Goal: Task Accomplishment & Management: Manage account settings

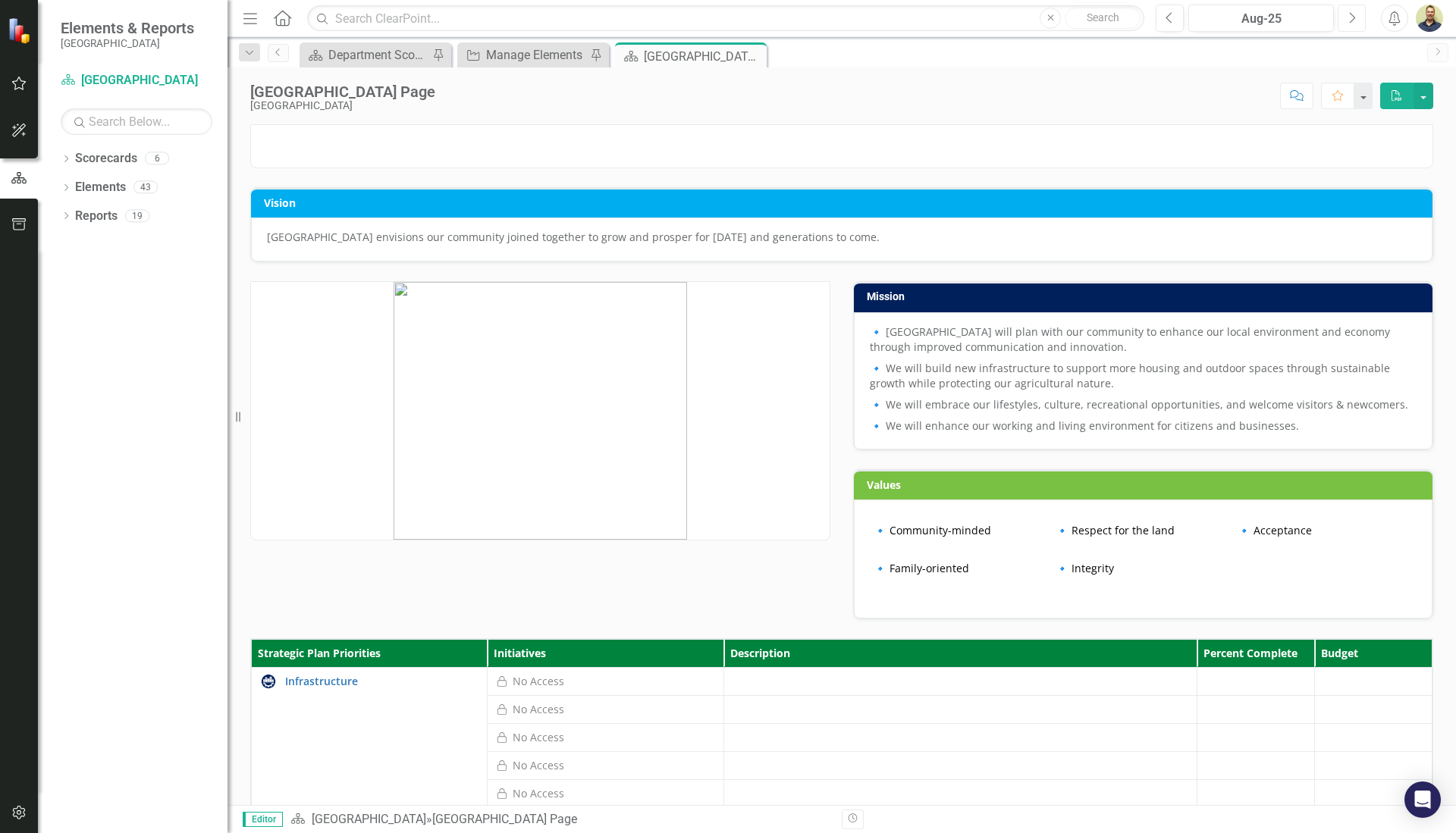
click at [1354, 18] on icon "button" at bounding box center [1353, 17] width 6 height 11
click at [24, 87] on icon "button" at bounding box center [19, 83] width 16 height 12
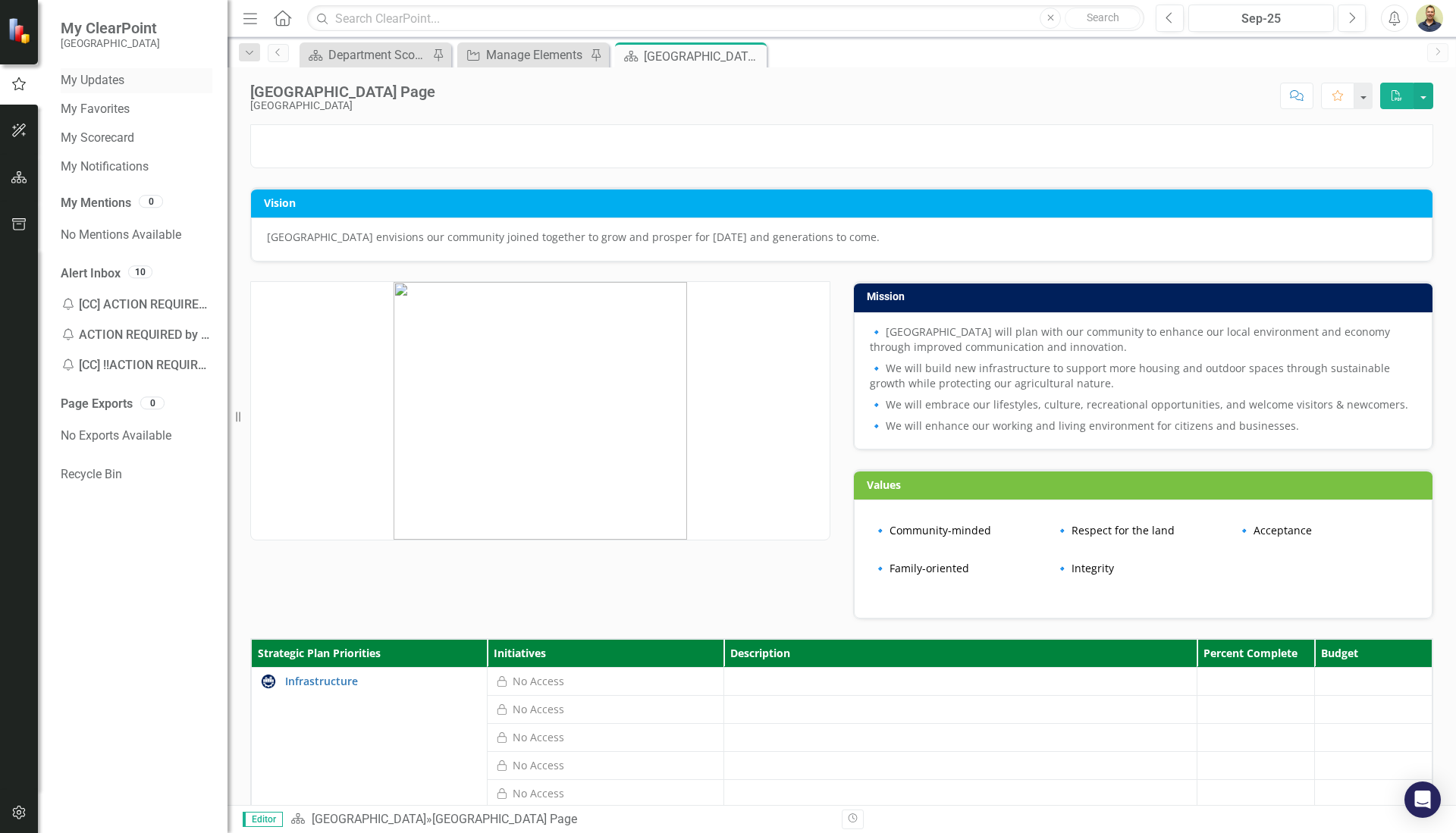
click at [117, 81] on link "My Updates" at bounding box center [136, 81] width 152 height 18
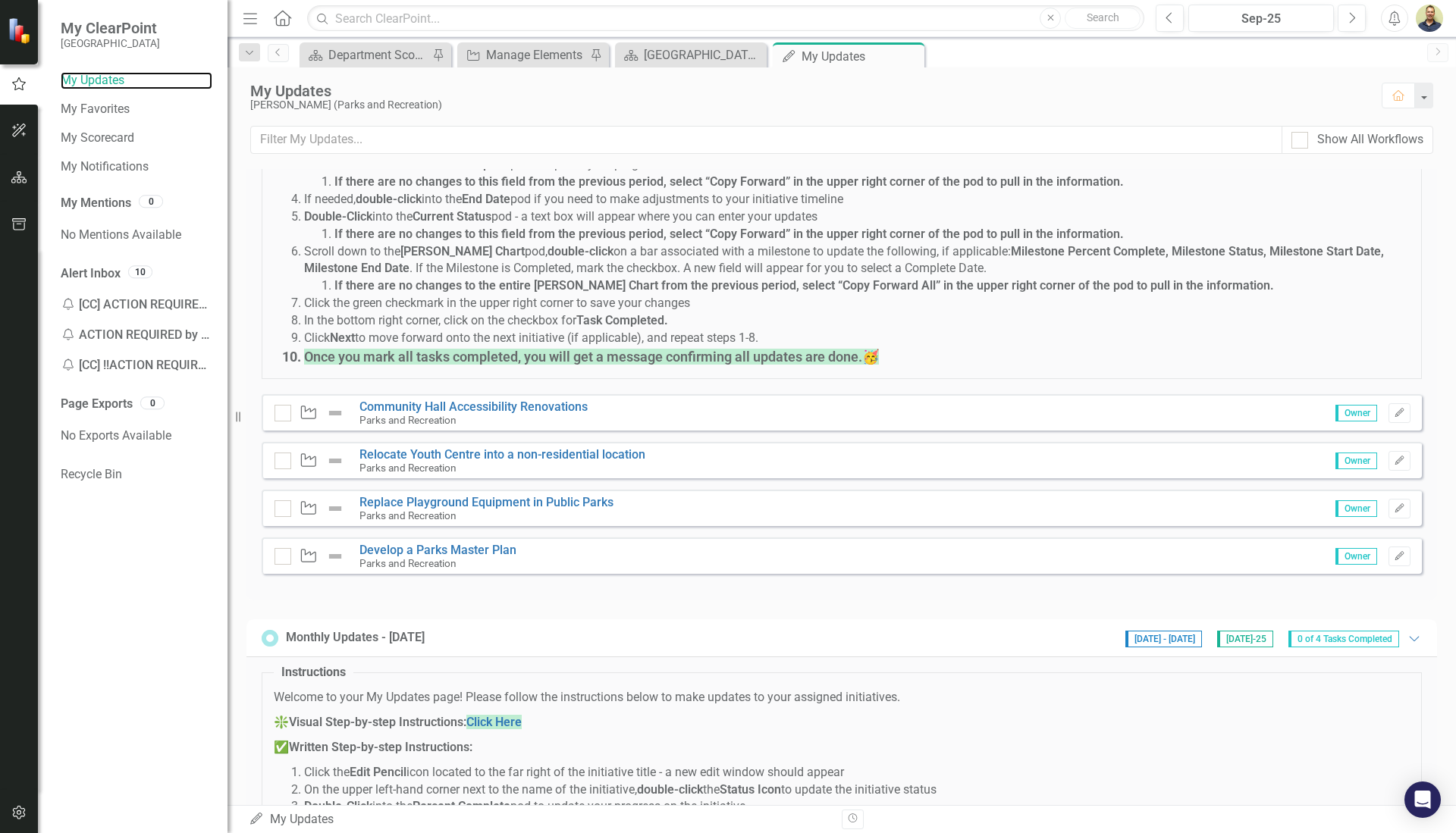
scroll to position [227, 0]
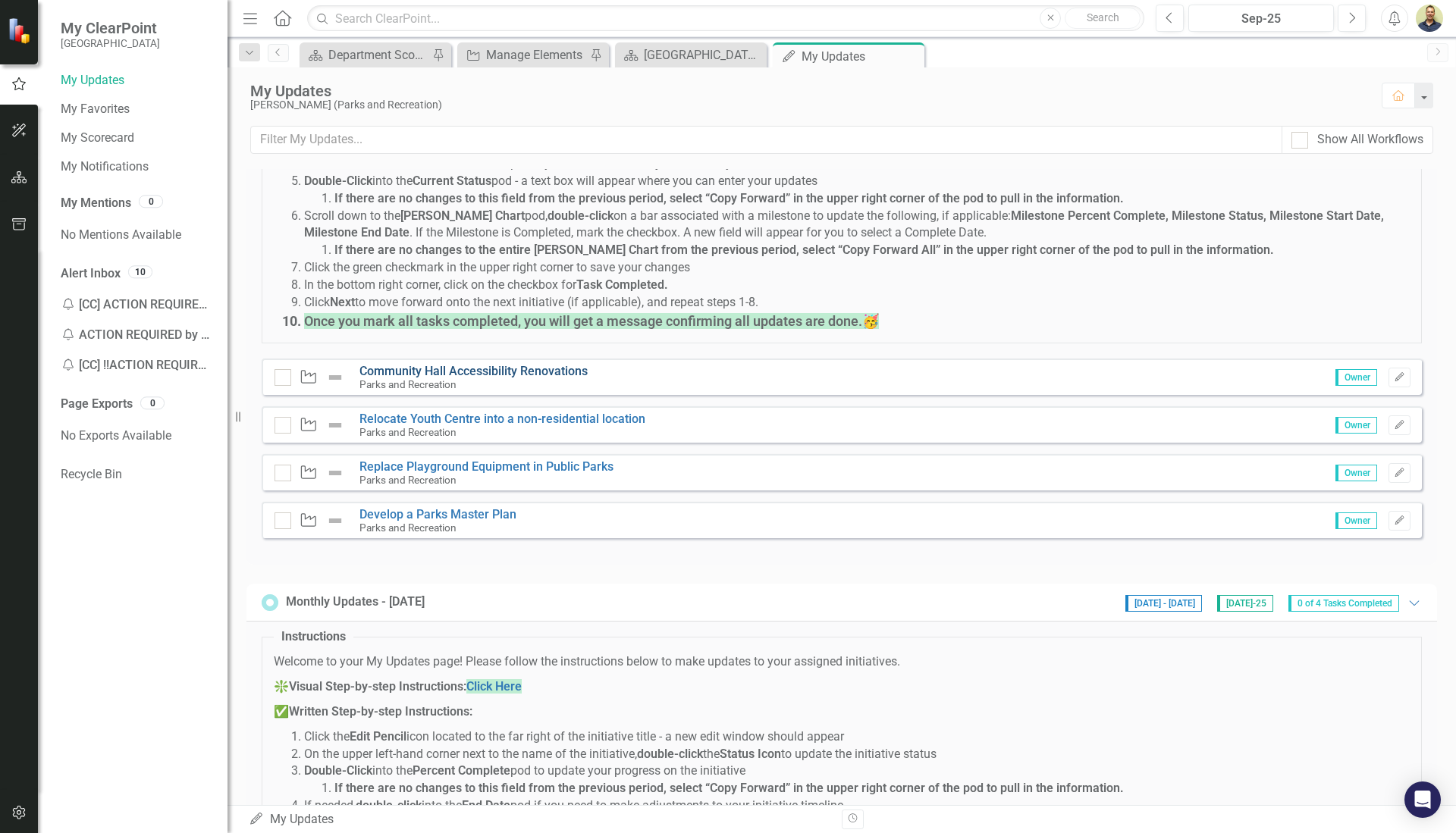
click at [400, 367] on link "Community Hall Accessibility Renovations" at bounding box center [473, 371] width 228 height 14
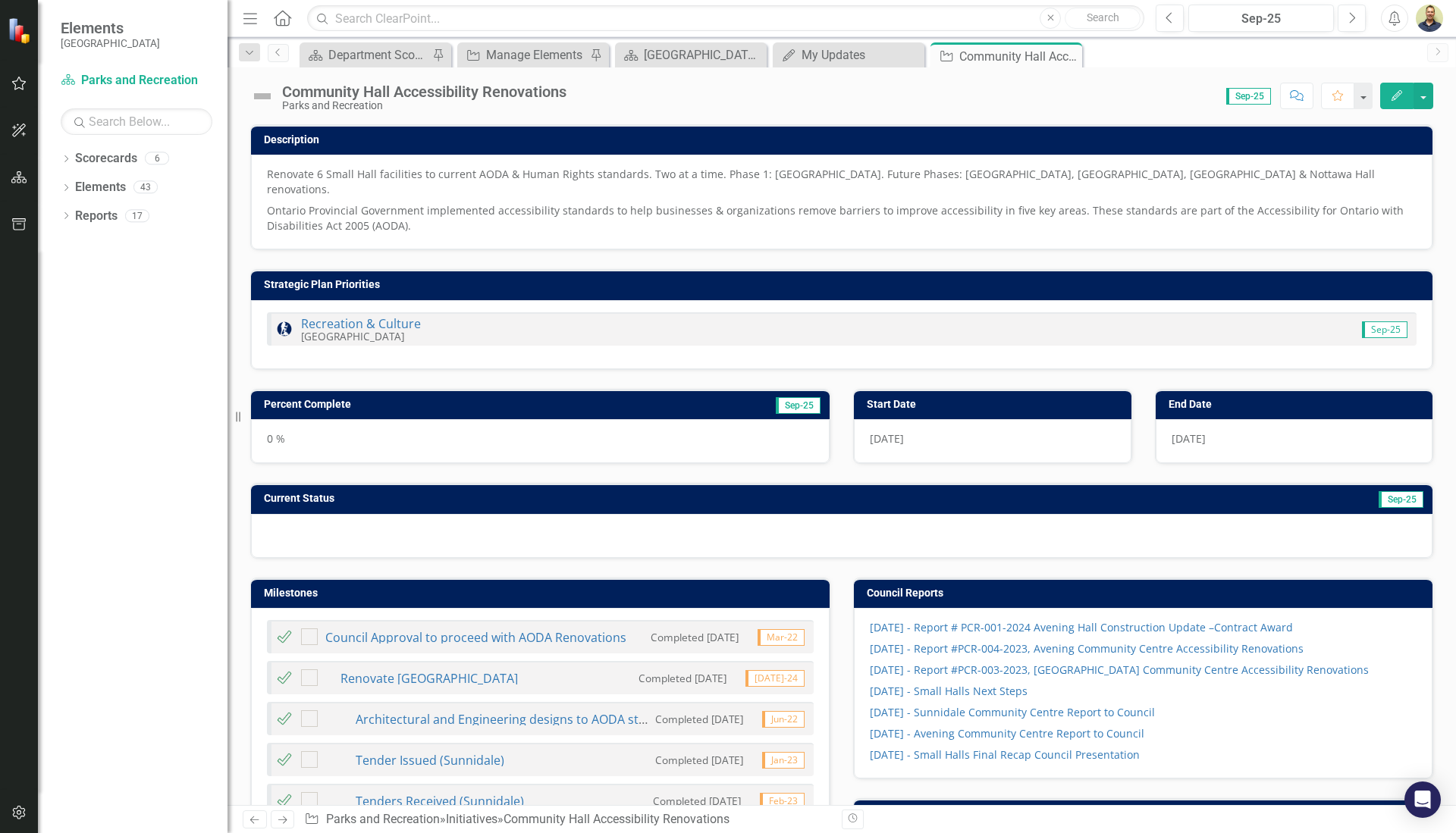
checkbox input "true"
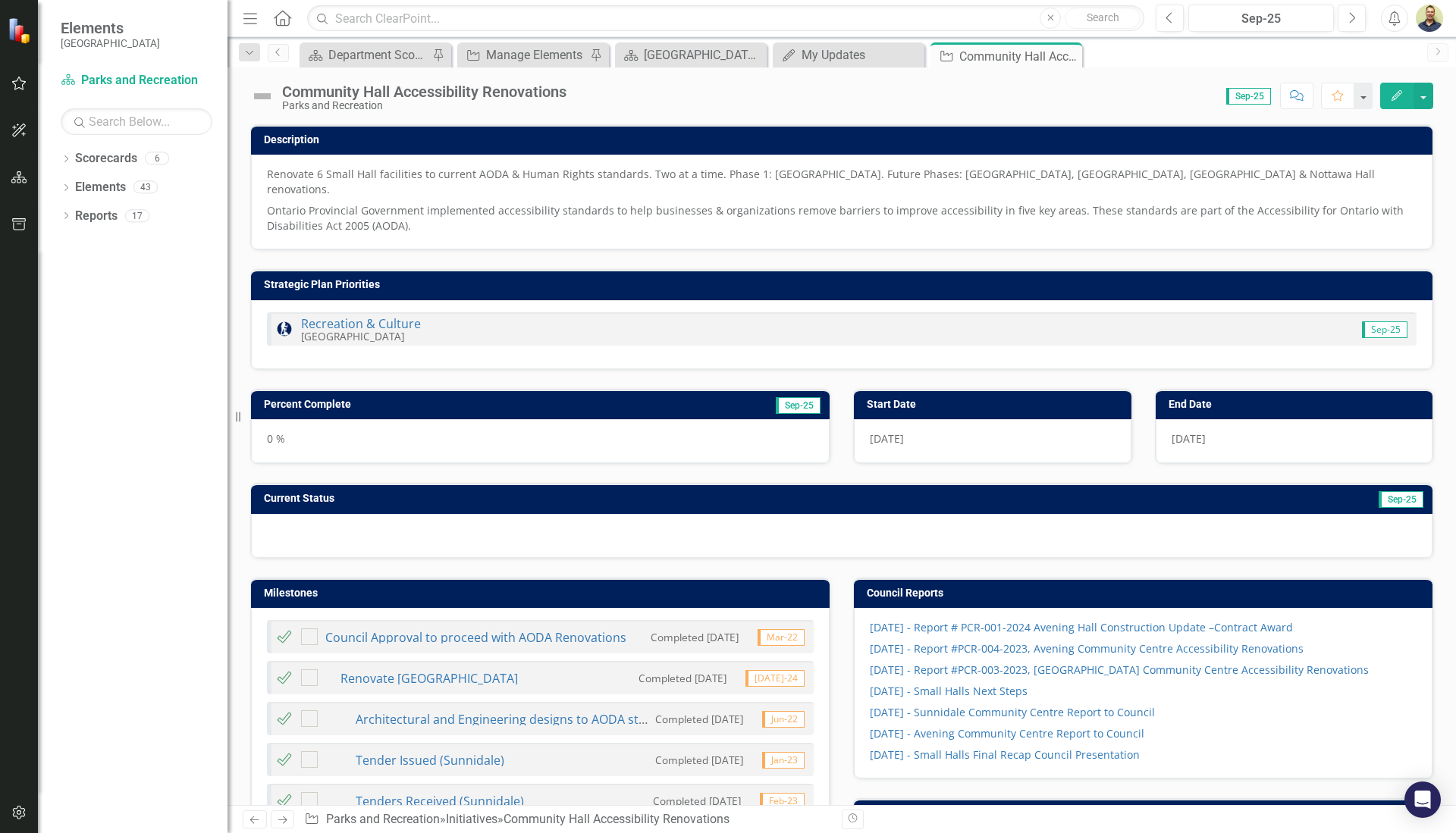
checkbox input "true"
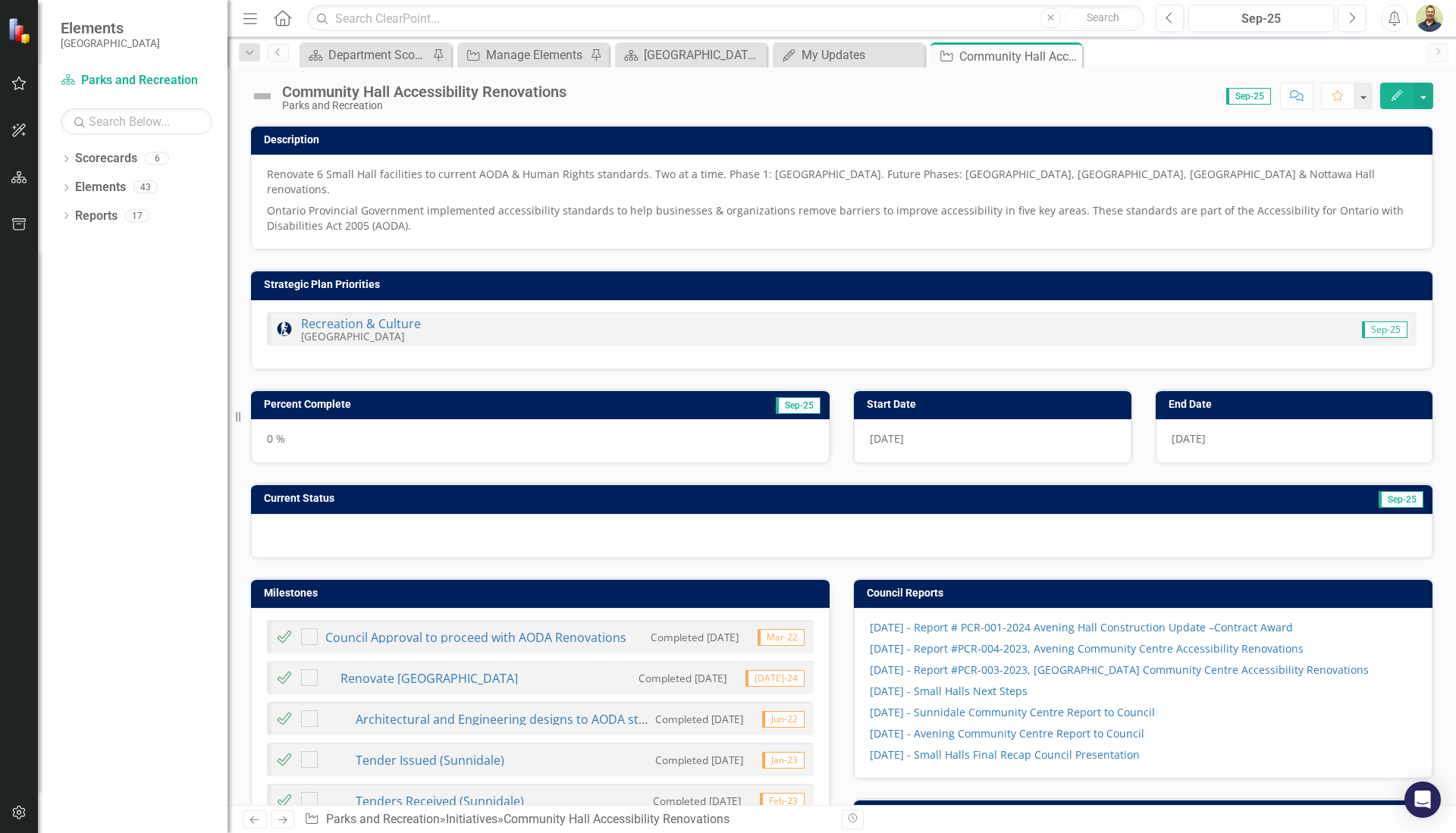
checkbox input "true"
click at [265, 96] on img at bounding box center [262, 96] width 24 height 24
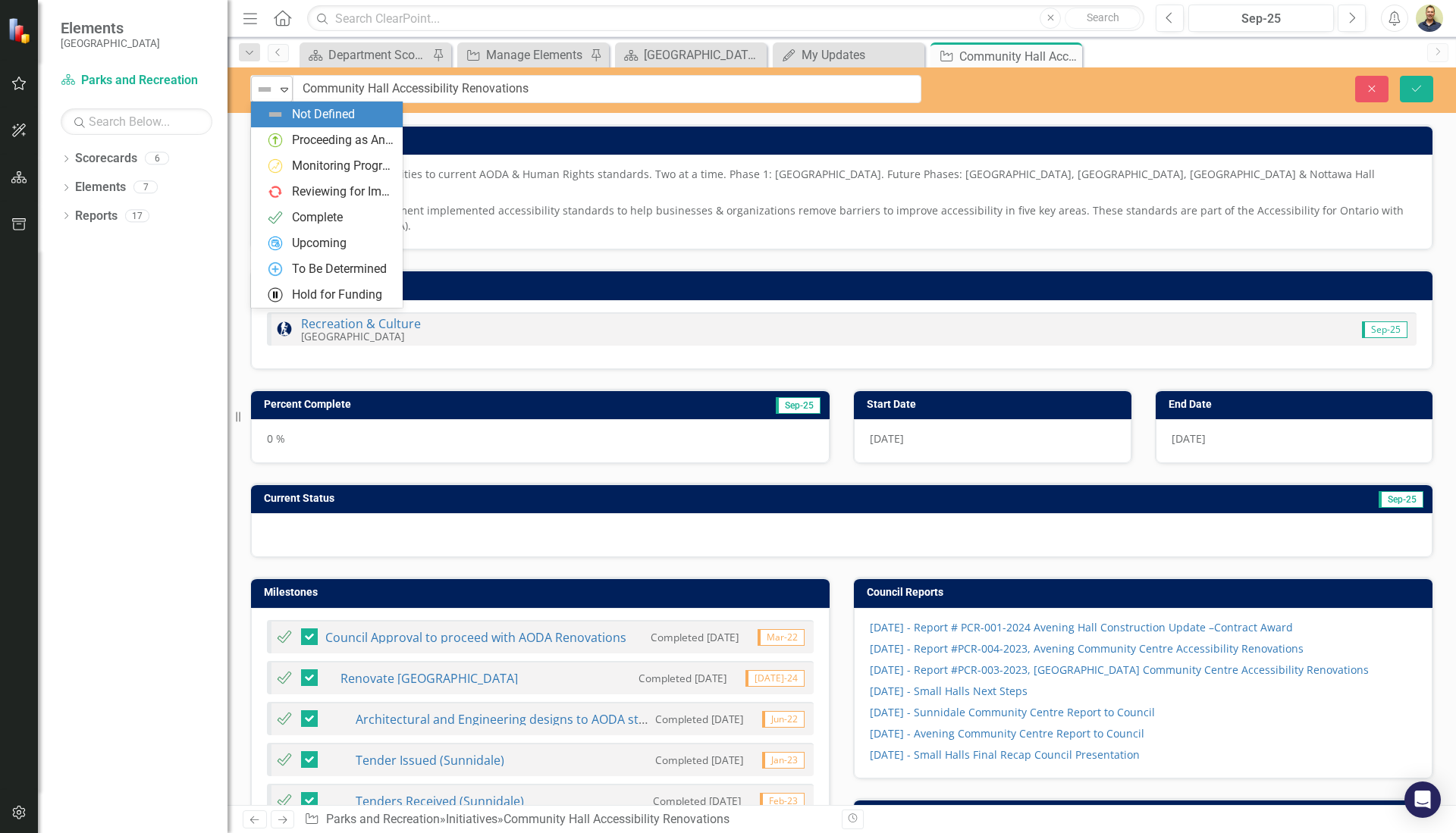
click at [281, 91] on icon "Expand" at bounding box center [284, 89] width 15 height 12
click at [311, 142] on div "Proceeding as Anticipated" at bounding box center [342, 140] width 102 height 18
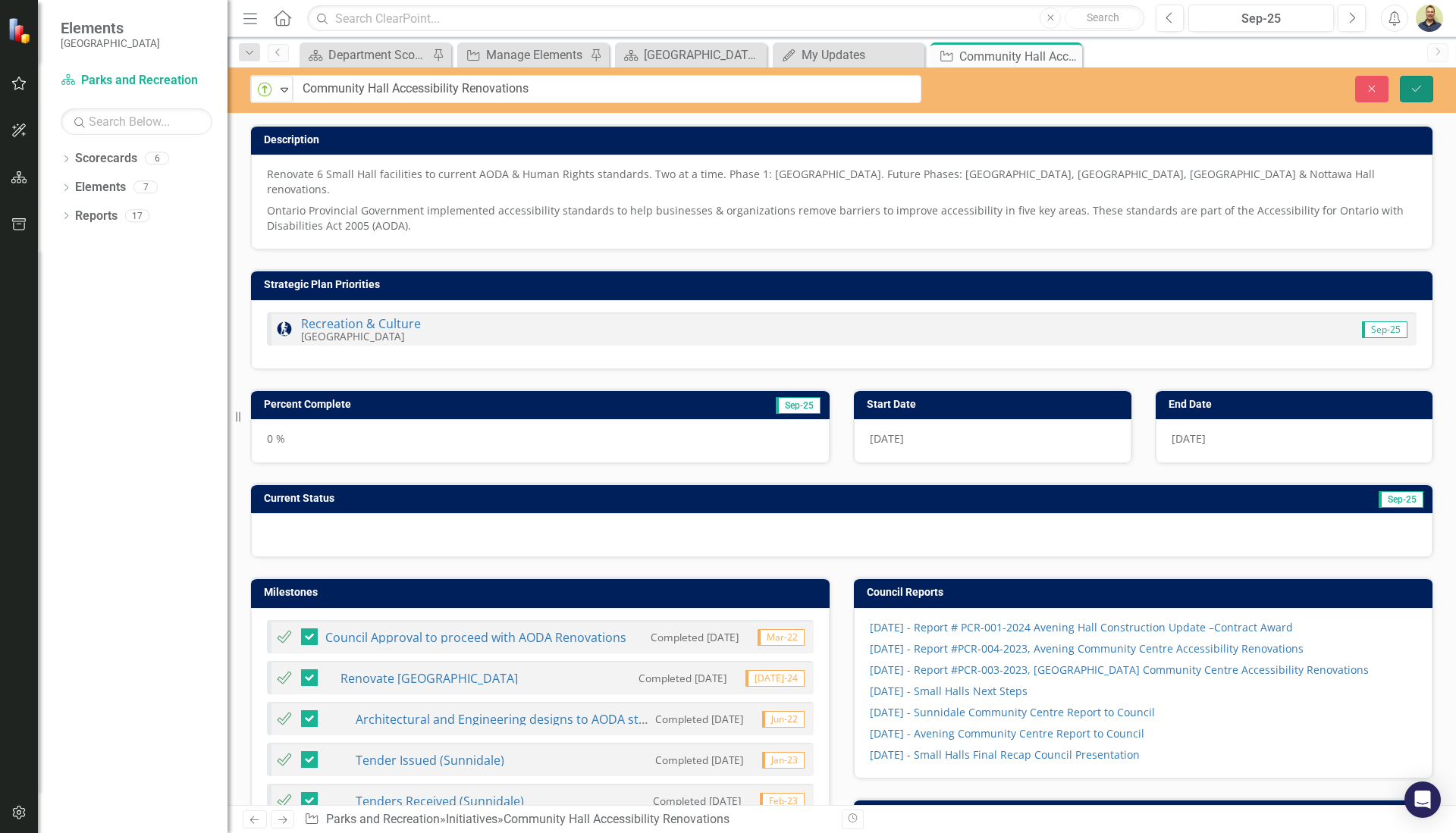
click at [1426, 93] on button "Save" at bounding box center [1417, 89] width 34 height 27
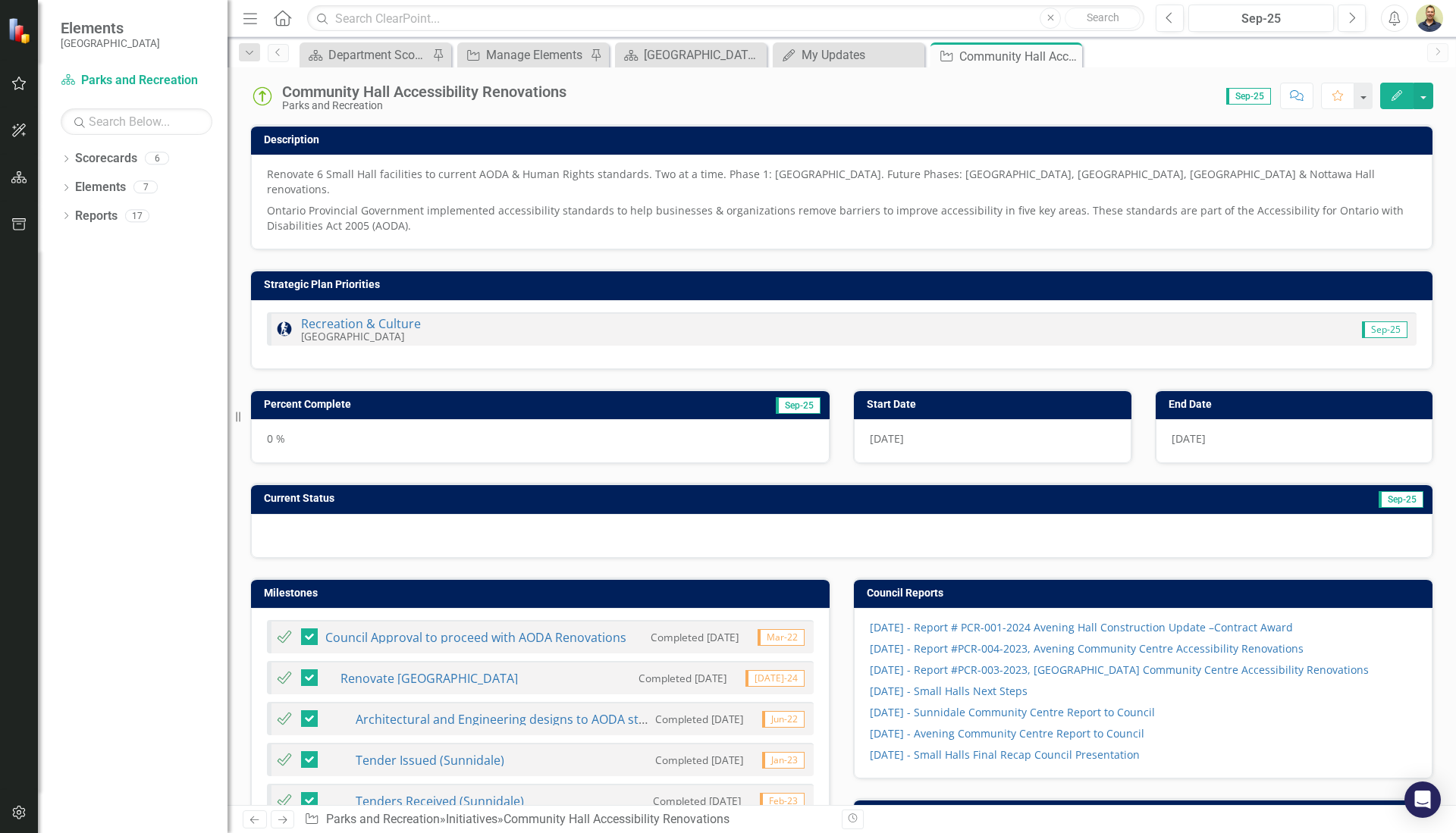
click at [519, 395] on td "Percent Complete" at bounding box center [446, 406] width 365 height 23
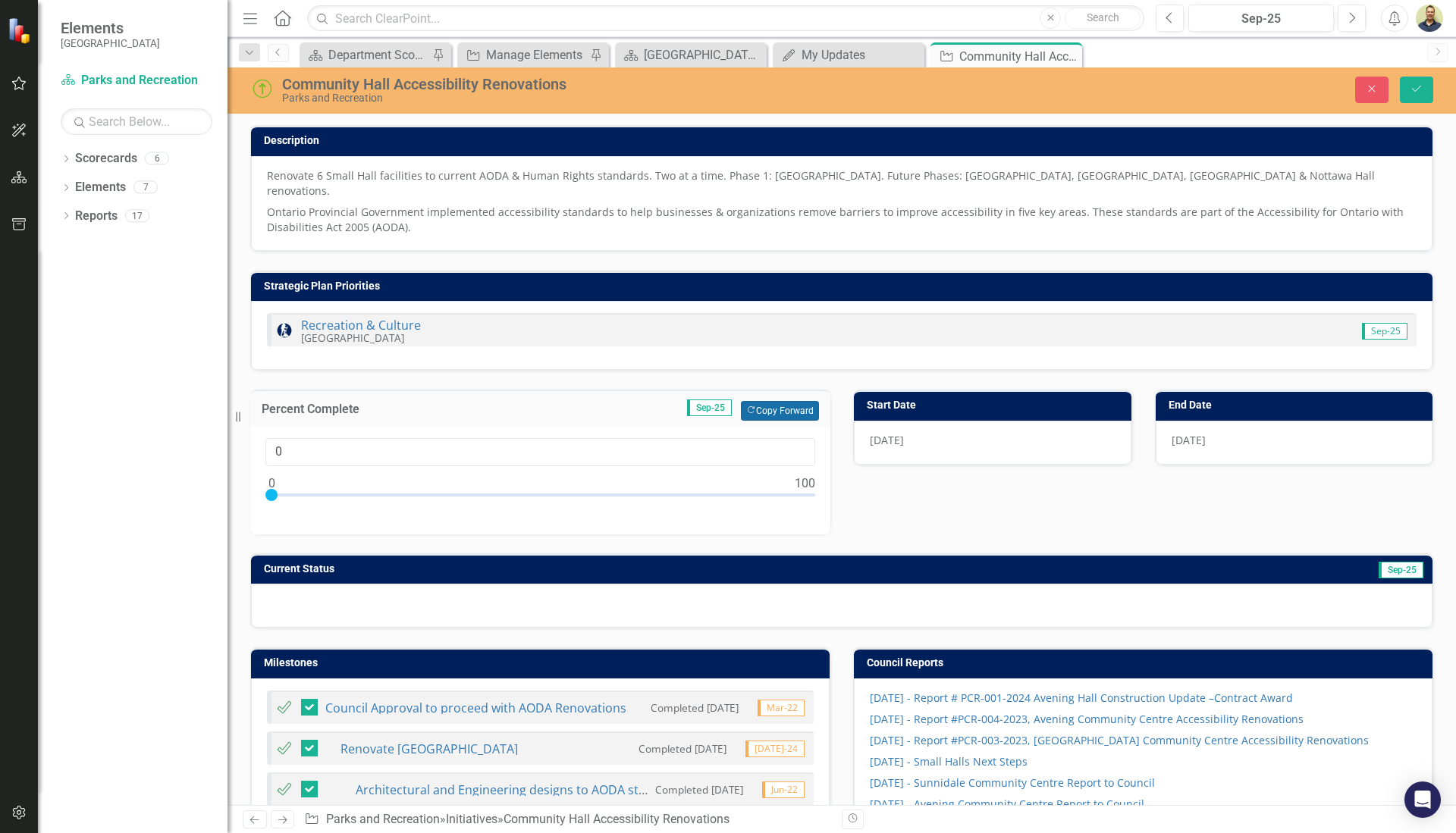
click at [755, 401] on button "Copy Forward Copy Forward" at bounding box center [780, 411] width 78 height 20
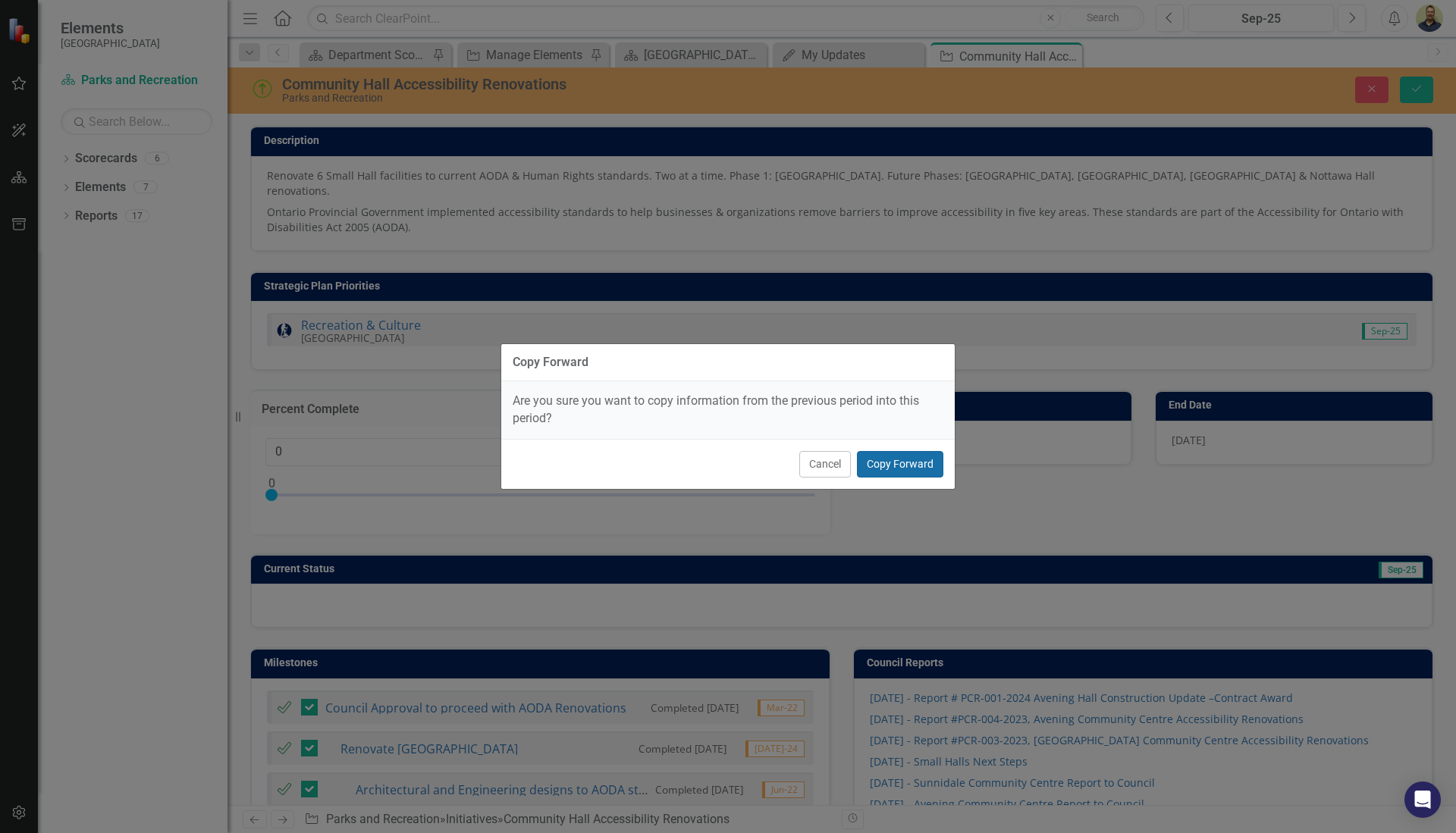
click at [885, 463] on button "Copy Forward" at bounding box center [900, 465] width 86 height 27
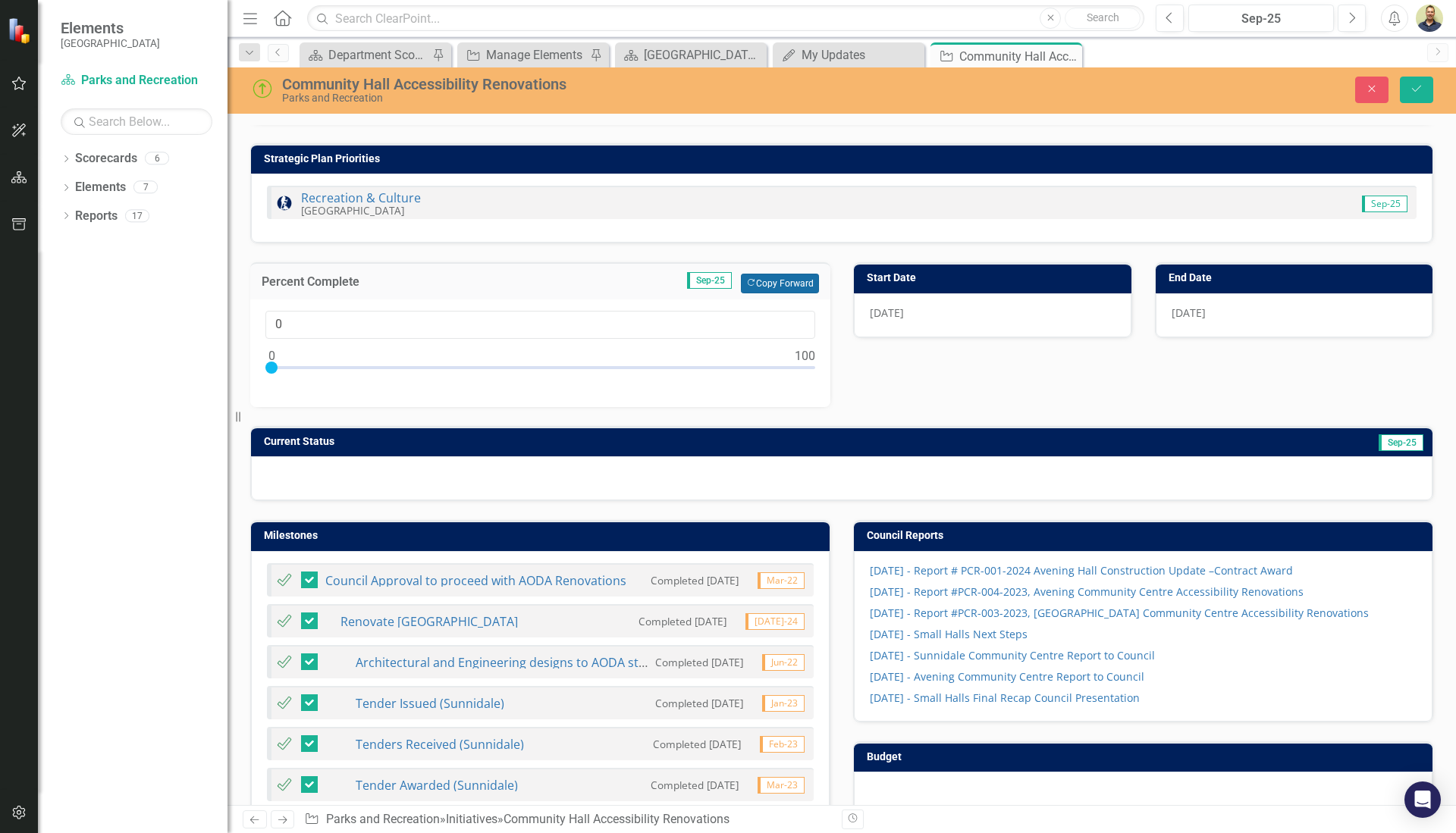
scroll to position [152, 0]
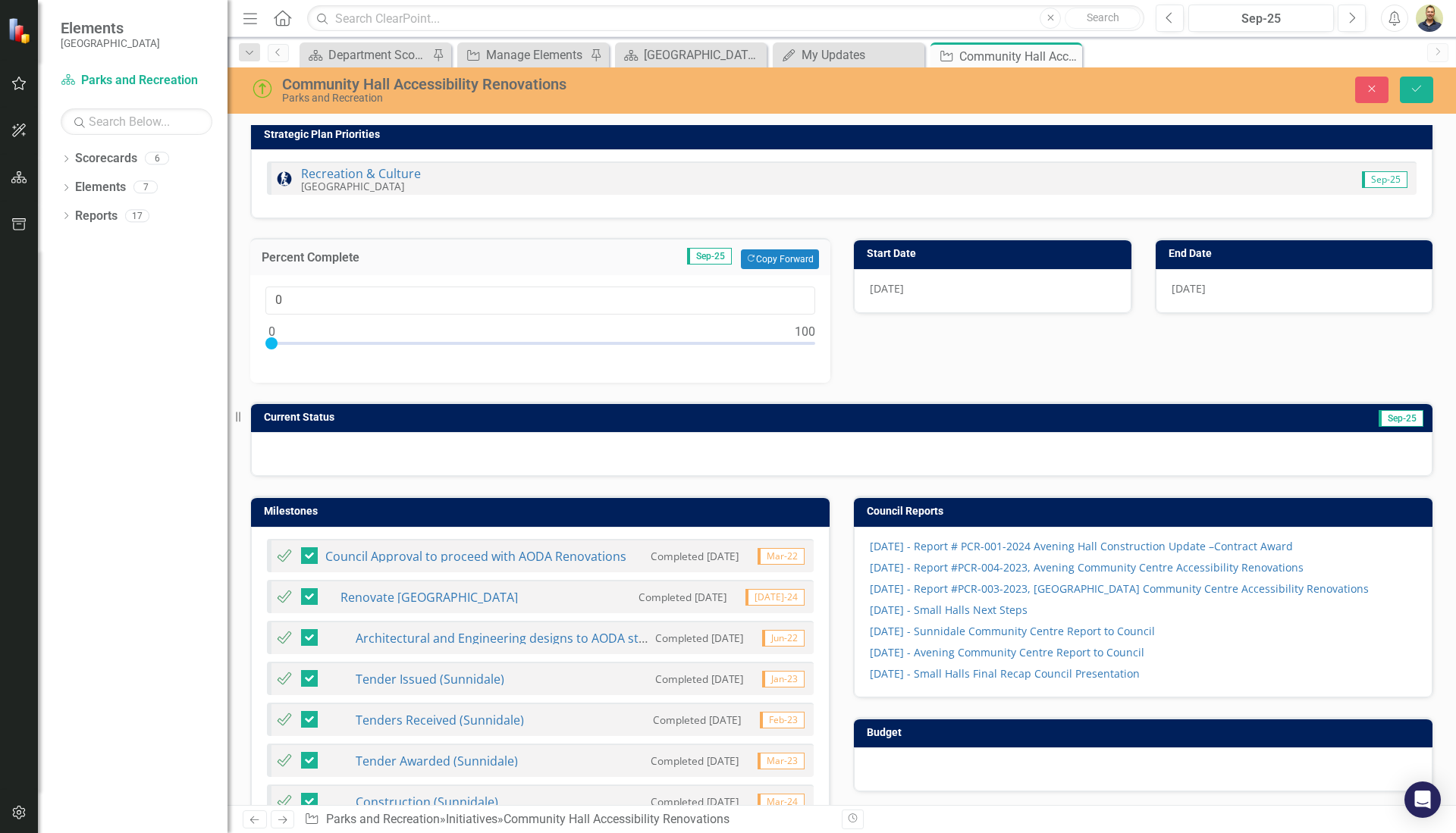
click at [551, 412] on h3 "Current Status" at bounding box center [615, 418] width 702 height 12
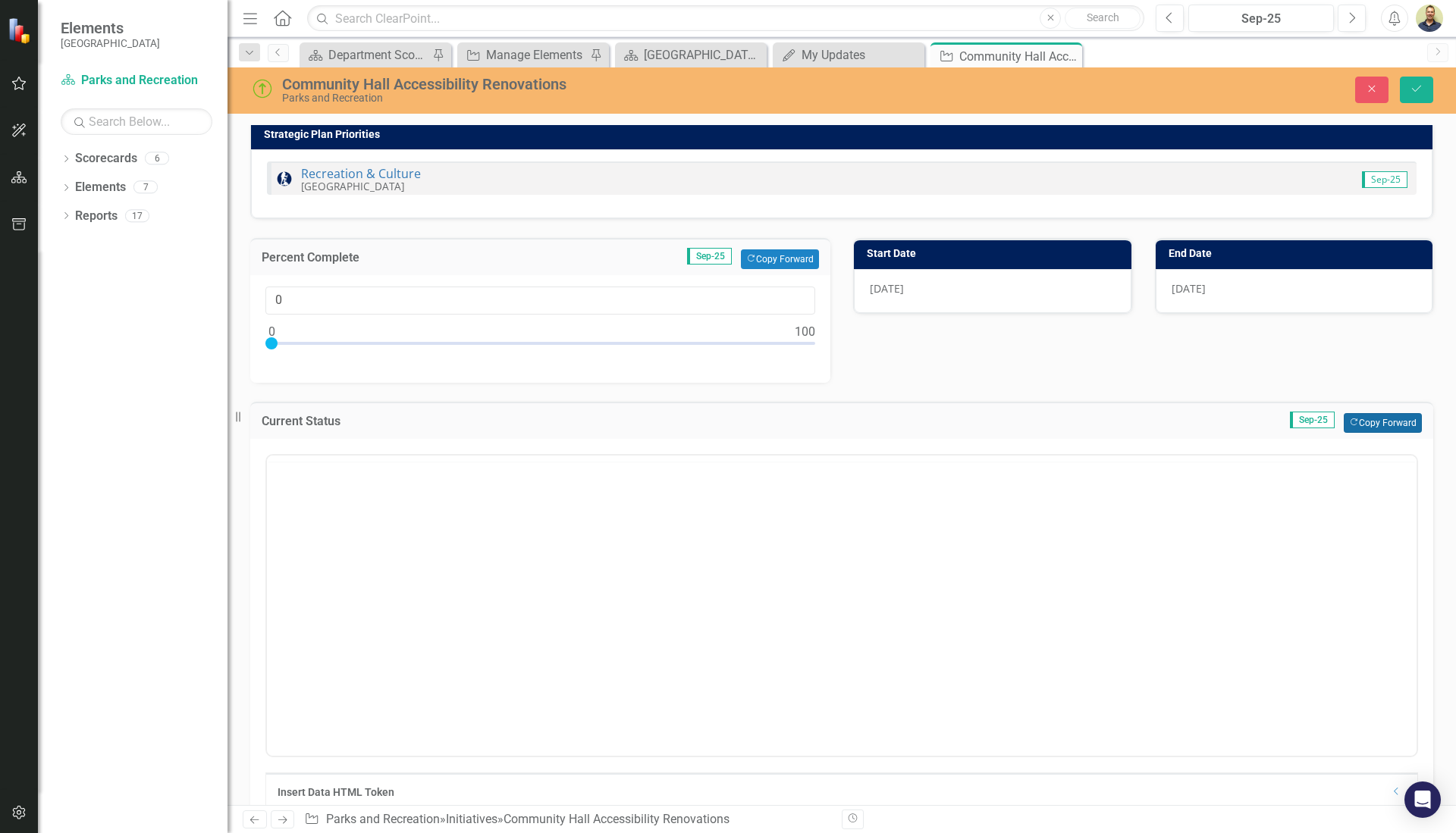
click at [1386, 414] on button "Copy Forward Copy Forward" at bounding box center [1383, 424] width 78 height 20
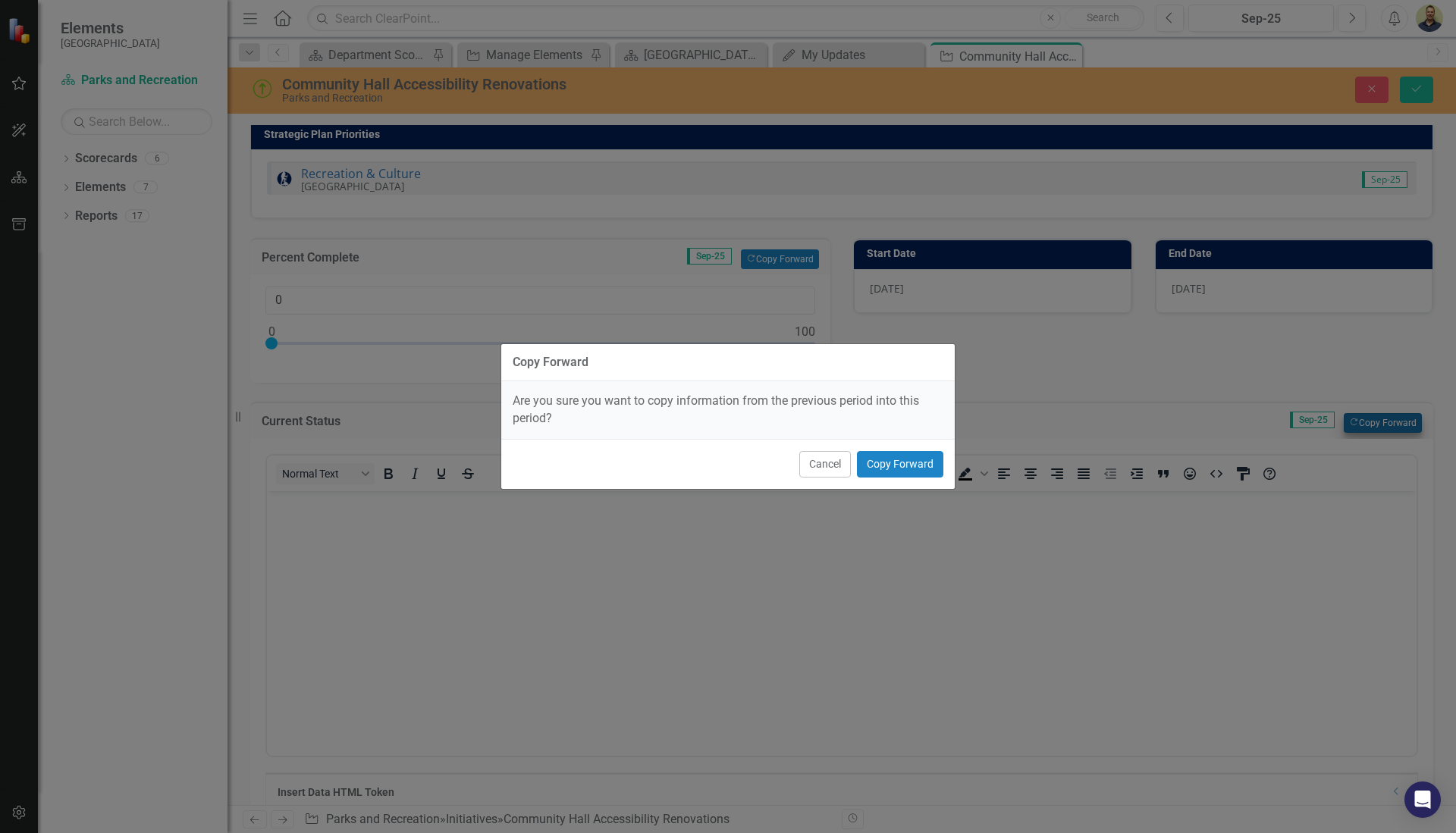
scroll to position [0, 0]
click at [905, 466] on button "Copy Forward" at bounding box center [900, 465] width 86 height 27
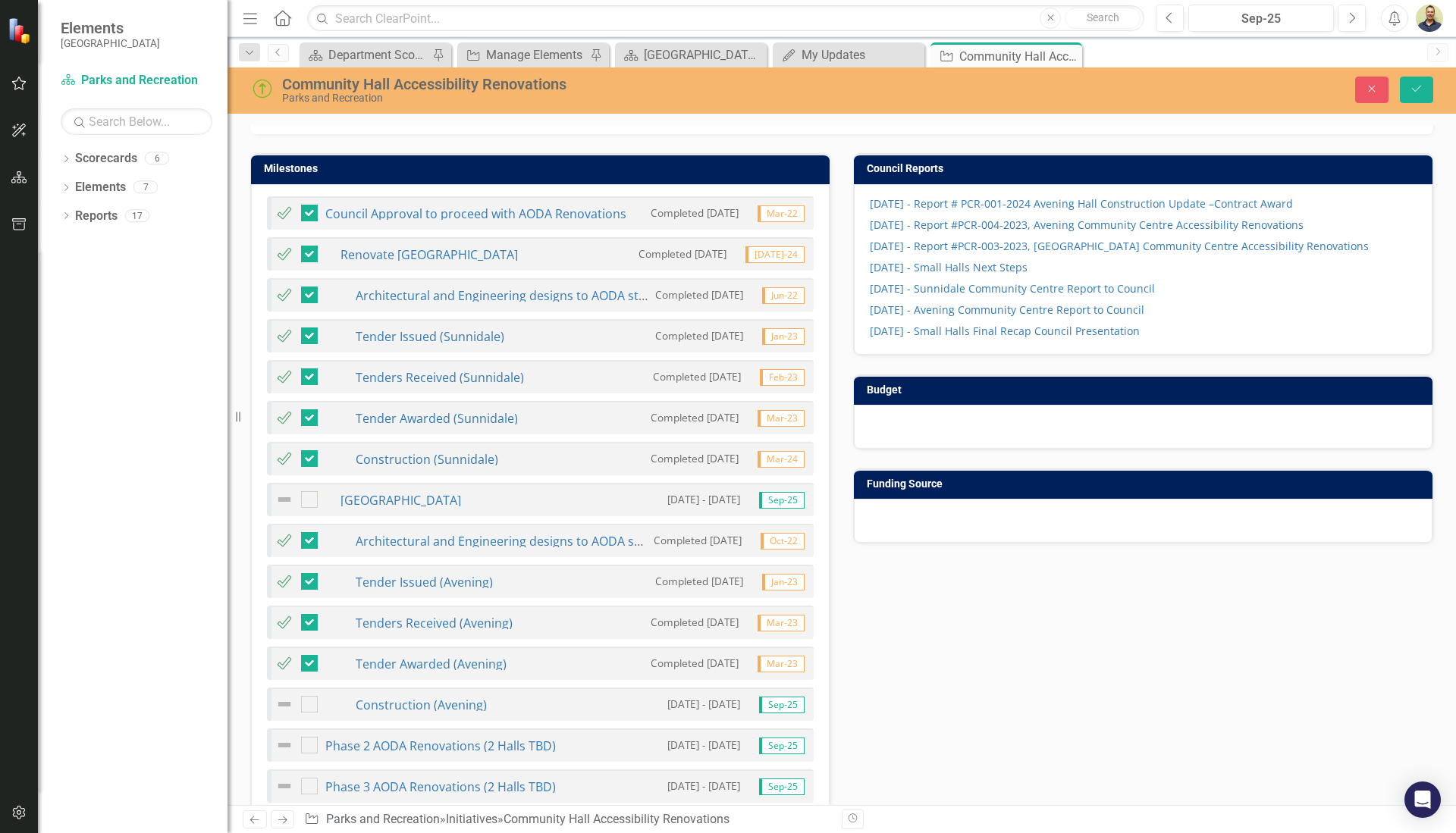
scroll to position [1061, 0]
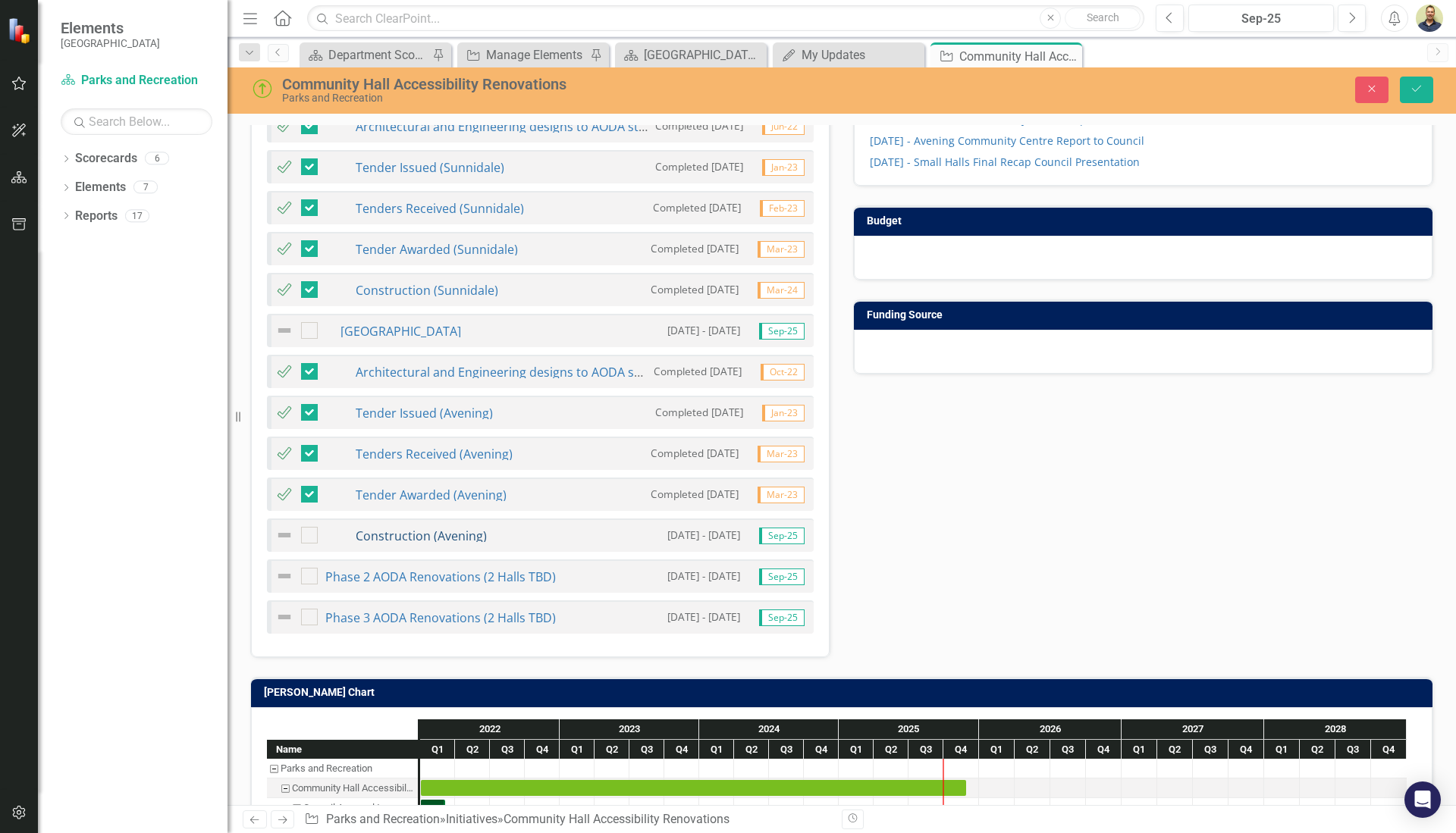
click at [390, 528] on link "Construction (Avening)" at bounding box center [421, 536] width 131 height 17
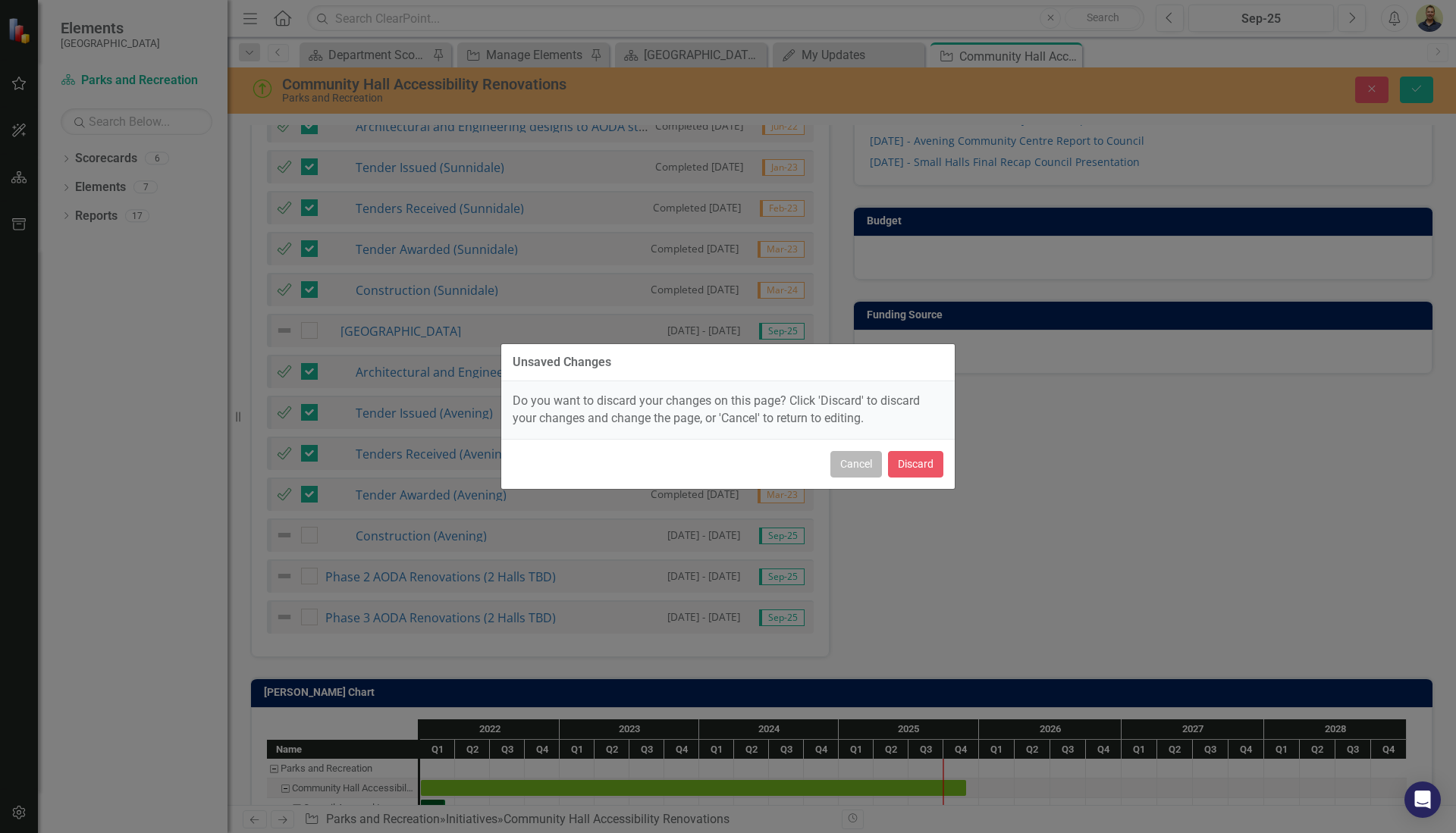
click at [858, 471] on button "Cancel" at bounding box center [856, 465] width 51 height 27
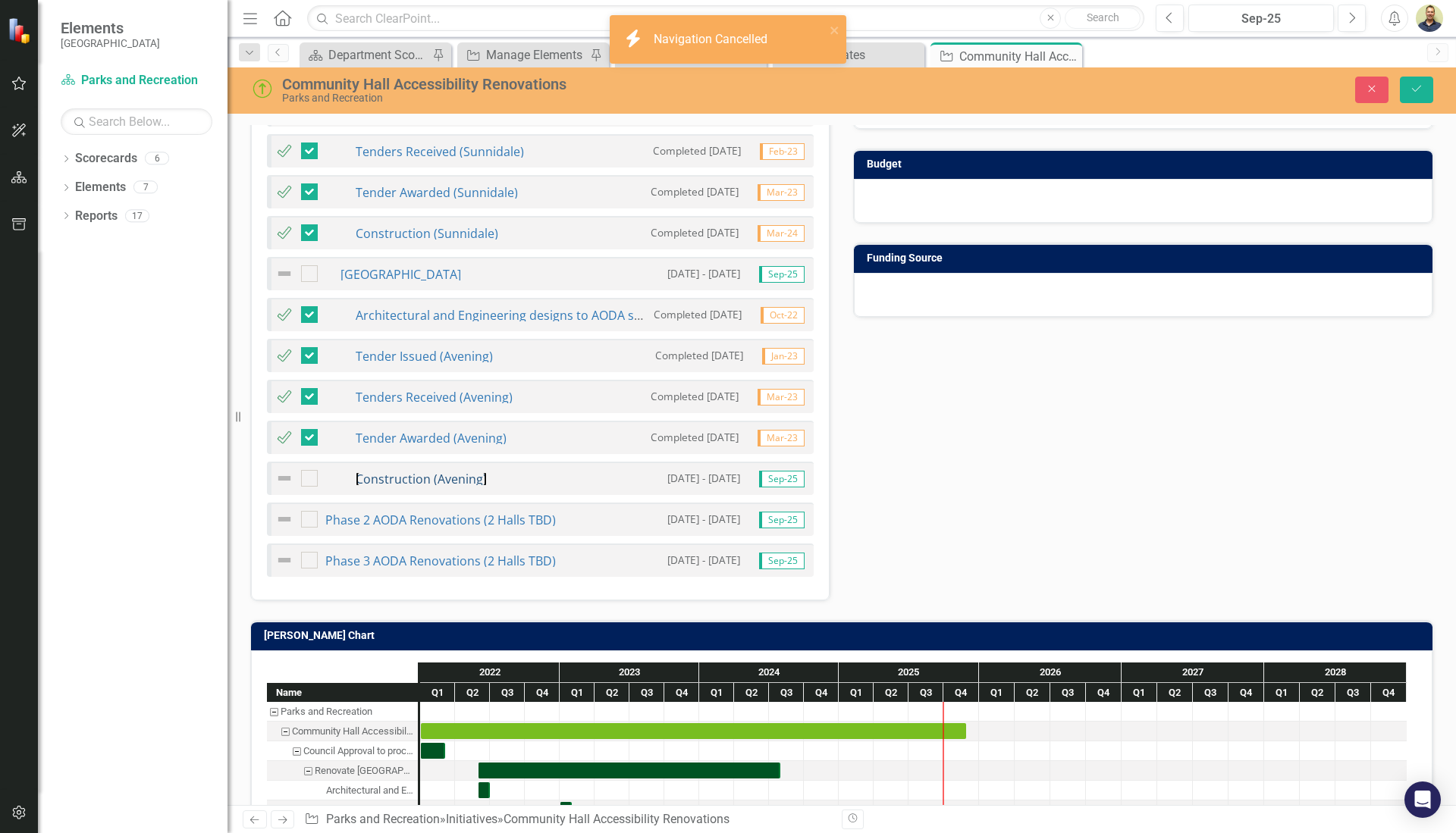
scroll to position [1213, 0]
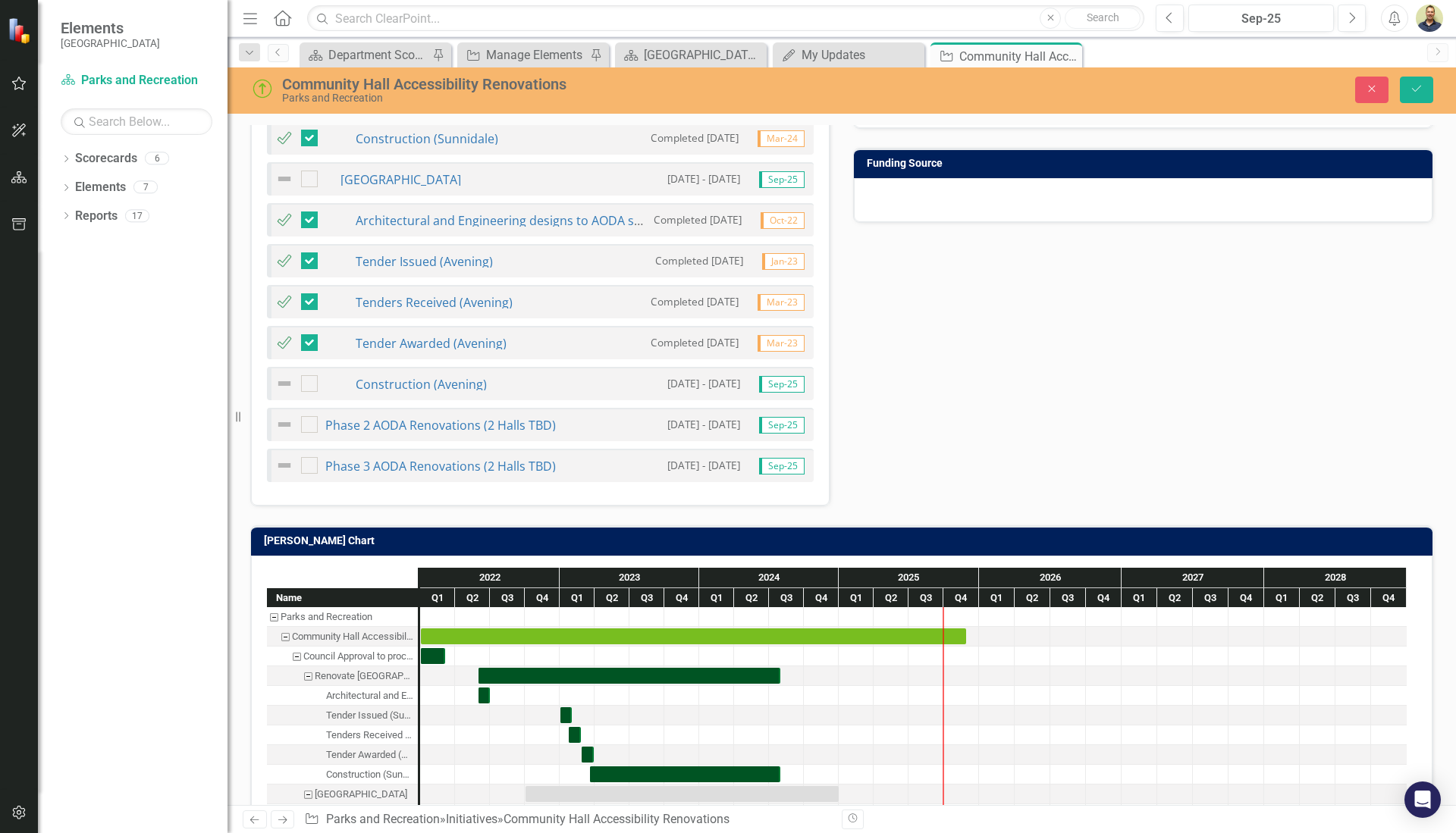
click at [498, 535] on h3 "[PERSON_NAME] Chart" at bounding box center [845, 541] width 1161 height 12
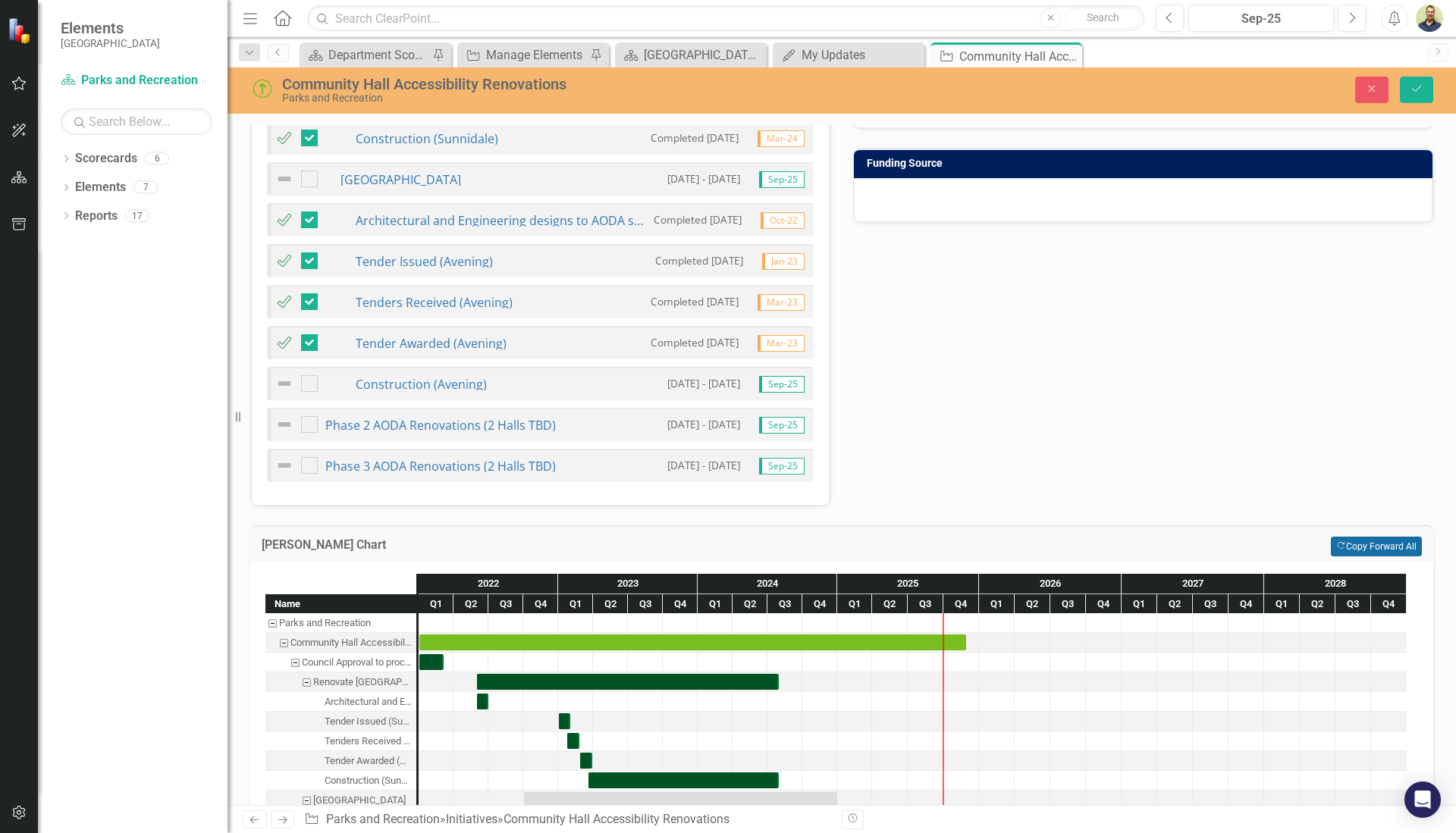
click at [1382, 537] on button "Copy Forward Copy Forward All" at bounding box center [1376, 547] width 91 height 20
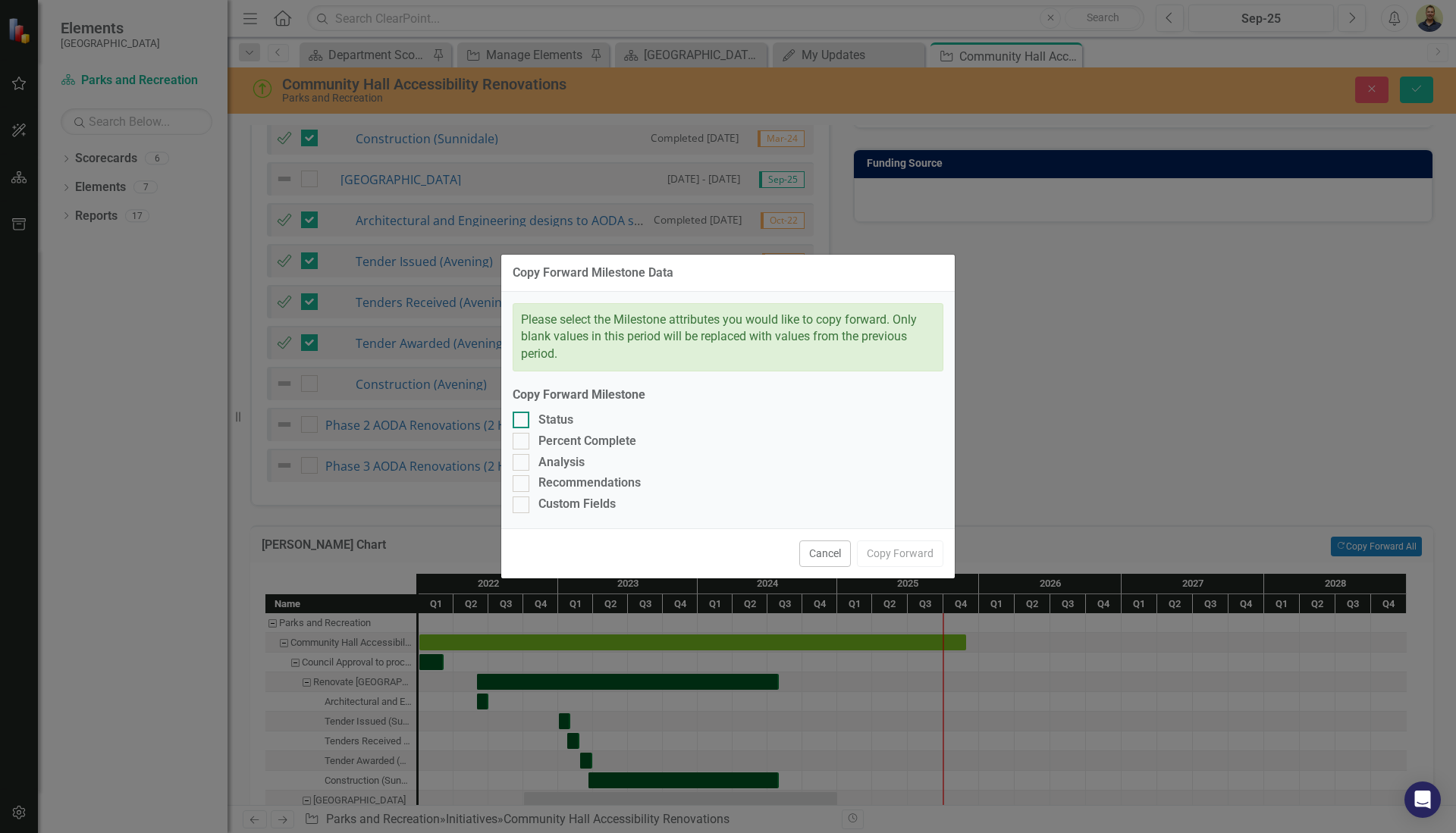
click at [525, 422] on div at bounding box center [521, 420] width 17 height 17
click at [523, 422] on input "Status" at bounding box center [518, 417] width 10 height 10
checkbox input "true"
drag, startPoint x: 525, startPoint y: 439, endPoint x: 531, endPoint y: 449, distance: 11.7
click at [526, 440] on div at bounding box center [521, 441] width 17 height 17
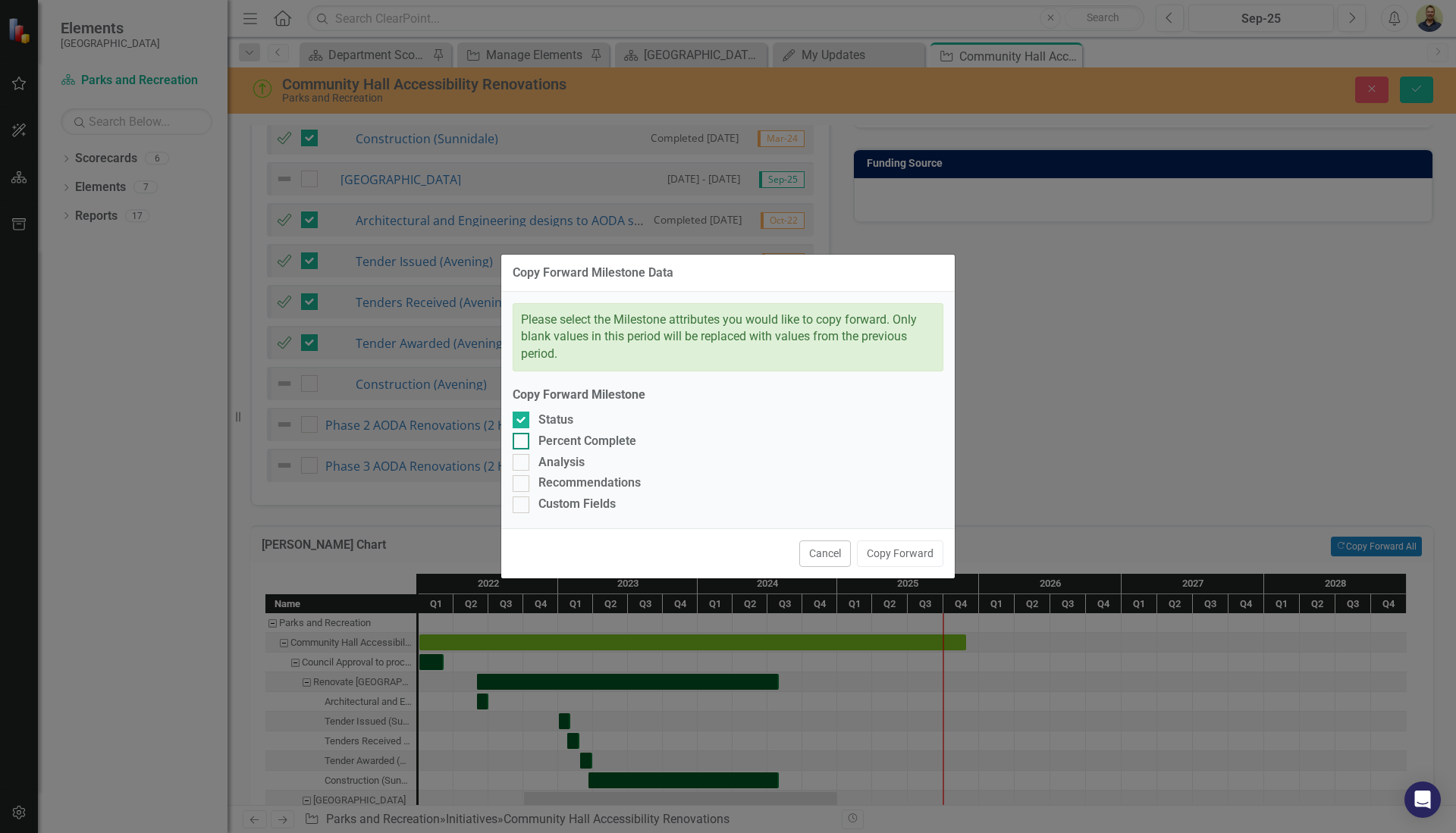
click at [523, 440] on input "Percent Complete" at bounding box center [518, 438] width 10 height 10
checkbox input "true"
click at [532, 465] on div "Analysis" at bounding box center [728, 462] width 431 height 18
click at [523, 464] on input "Analysis" at bounding box center [518, 459] width 10 height 10
checkbox input "true"
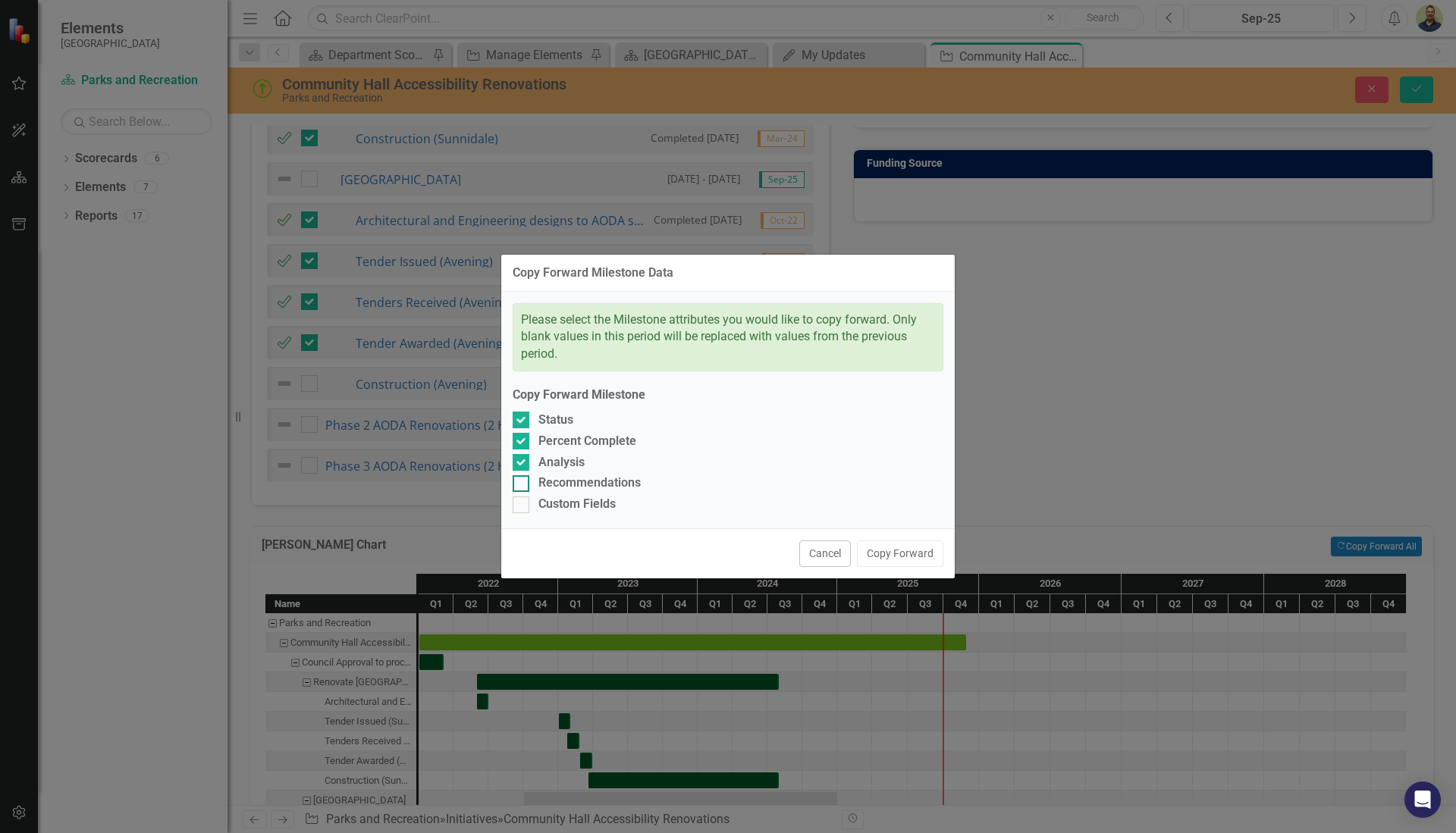
click at [525, 485] on div at bounding box center [521, 484] width 17 height 17
click at [523, 485] on input "Recommendations" at bounding box center [518, 481] width 10 height 10
checkbox input "true"
click at [519, 505] on input "Custom Fields" at bounding box center [518, 502] width 10 height 10
checkbox input "true"
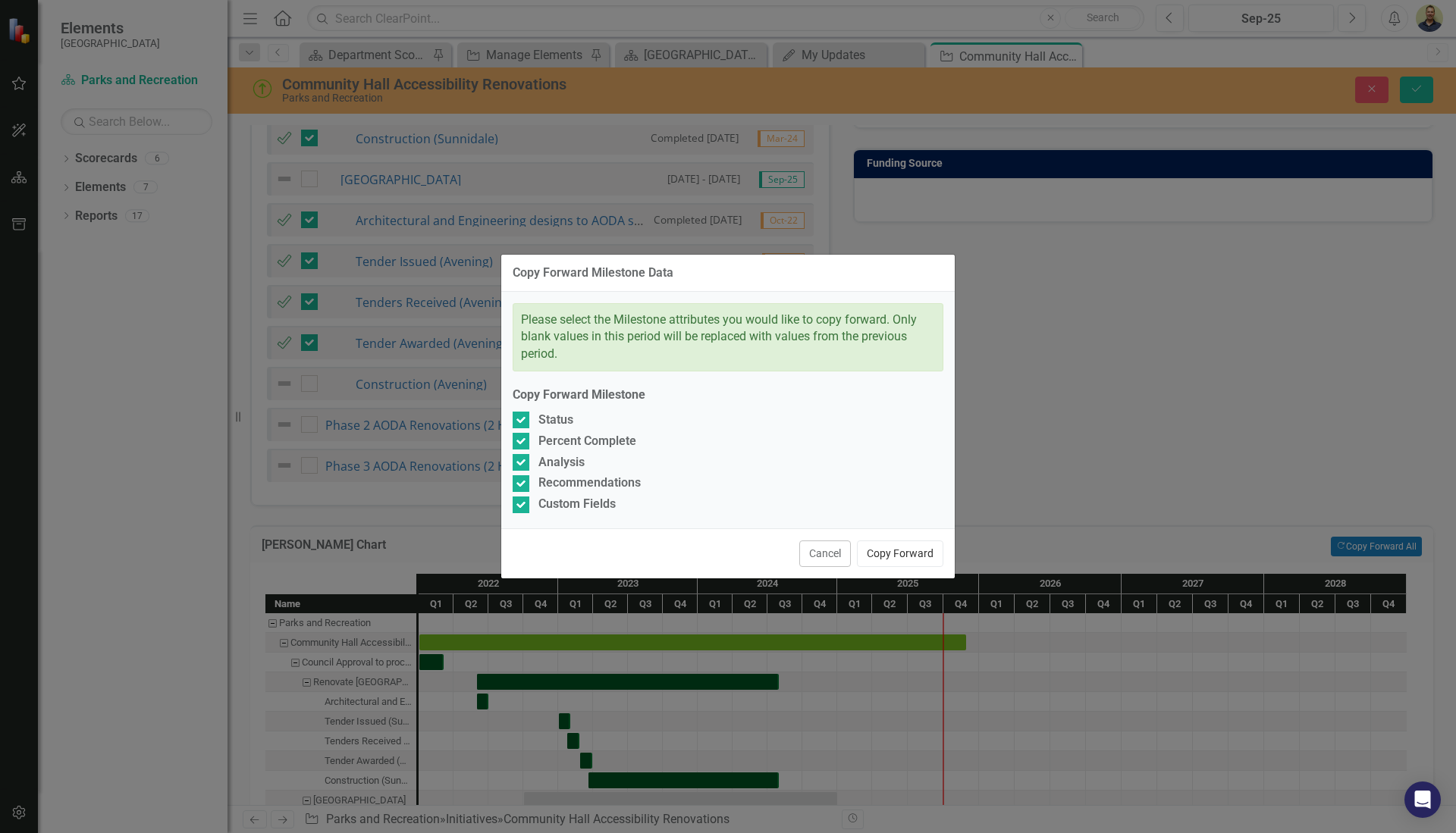
click at [884, 559] on button "Copy Forward" at bounding box center [900, 554] width 86 height 27
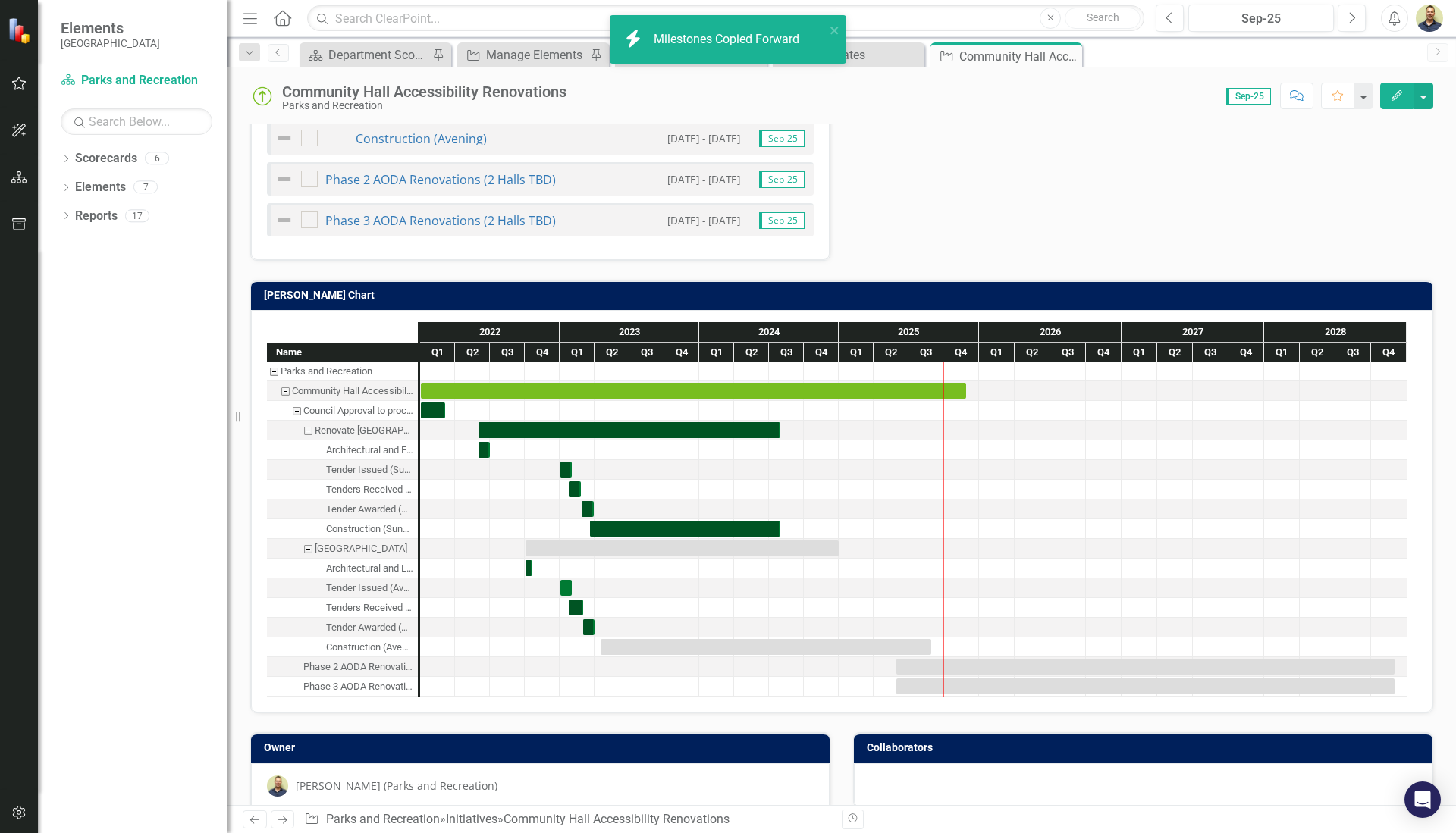
scroll to position [991, 0]
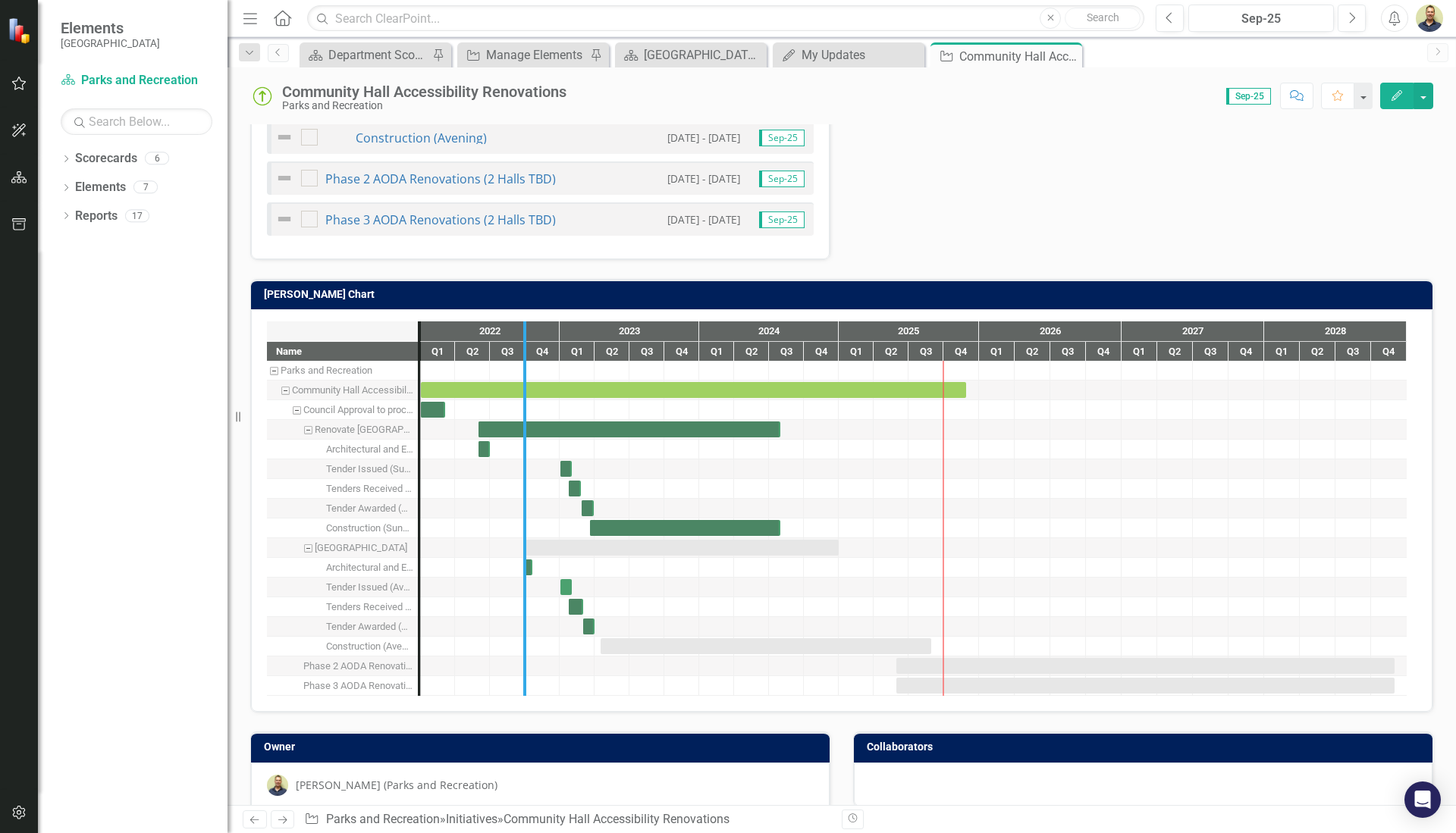
drag, startPoint x: 417, startPoint y: 391, endPoint x: 523, endPoint y: 398, distance: 106.2
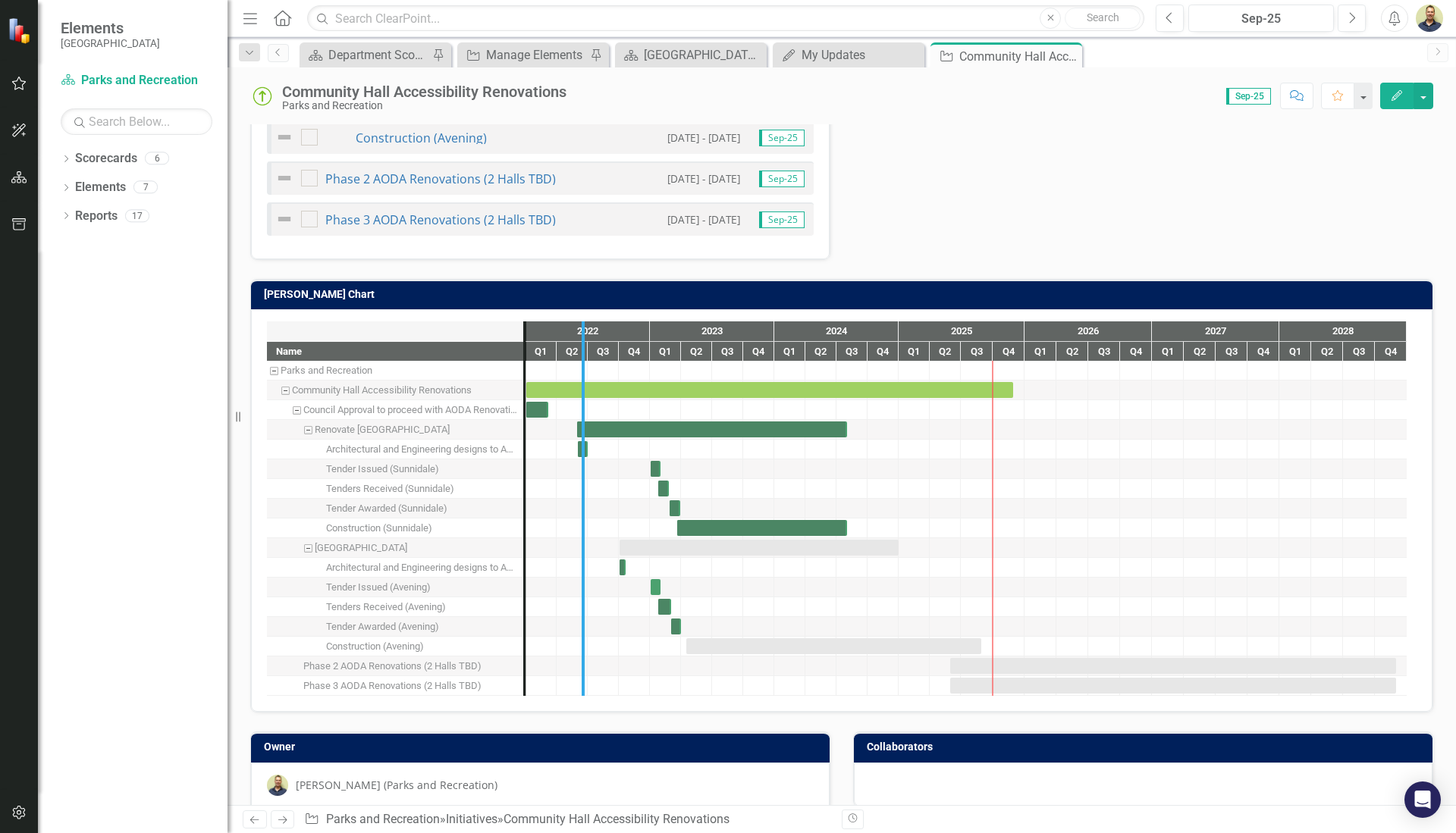
drag, startPoint x: 533, startPoint y: 473, endPoint x: 581, endPoint y: 470, distance: 48.1
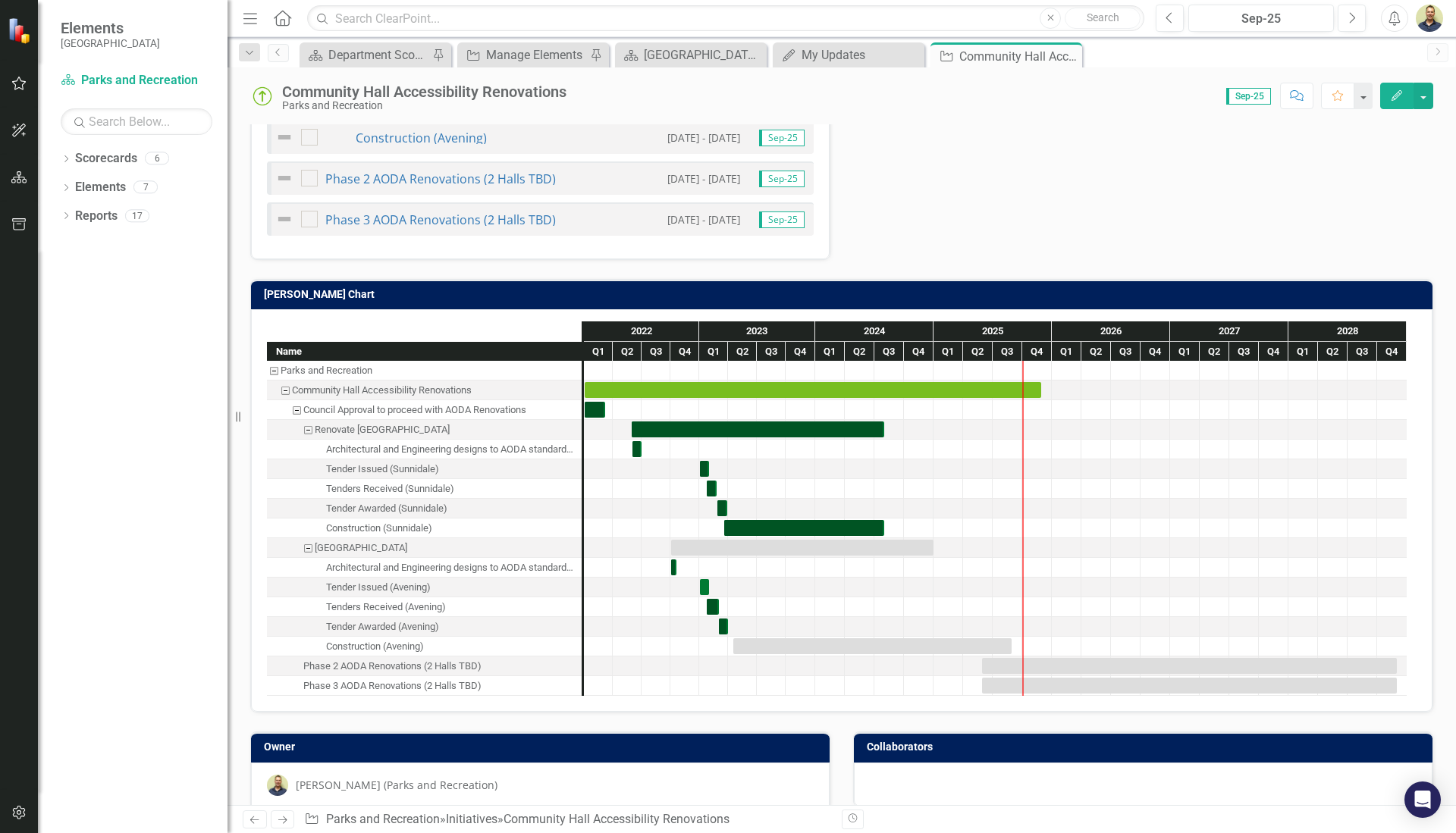
click at [441, 637] on div "Construction (Avening)" at bounding box center [424, 647] width 315 height 20
drag, startPoint x: 736, startPoint y: 635, endPoint x: 1022, endPoint y: 636, distance: 286.0
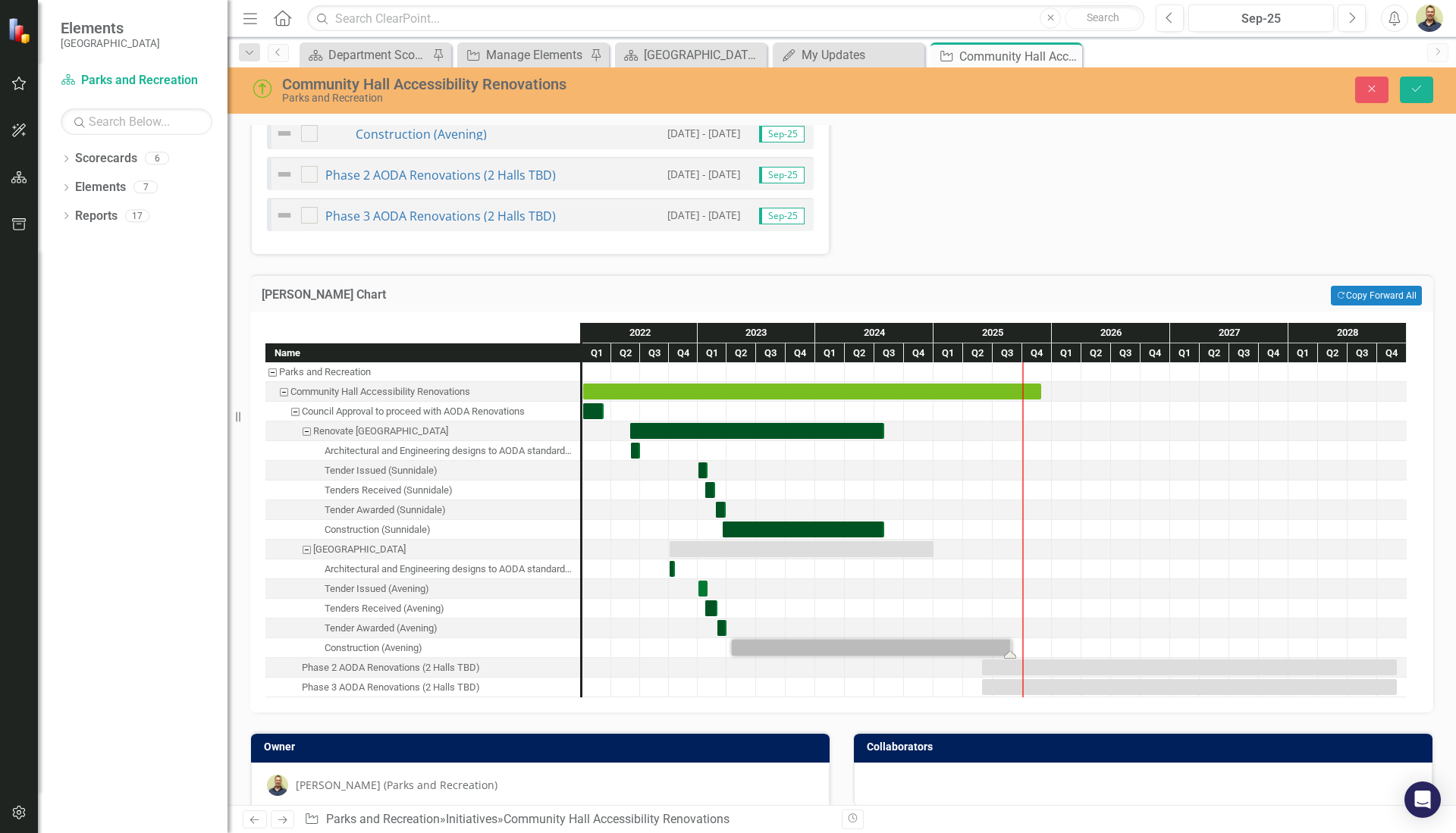
scroll to position [997, 0]
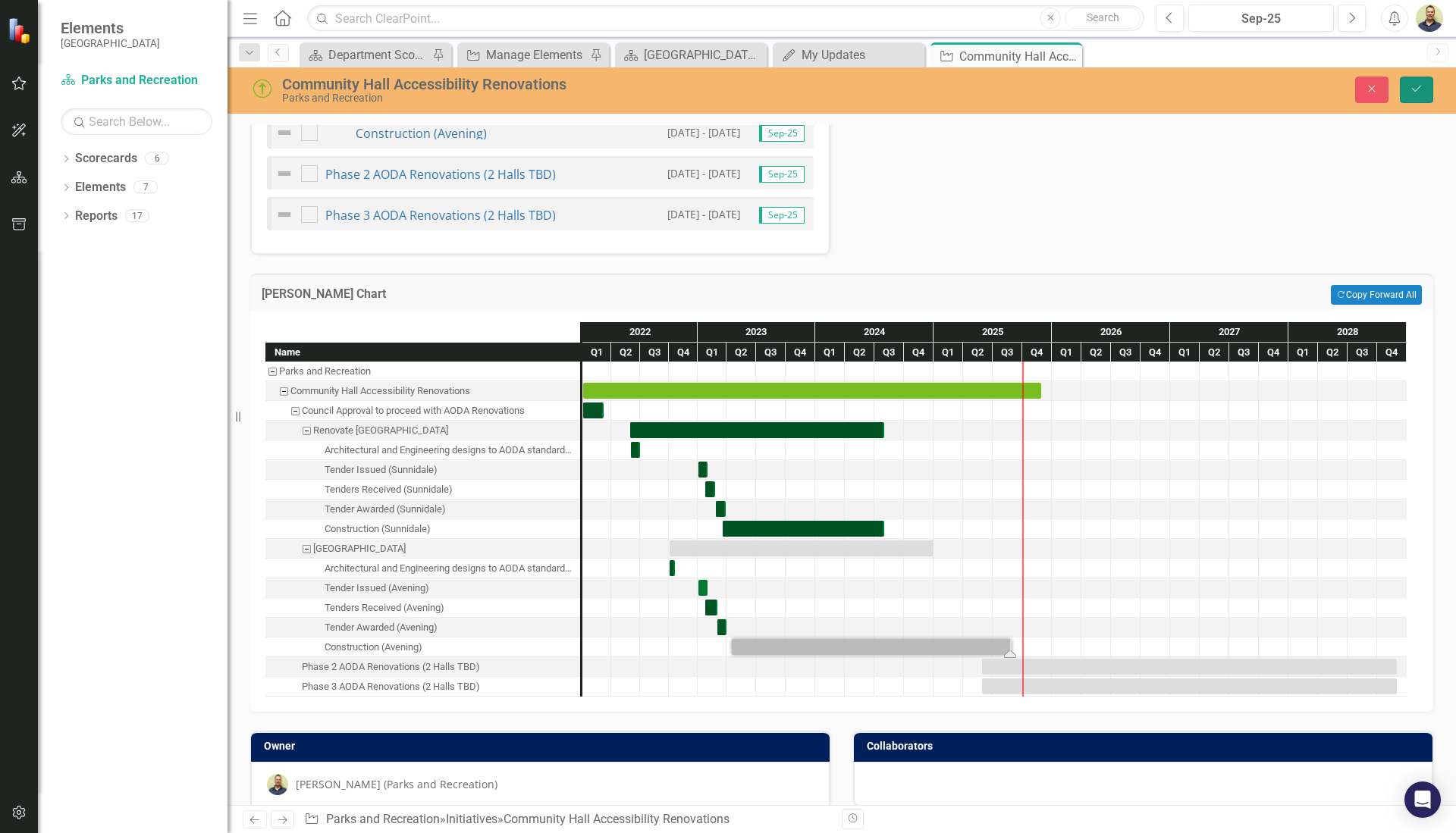
click at [1420, 89] on icon "Save" at bounding box center [1417, 88] width 13 height 11
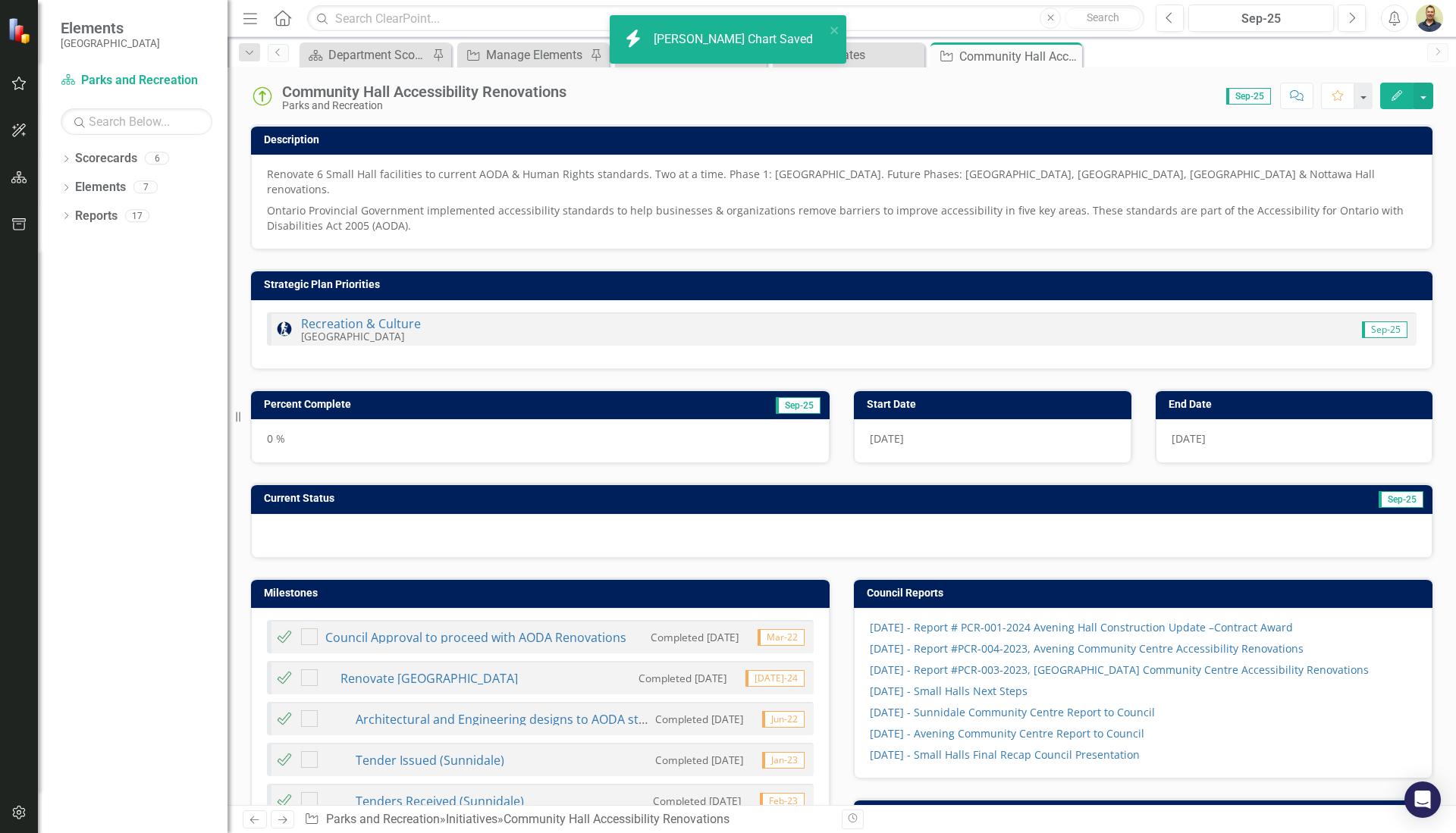
checkbox input "false"
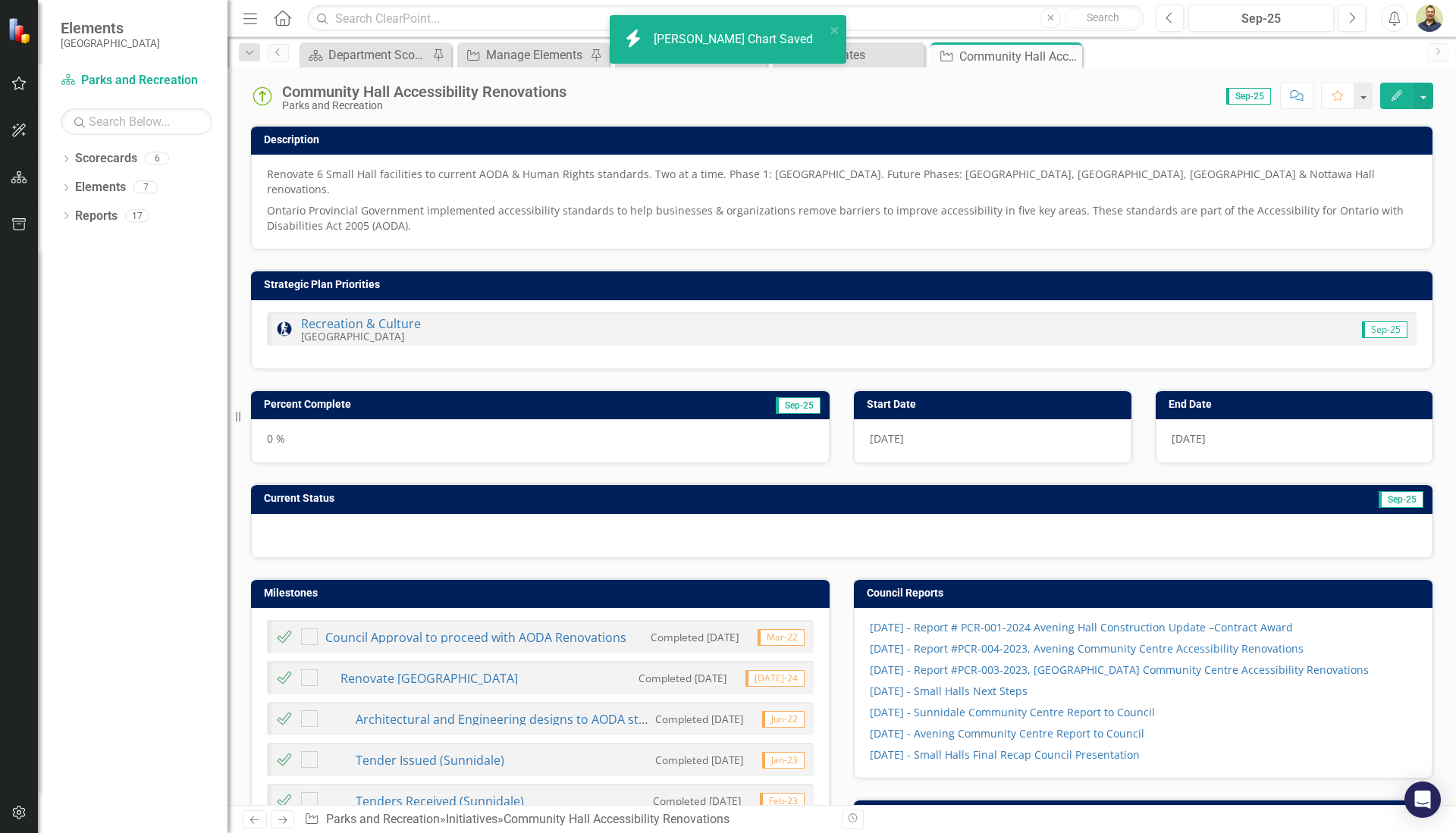
checkbox input "false"
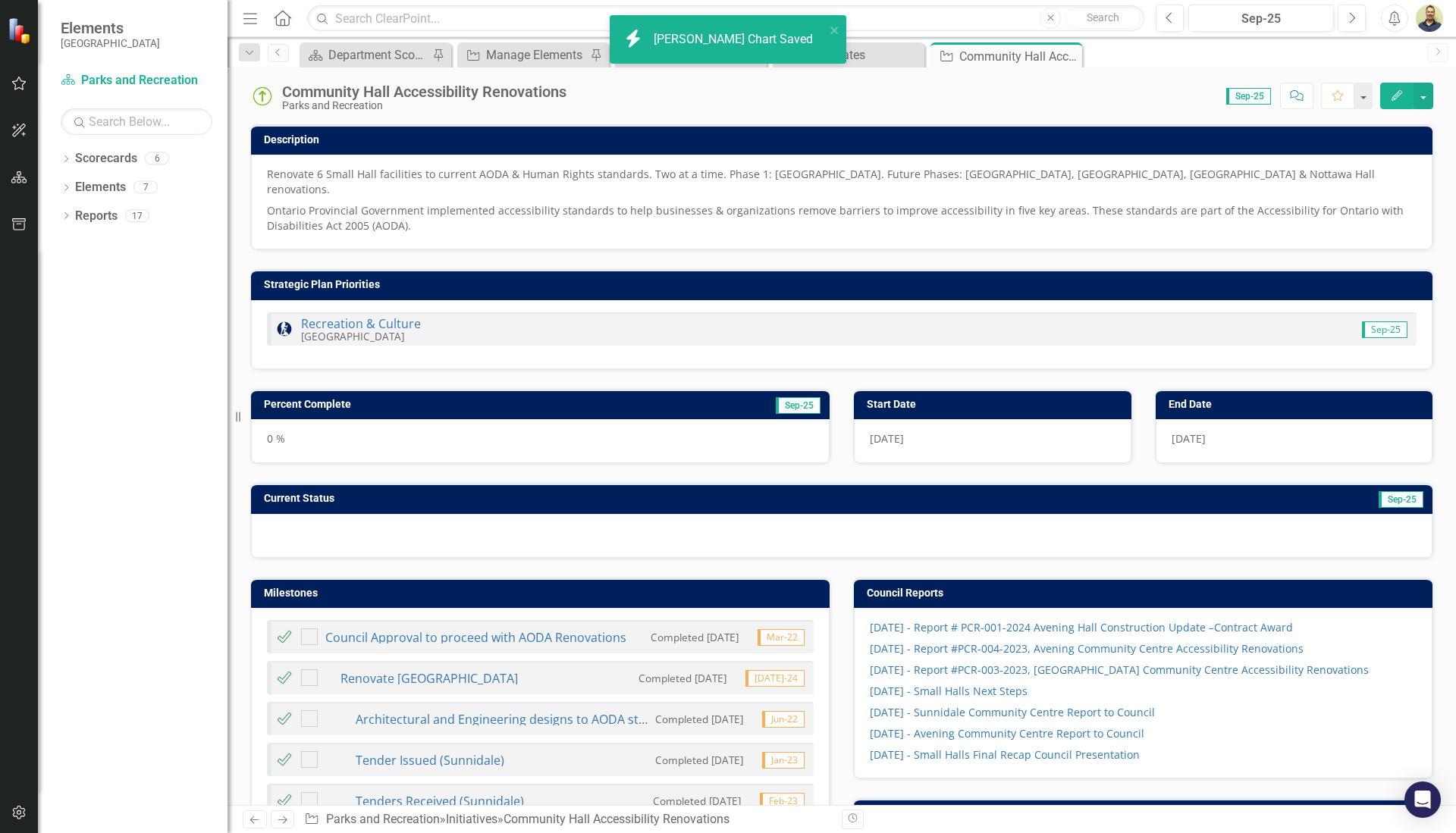
checkbox input "false"
checkbox input "true"
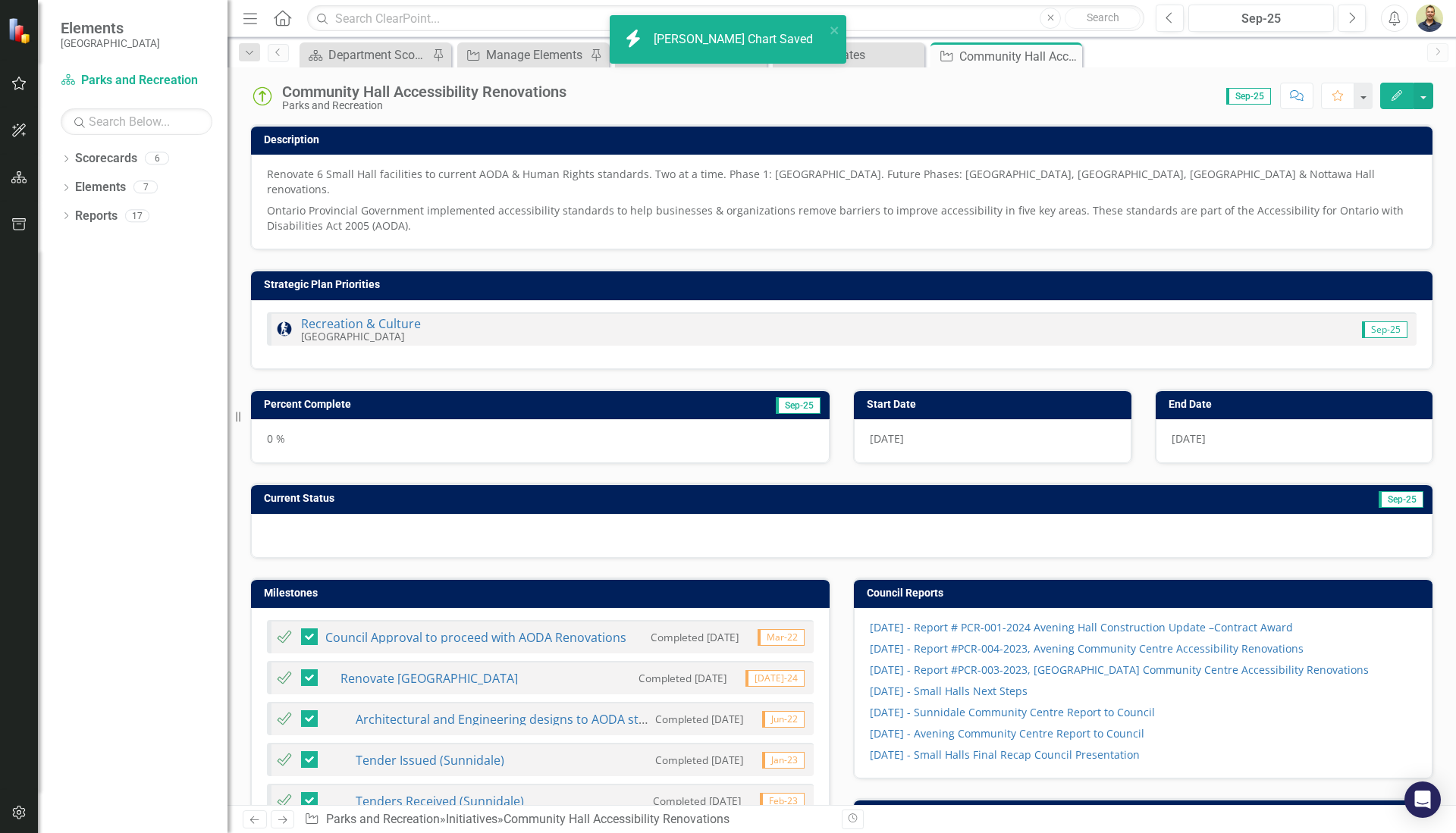
checkbox input "true"
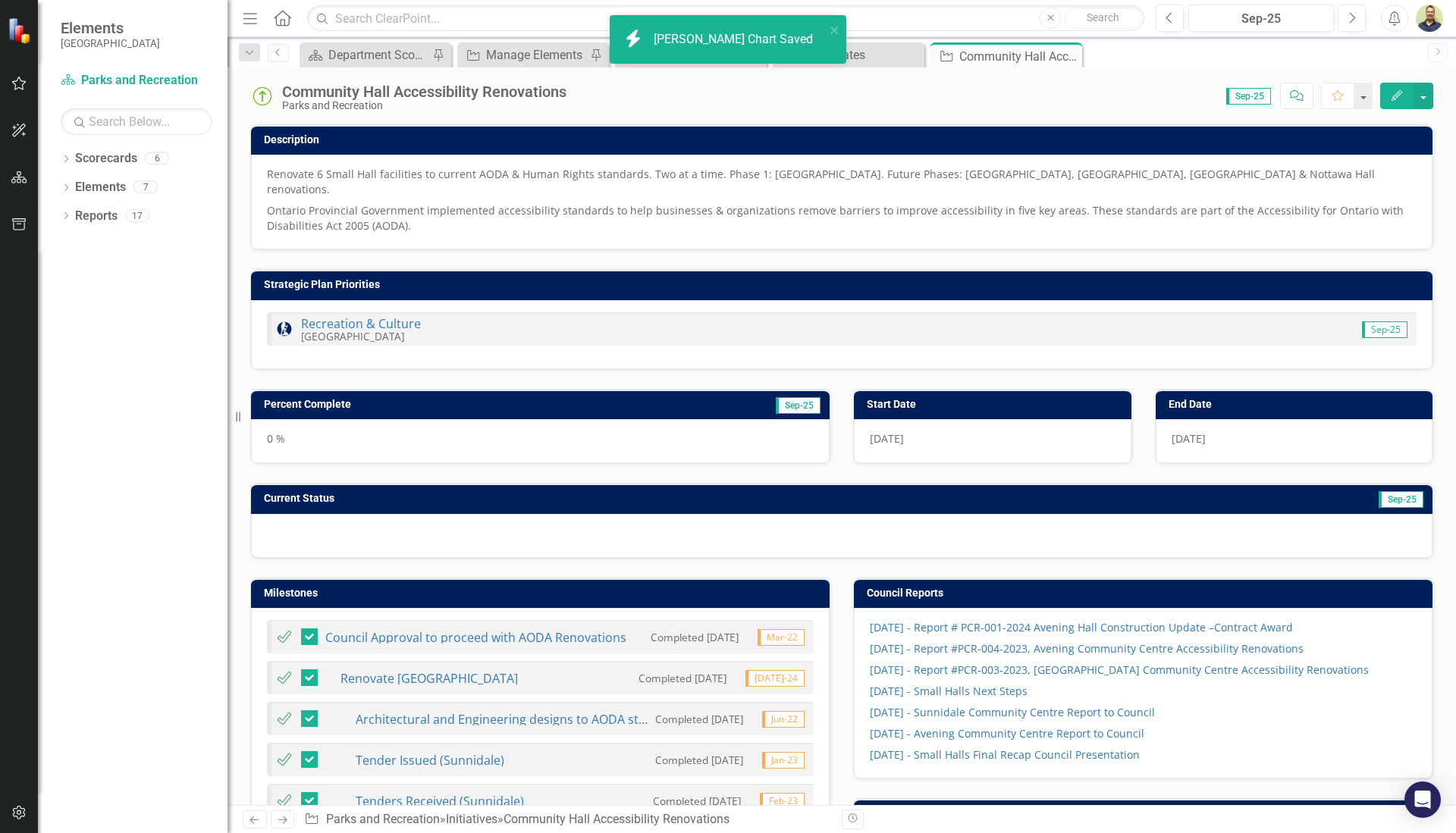
checkbox input "true"
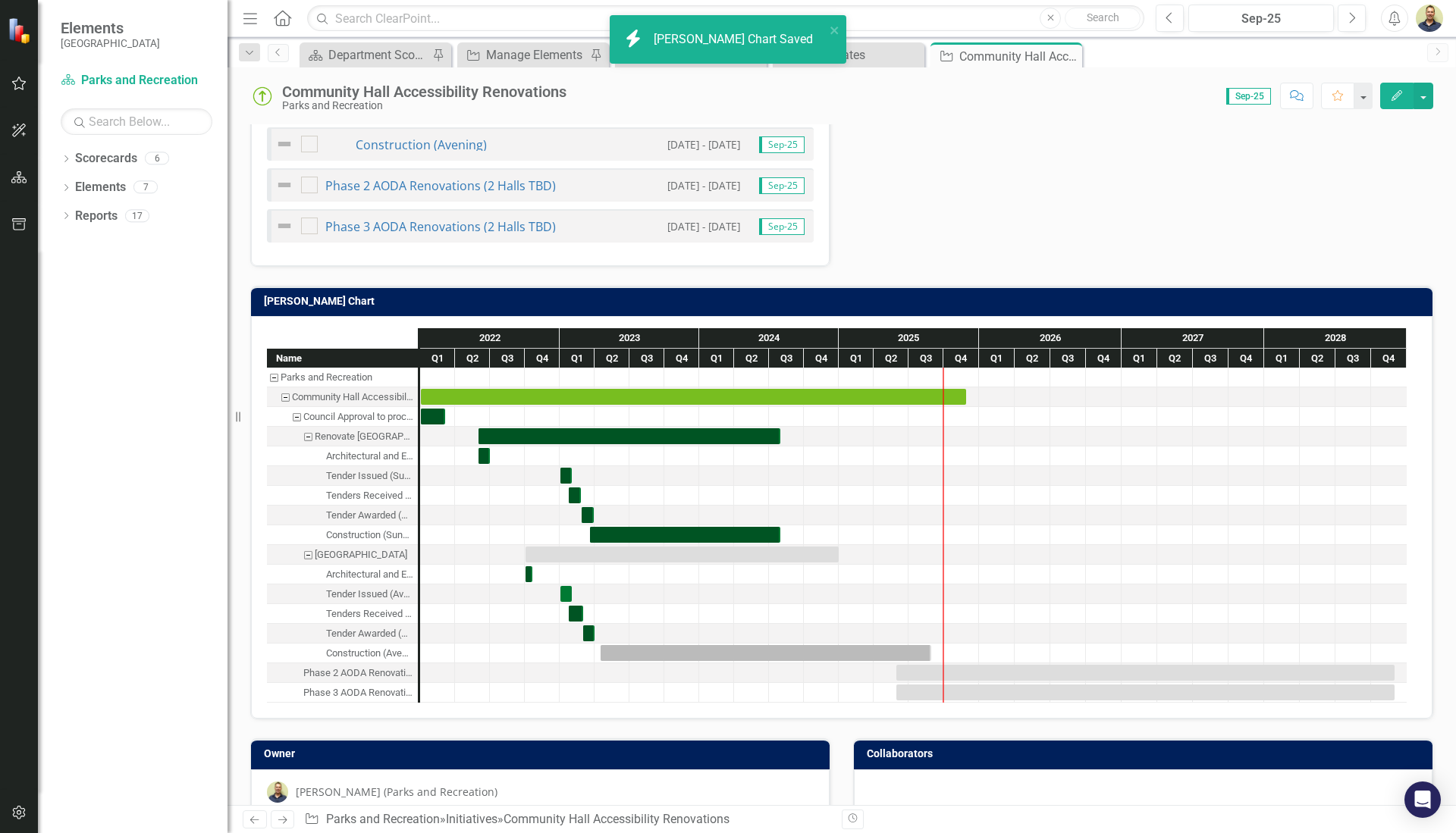
scroll to position [986, 0]
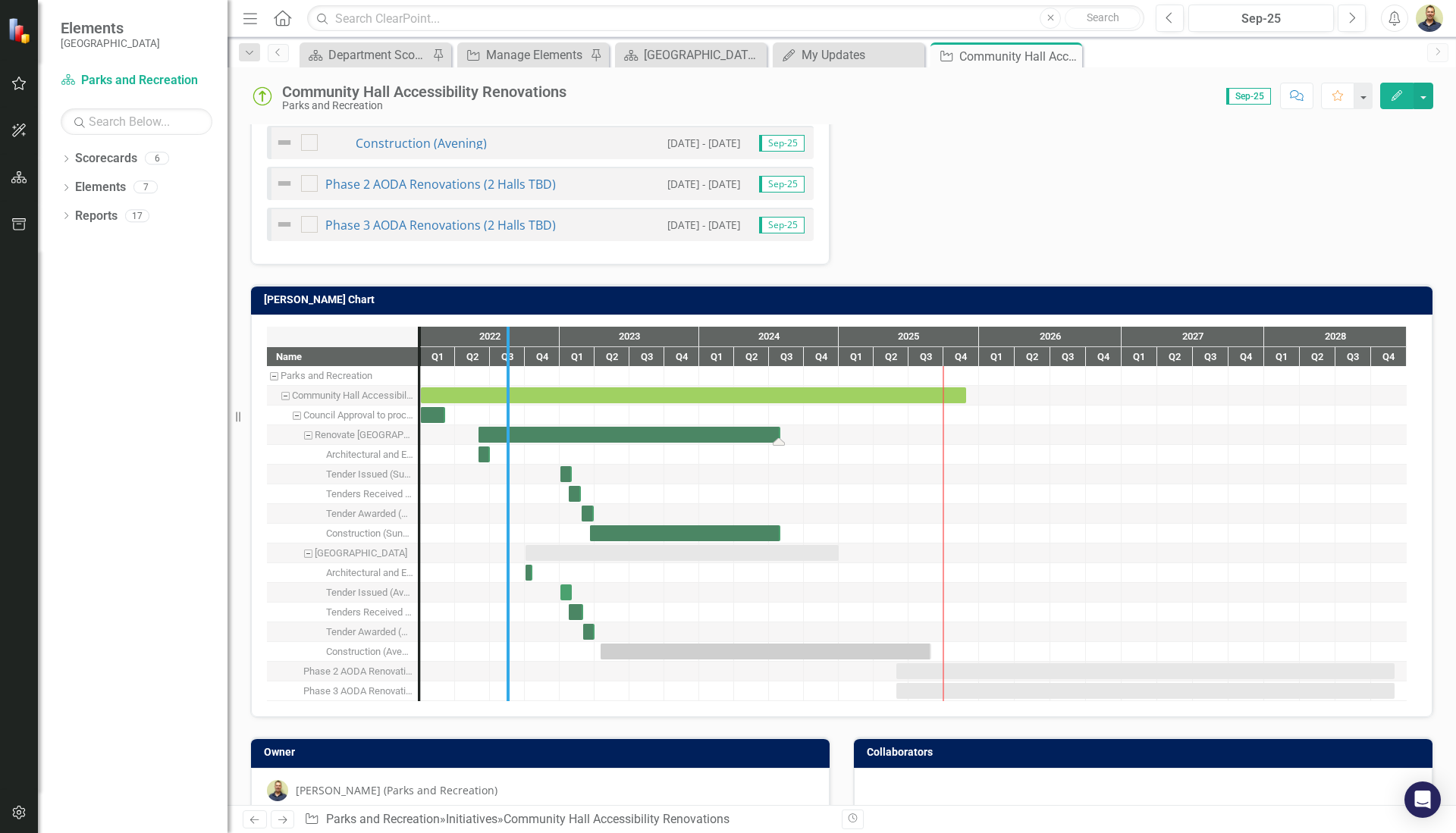
drag, startPoint x: 415, startPoint y: 406, endPoint x: 522, endPoint y: 407, distance: 107.0
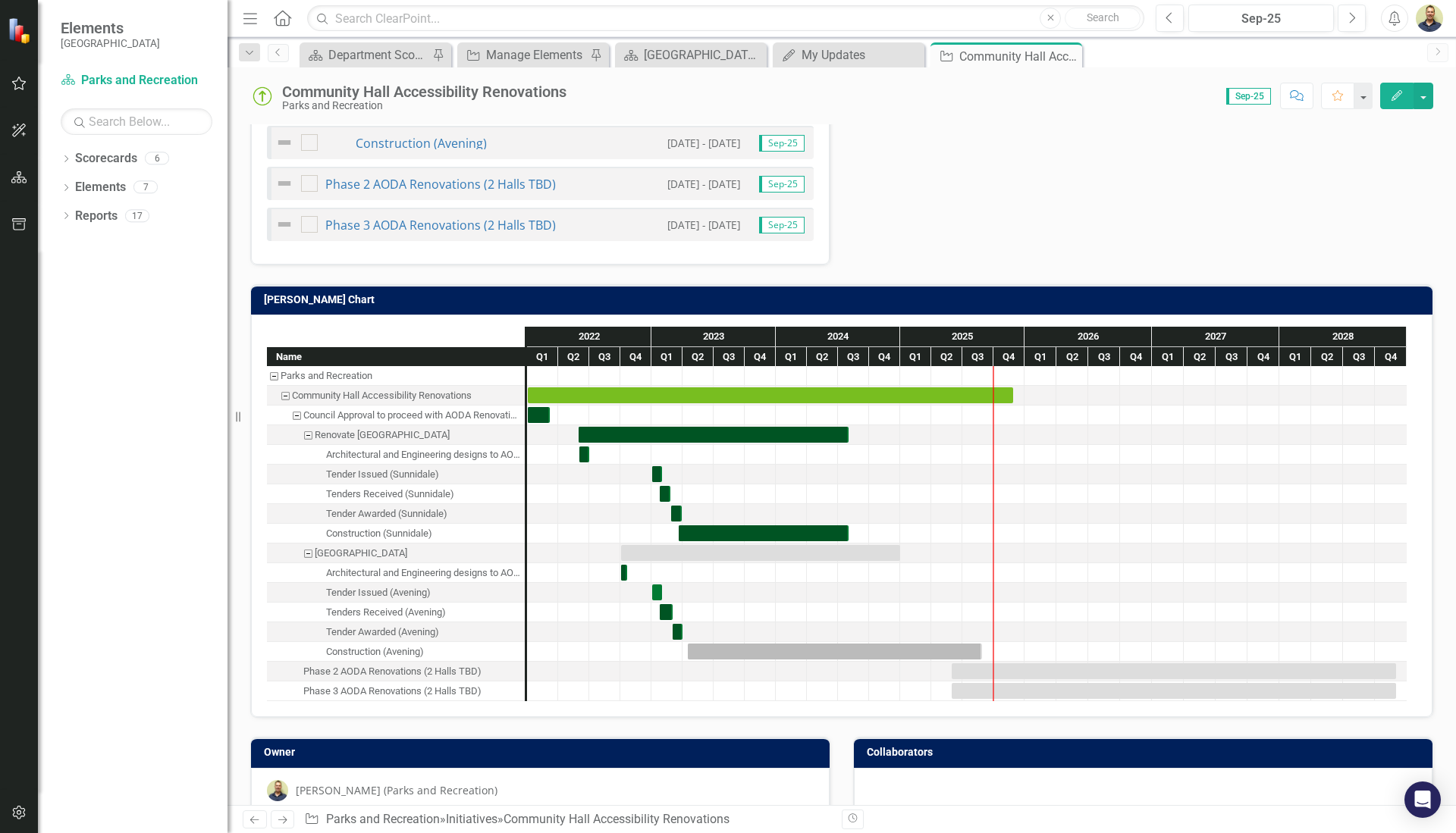
click at [394, 643] on div "Construction (Avening)" at bounding box center [375, 653] width 98 height 20
click at [796, 643] on div "Task: Start date: 2023-04-17 End date: 2025-08-29" at bounding box center [835, 651] width 295 height 16
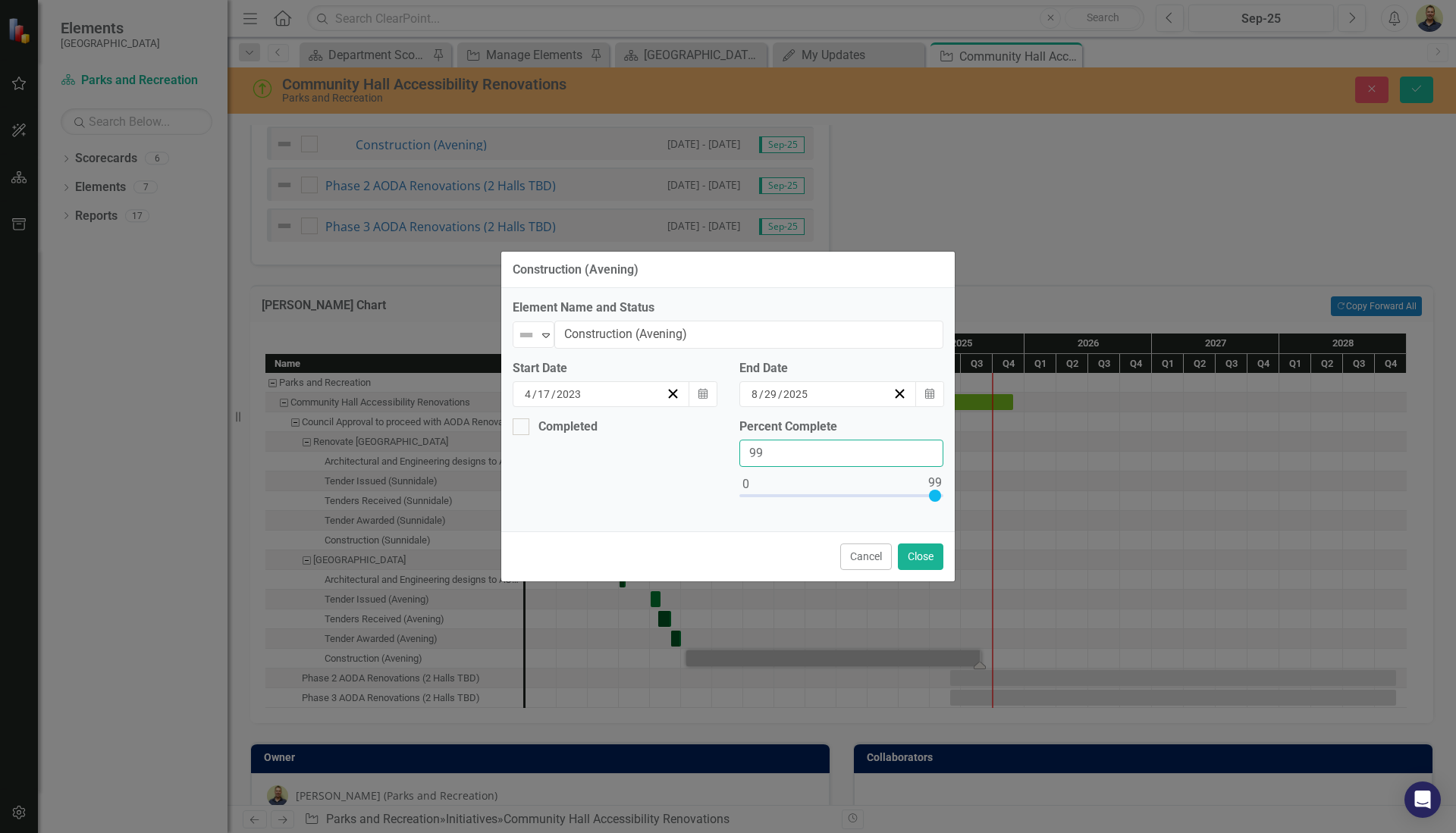
click at [930, 459] on input "99" at bounding box center [841, 453] width 204 height 28
type input "98"
click at [930, 459] on input "98" at bounding box center [841, 453] width 204 height 28
click at [926, 397] on icon "Calendar" at bounding box center [930, 394] width 9 height 11
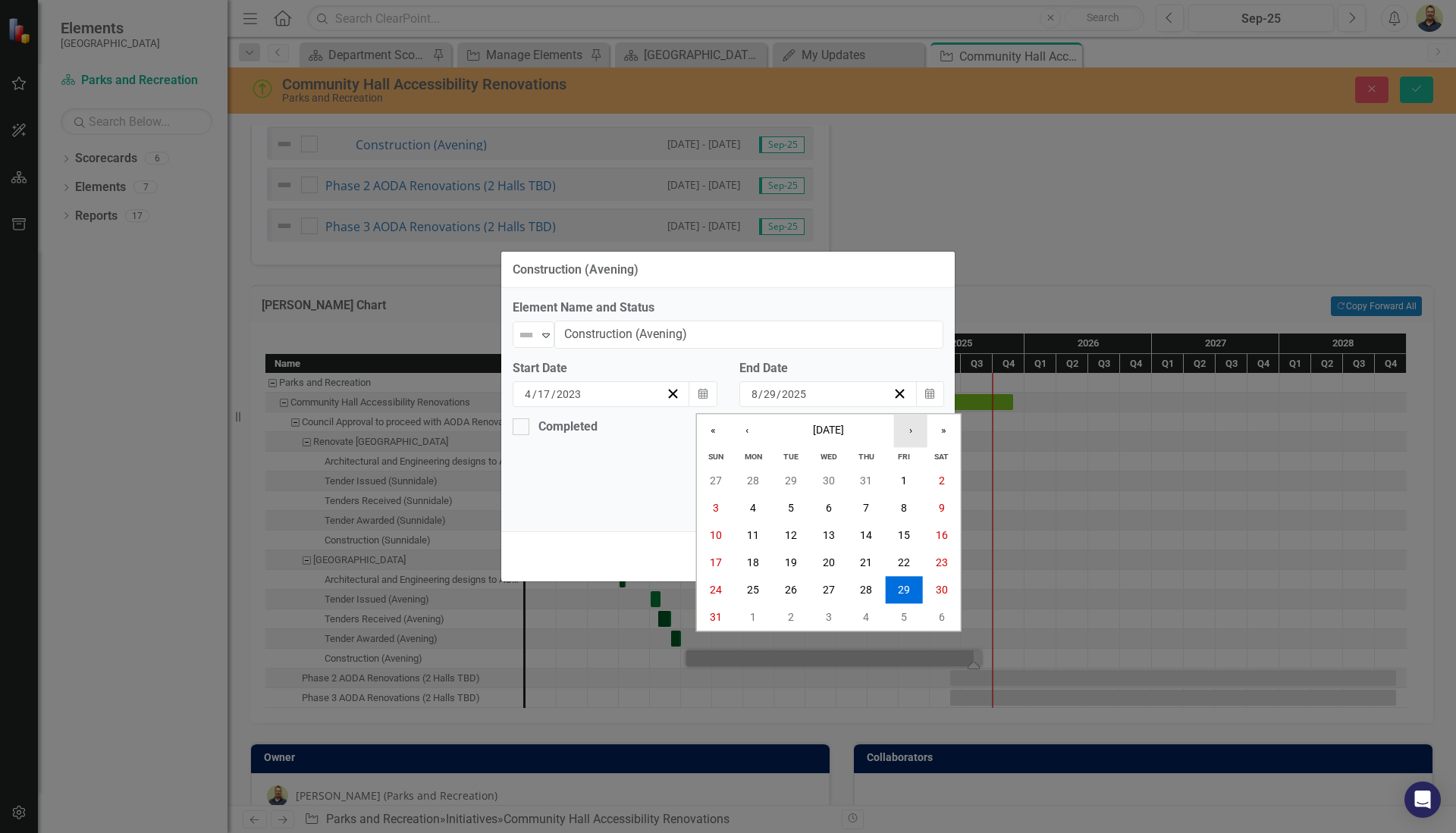
click at [909, 432] on button "›" at bounding box center [911, 431] width 34 height 34
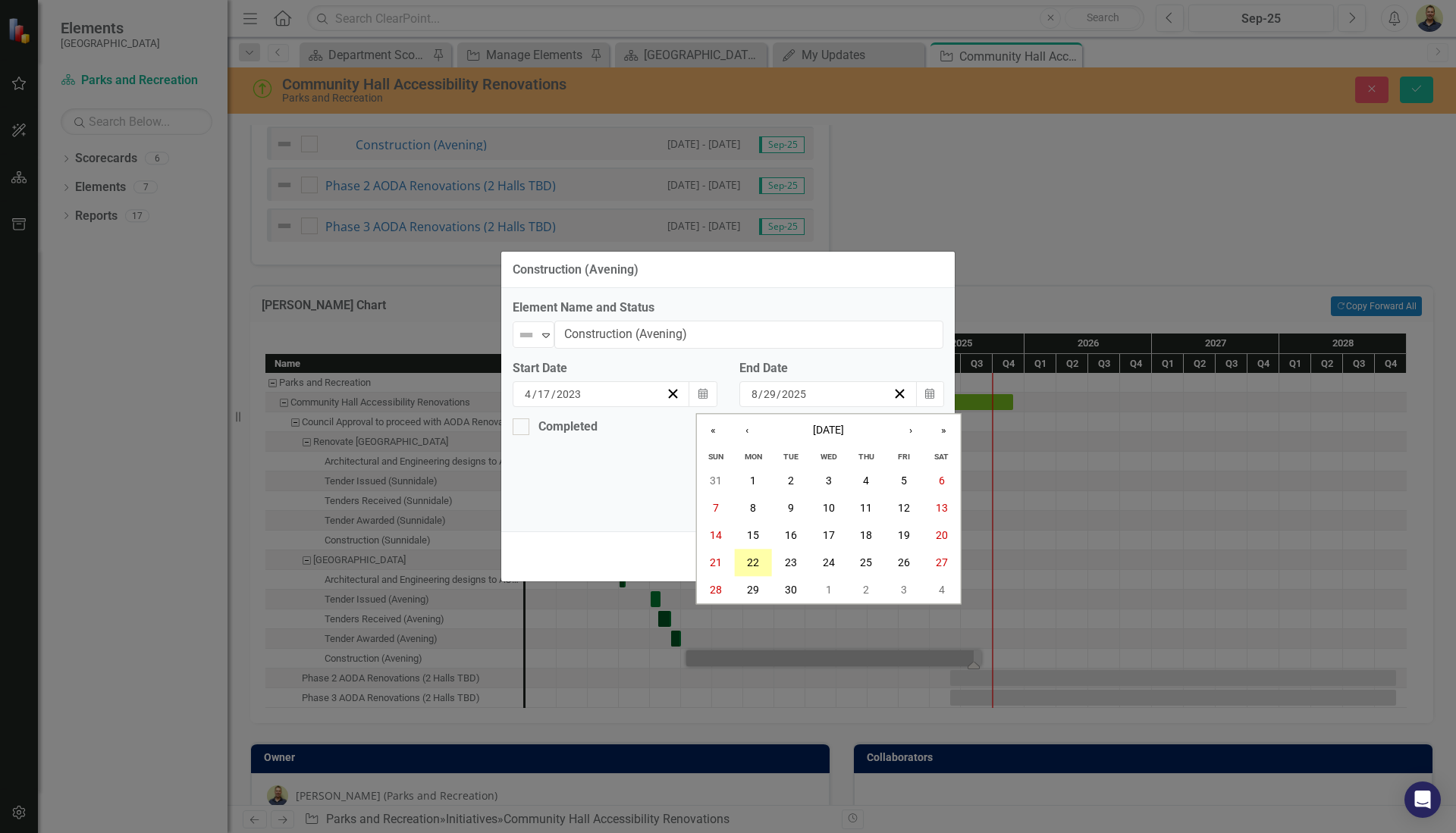
click at [757, 566] on abbr "22" at bounding box center [753, 562] width 12 height 12
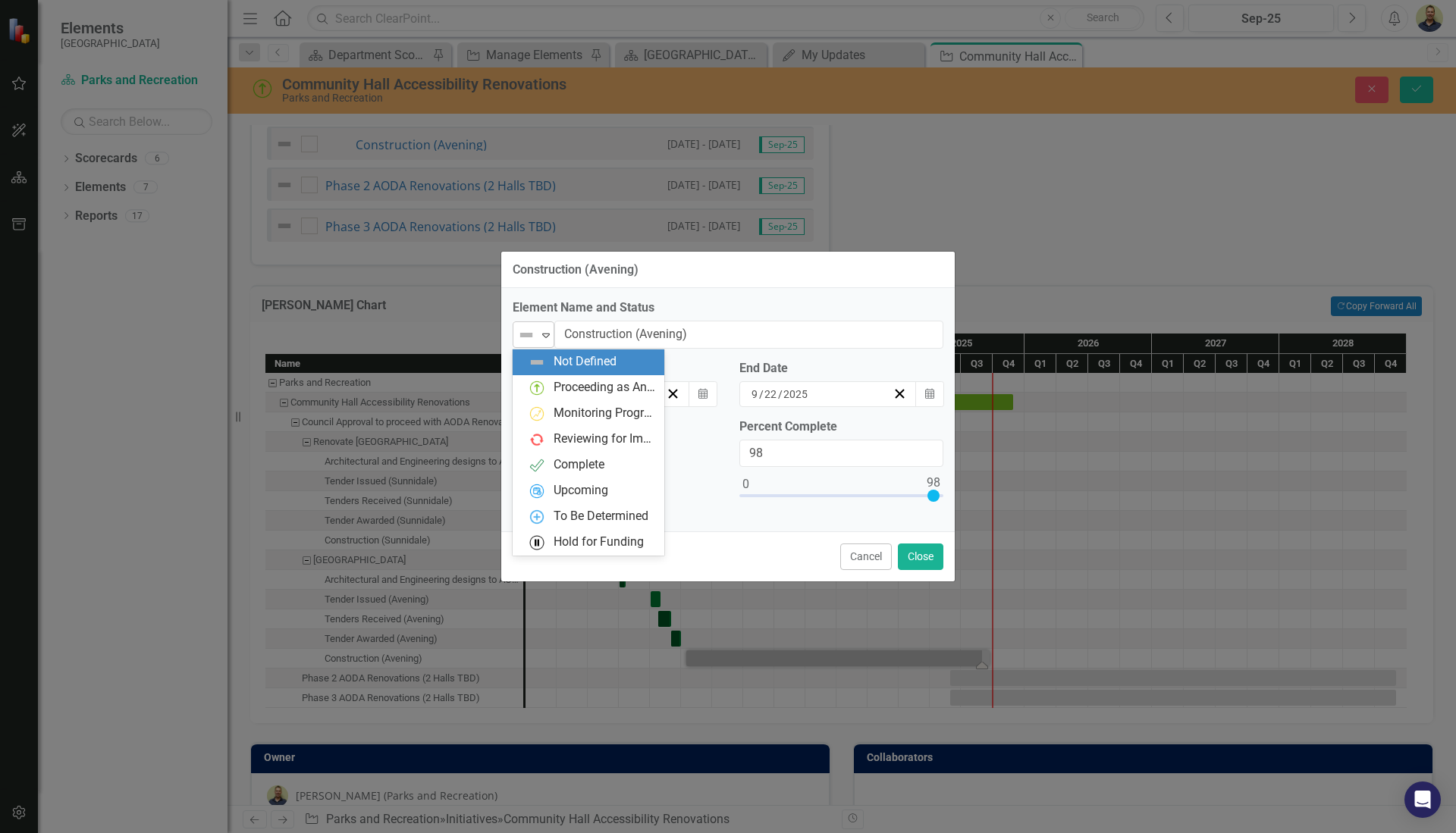
click at [546, 335] on icon at bounding box center [545, 336] width 8 height 4
click at [574, 382] on div "Proceeding as Anticipated" at bounding box center [604, 388] width 102 height 18
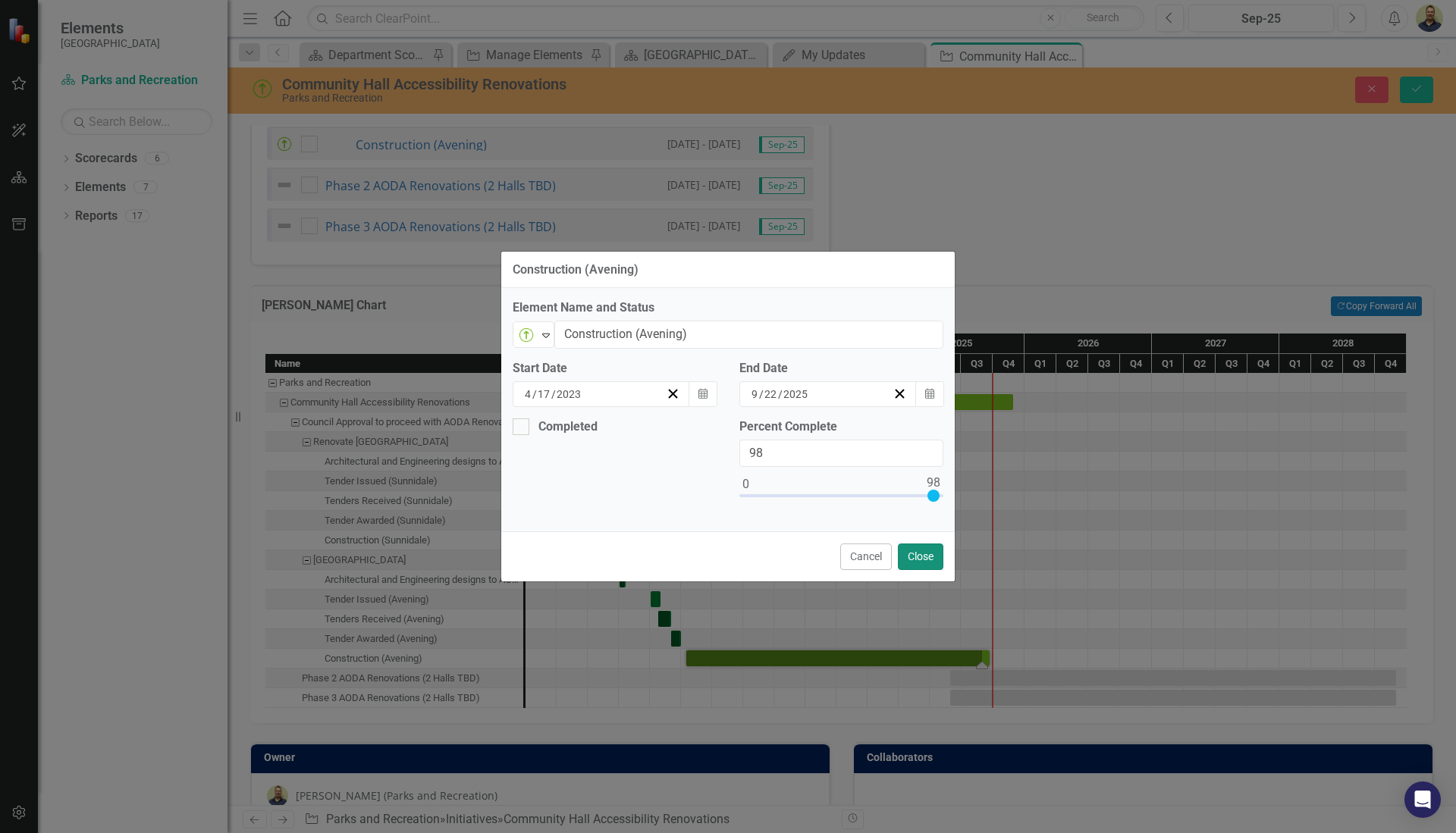
click at [921, 554] on button "Close" at bounding box center [921, 557] width 45 height 27
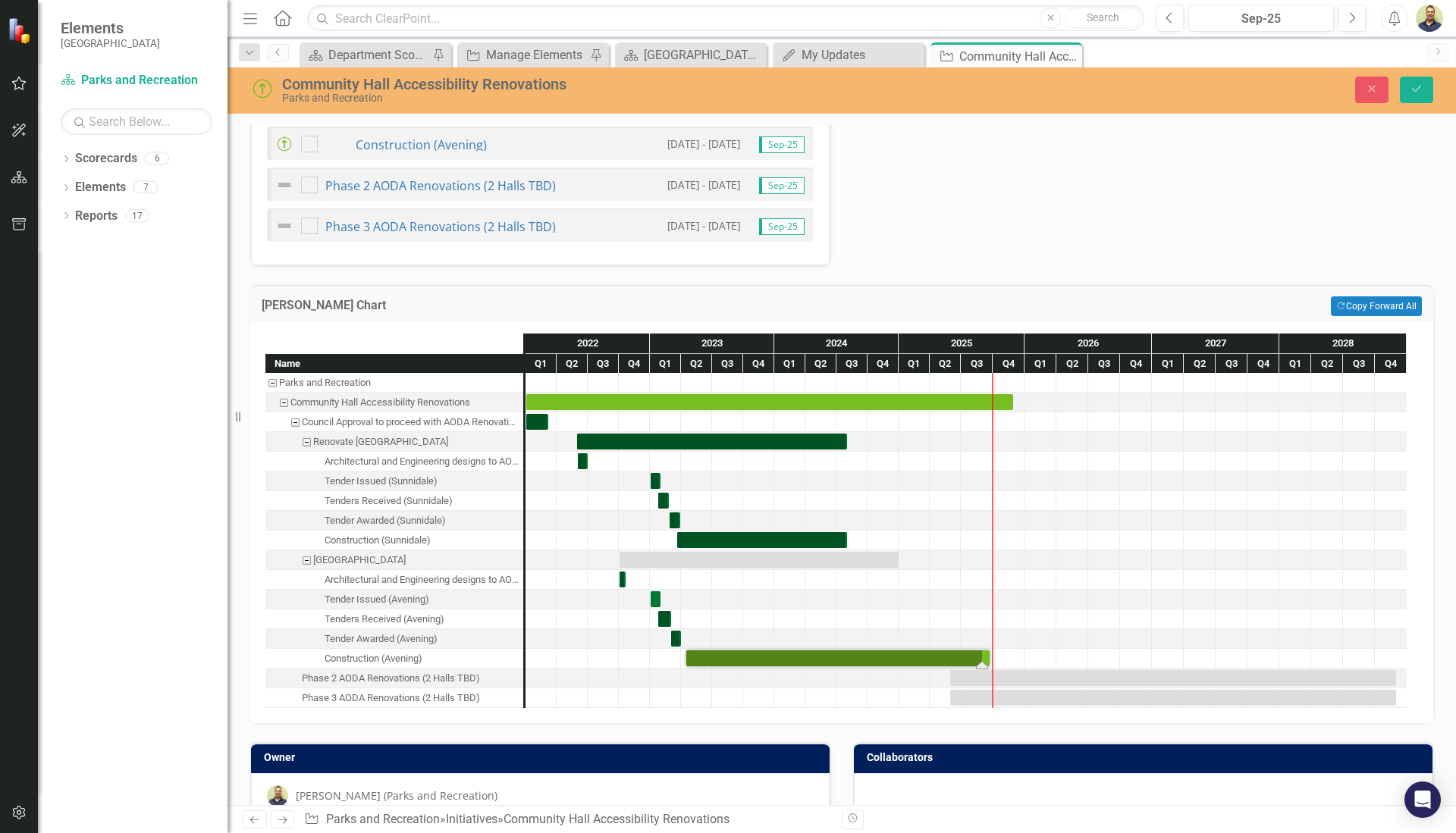
scroll to position [997, 0]
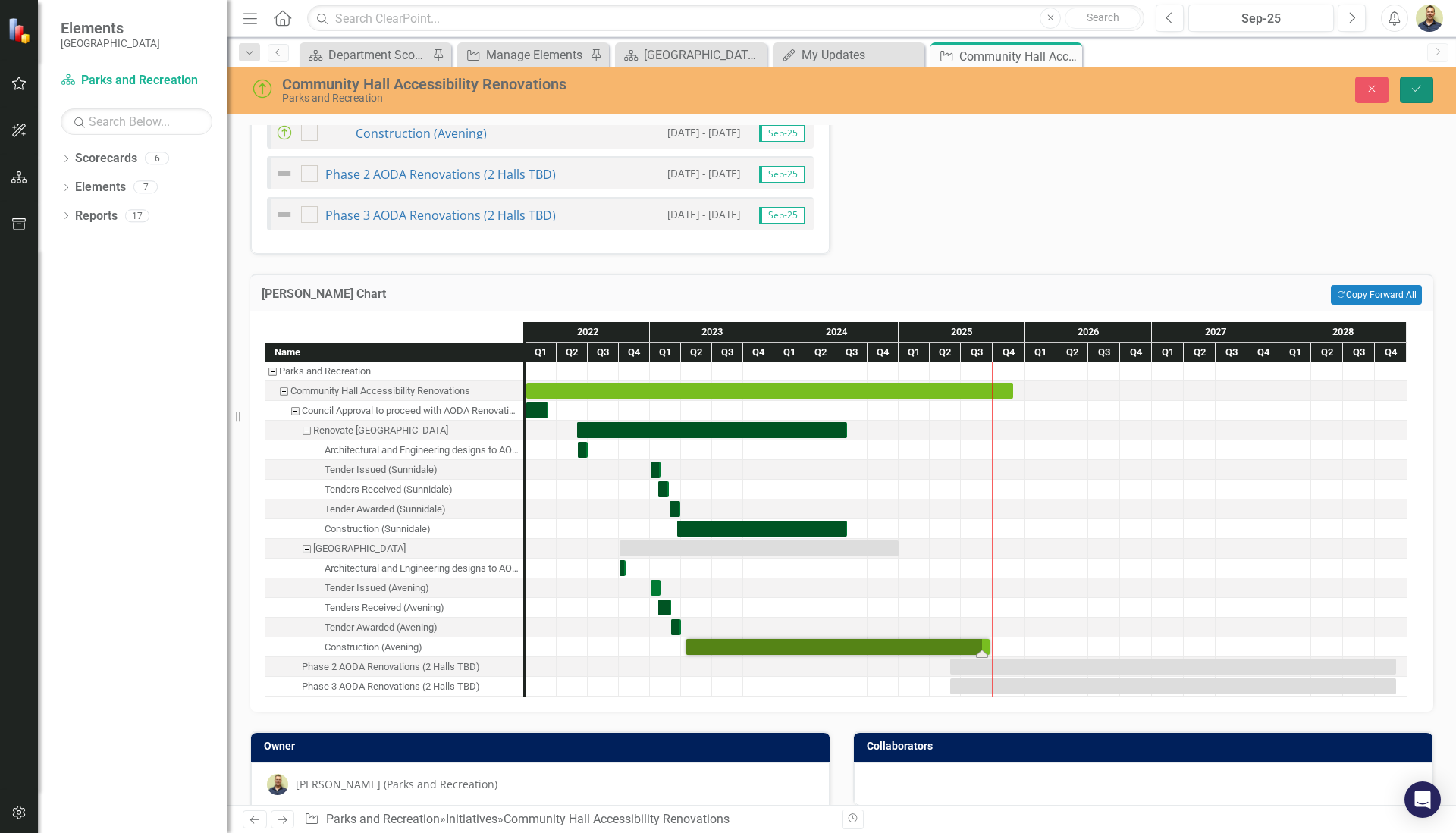
click at [1426, 87] on button "Save" at bounding box center [1417, 90] width 34 height 27
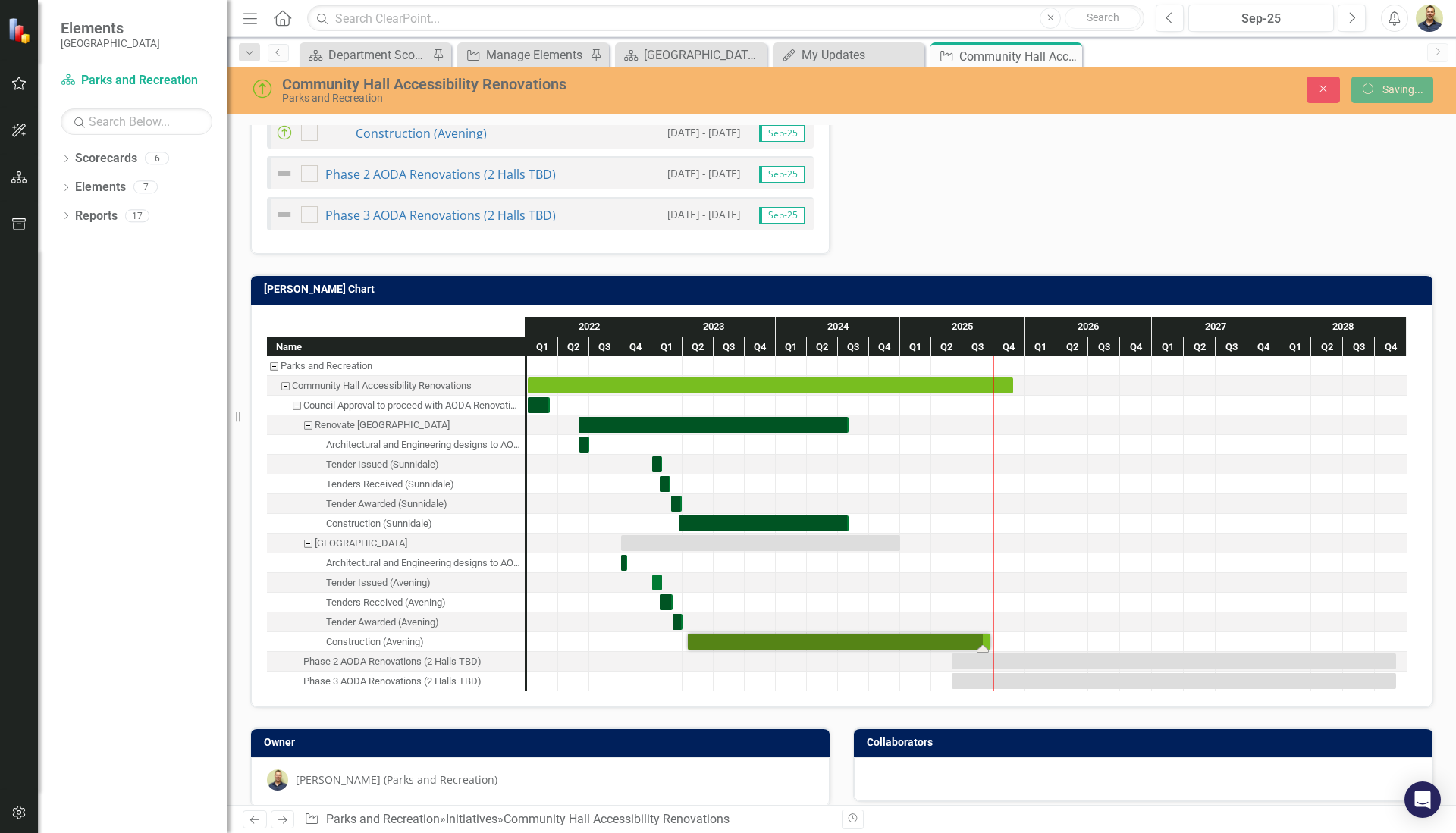
scroll to position [992, 0]
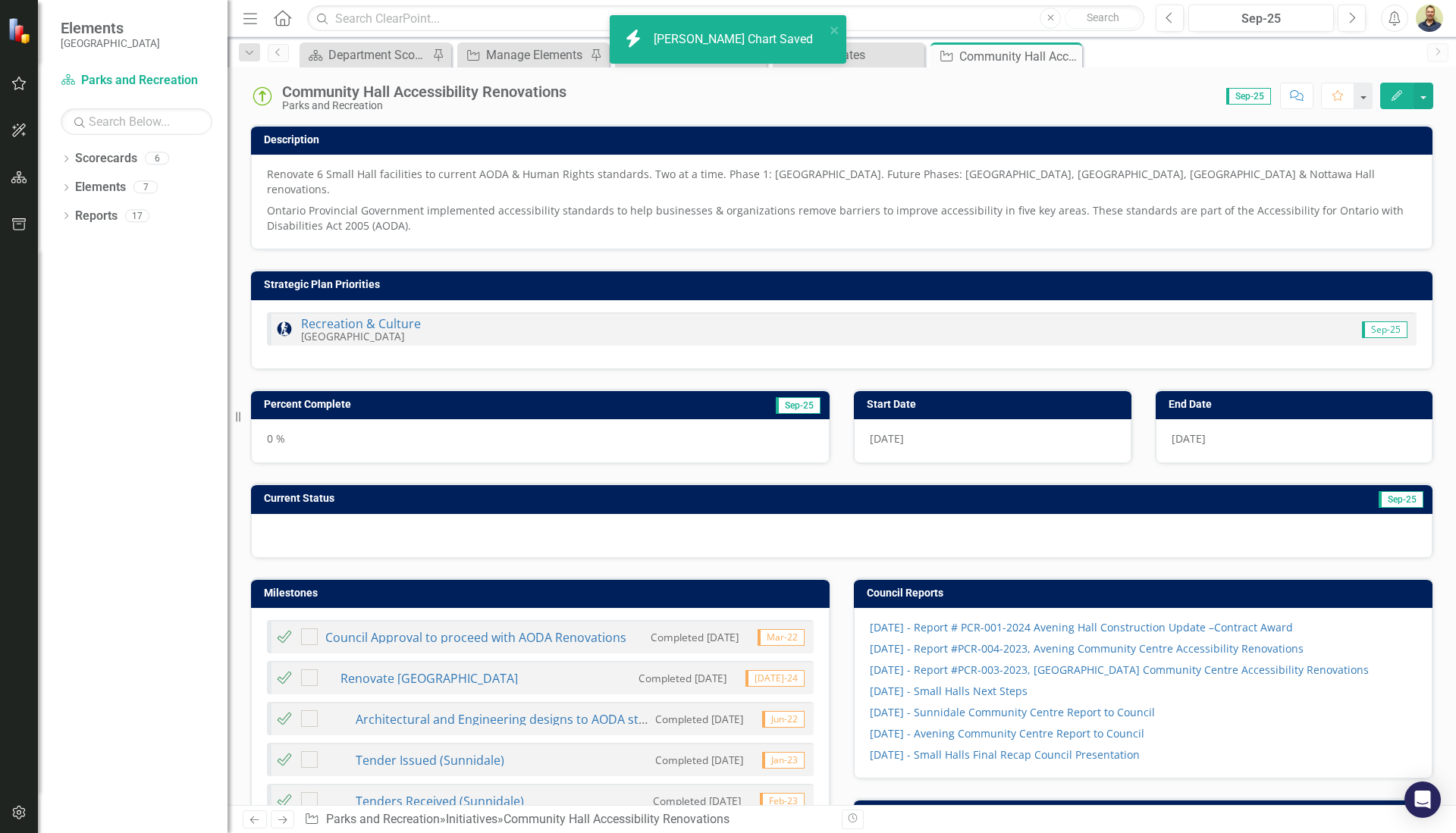
checkbox input "false"
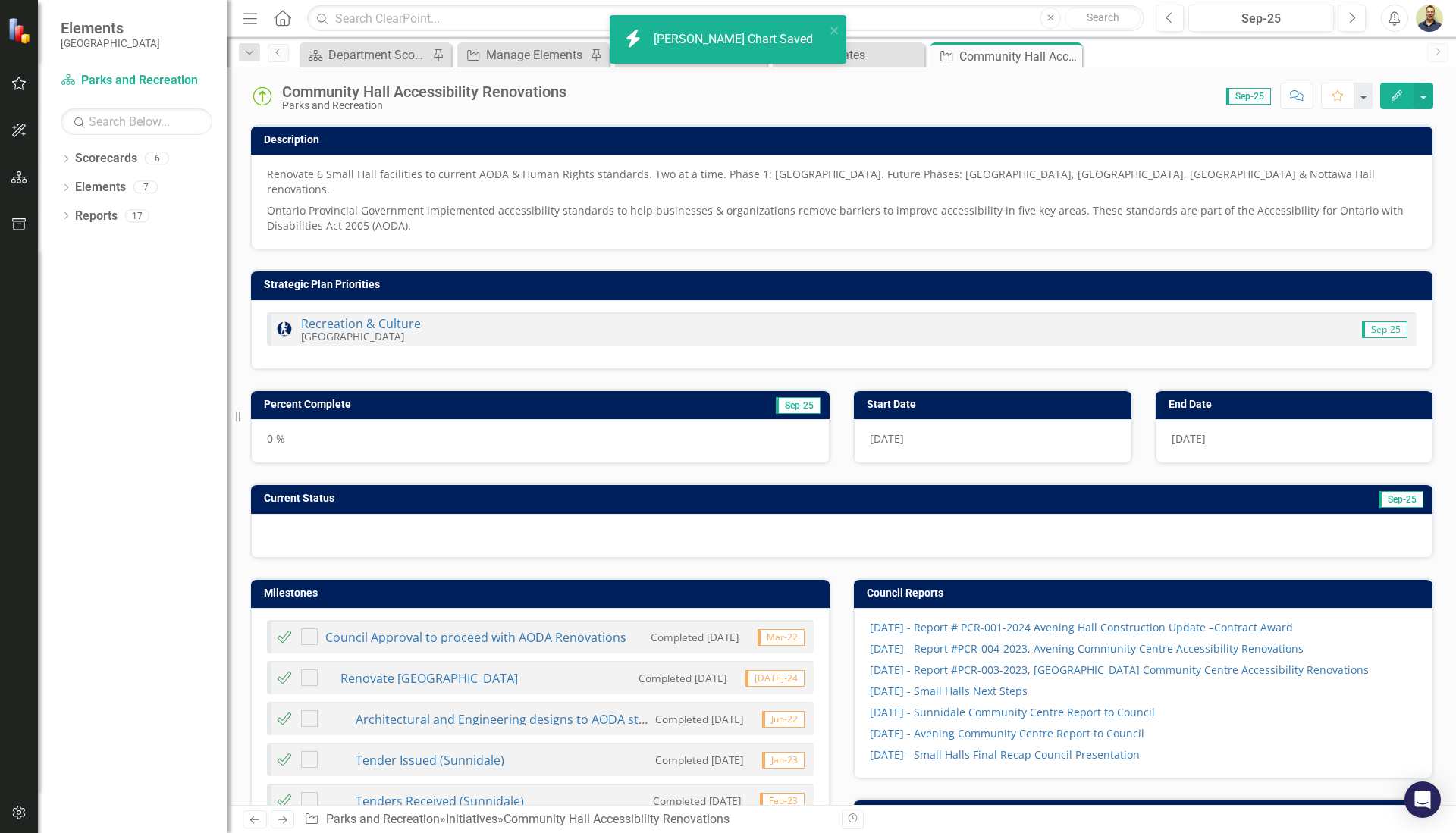
checkbox input "false"
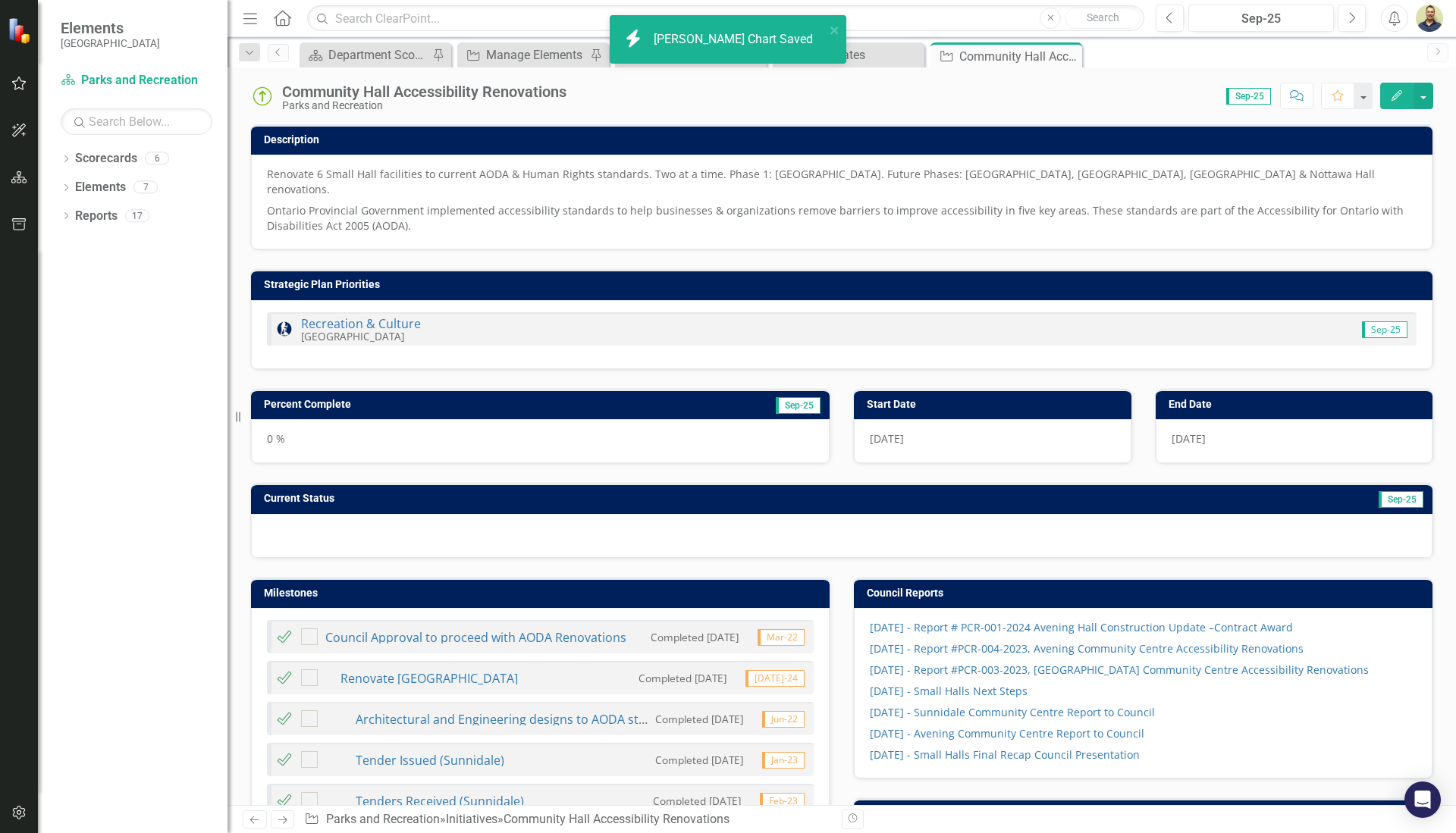
checkbox input "false"
checkbox input "true"
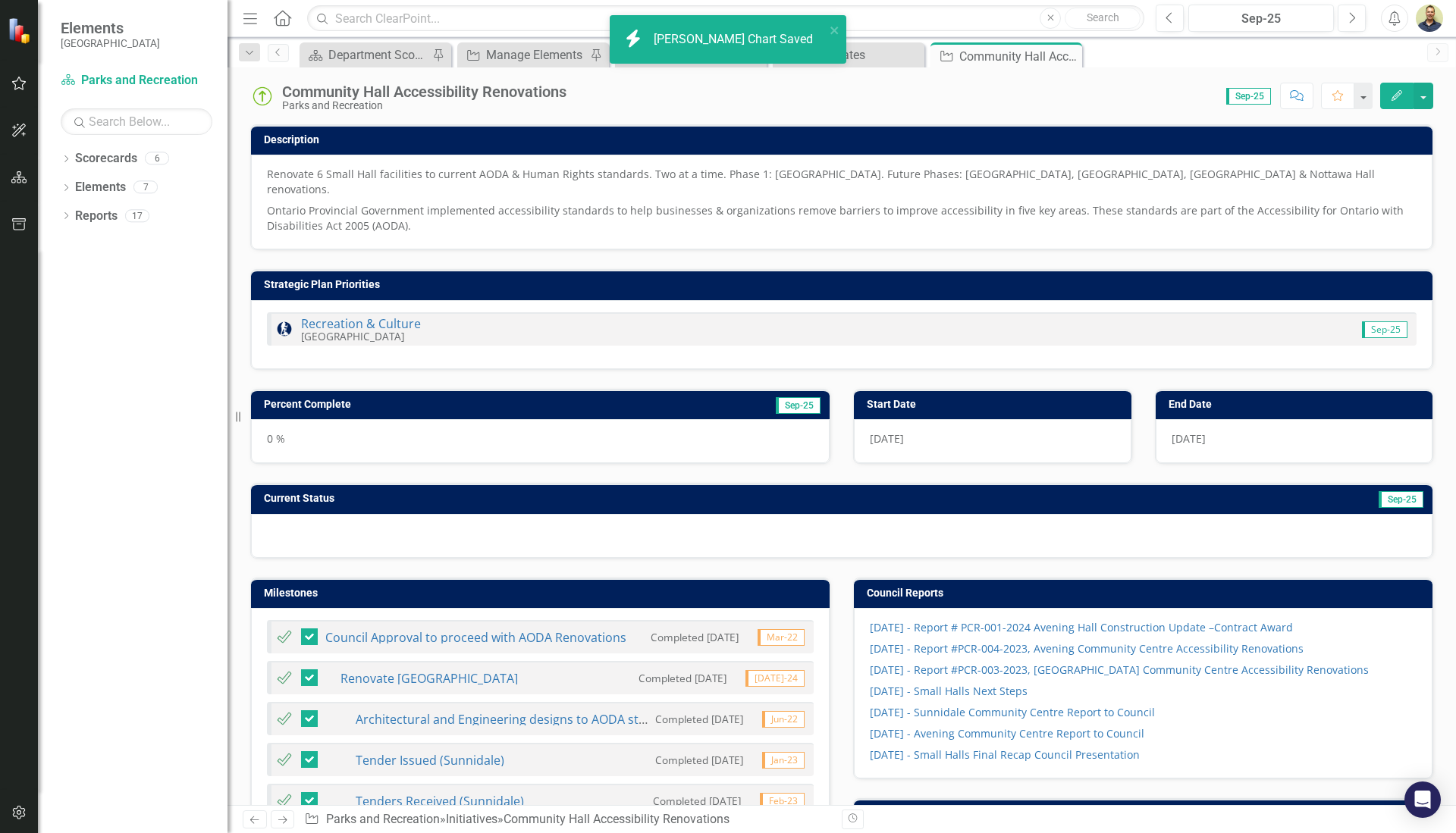
checkbox input "true"
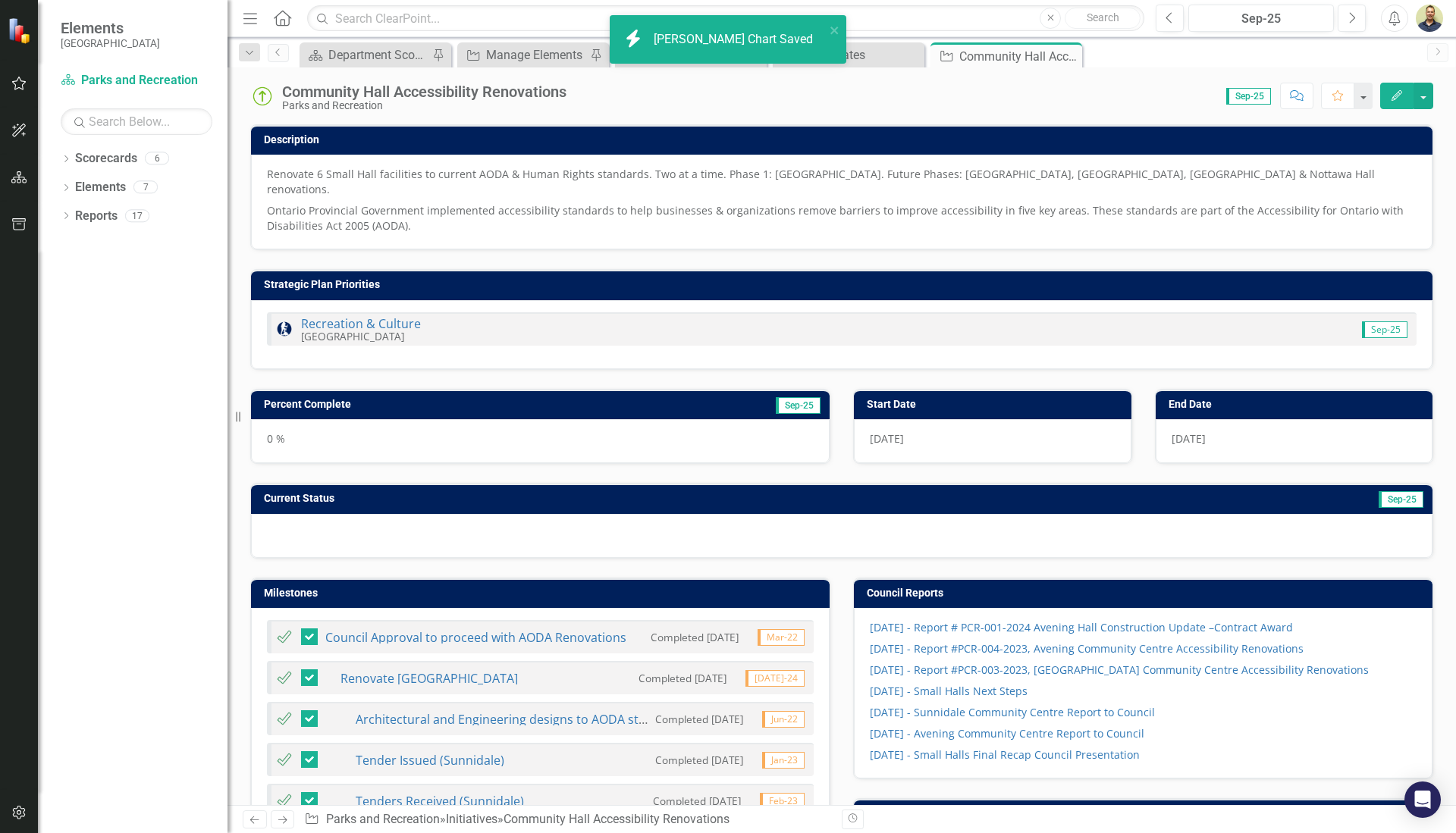
checkbox input "true"
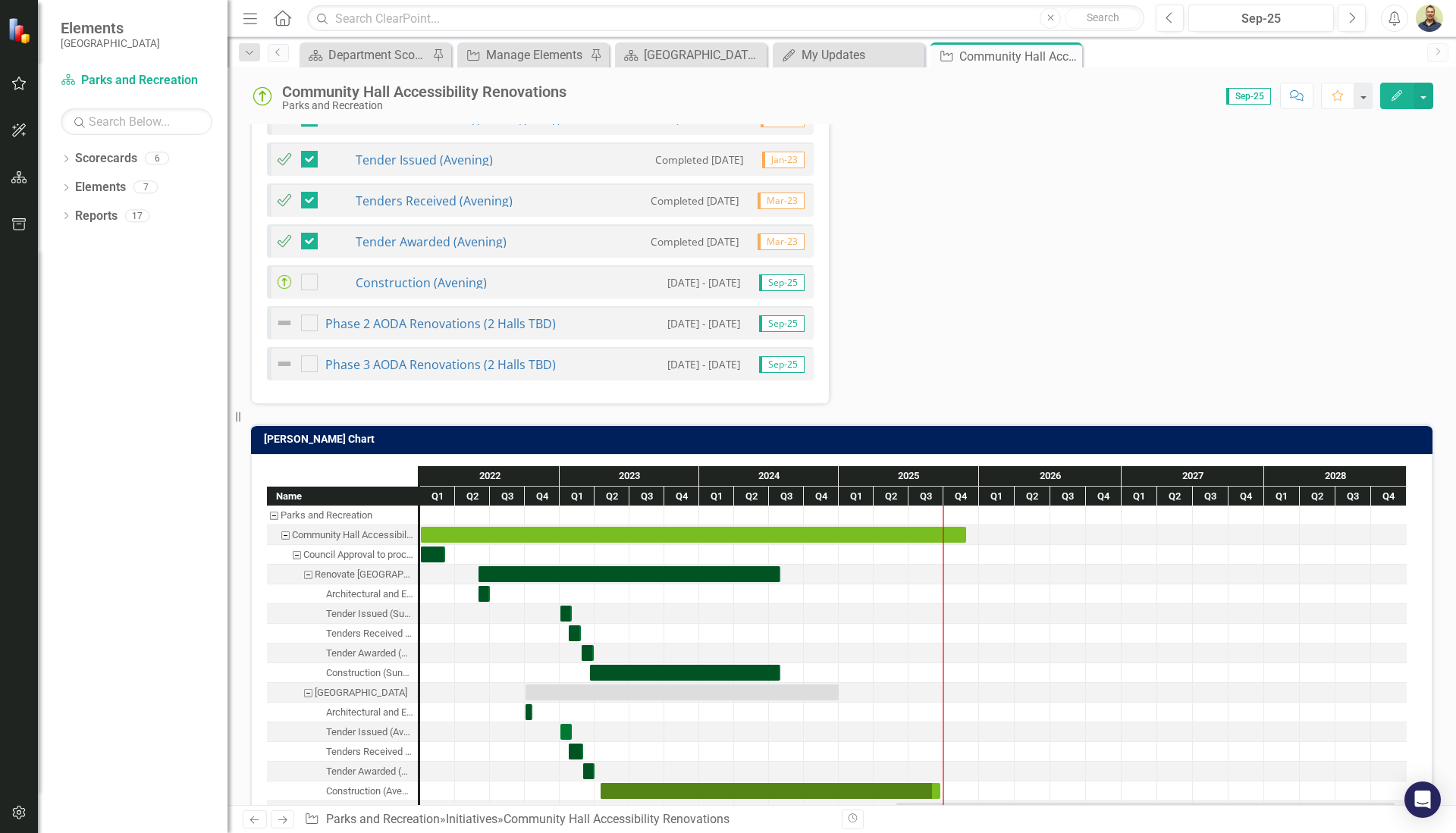
scroll to position [915, 0]
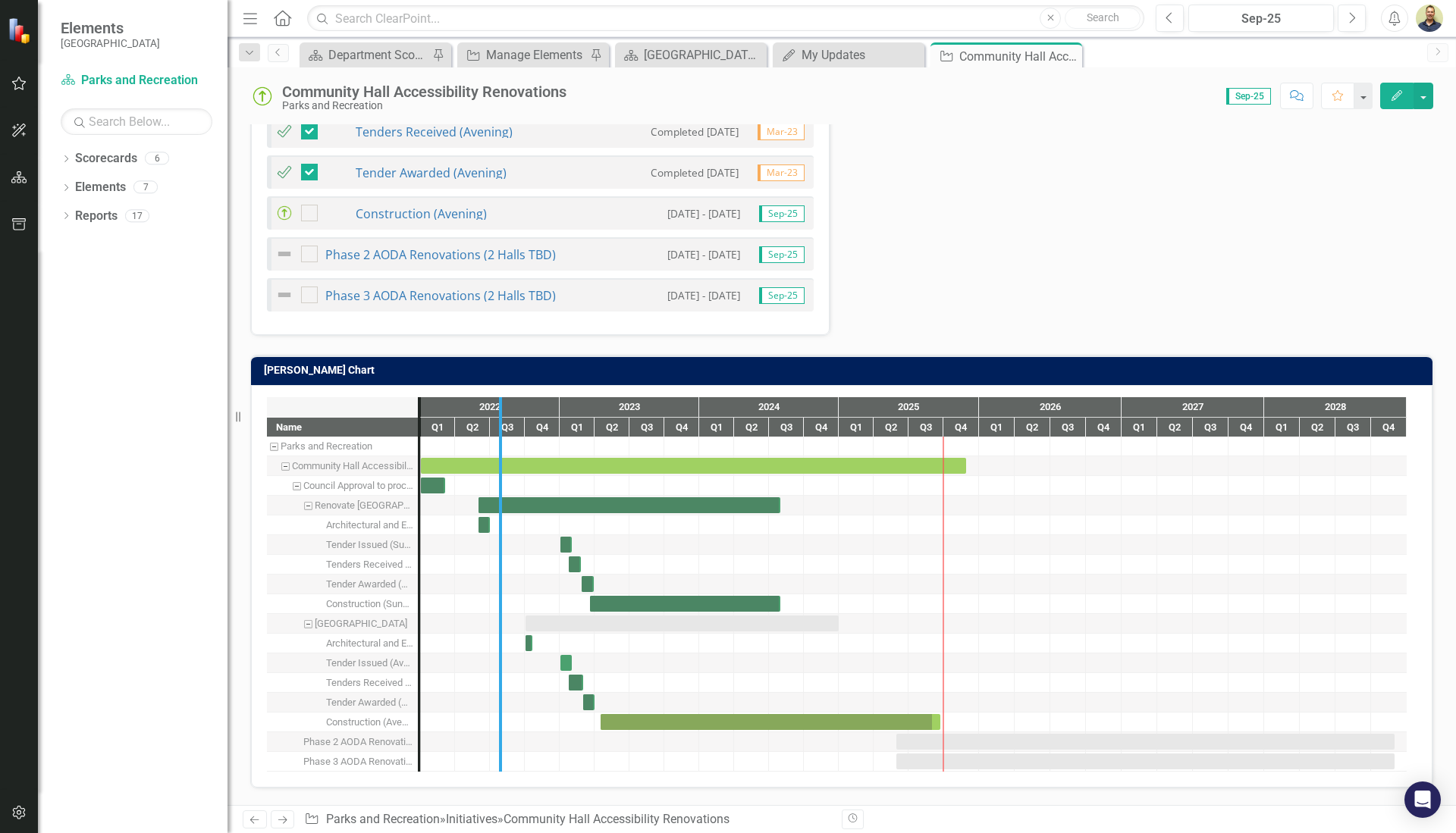
drag, startPoint x: 421, startPoint y: 695, endPoint x: 502, endPoint y: 690, distance: 81.2
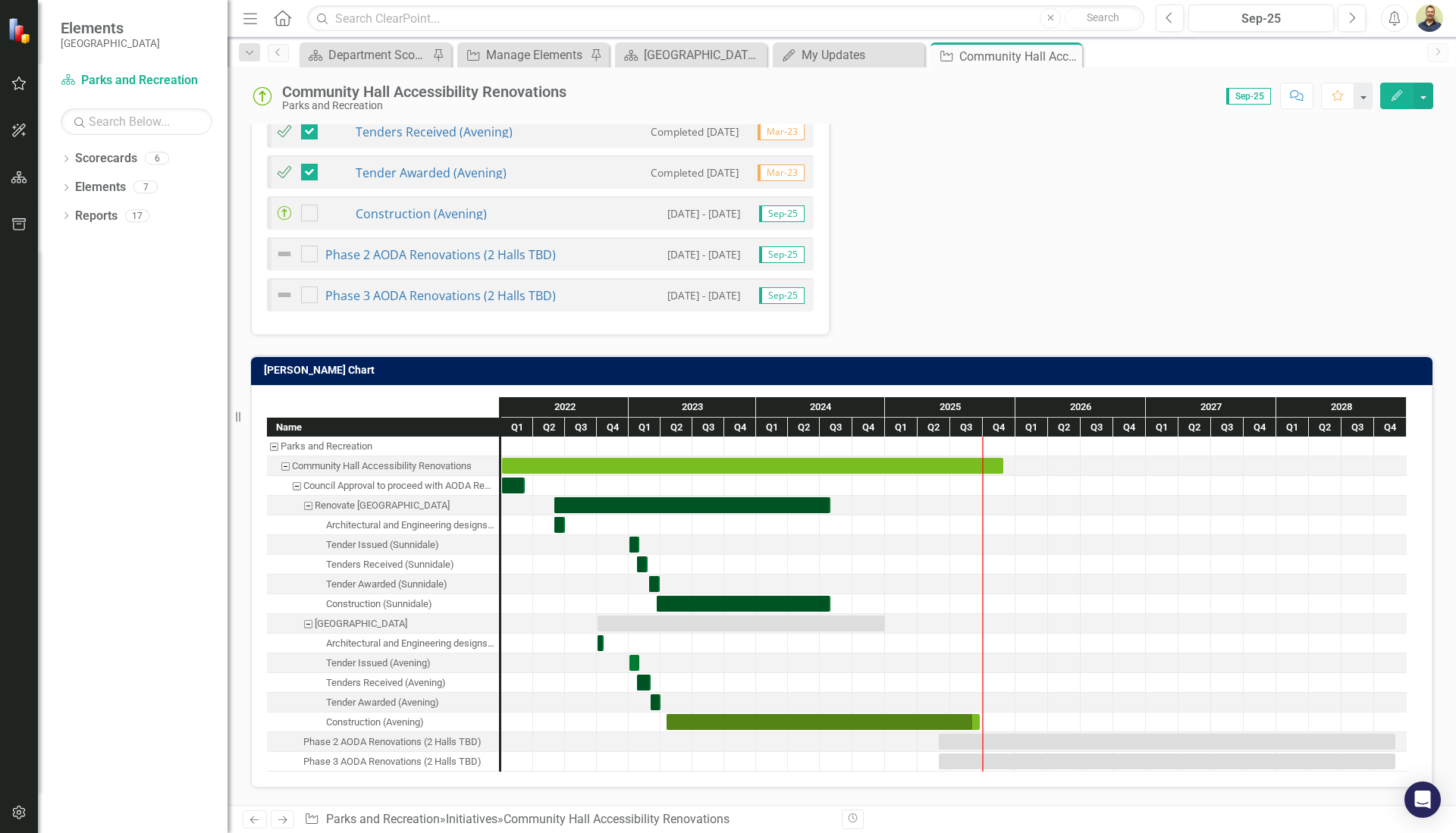
scroll to position [536, 0]
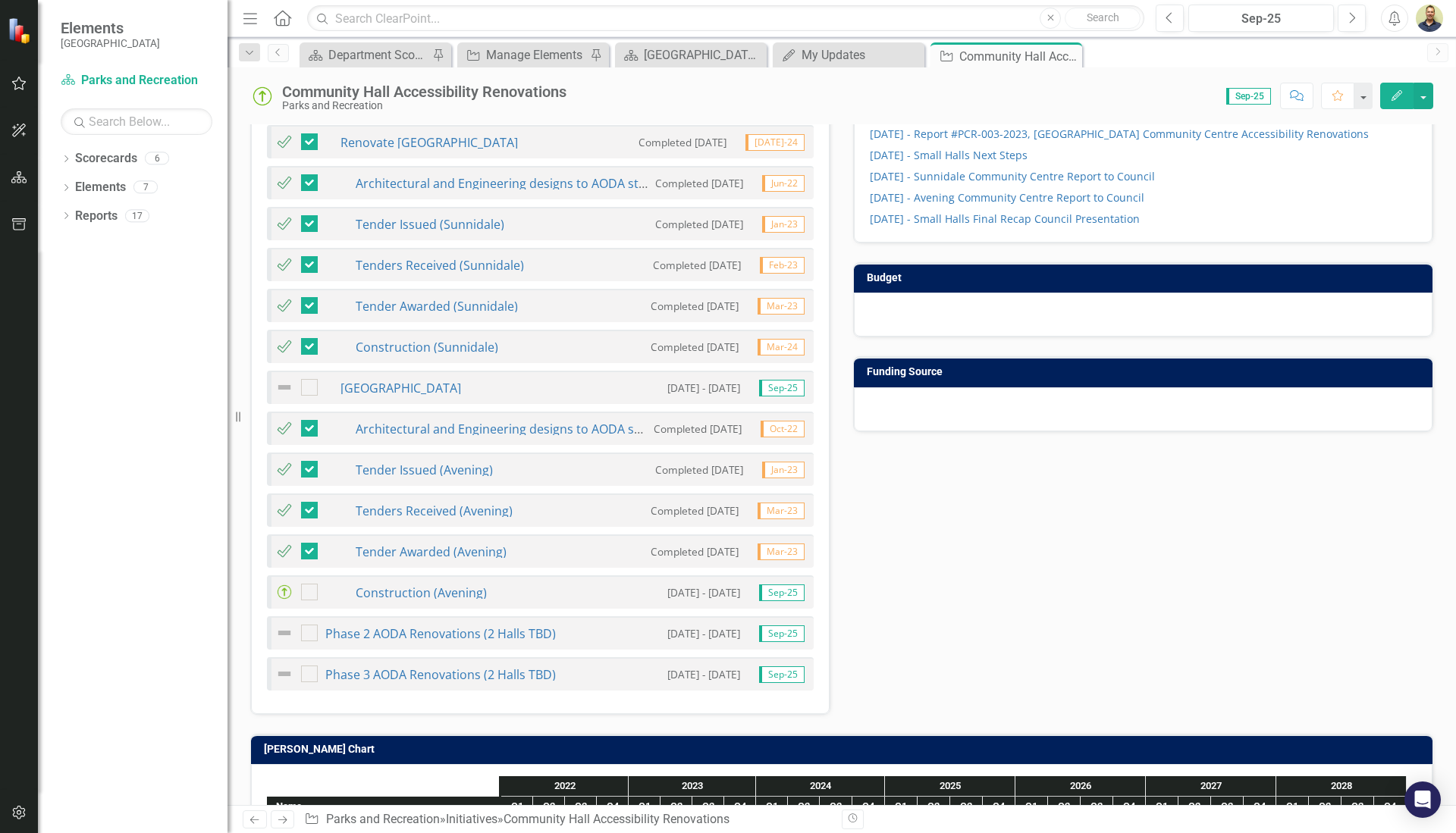
click at [720, 586] on small "[DATE] - [DATE]" at bounding box center [703, 592] width 73 height 14
click at [454, 585] on link "Construction (Avening)" at bounding box center [421, 593] width 131 height 17
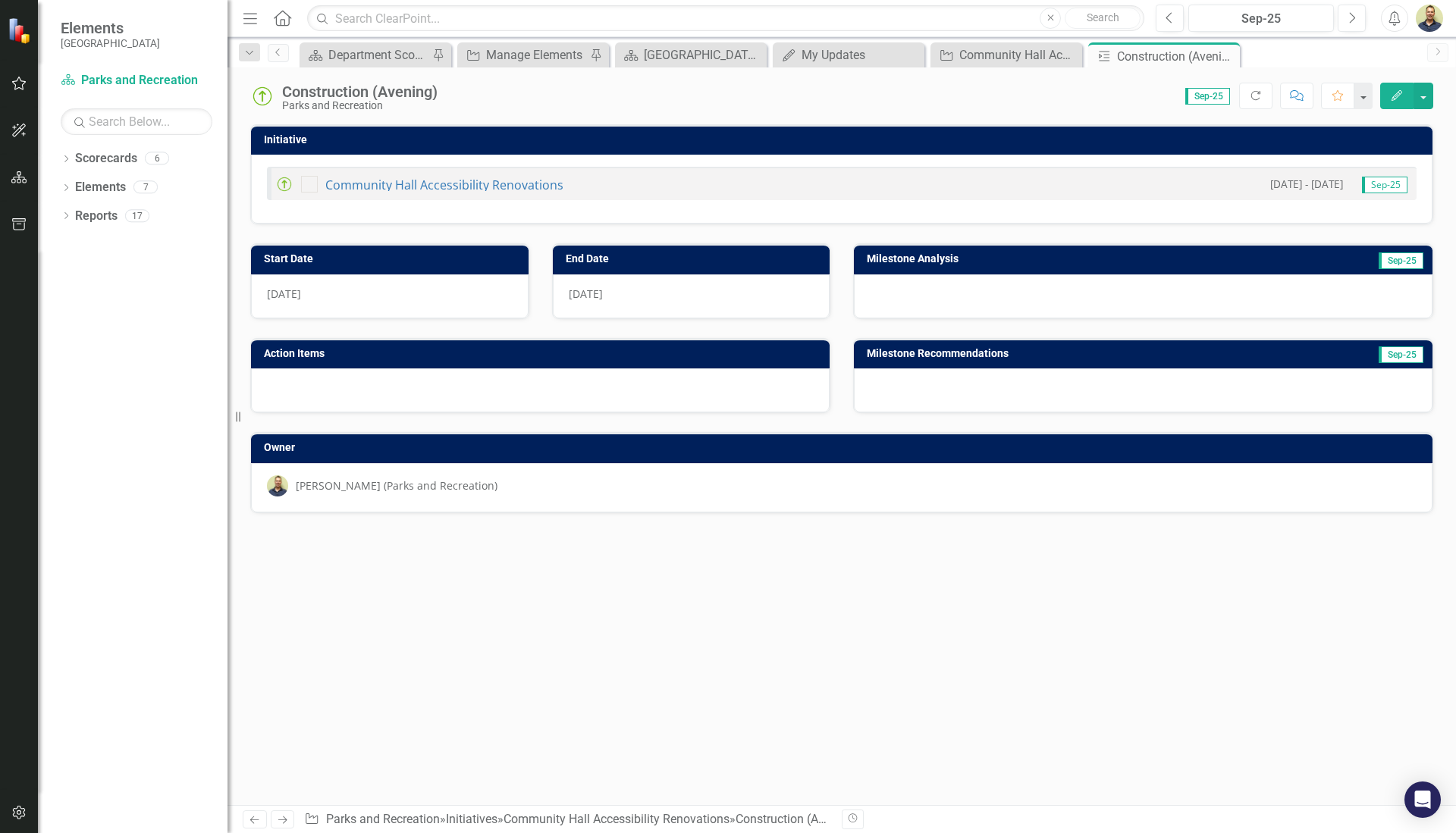
click at [691, 263] on h3 "End Date" at bounding box center [694, 259] width 257 height 12
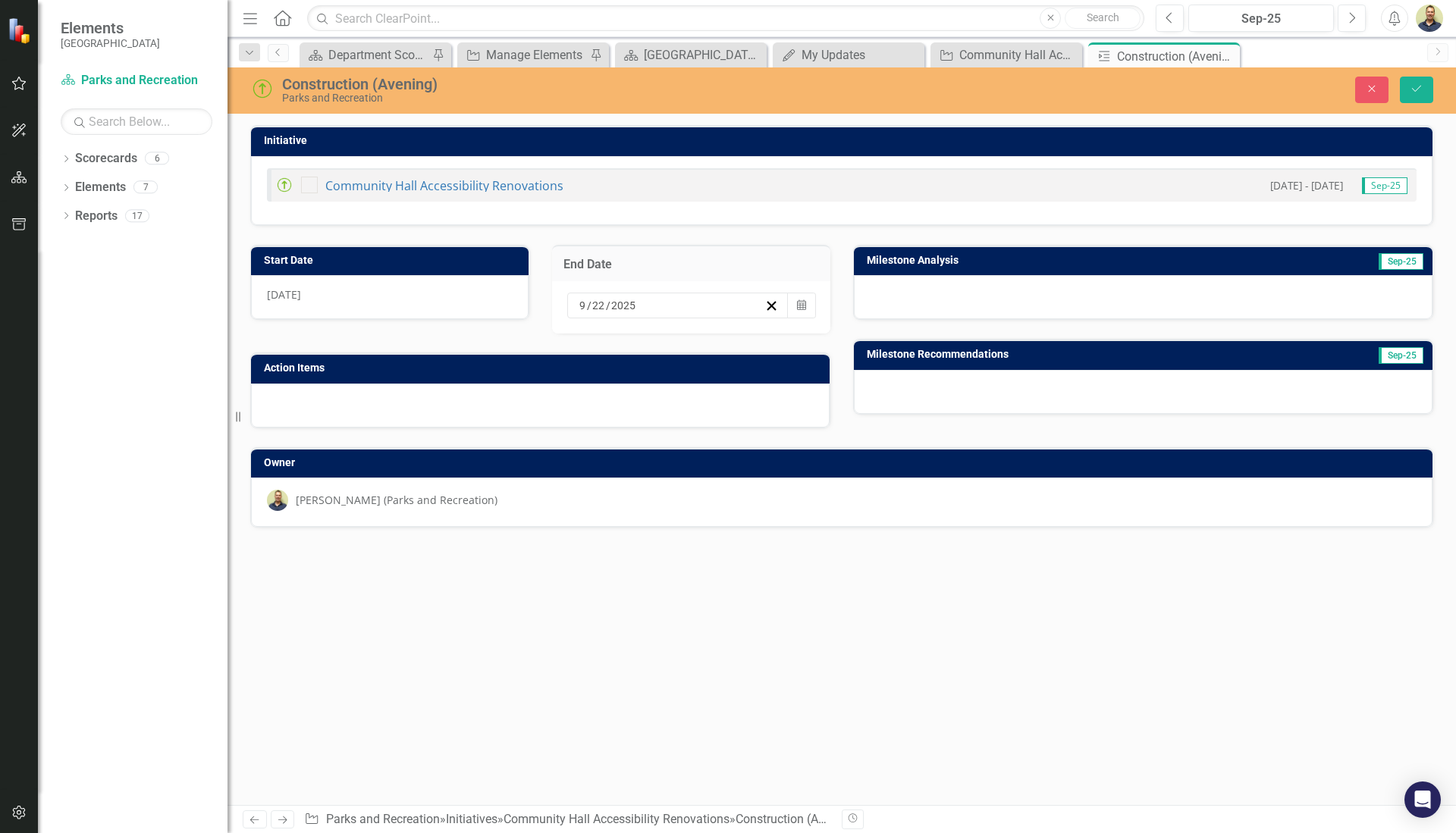
click at [790, 577] on div "Initiative Community Hall Accessibility Renovations [DATE] - [DATE] Sep-25 Star…" at bounding box center [842, 465] width 1229 height 680
click at [1420, 89] on icon "Save" at bounding box center [1417, 88] width 13 height 11
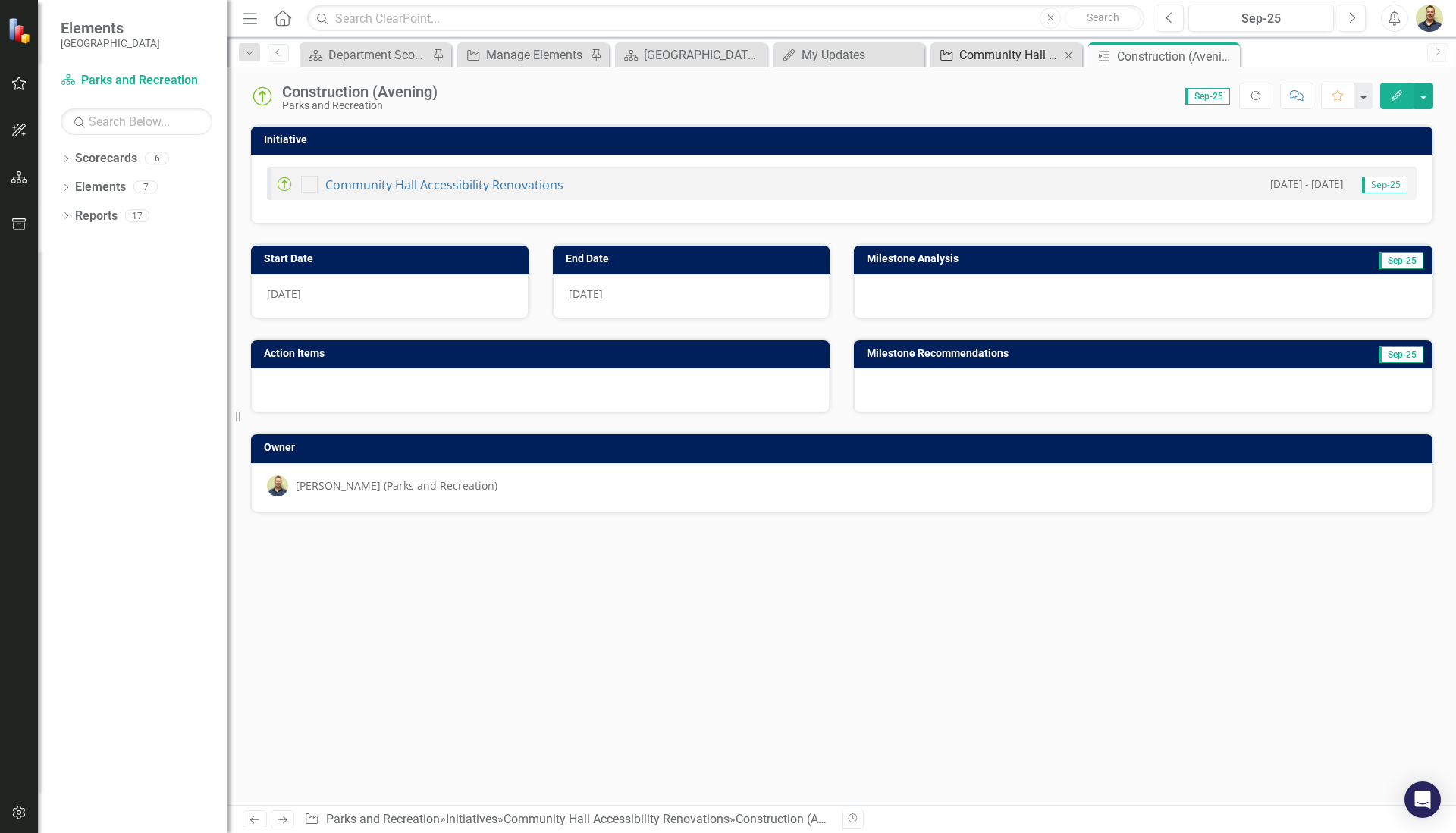
click at [1015, 54] on div "Community Hall Accessibility Renovations" at bounding box center [1009, 55] width 100 height 19
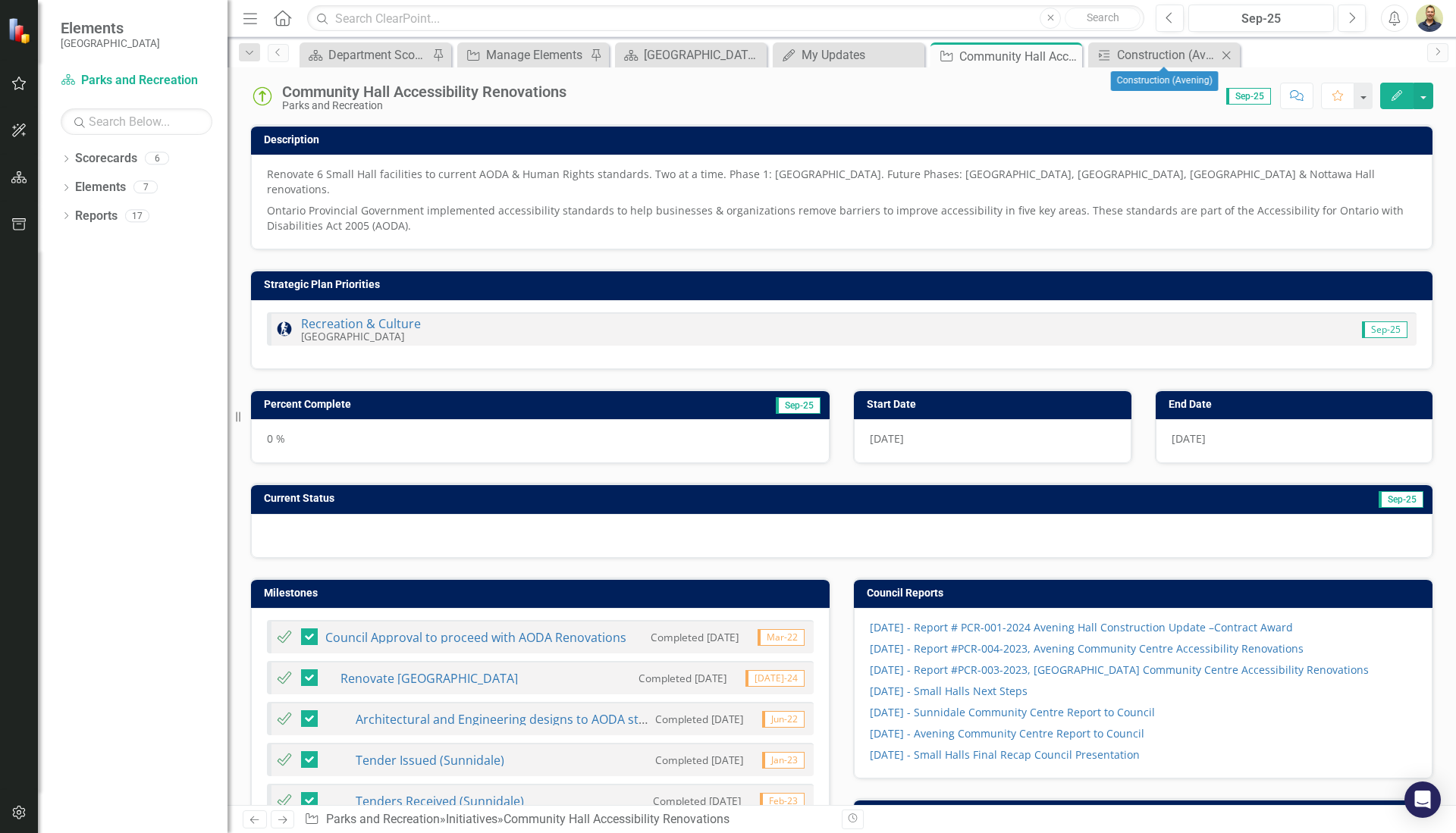
click at [1228, 54] on icon at bounding box center [1227, 55] width 8 height 8
click at [809, 57] on div "My Updates" at bounding box center [851, 55] width 100 height 19
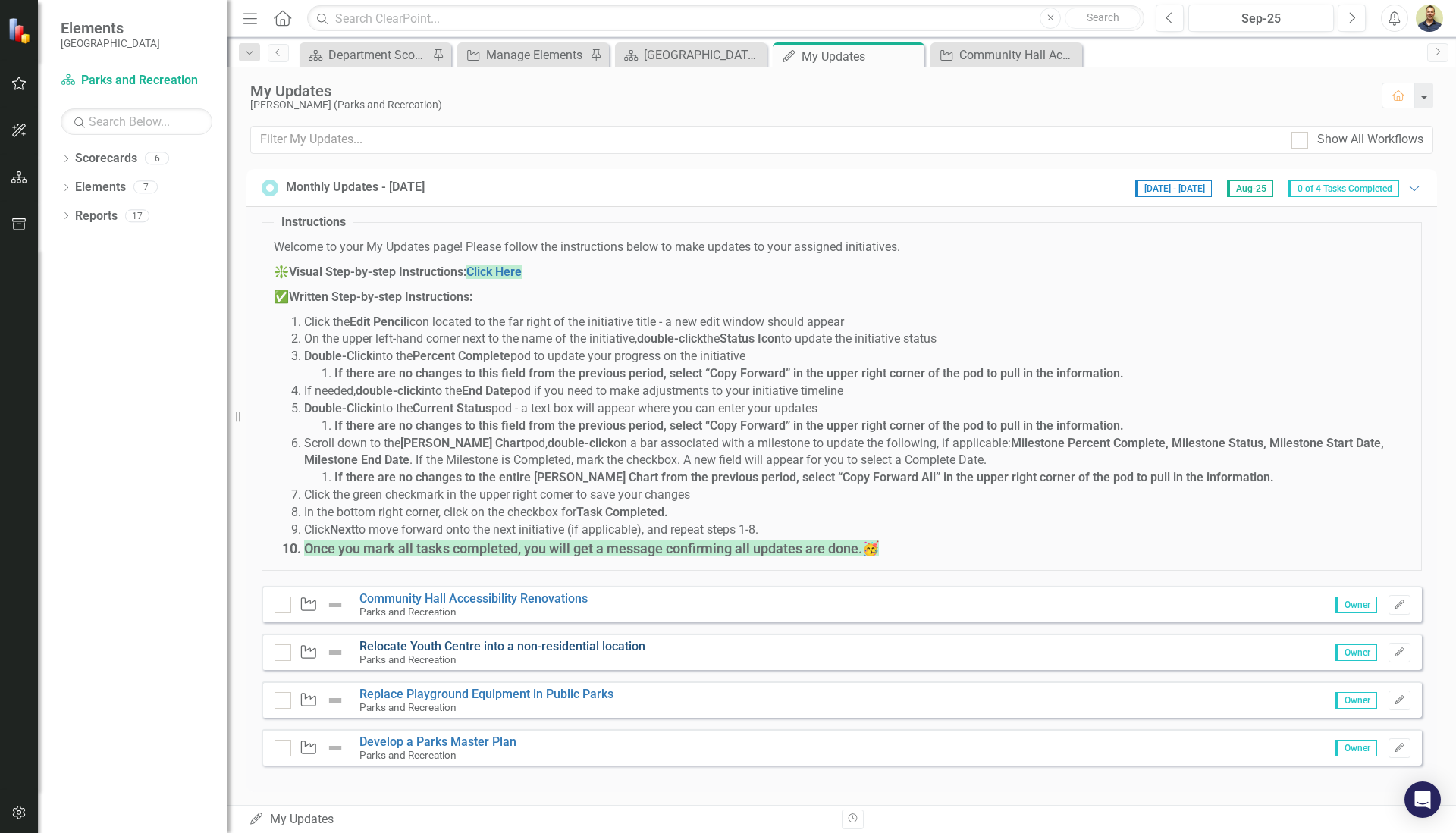
click at [389, 647] on link "Relocate Youth Centre into a non-residential location" at bounding box center [502, 646] width 286 height 14
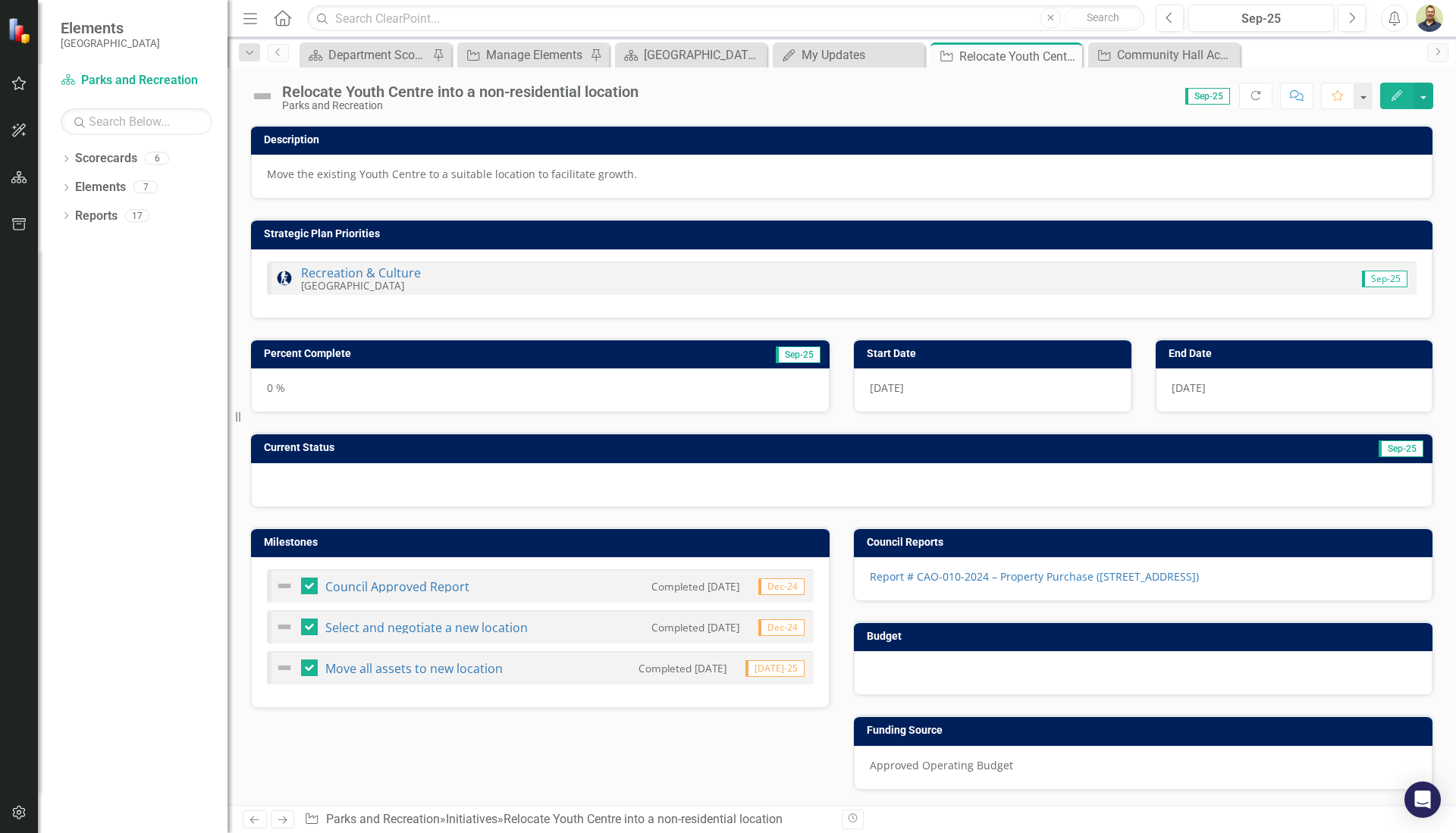
click at [267, 95] on img at bounding box center [262, 96] width 24 height 24
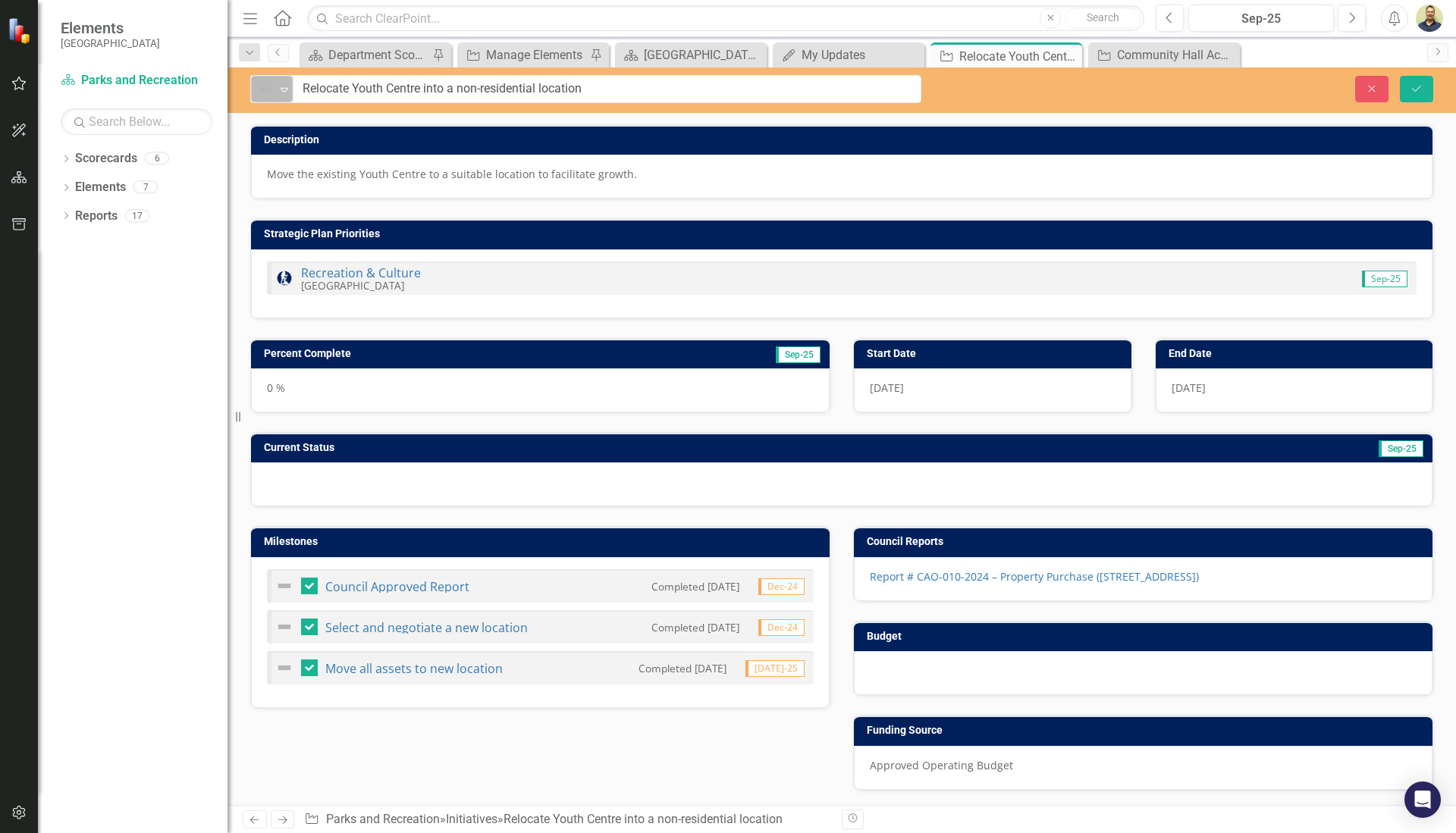
click at [284, 91] on icon "Expand" at bounding box center [284, 89] width 15 height 12
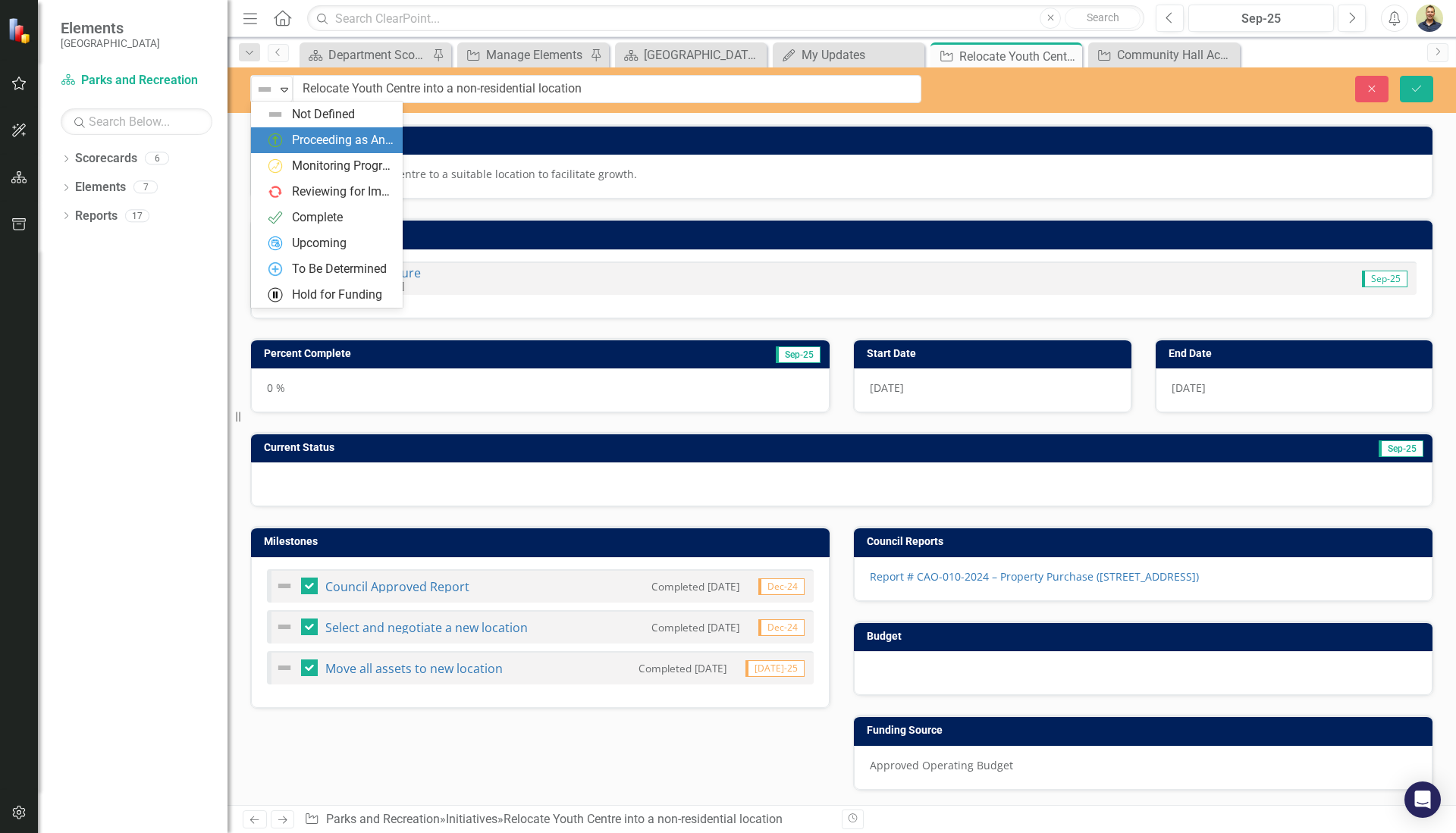
click at [306, 138] on div "Proceeding as Anticipated" at bounding box center [342, 140] width 102 height 18
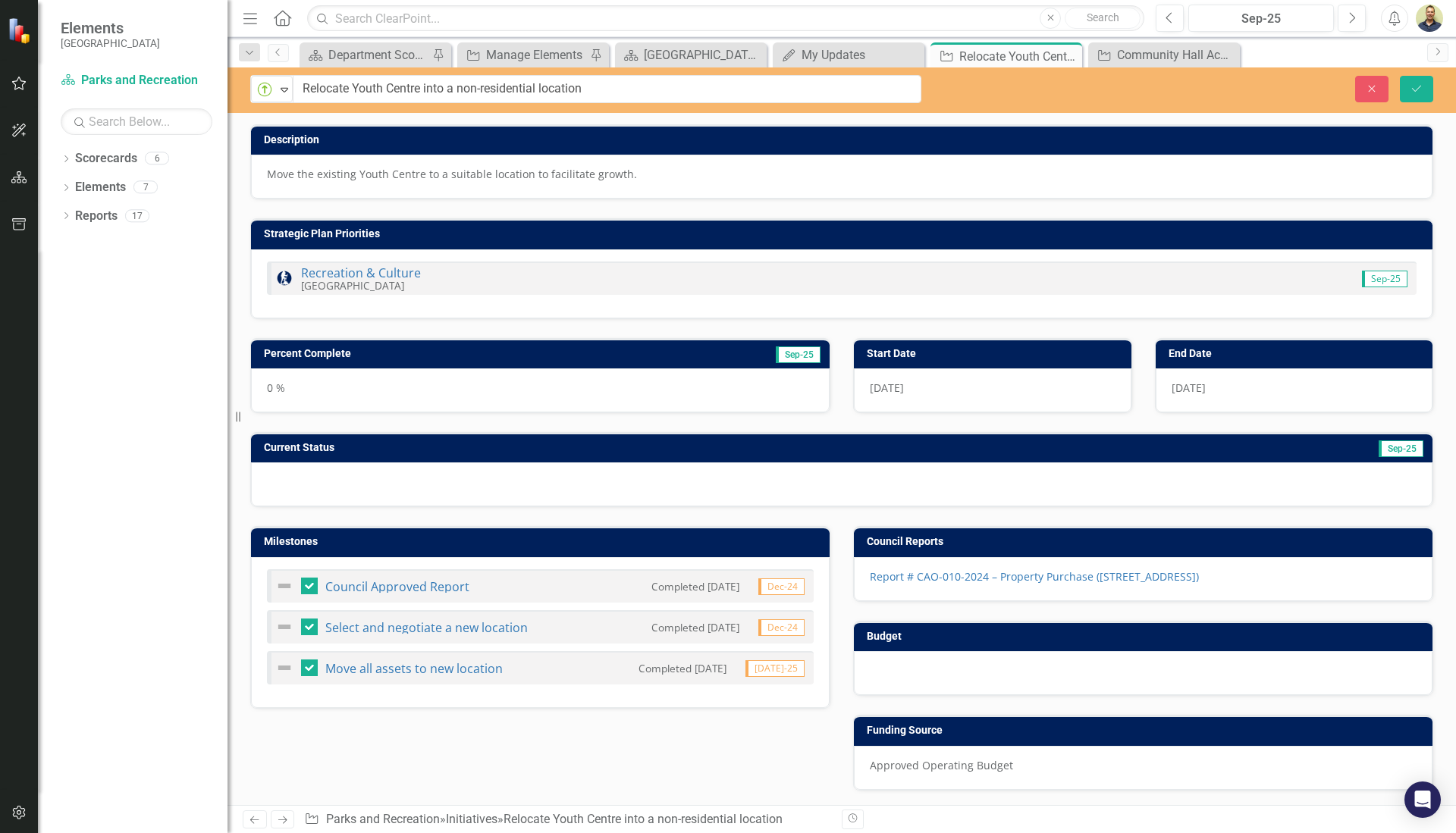
scroll to position [75, 0]
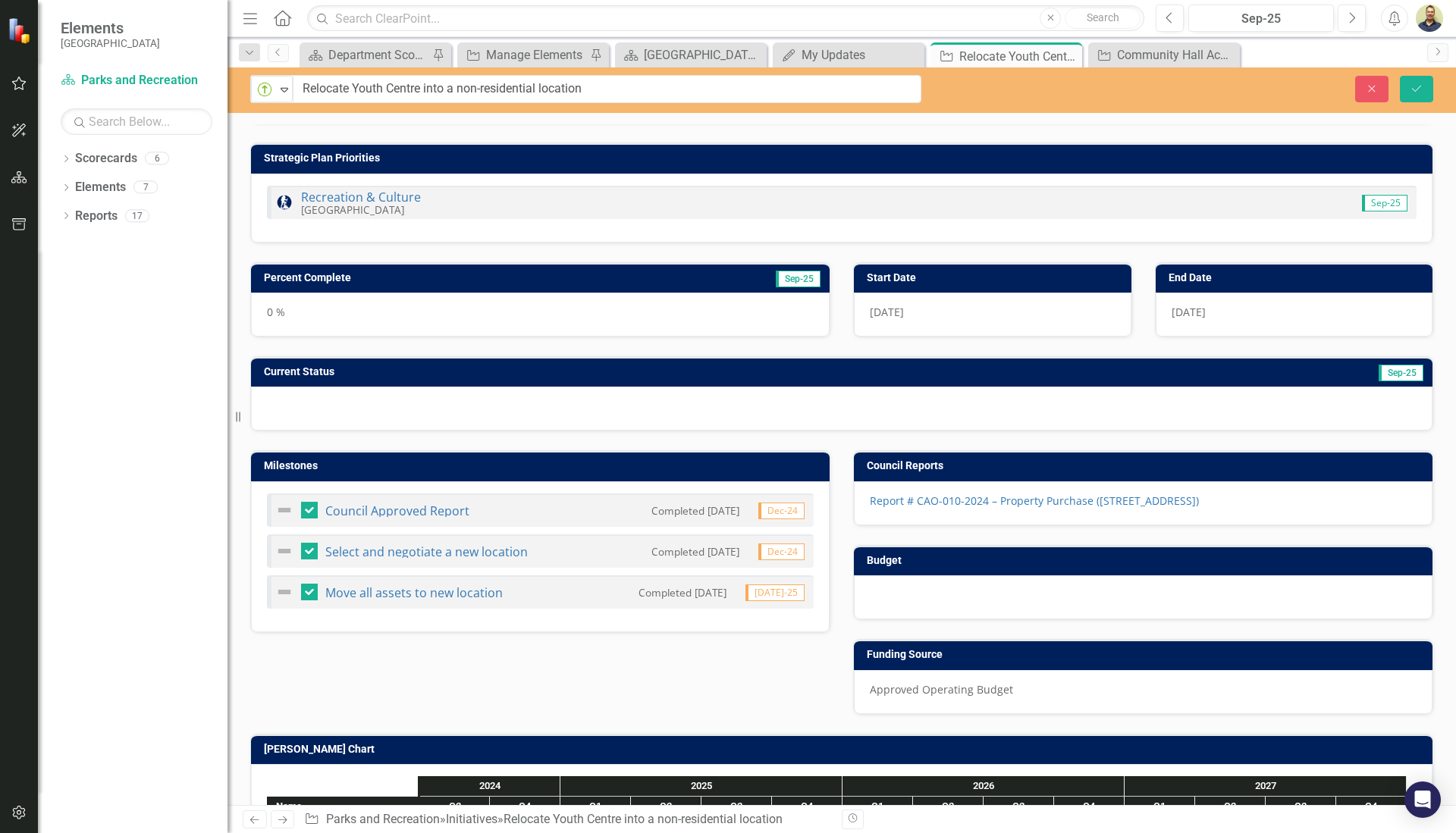
click at [523, 285] on td "Percent Complete" at bounding box center [446, 279] width 365 height 23
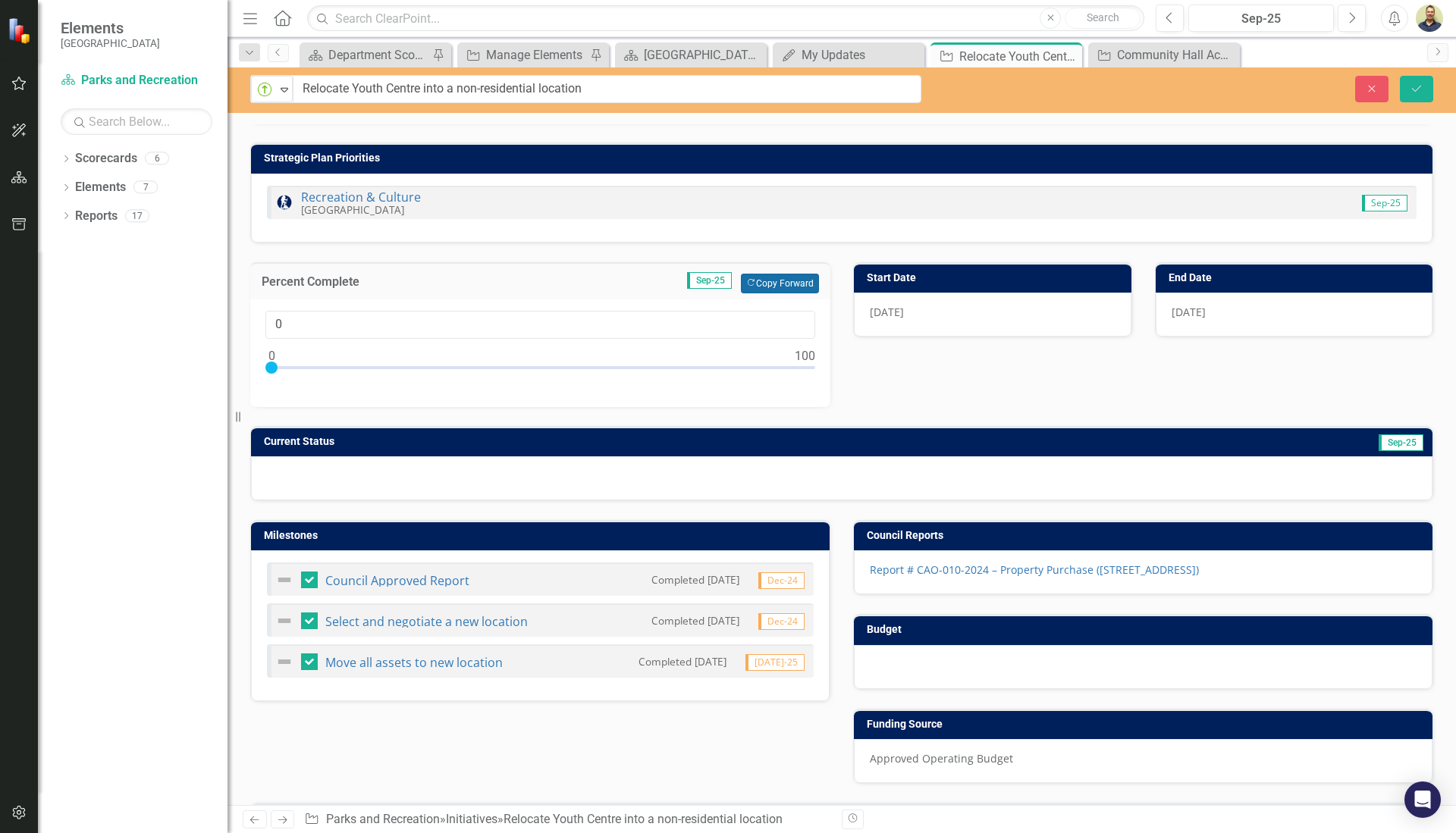
click at [780, 281] on button "Copy Forward Copy Forward" at bounding box center [780, 284] width 78 height 20
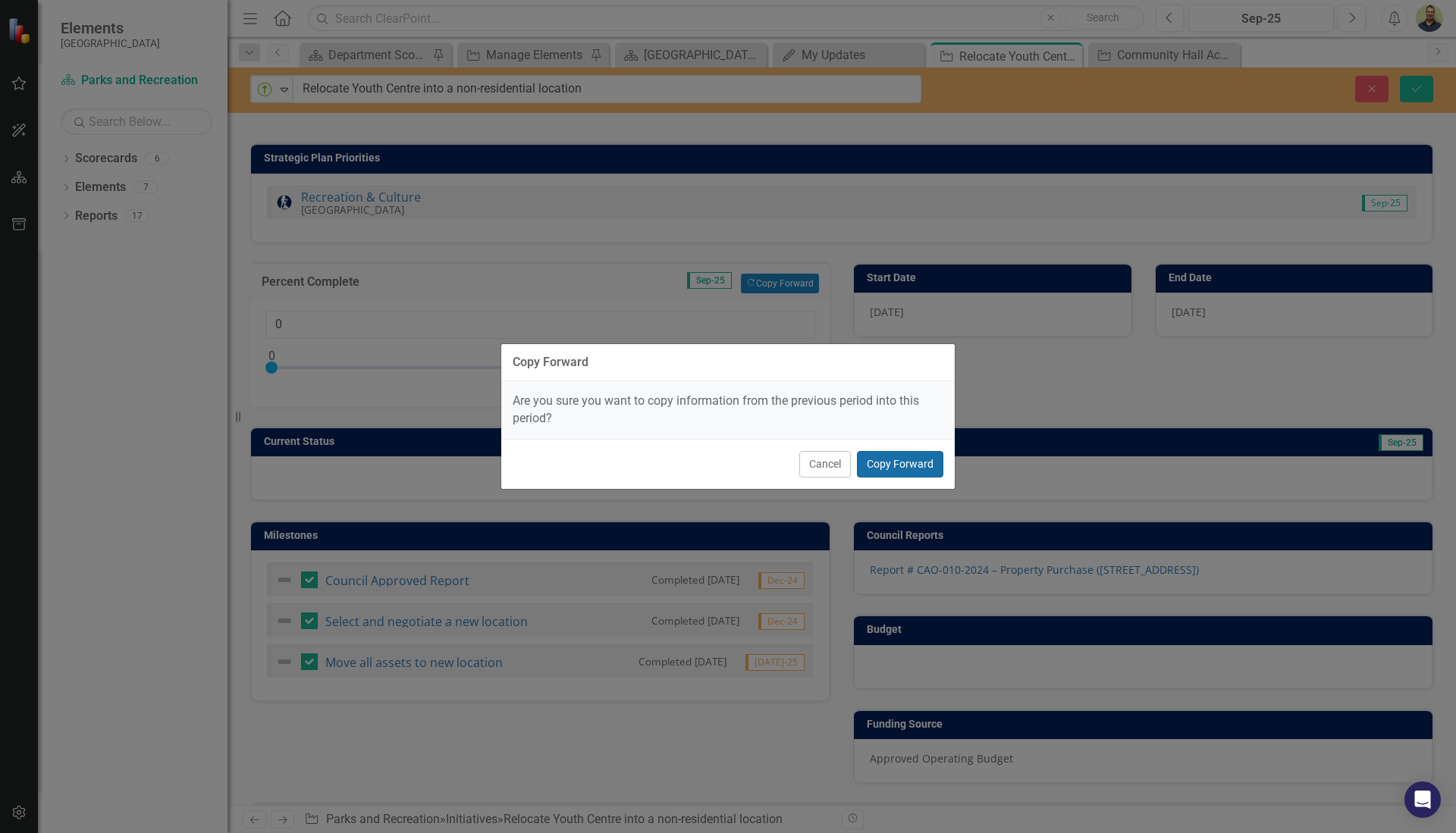
click at [886, 471] on button "Copy Forward" at bounding box center [900, 465] width 86 height 27
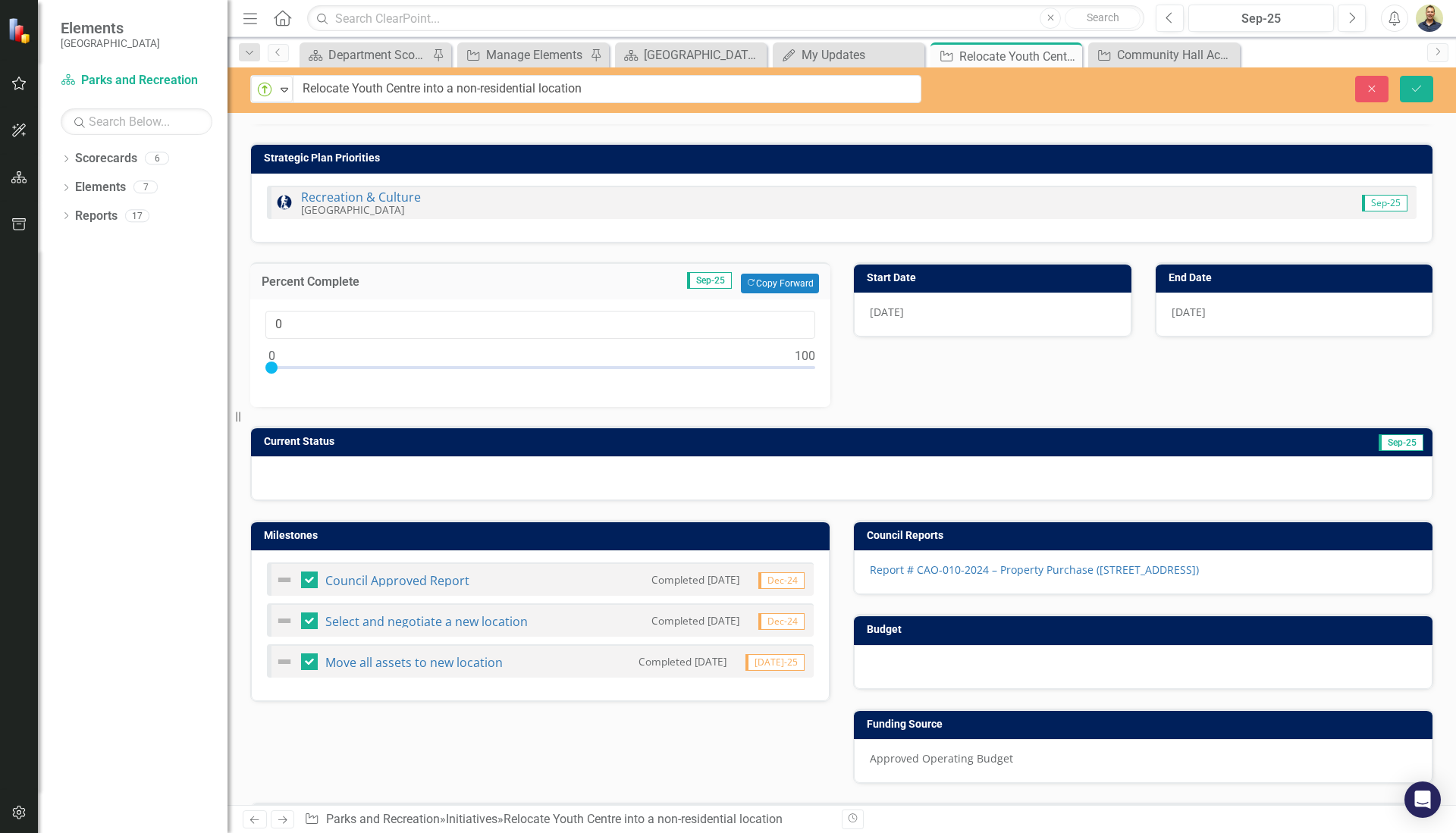
click at [773, 438] on h3 "Current Status" at bounding box center [615, 442] width 702 height 12
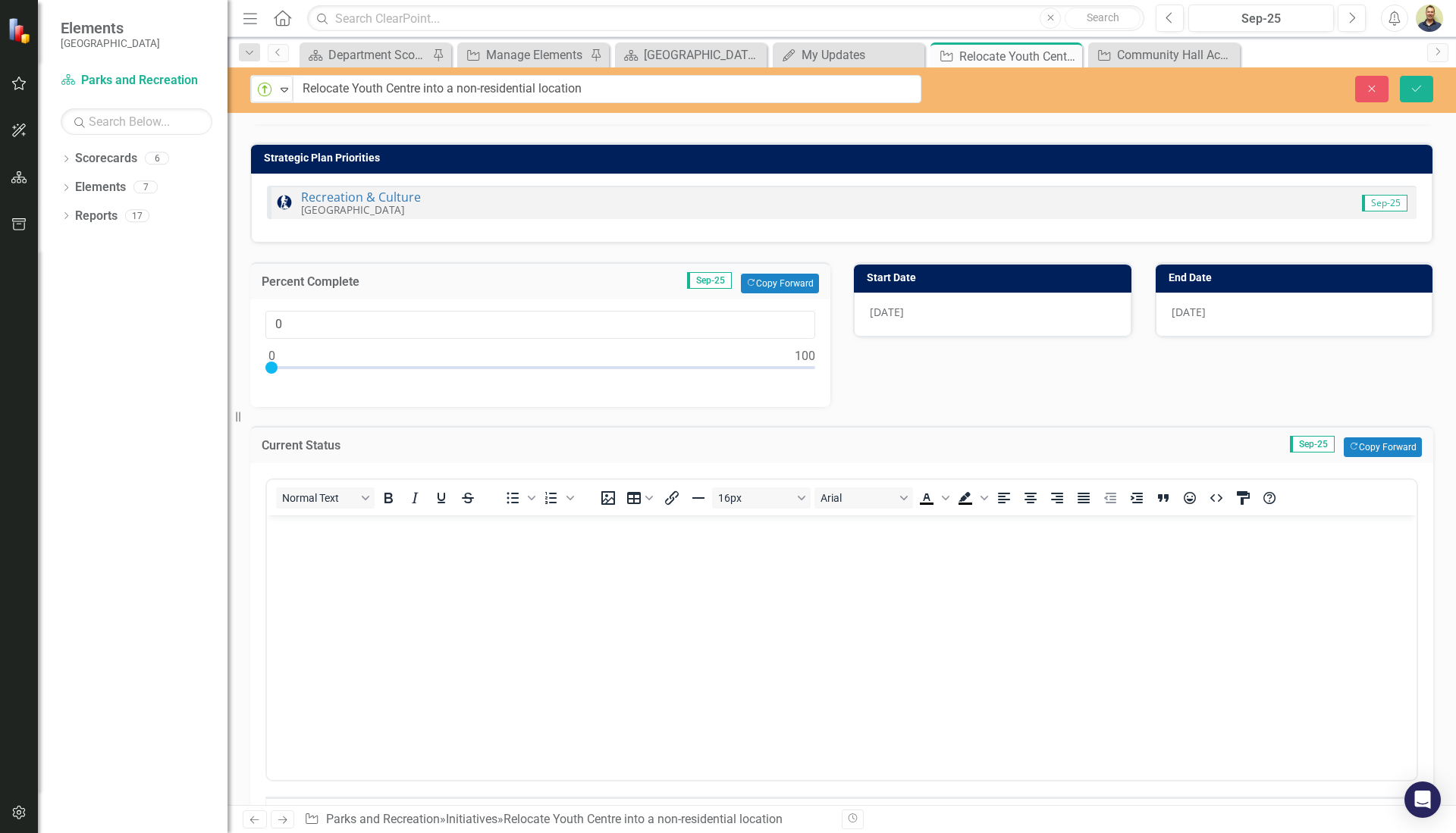
scroll to position [0, 0]
click at [1375, 445] on button "Copy Forward Copy Forward" at bounding box center [1383, 448] width 78 height 20
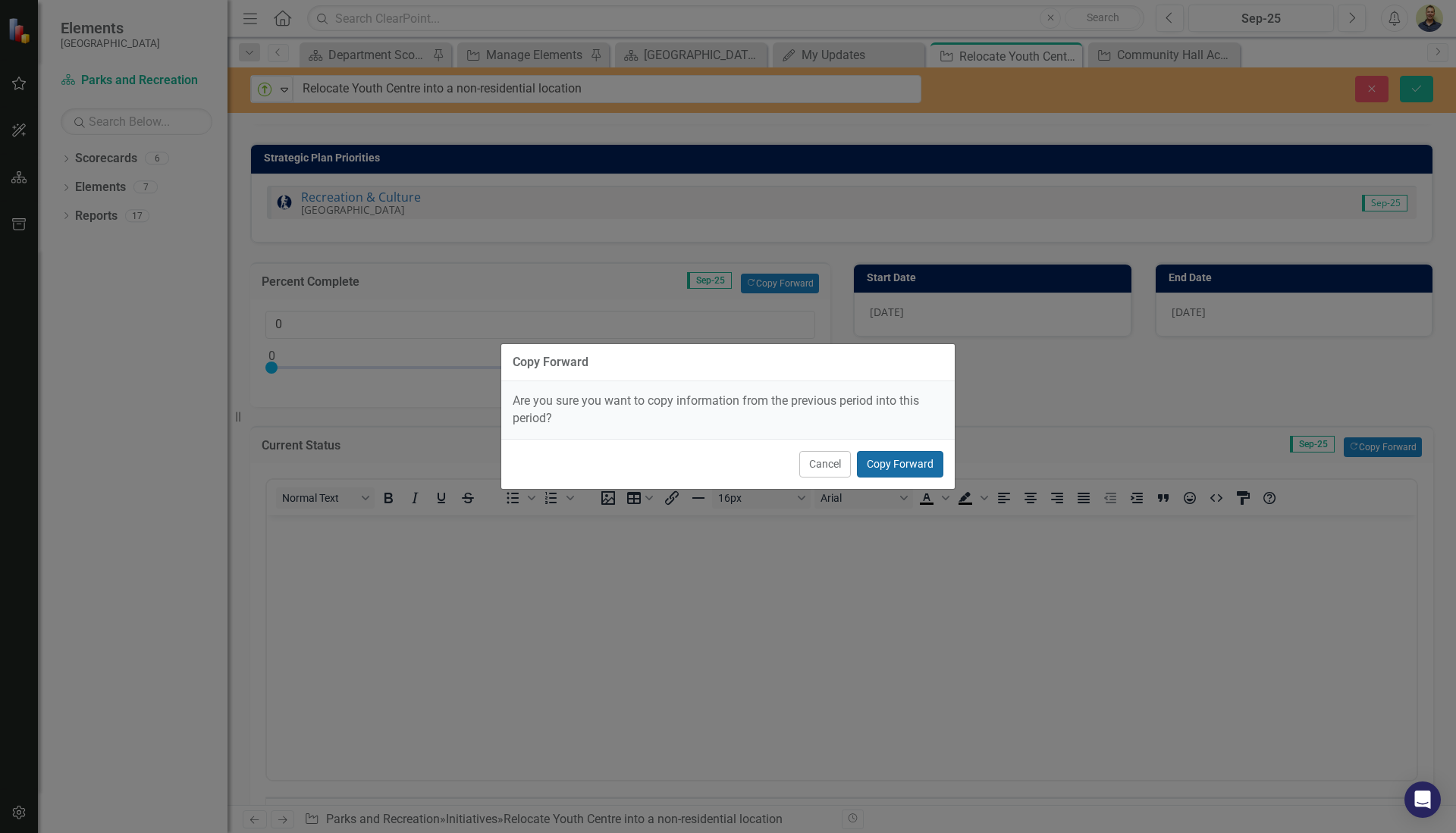
click at [905, 466] on button "Copy Forward" at bounding box center [900, 465] width 86 height 27
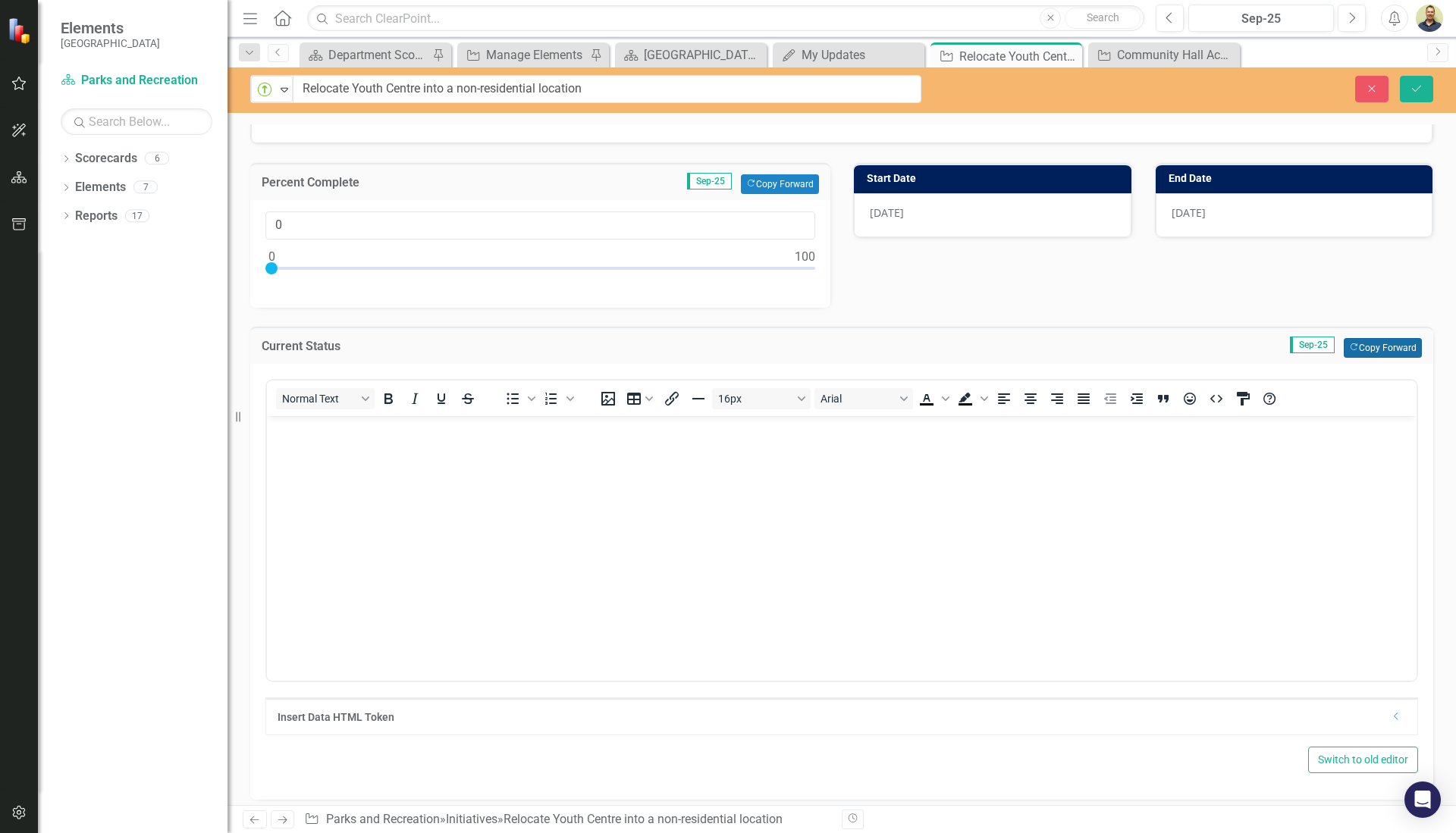
scroll to position [75, 0]
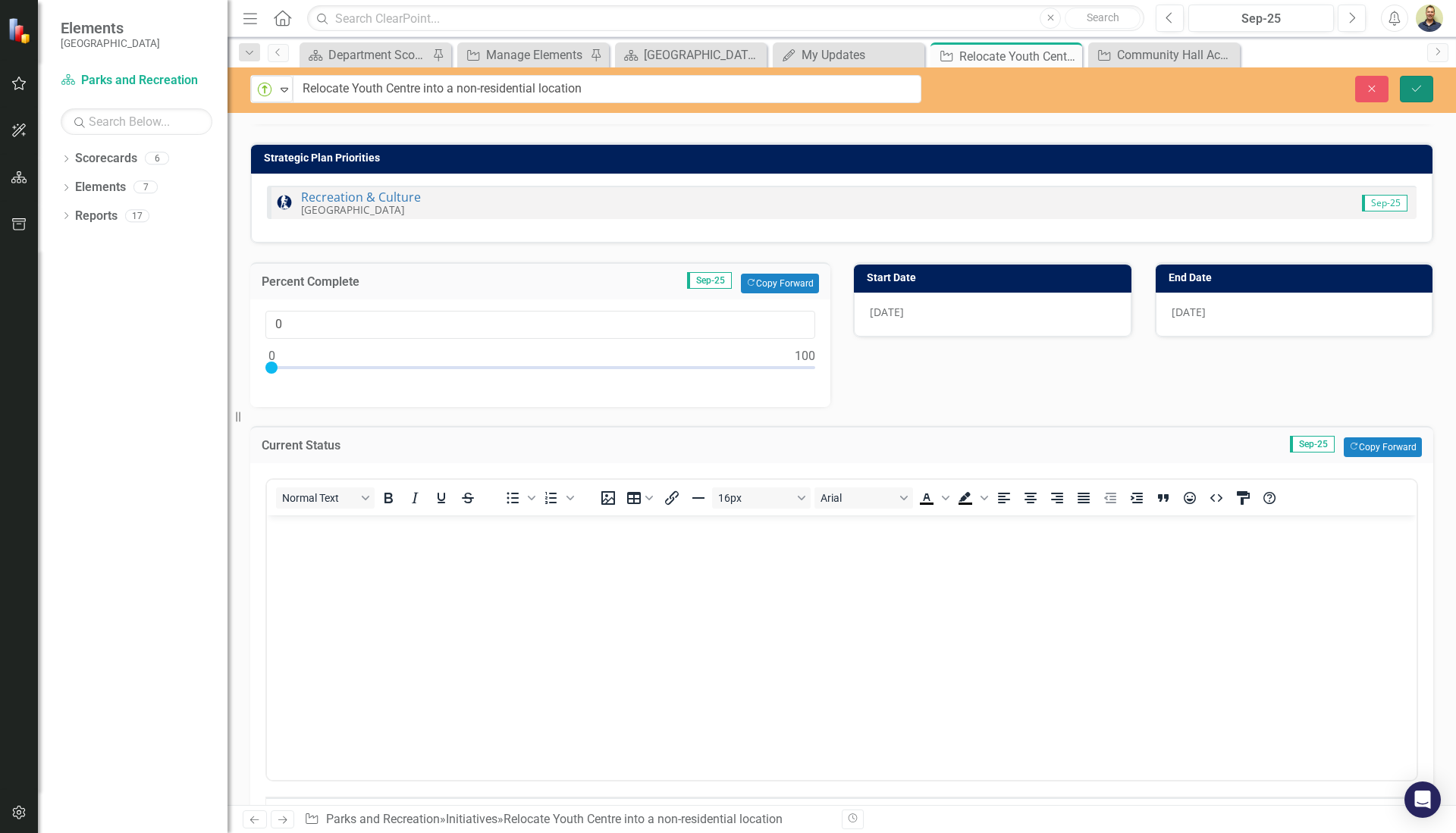
click at [1423, 91] on icon "Save" at bounding box center [1417, 88] width 13 height 11
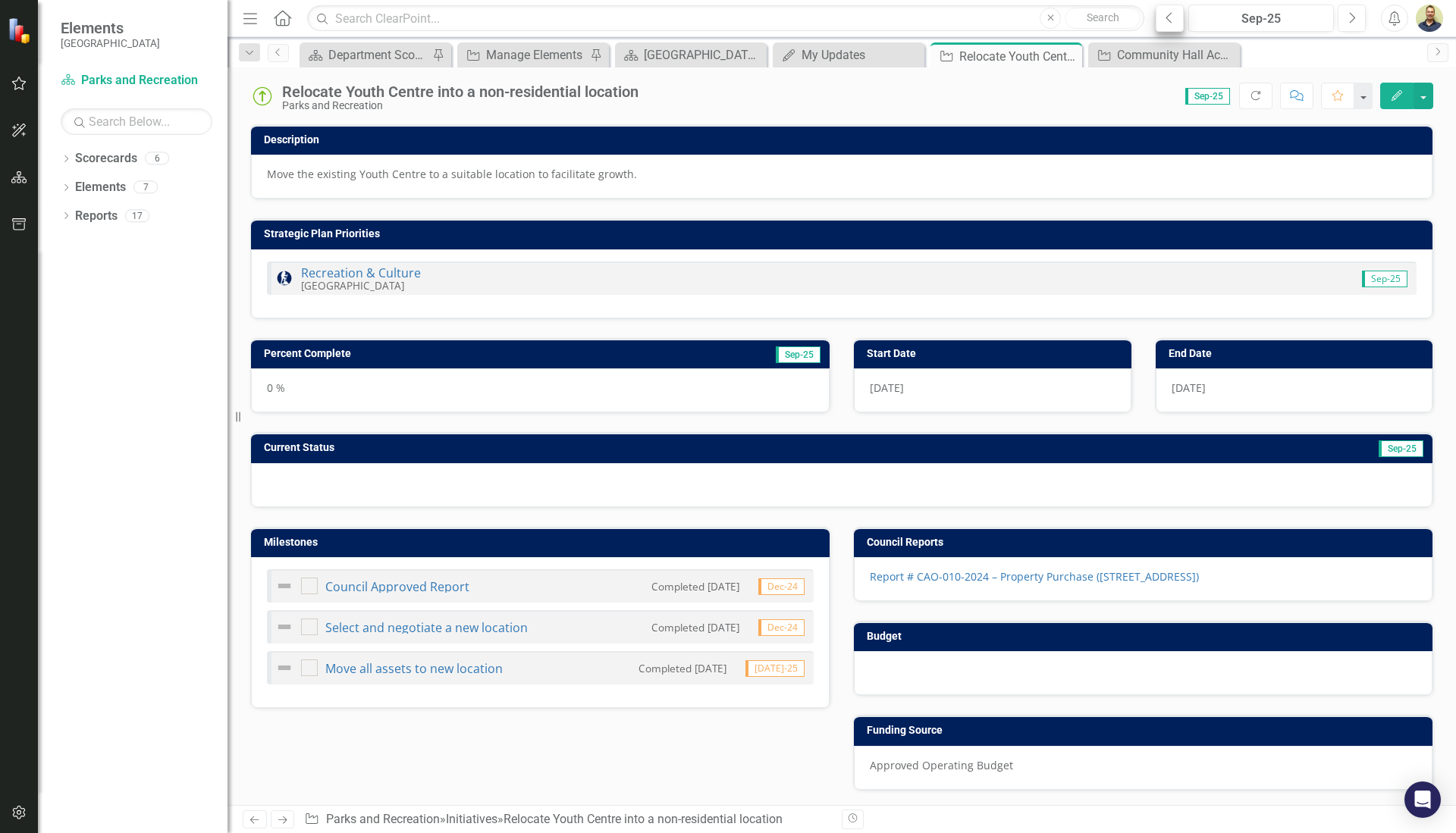
checkbox input "false"
checkbox input "true"
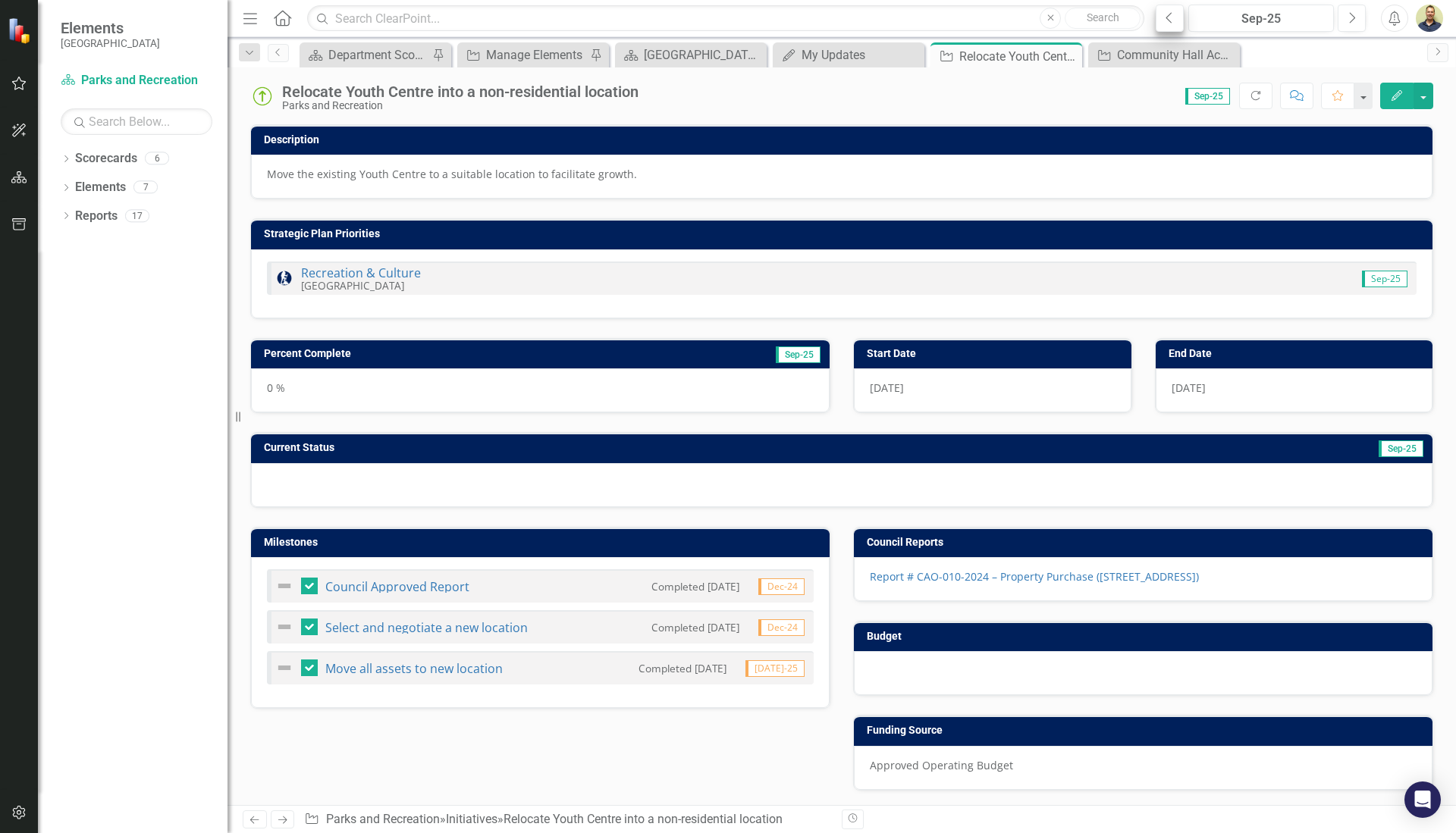
checkbox input "true"
click at [1170, 16] on icon "button" at bounding box center [1169, 17] width 6 height 11
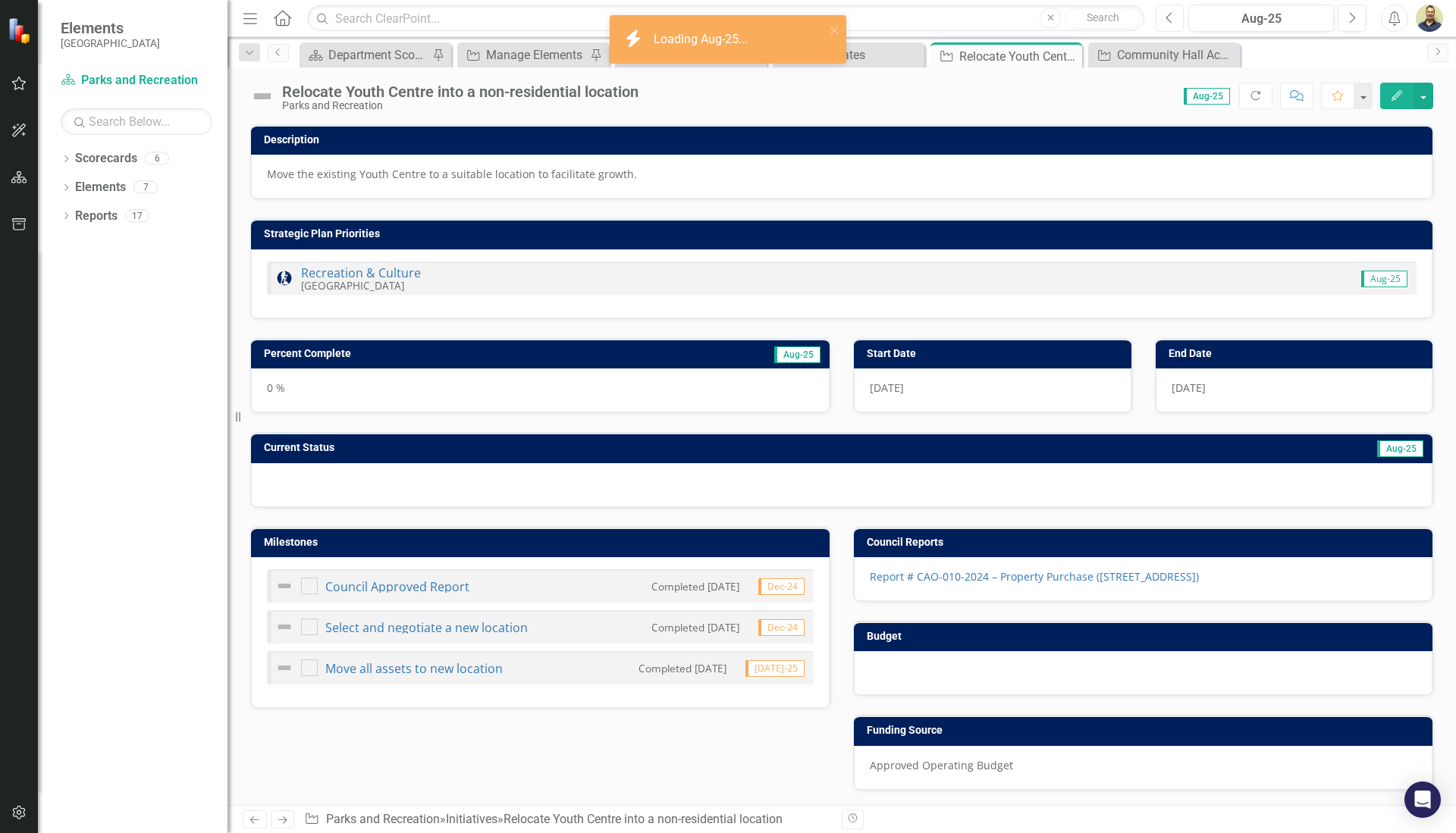
checkbox input "true"
click at [560, 353] on h3 "Percent Complete" at bounding box center [445, 354] width 361 height 12
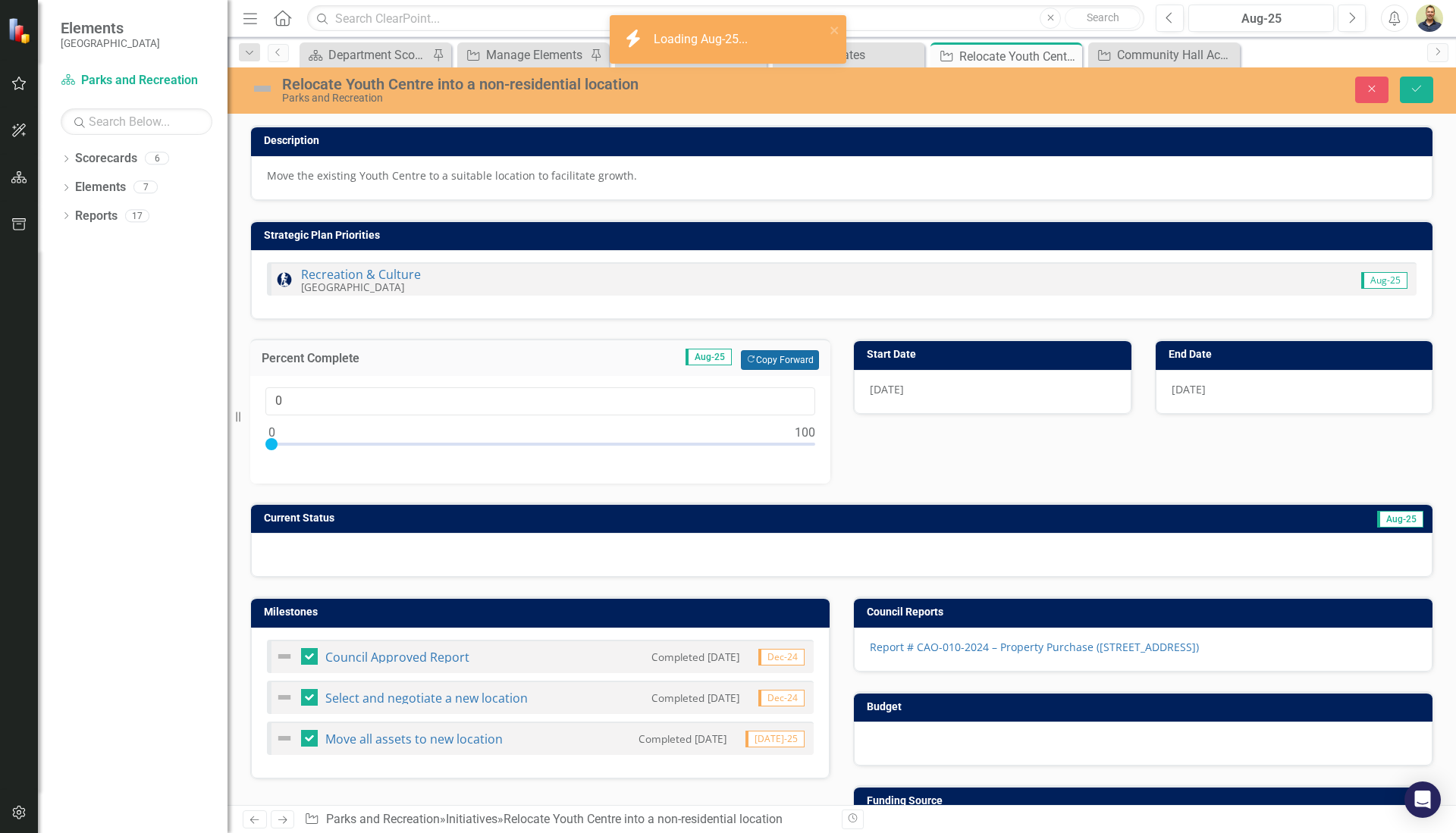
click at [755, 356] on button "Copy Forward Copy Forward" at bounding box center [780, 361] width 78 height 20
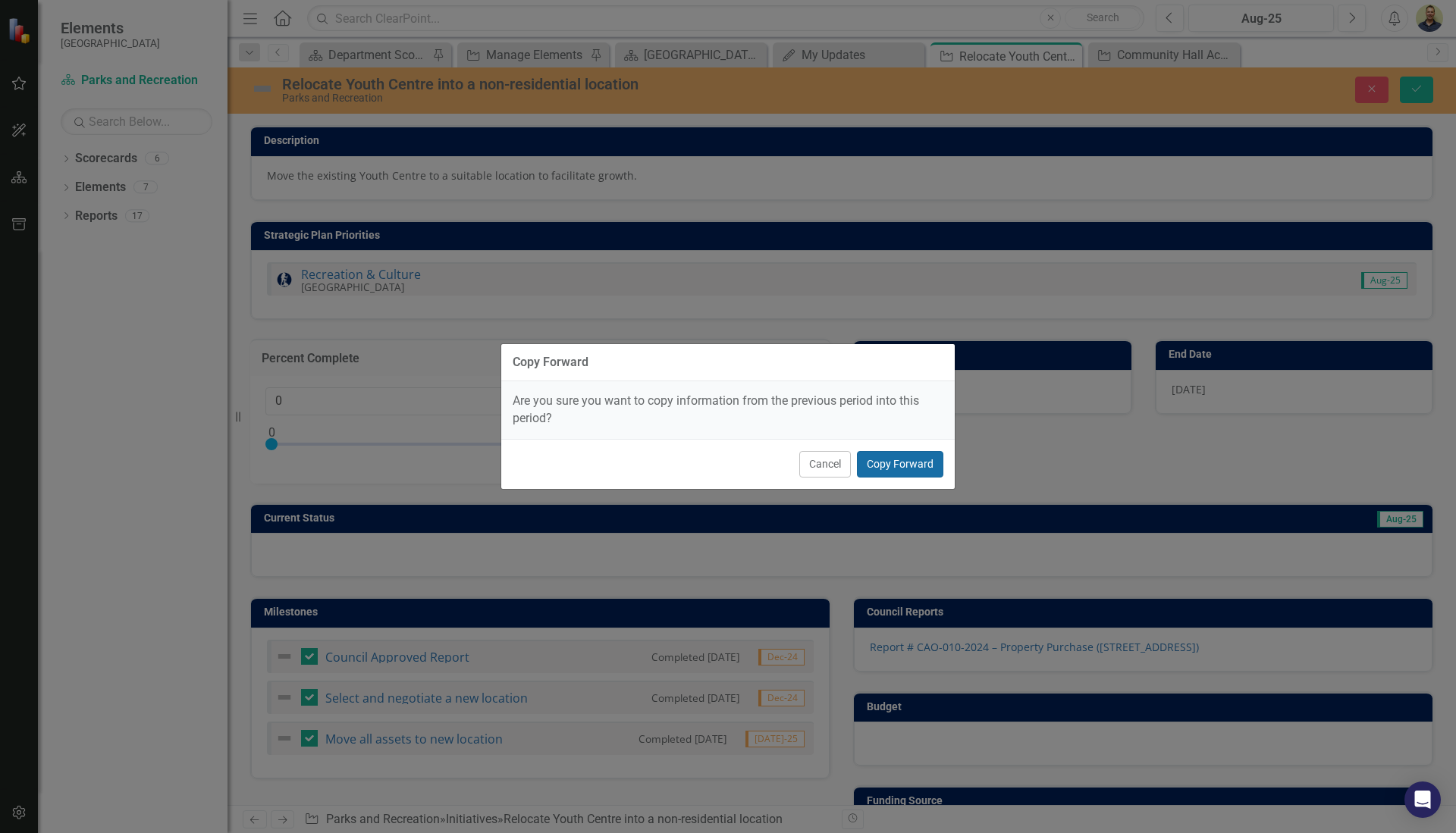
click at [890, 466] on button "Copy Forward" at bounding box center [900, 465] width 86 height 27
type input "75"
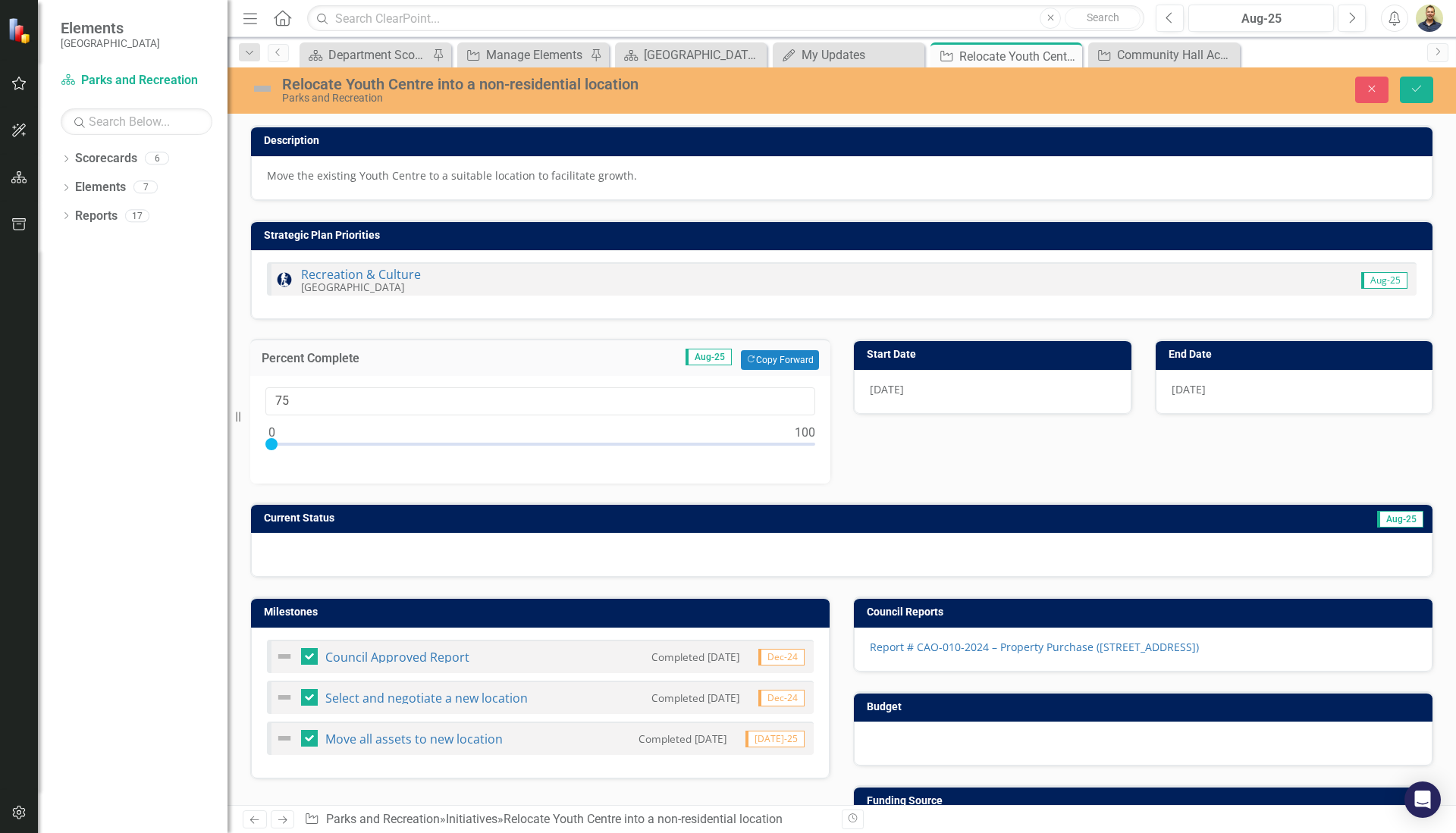
click at [856, 519] on h3 "Current Status" at bounding box center [610, 518] width 692 height 12
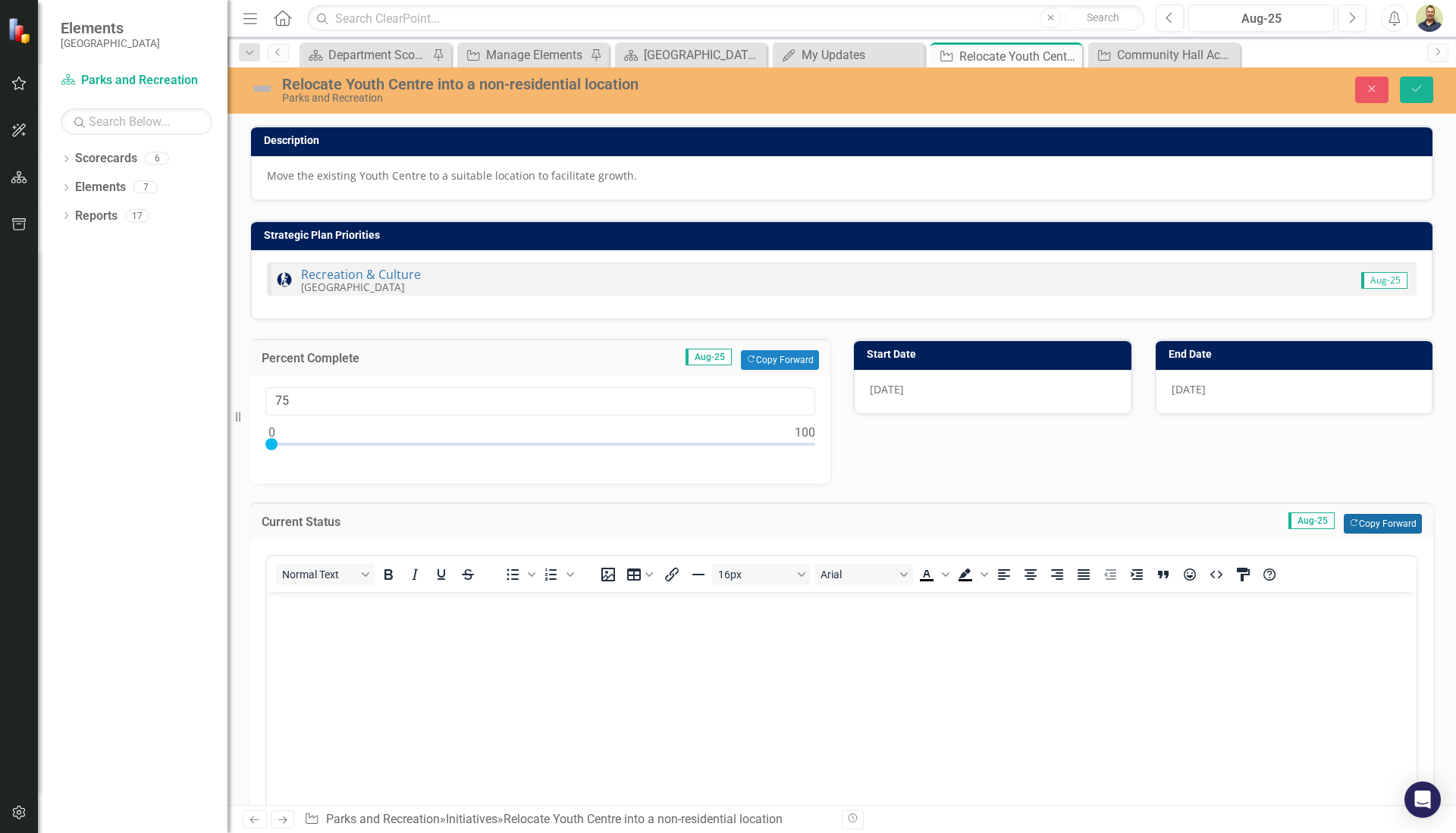
click at [1352, 519] on button "Copy Forward Copy Forward" at bounding box center [1383, 524] width 78 height 20
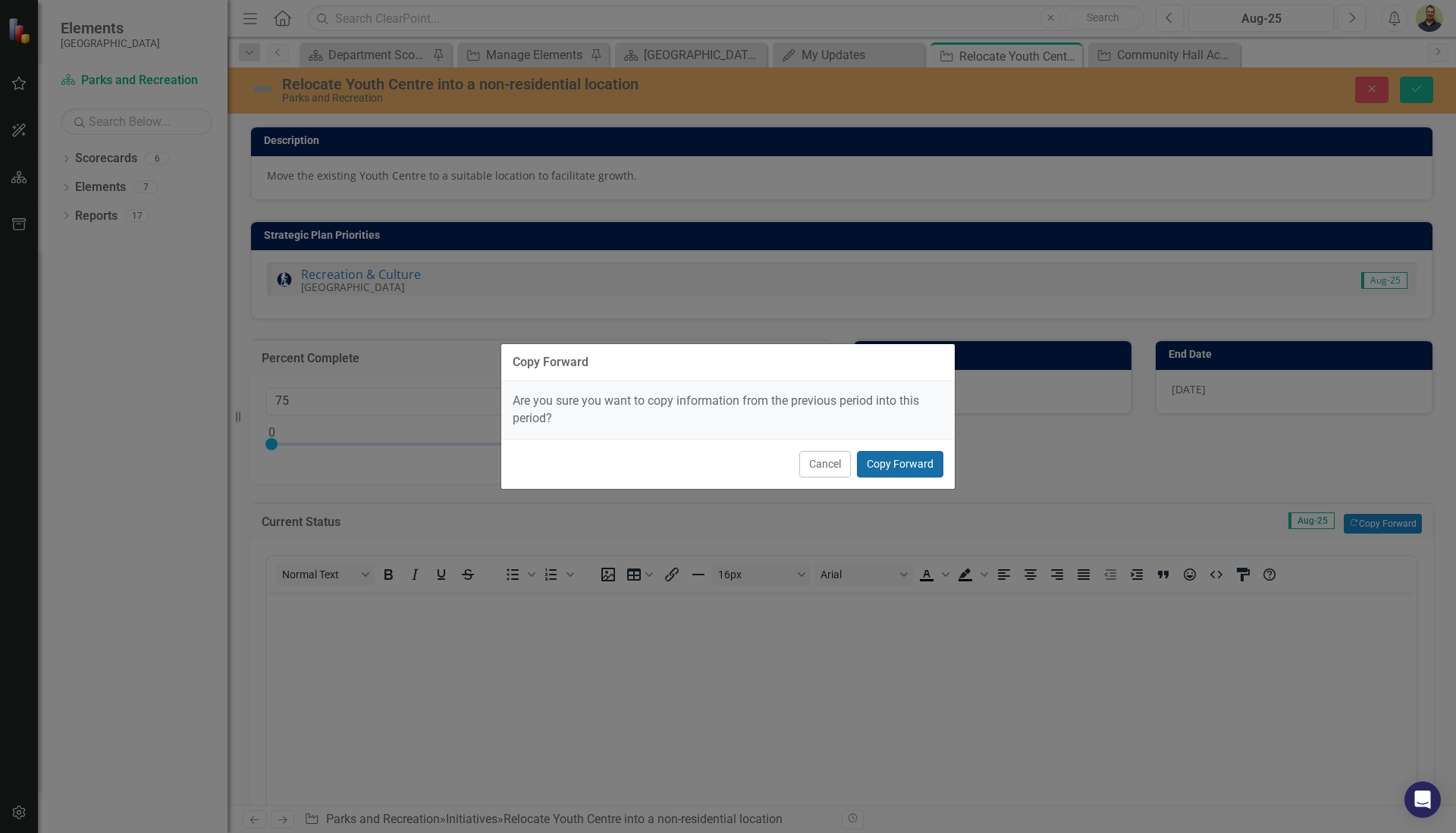
click at [911, 463] on button "Copy Forward" at bounding box center [900, 465] width 86 height 27
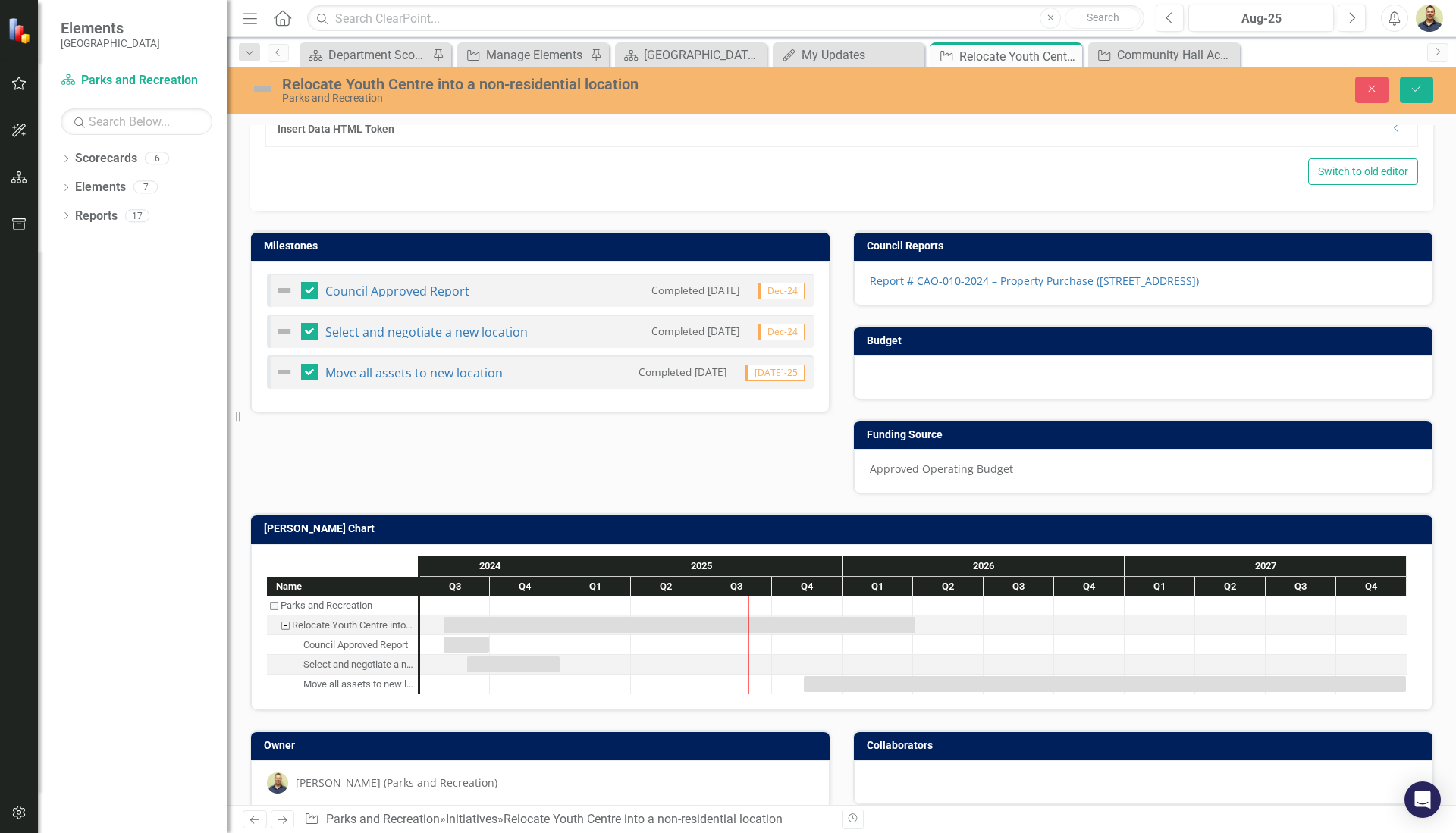
scroll to position [777, 0]
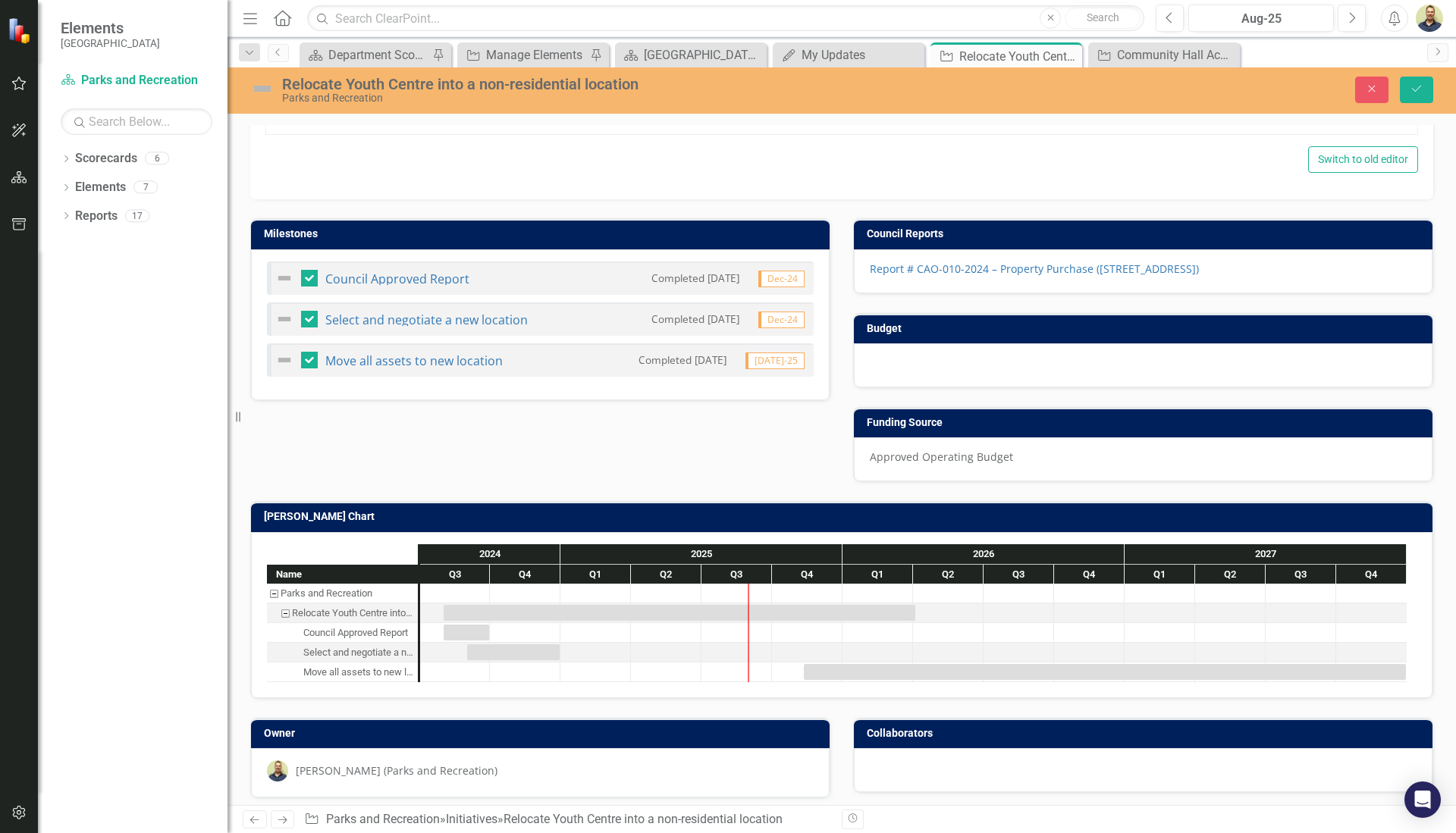
click at [494, 511] on h3 "[PERSON_NAME] Chart" at bounding box center [845, 517] width 1161 height 12
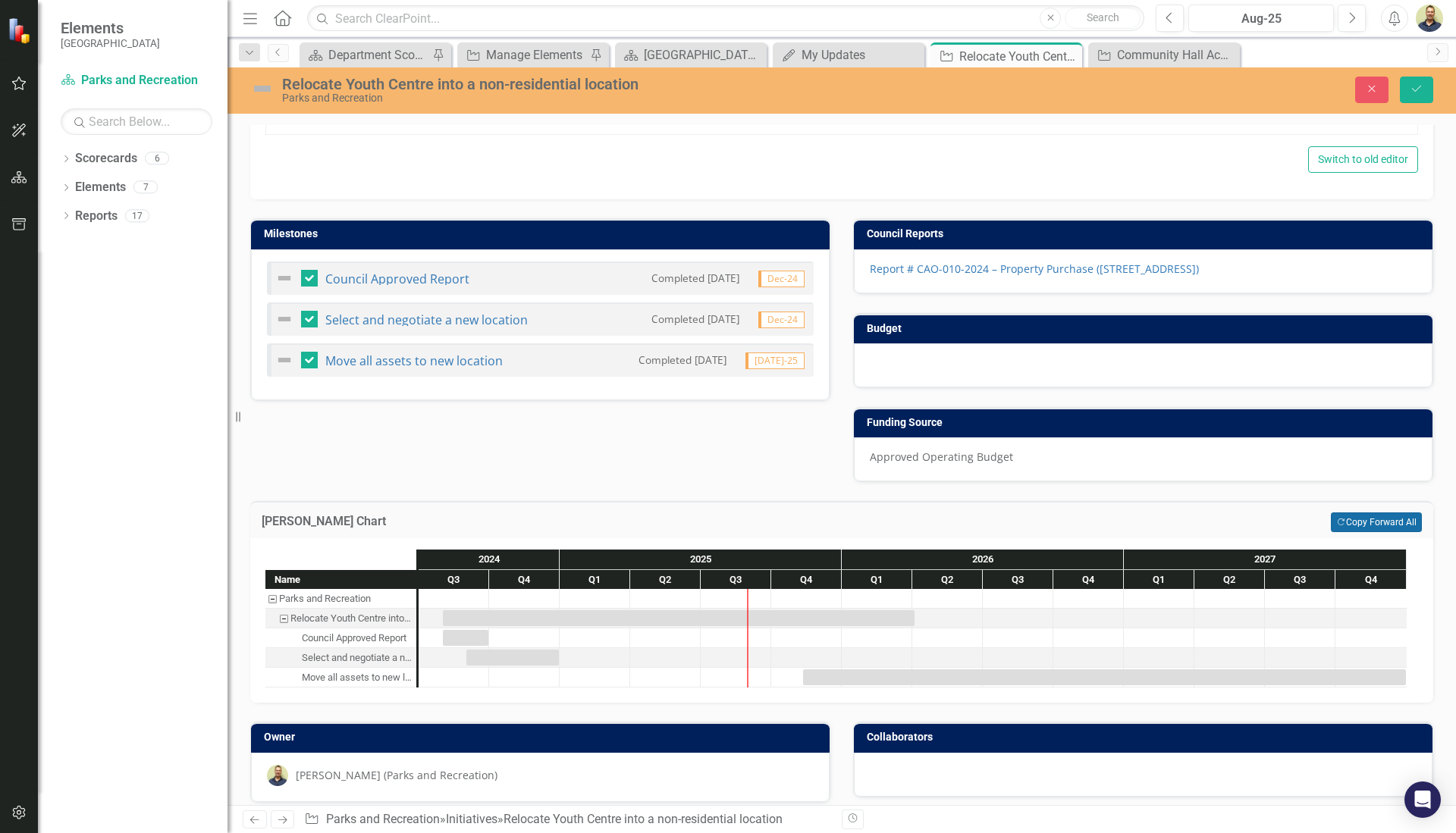
click at [1343, 517] on button "Copy Forward Copy Forward All" at bounding box center [1376, 523] width 91 height 20
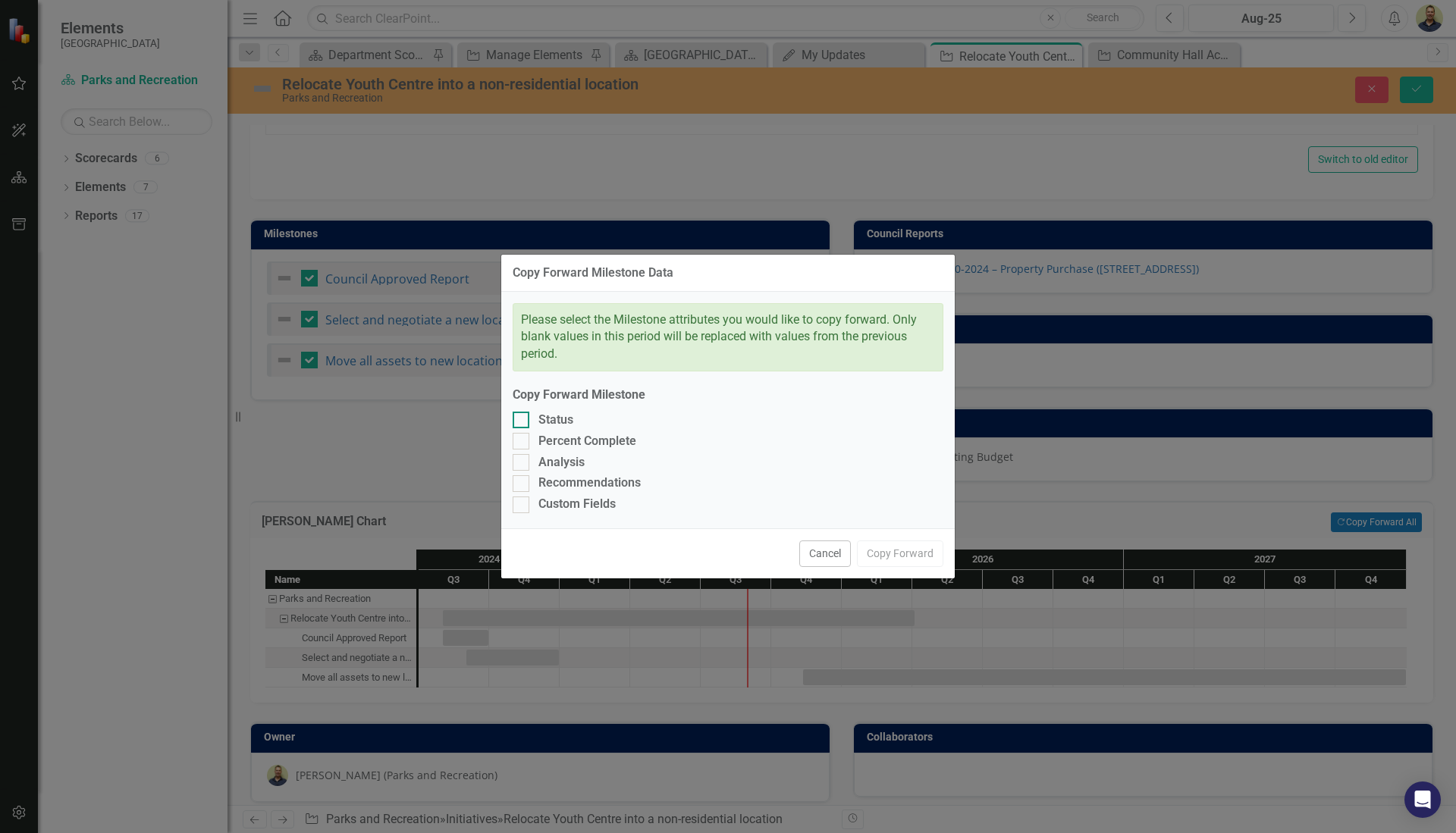
click at [524, 419] on div at bounding box center [521, 420] width 17 height 17
click at [523, 419] on input "Status" at bounding box center [518, 417] width 10 height 10
checkbox input "true"
click at [526, 440] on div at bounding box center [521, 441] width 17 height 17
click at [523, 440] on input "Percent Complete" at bounding box center [518, 438] width 10 height 10
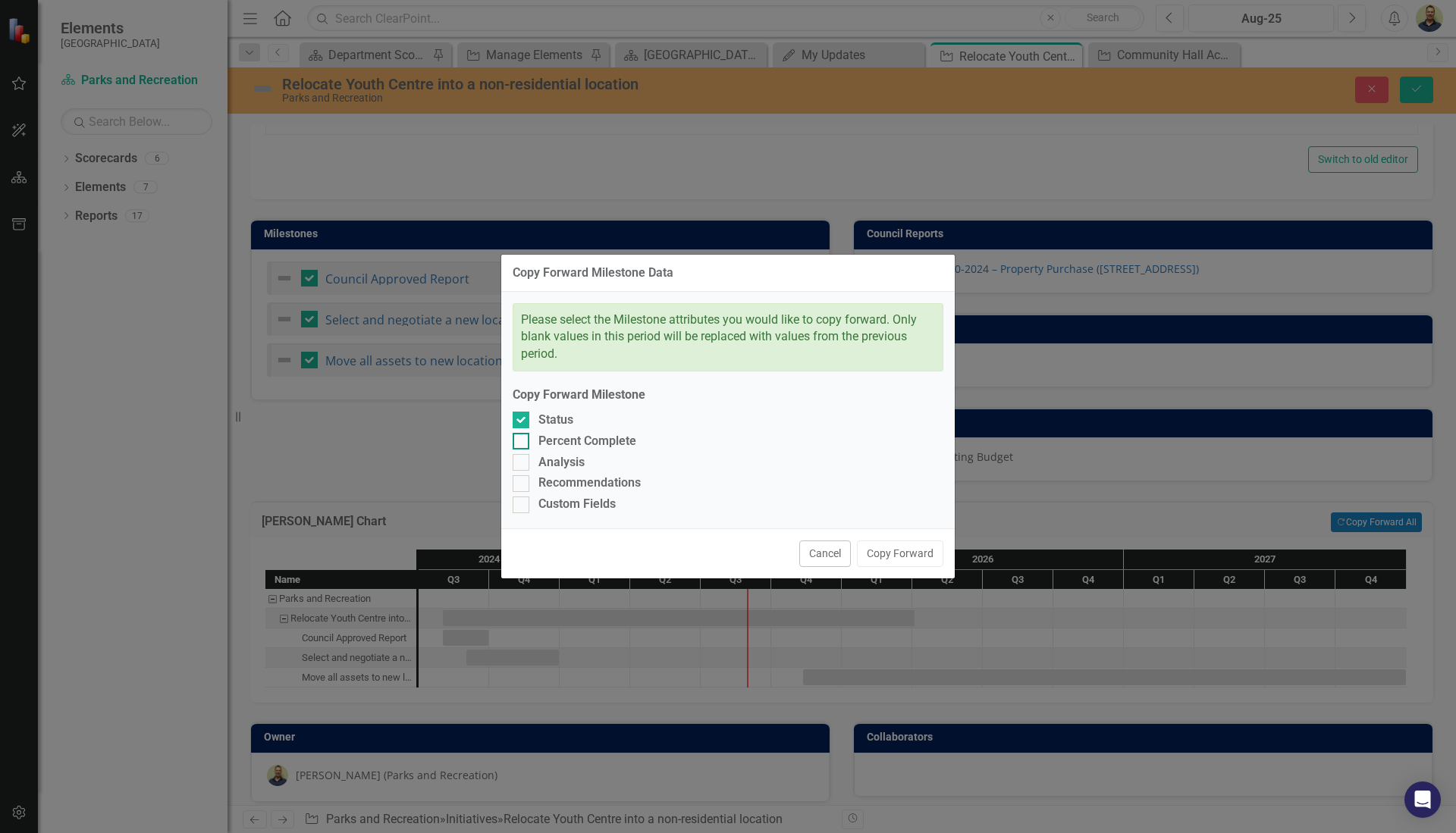
checkbox input "true"
drag, startPoint x: 526, startPoint y: 461, endPoint x: 526, endPoint y: 472, distance: 11.0
click at [526, 461] on div at bounding box center [521, 462] width 17 height 17
click at [523, 461] on input "Analysis" at bounding box center [518, 459] width 10 height 10
checkbox input "true"
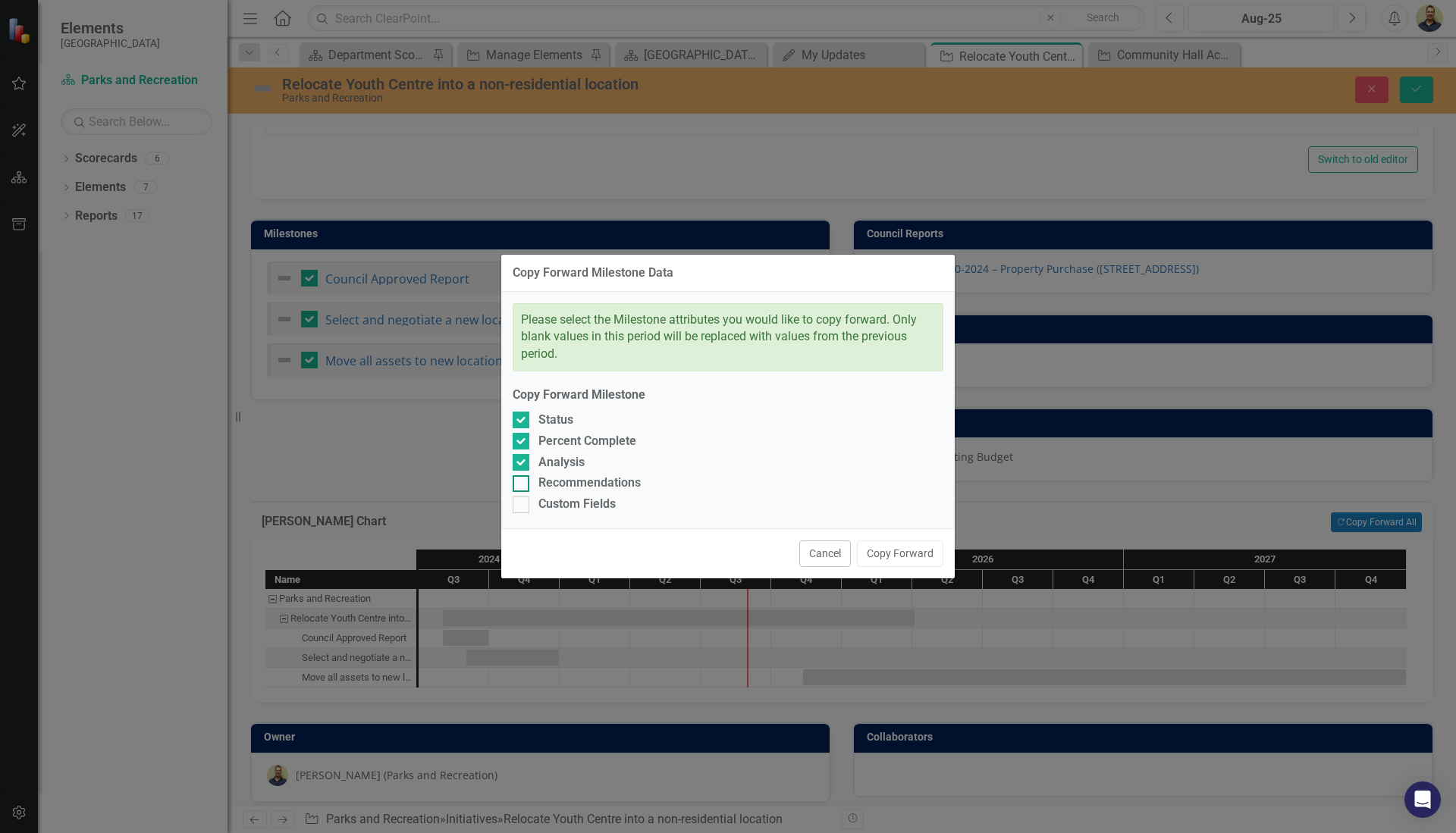
click at [523, 487] on div at bounding box center [521, 484] width 17 height 17
click at [523, 485] on input "Recommendations" at bounding box center [518, 481] width 10 height 10
checkbox input "true"
click at [521, 504] on input "Custom Fields" at bounding box center [518, 502] width 10 height 10
checkbox input "true"
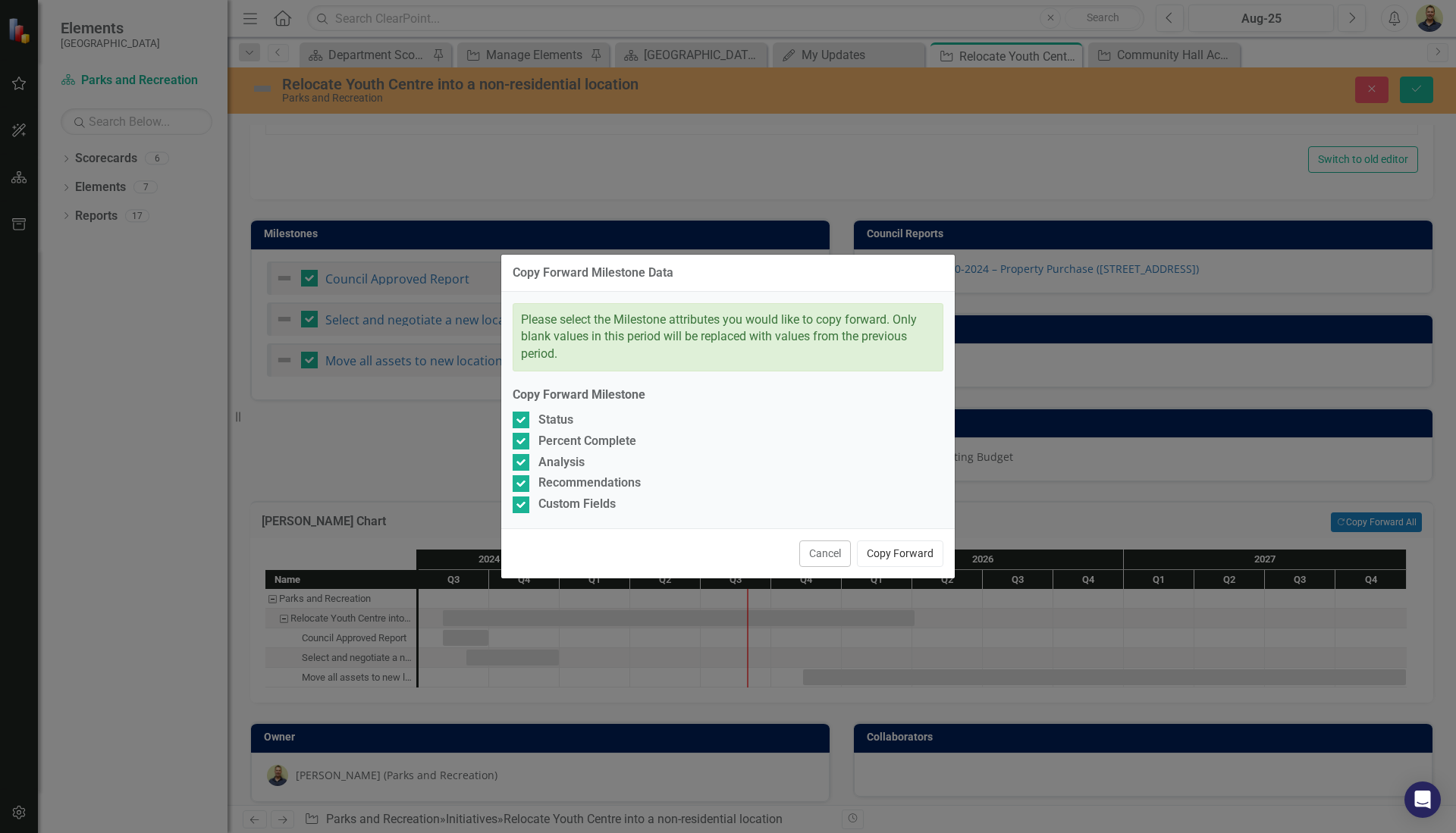
click at [901, 556] on button "Copy Forward" at bounding box center [900, 554] width 86 height 27
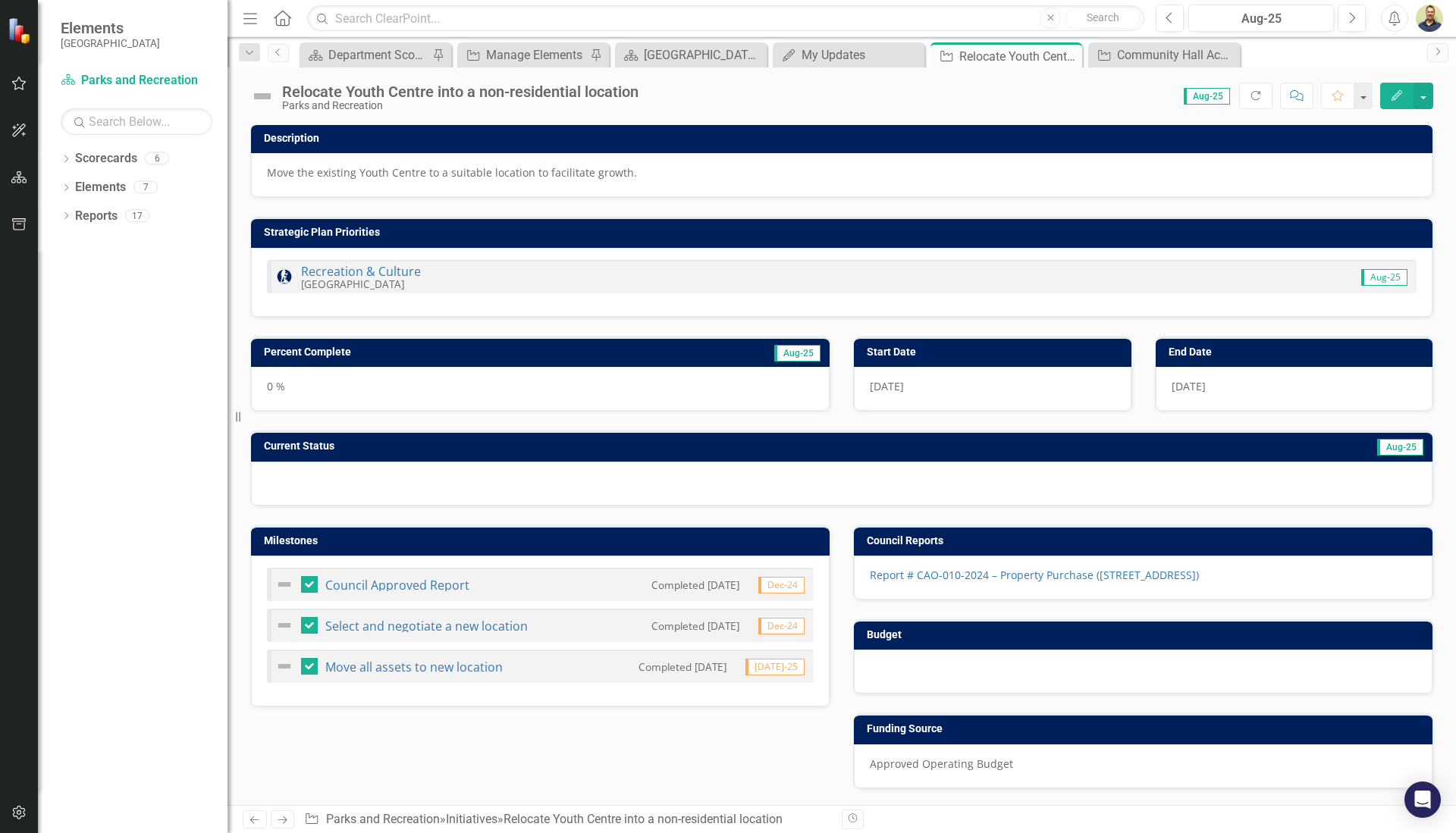
scroll to position [0, 0]
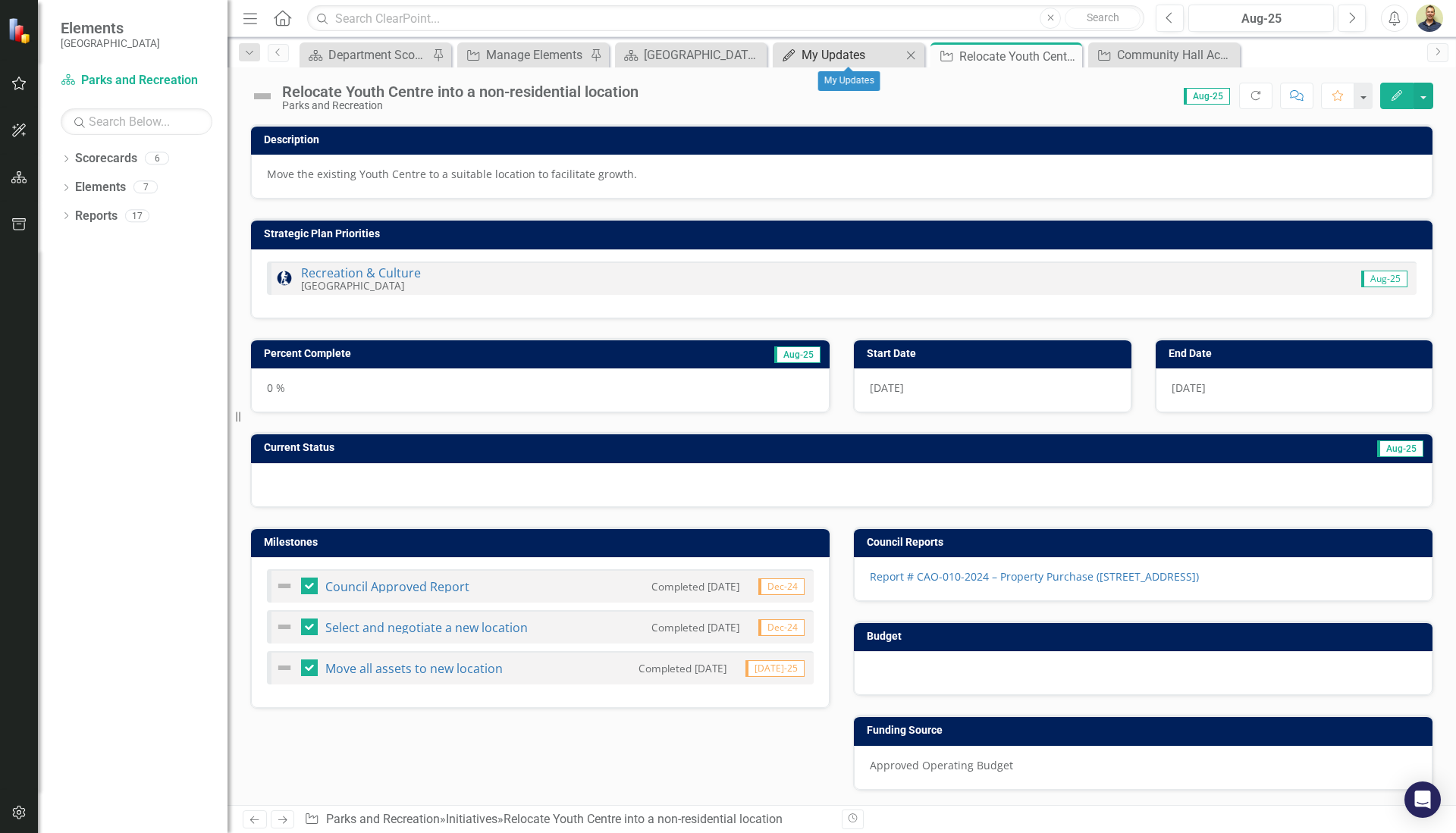
click at [838, 56] on div "My Updates" at bounding box center [851, 55] width 100 height 19
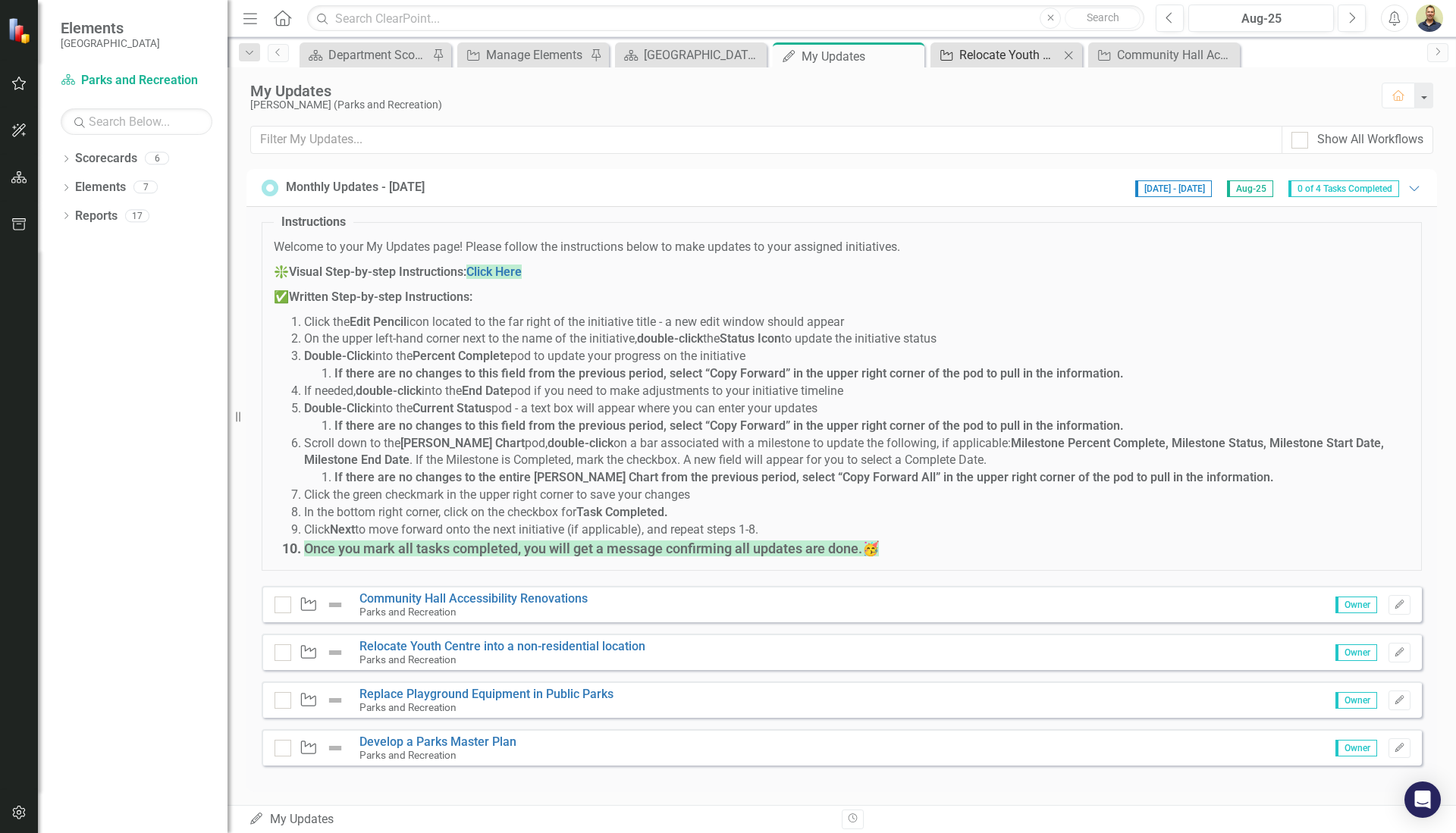
click at [999, 57] on div "Relocate Youth Centre into a non-residential location" at bounding box center [1009, 55] width 100 height 19
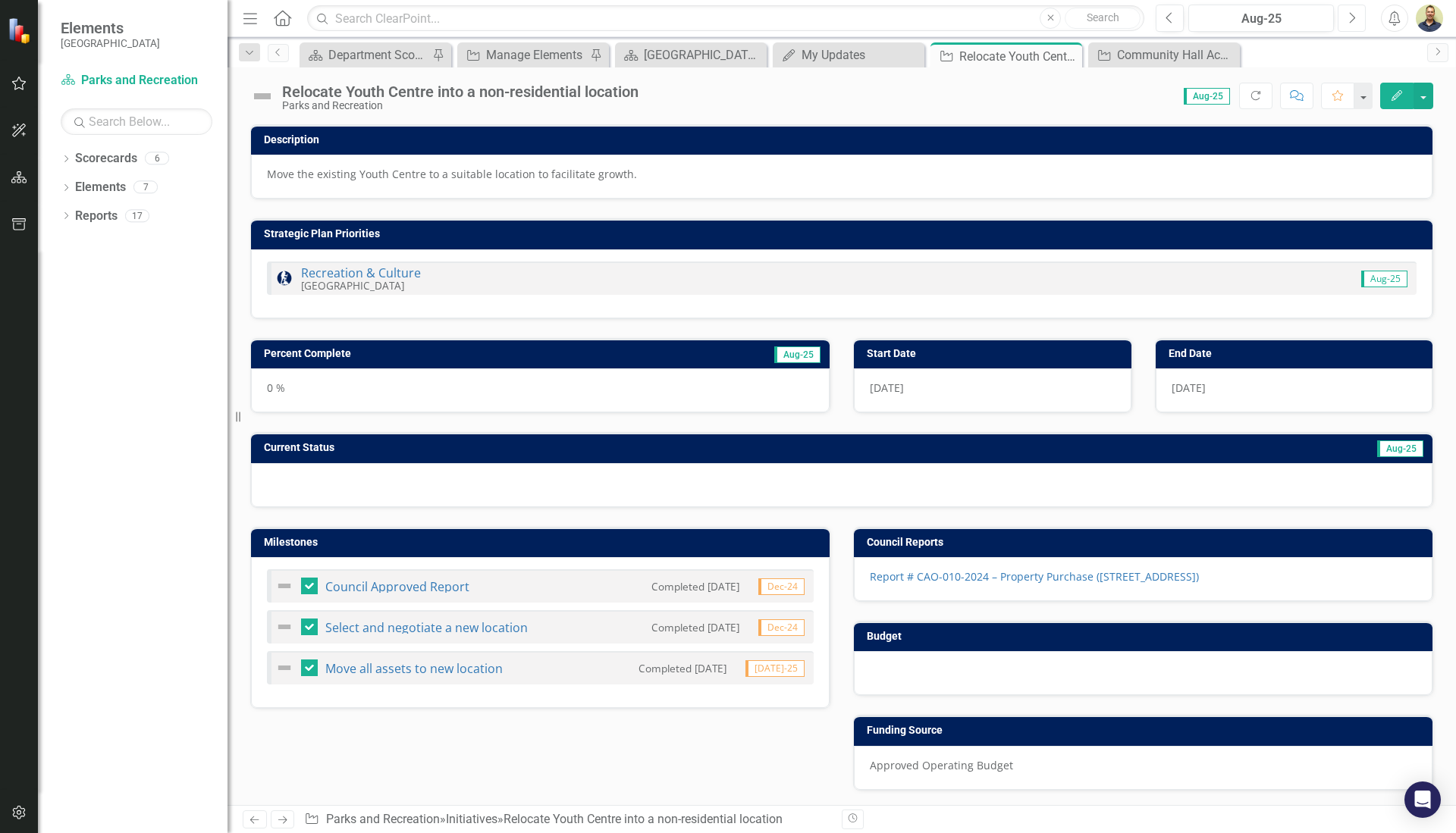
click at [1350, 25] on button "Next" at bounding box center [1351, 18] width 28 height 28
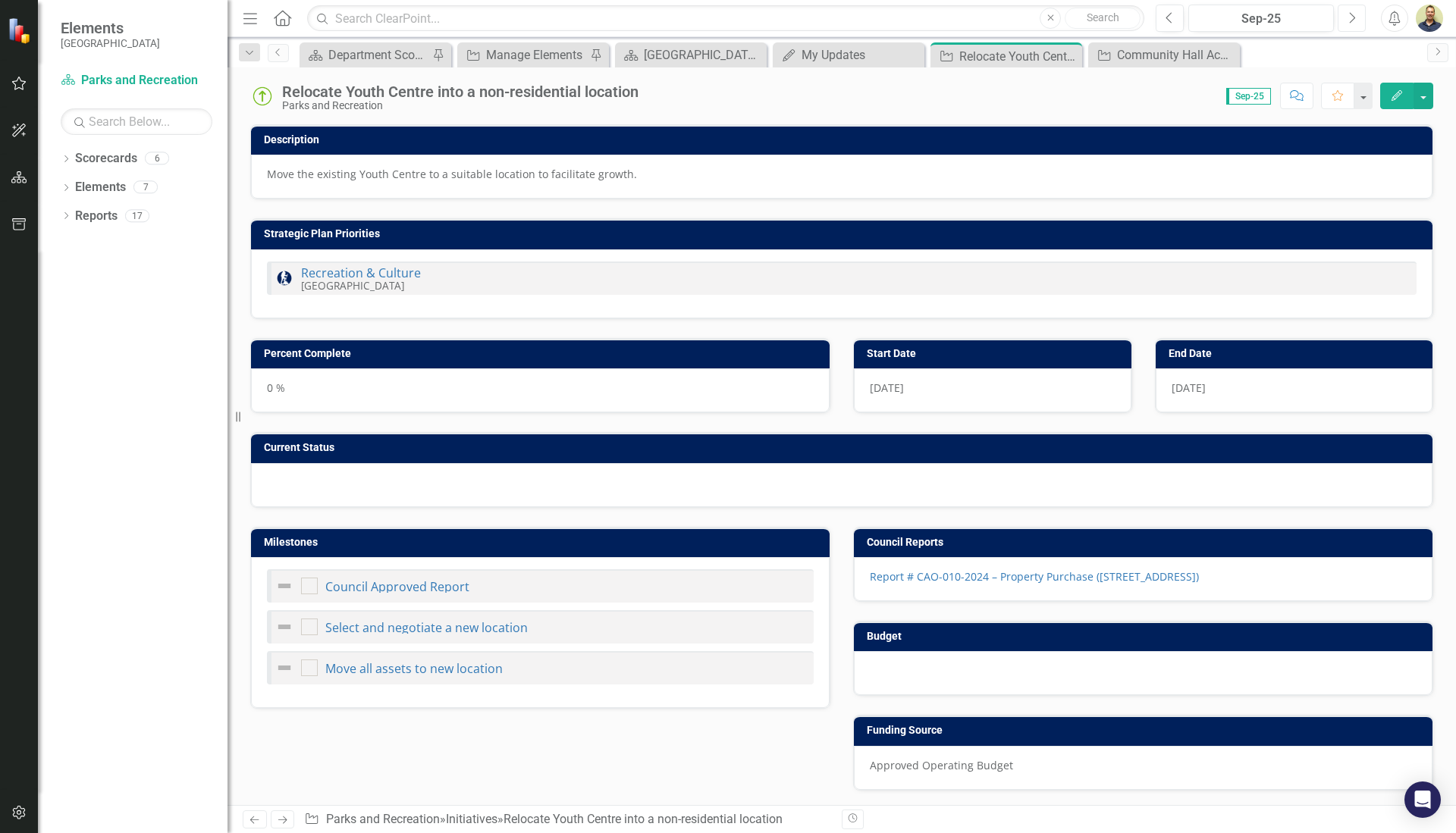
checkbox input "true"
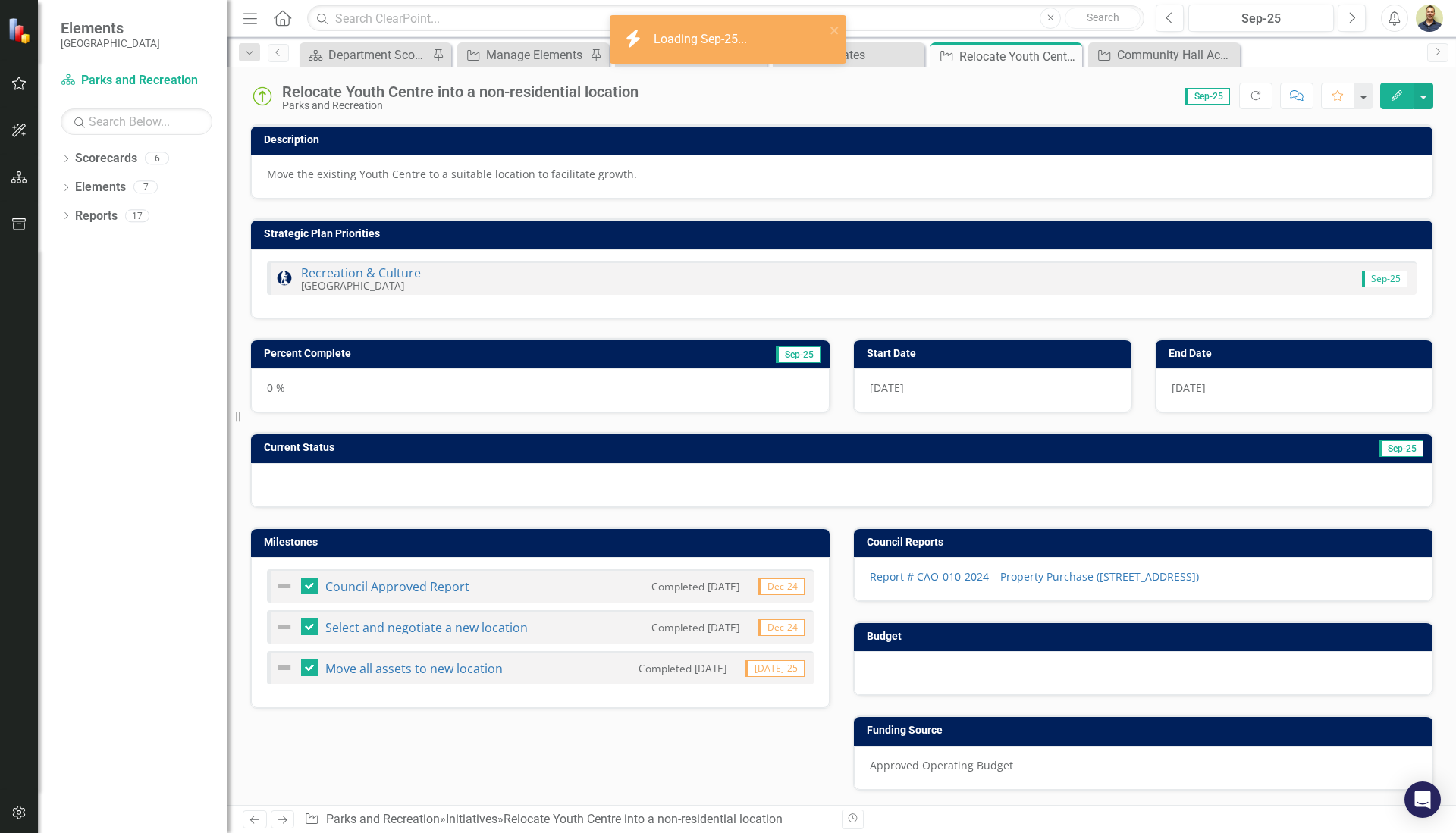
click at [533, 348] on h3 "Percent Complete" at bounding box center [446, 354] width 365 height 12
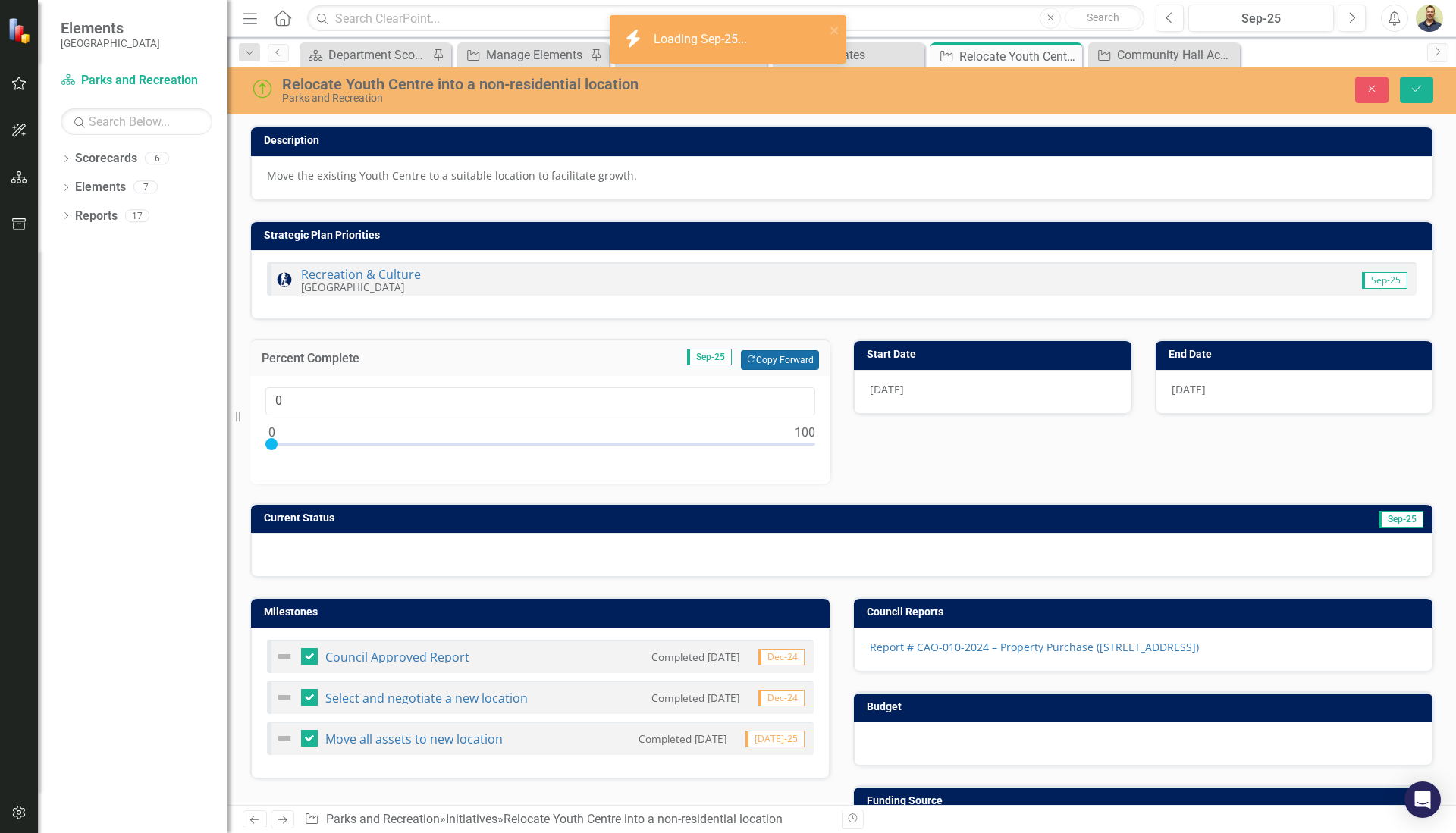
click at [784, 358] on button "Copy Forward Copy Forward" at bounding box center [780, 361] width 78 height 20
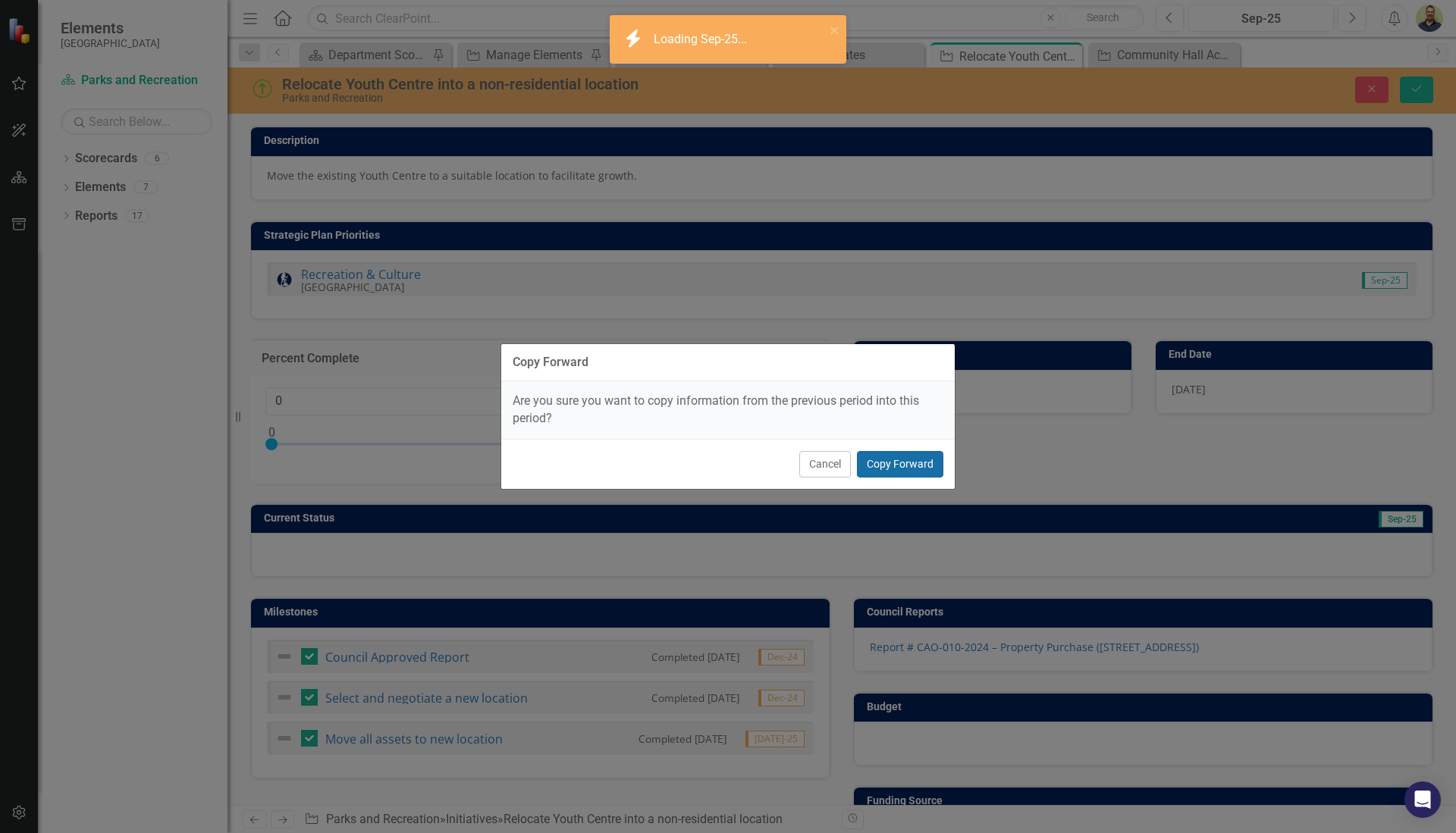
click at [916, 477] on button "Copy Forward" at bounding box center [900, 465] width 86 height 27
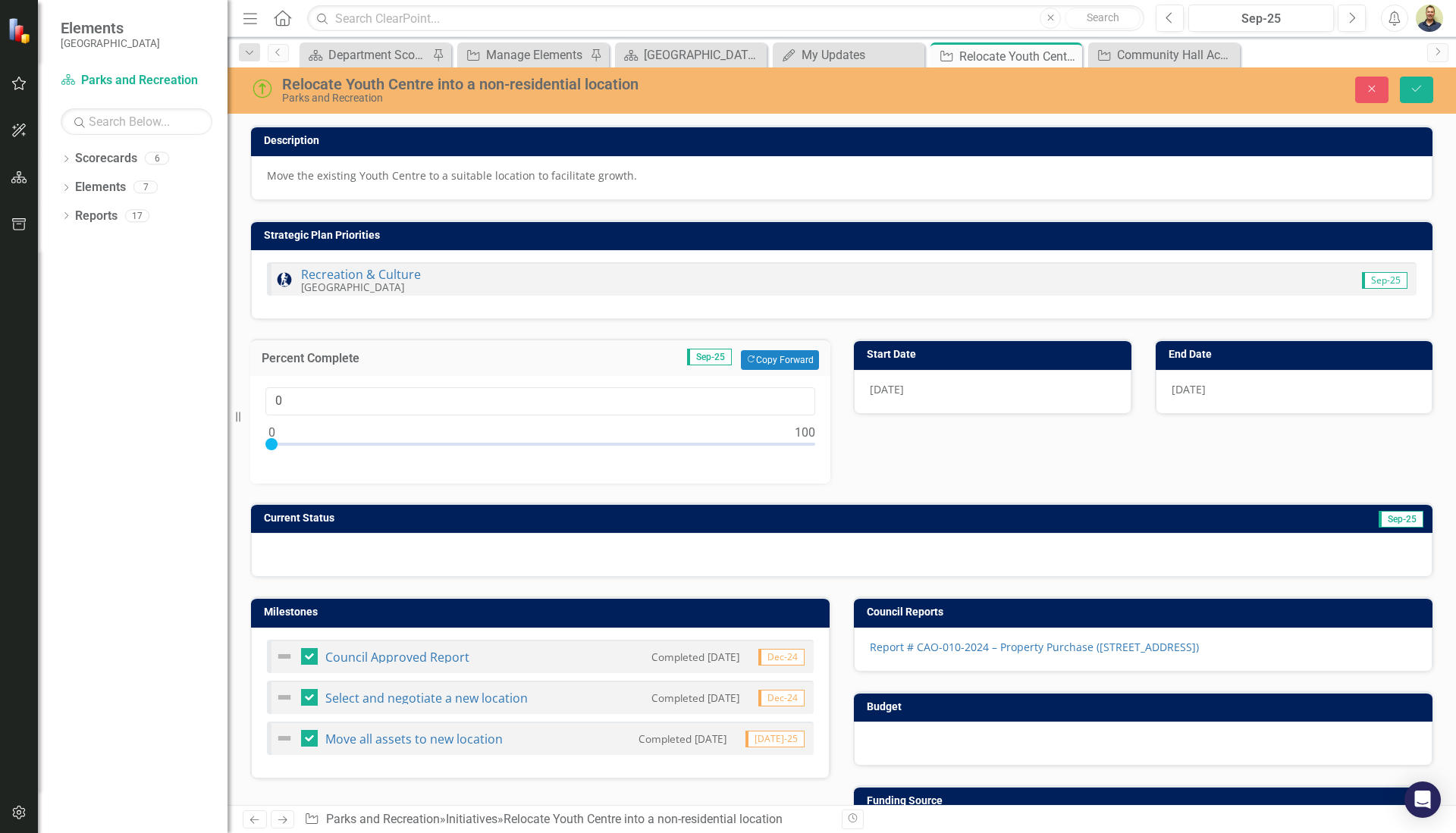
click at [913, 466] on div "Description Move the existing Youth Centre to a suitable location to facilitate…" at bounding box center [842, 342] width 1206 height 471
click at [1411, 83] on button "Save" at bounding box center [1417, 90] width 34 height 27
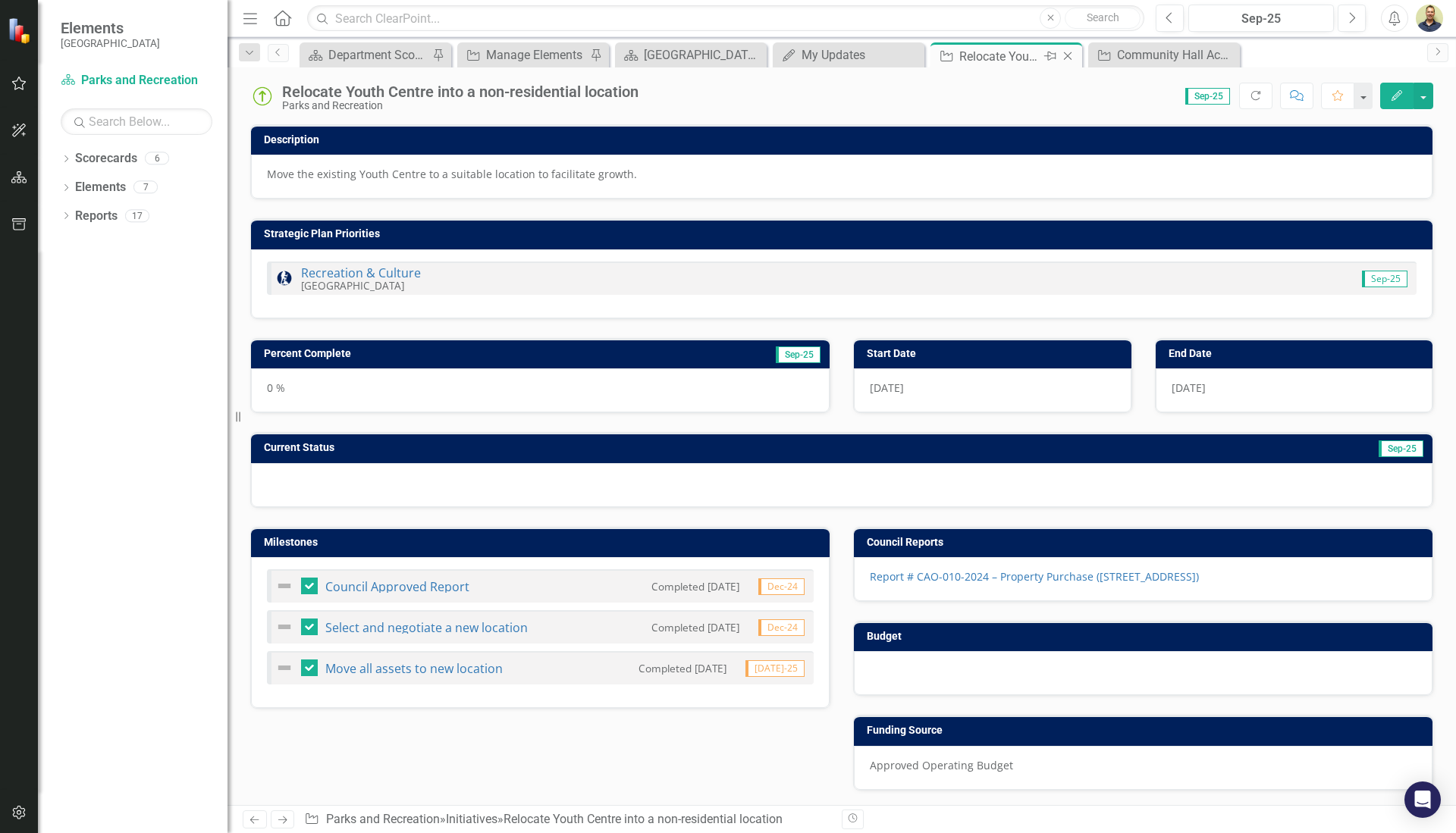
click at [1070, 55] on icon "Close" at bounding box center [1068, 56] width 15 height 12
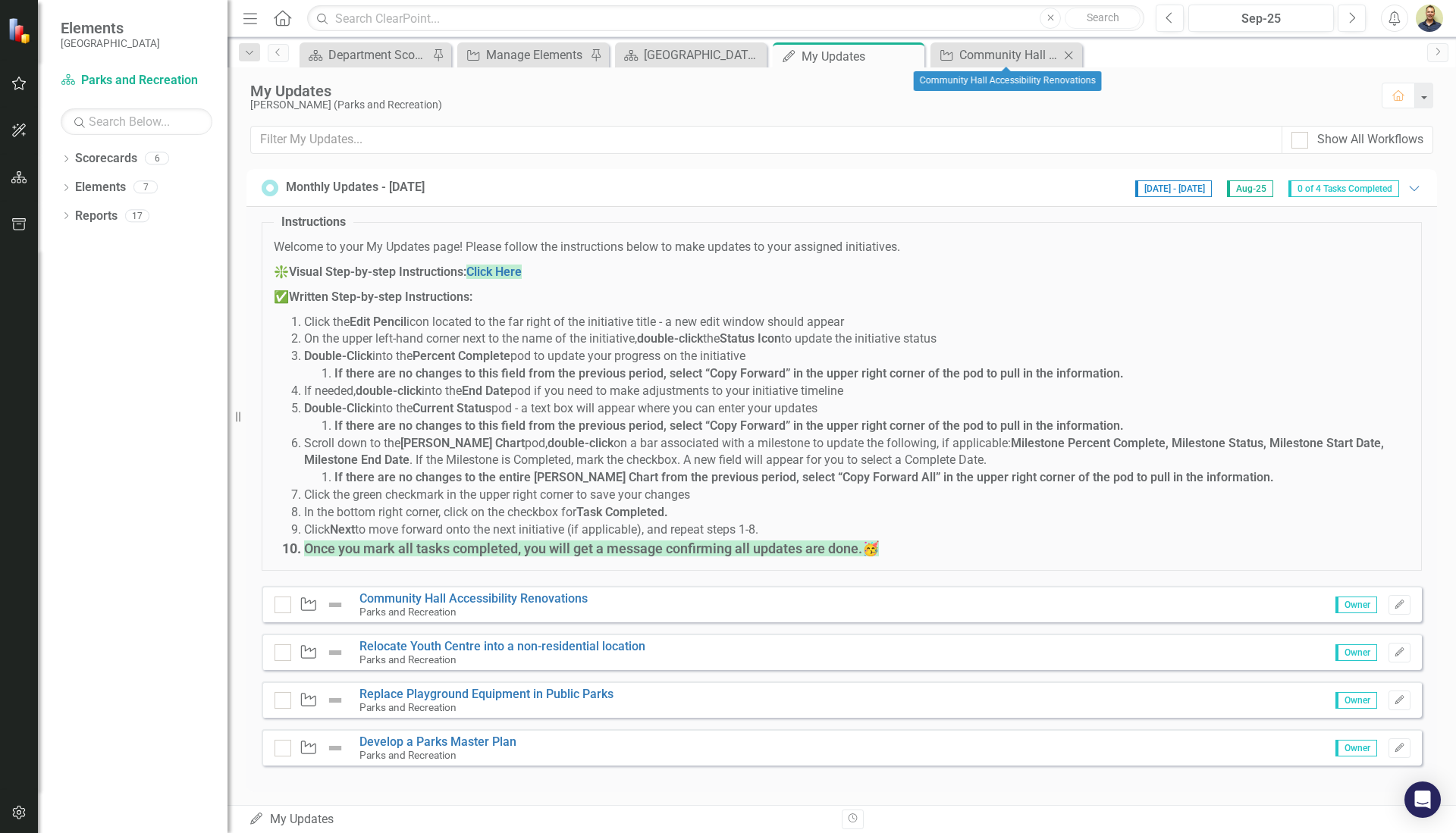
click at [1071, 55] on icon "Close" at bounding box center [1069, 55] width 15 height 12
click at [478, 688] on link "Replace Playground Equipment in Public Parks" at bounding box center [486, 694] width 254 height 14
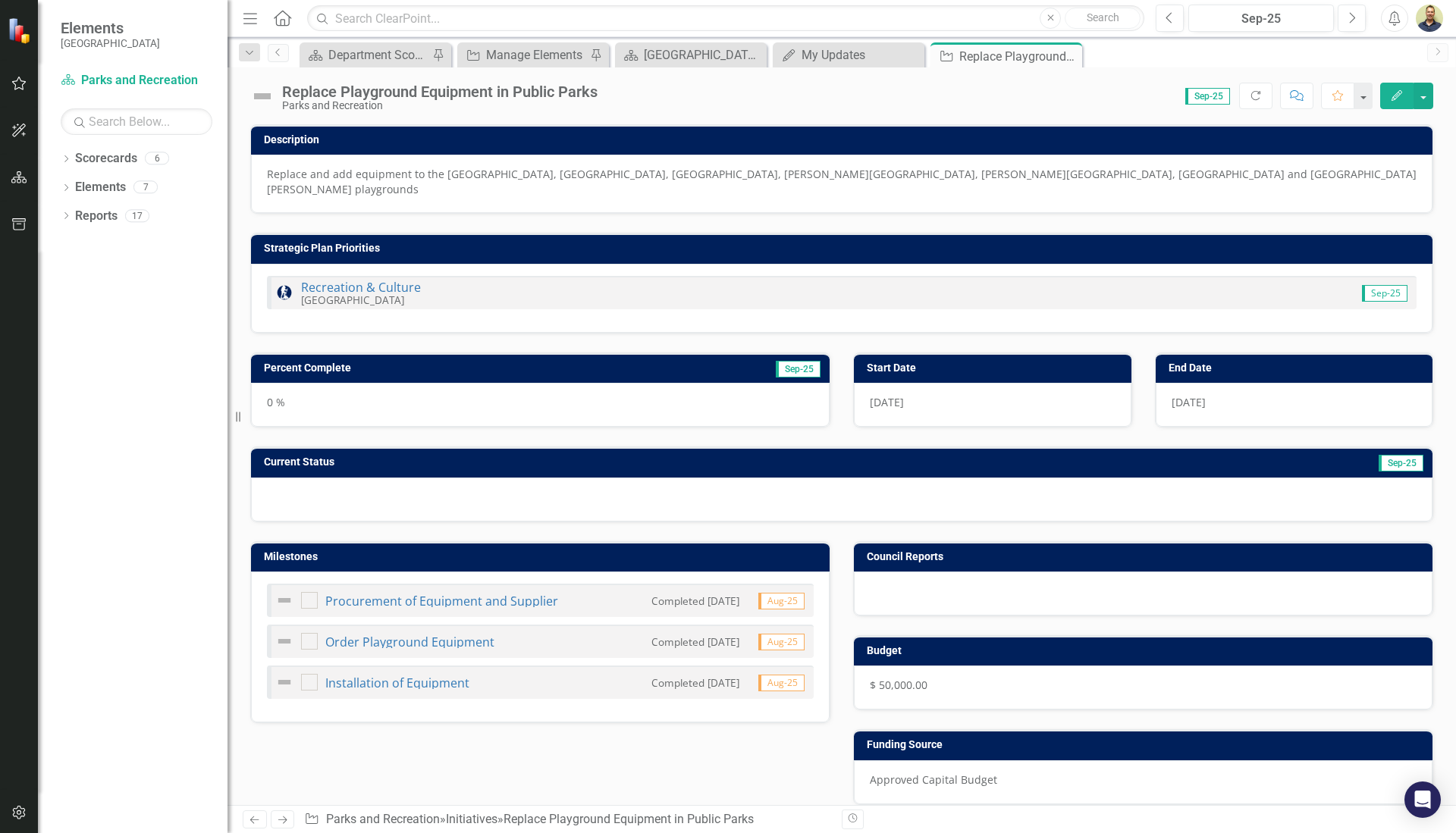
checkbox input "true"
click at [267, 96] on img at bounding box center [262, 96] width 24 height 24
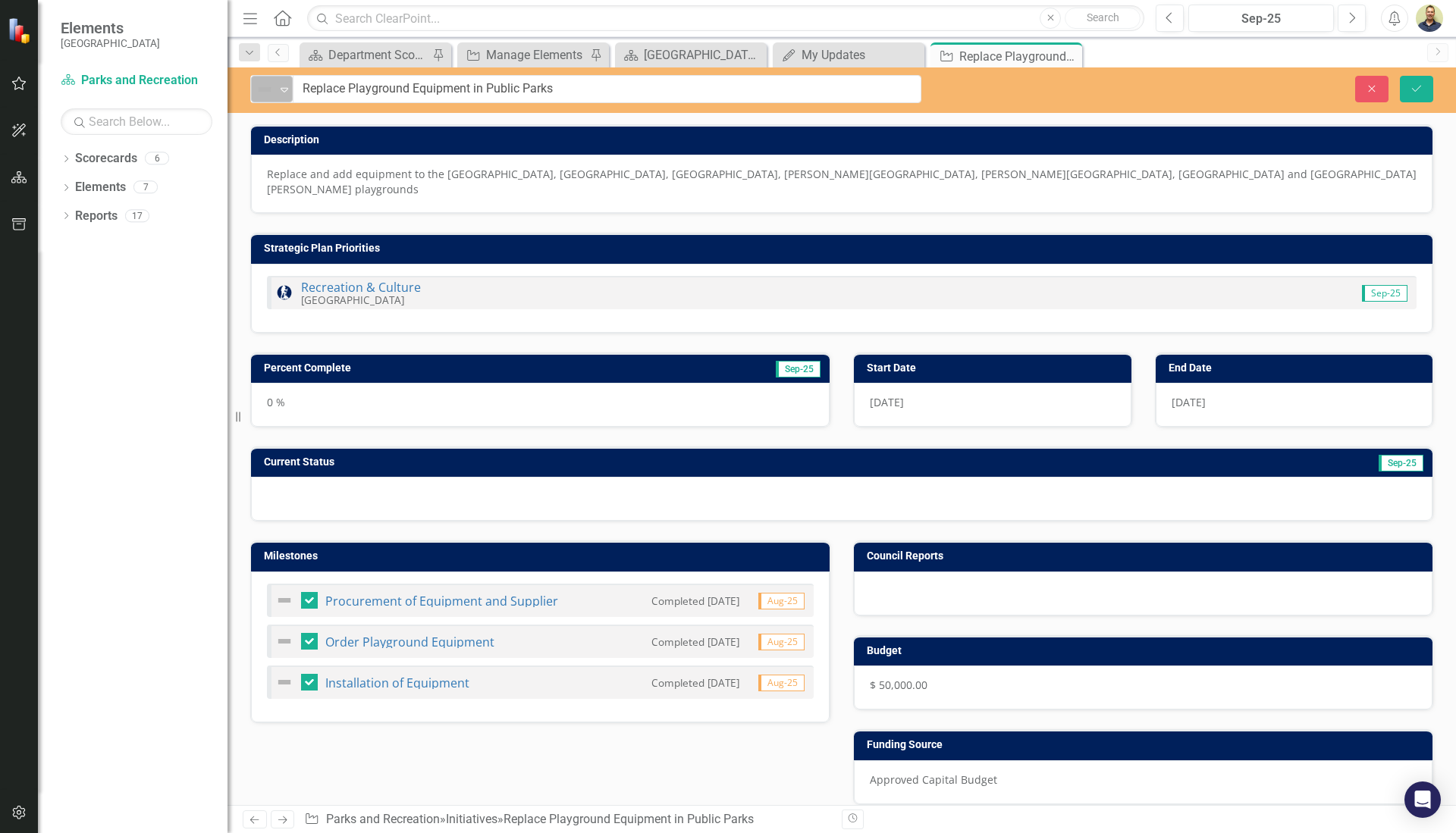
click at [284, 88] on icon at bounding box center [284, 90] width 8 height 4
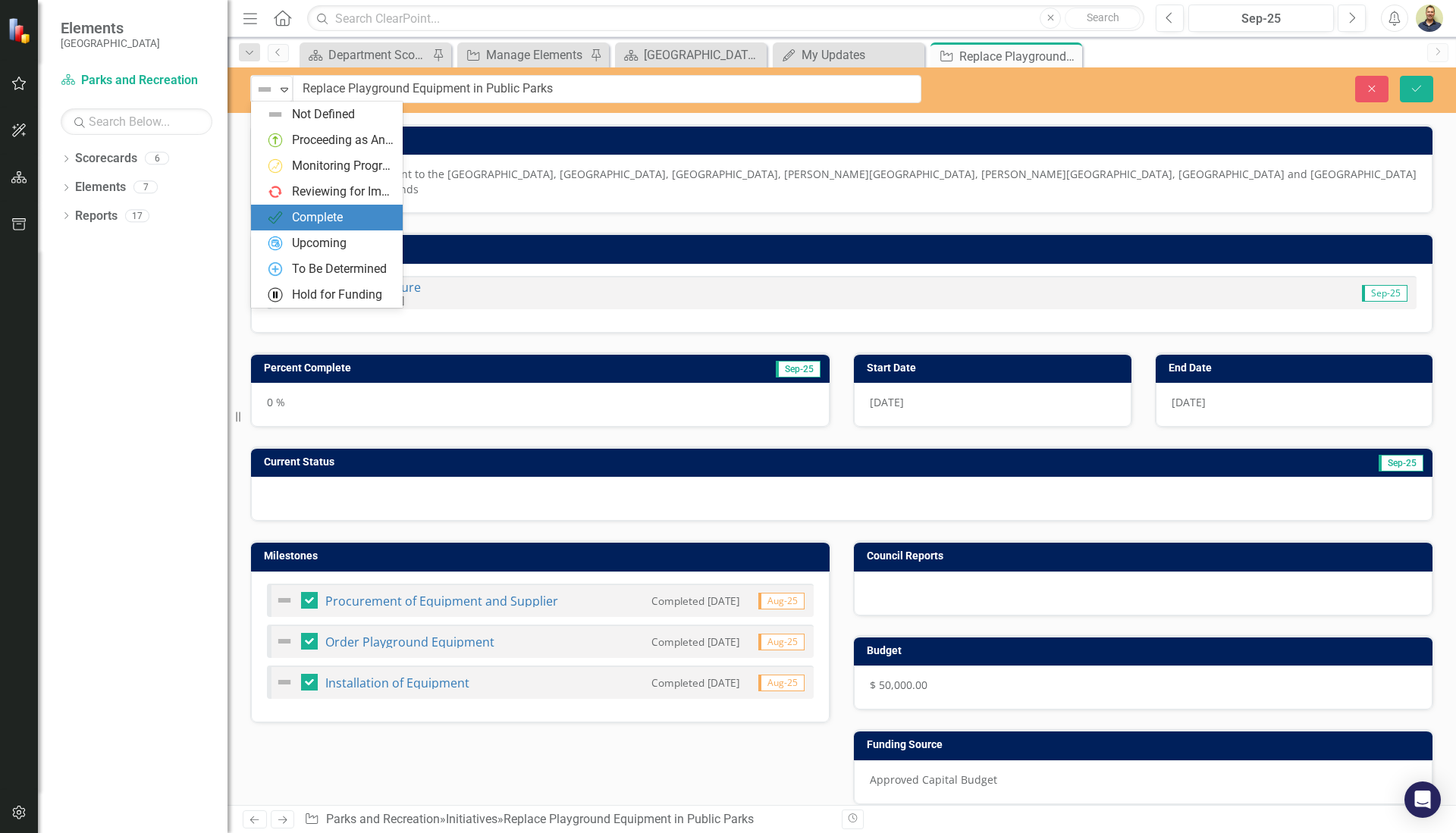
click at [332, 221] on div "Complete" at bounding box center [317, 217] width 51 height 18
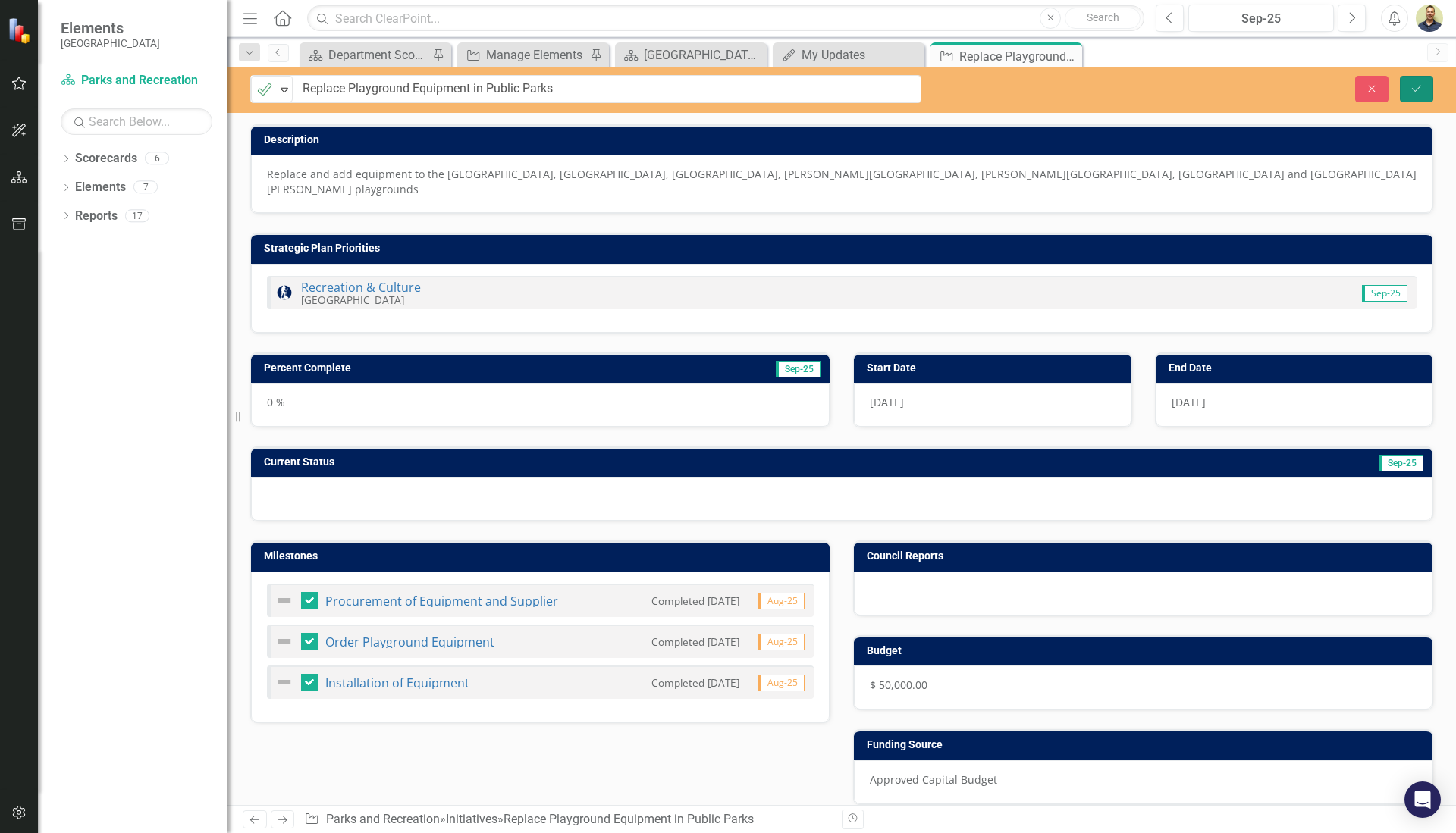
click at [1409, 86] on button "Save" at bounding box center [1417, 89] width 34 height 27
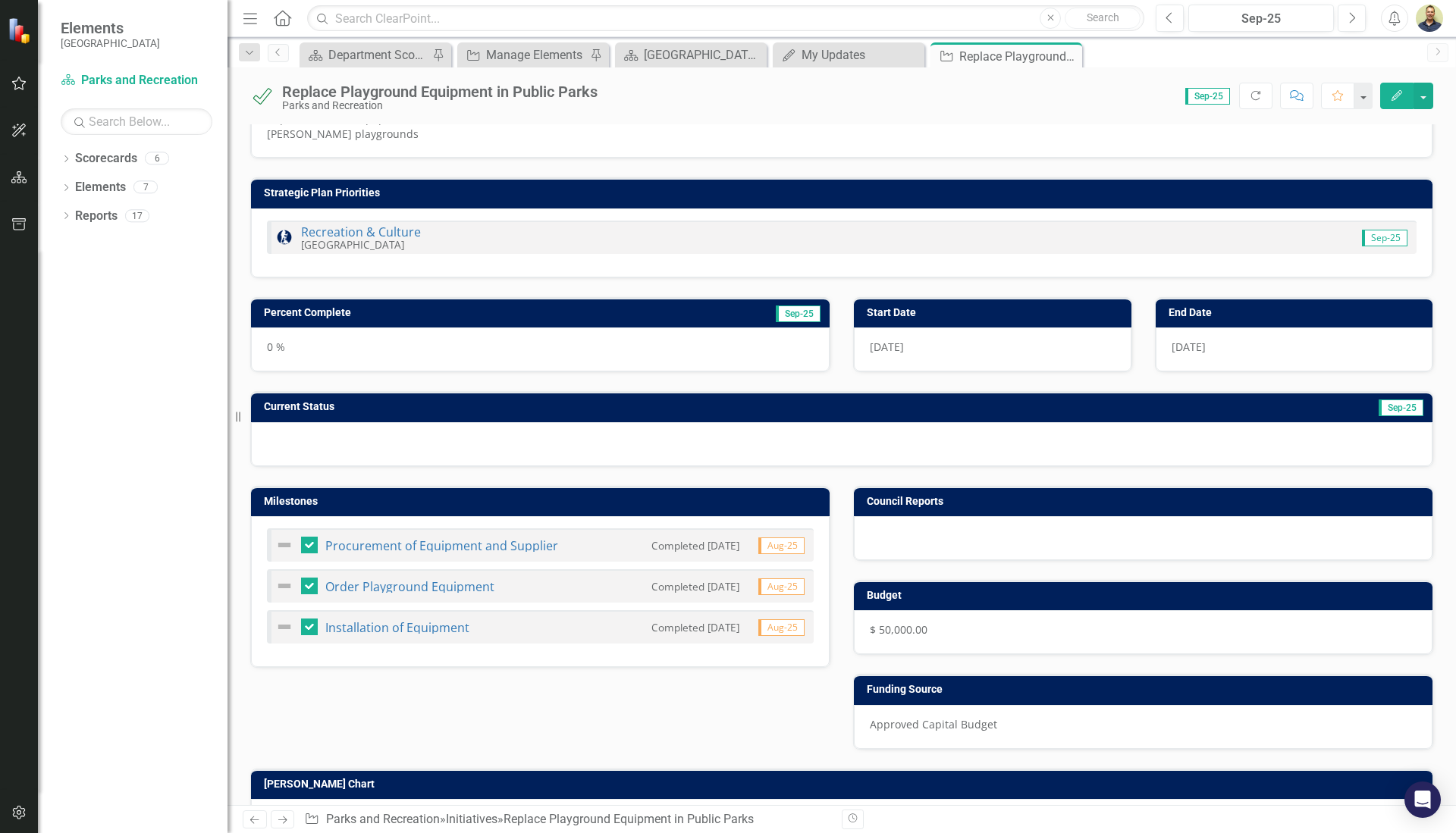
scroll to position [75, 0]
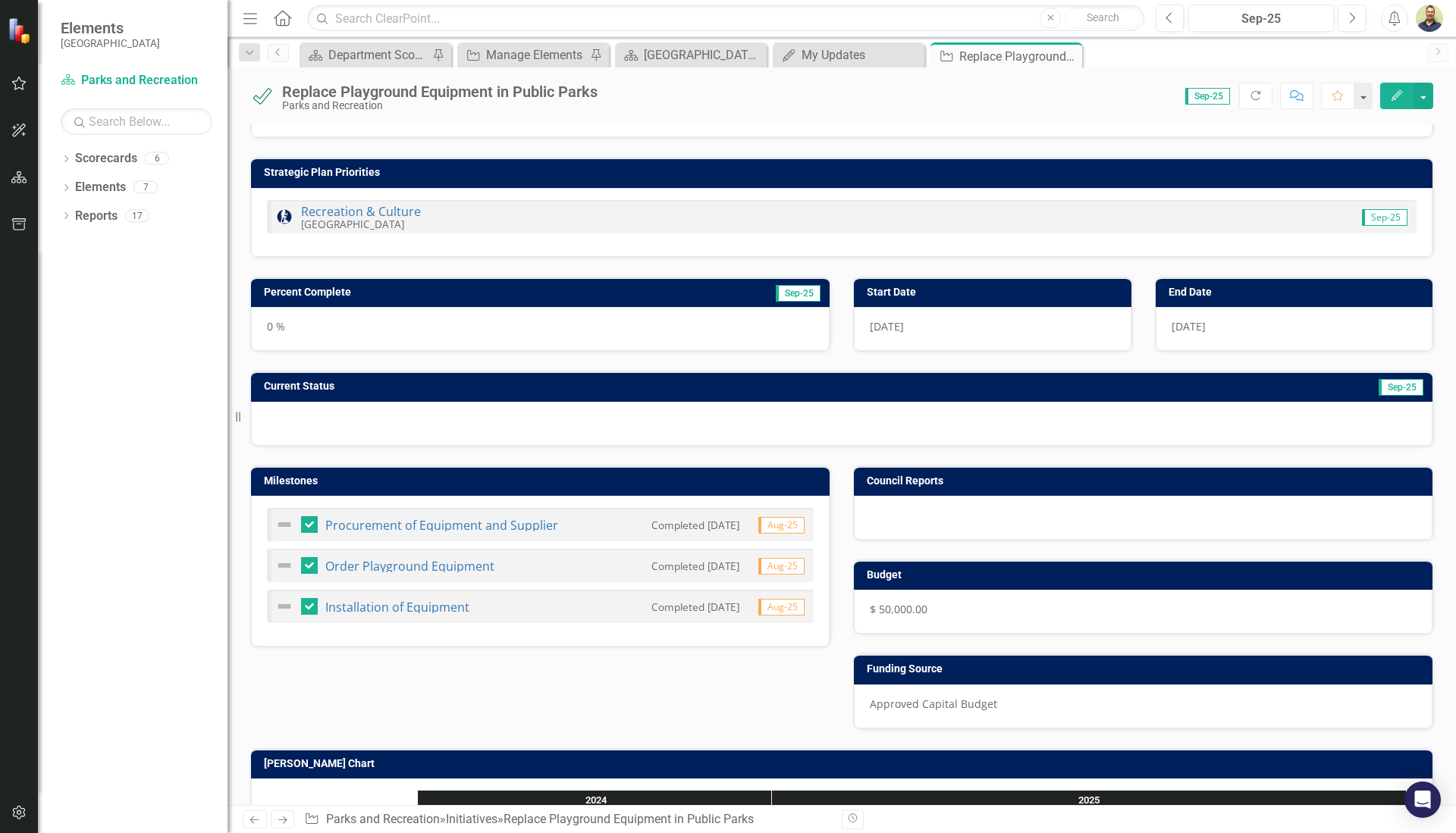
click at [462, 287] on h3 "Percent Complete" at bounding box center [446, 293] width 365 height 12
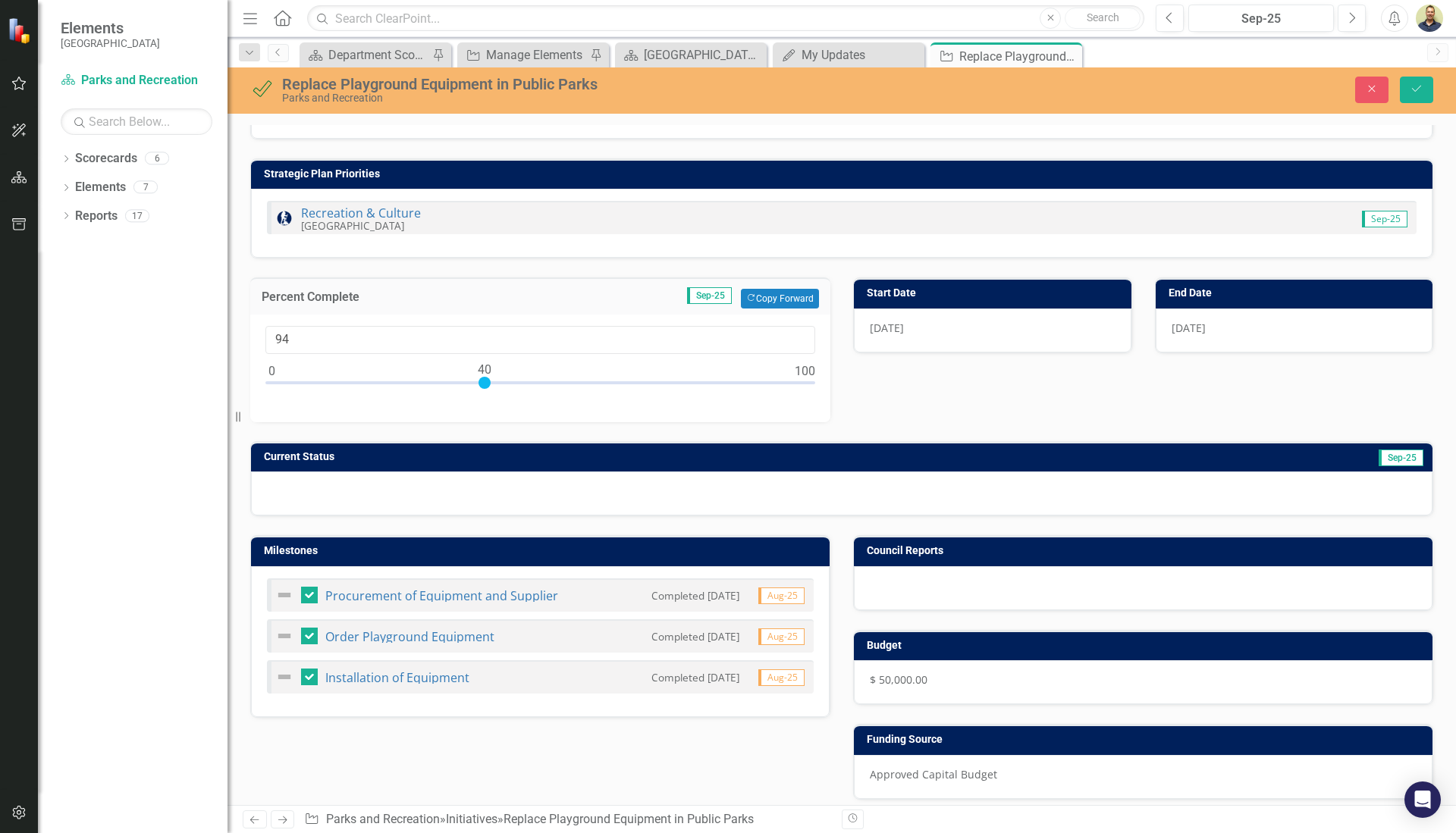
type input "100"
drag, startPoint x: 272, startPoint y: 367, endPoint x: 831, endPoint y: 375, distance: 559.1
click at [831, 375] on div "Percent Complete Sep-25 Copy Forward Copy Forward 100" at bounding box center [540, 340] width 603 height 164
click at [1416, 95] on button "Save" at bounding box center [1417, 90] width 34 height 27
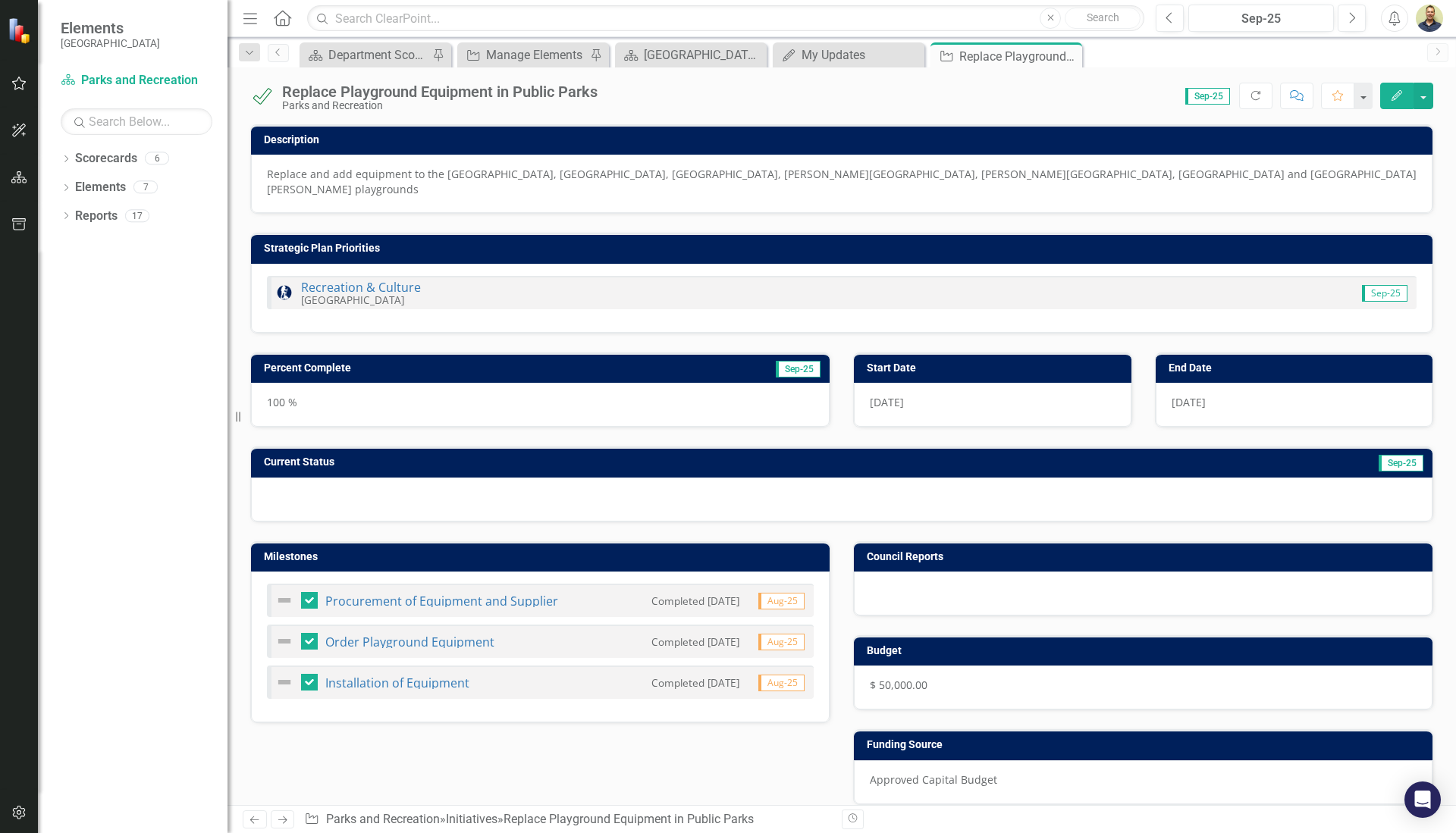
click at [494, 453] on td "Current Status" at bounding box center [615, 464] width 702 height 23
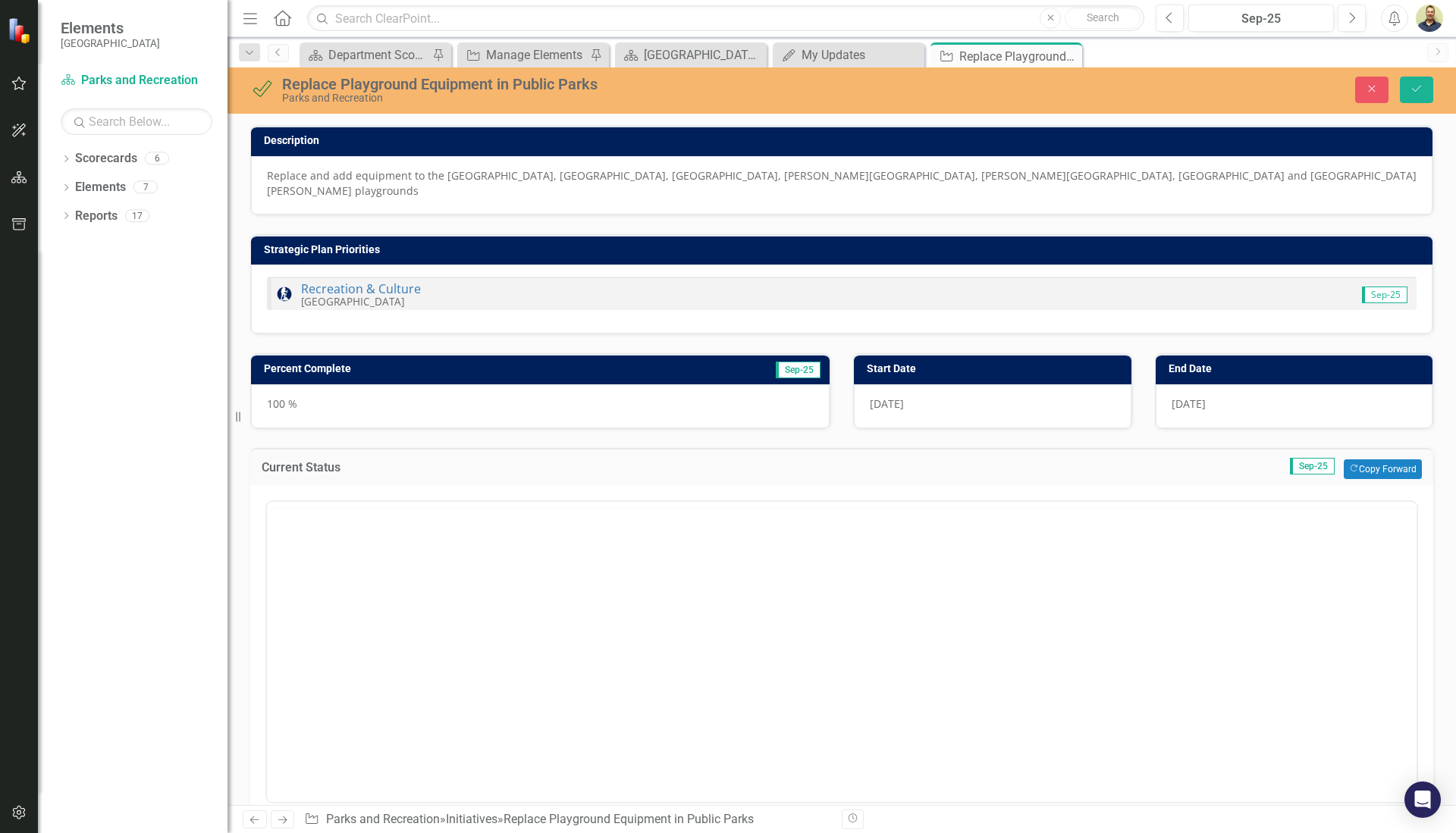
scroll to position [0, 0]
click at [1354, 460] on button "Copy Forward Copy Forward" at bounding box center [1383, 470] width 78 height 20
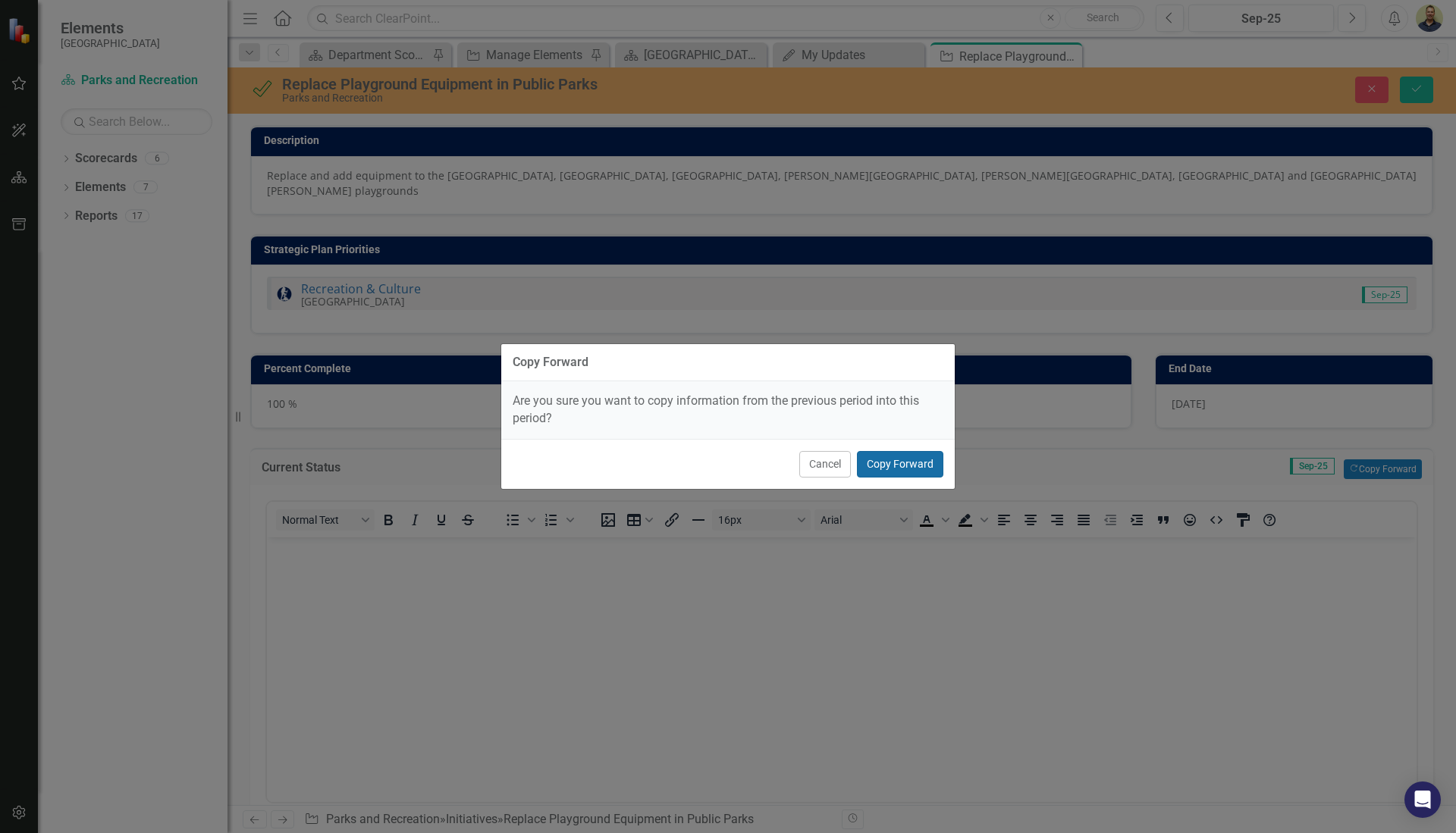
click at [921, 469] on button "Copy Forward" at bounding box center [900, 465] width 86 height 27
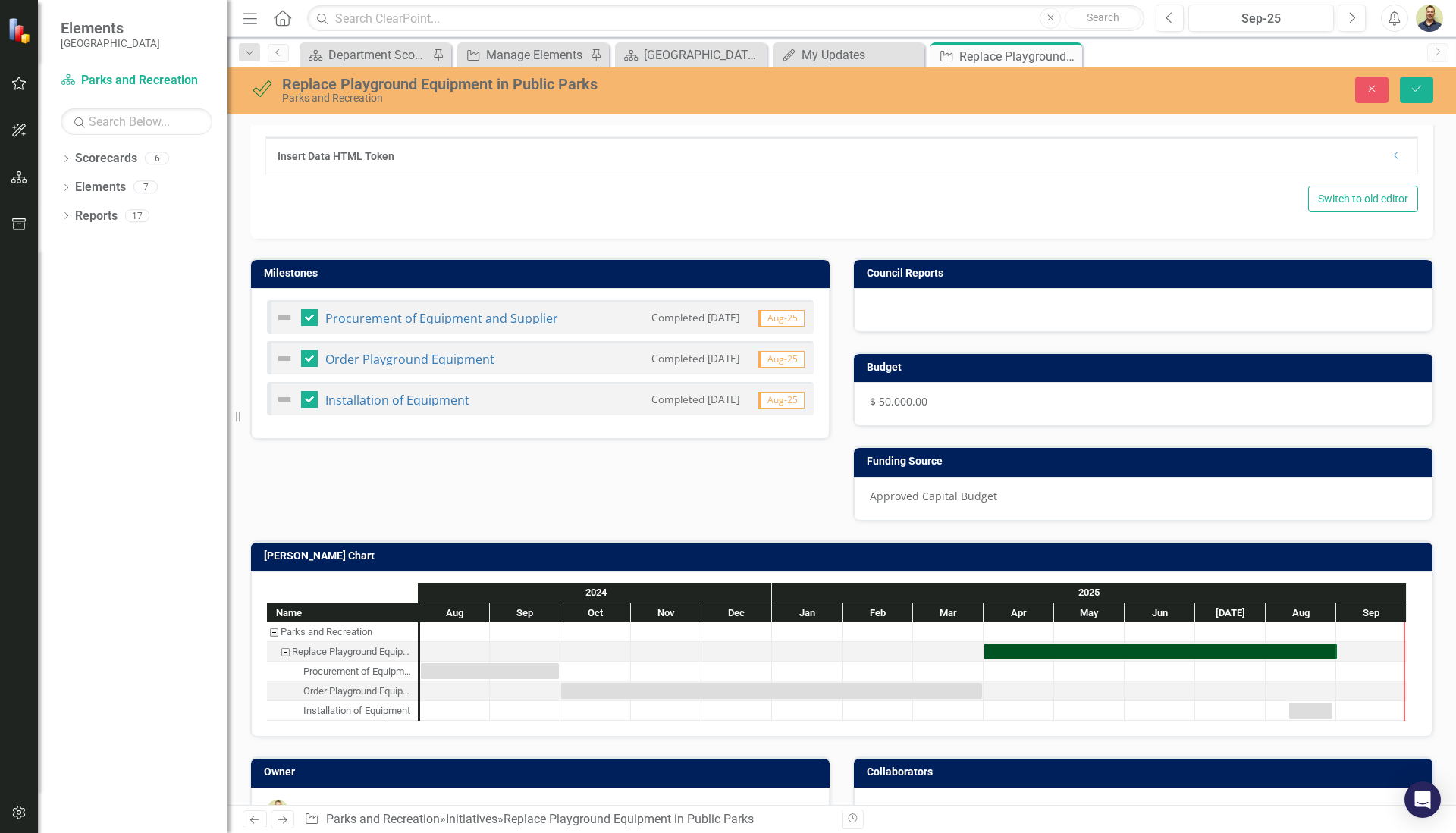
scroll to position [706, 0]
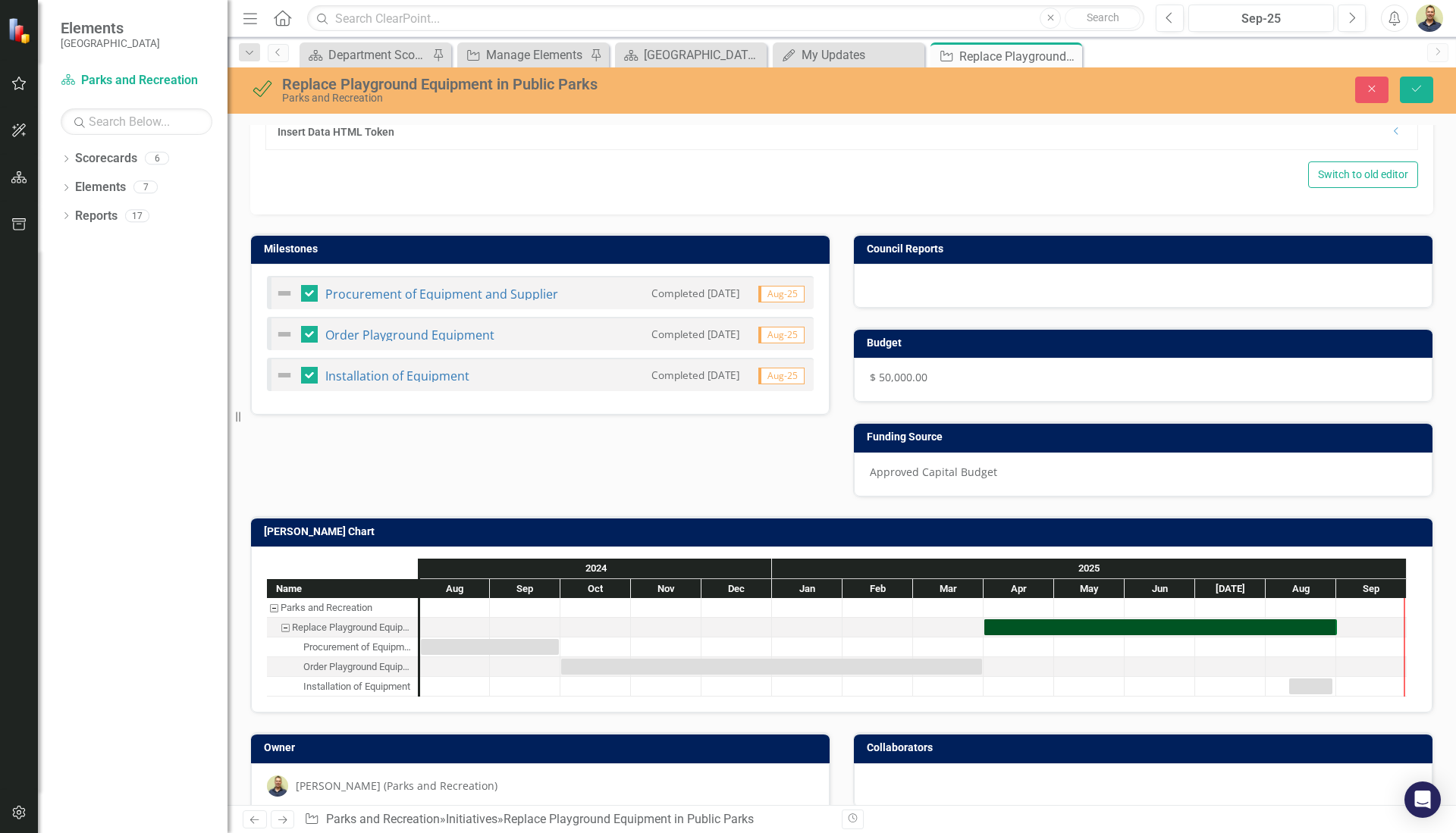
click at [559, 523] on td "[PERSON_NAME] Chart" at bounding box center [845, 534] width 1161 height 23
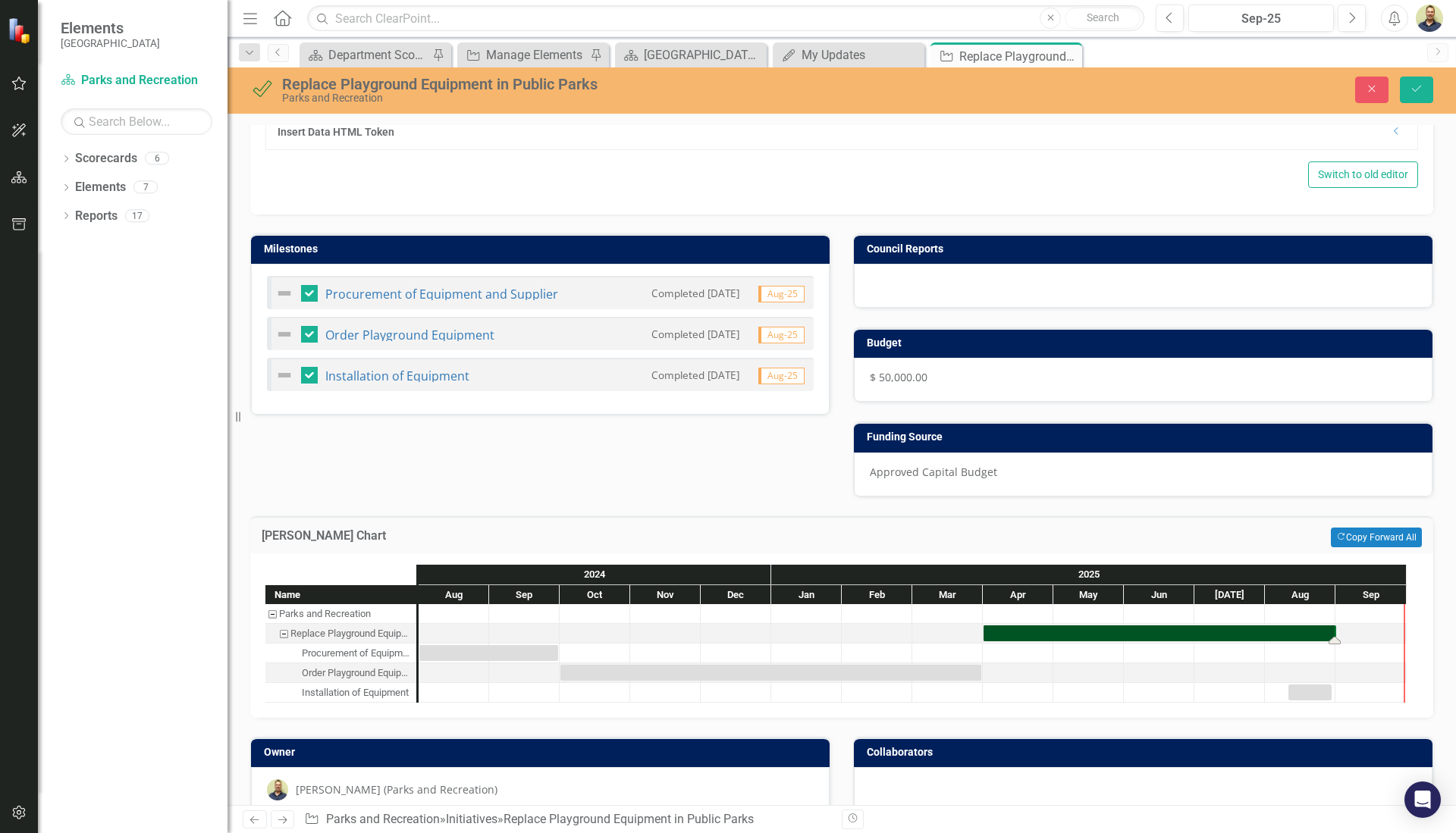
click at [1263, 626] on div "Task: Start date: 2025-04-01 End date: 2025-09-01" at bounding box center [1160, 633] width 352 height 16
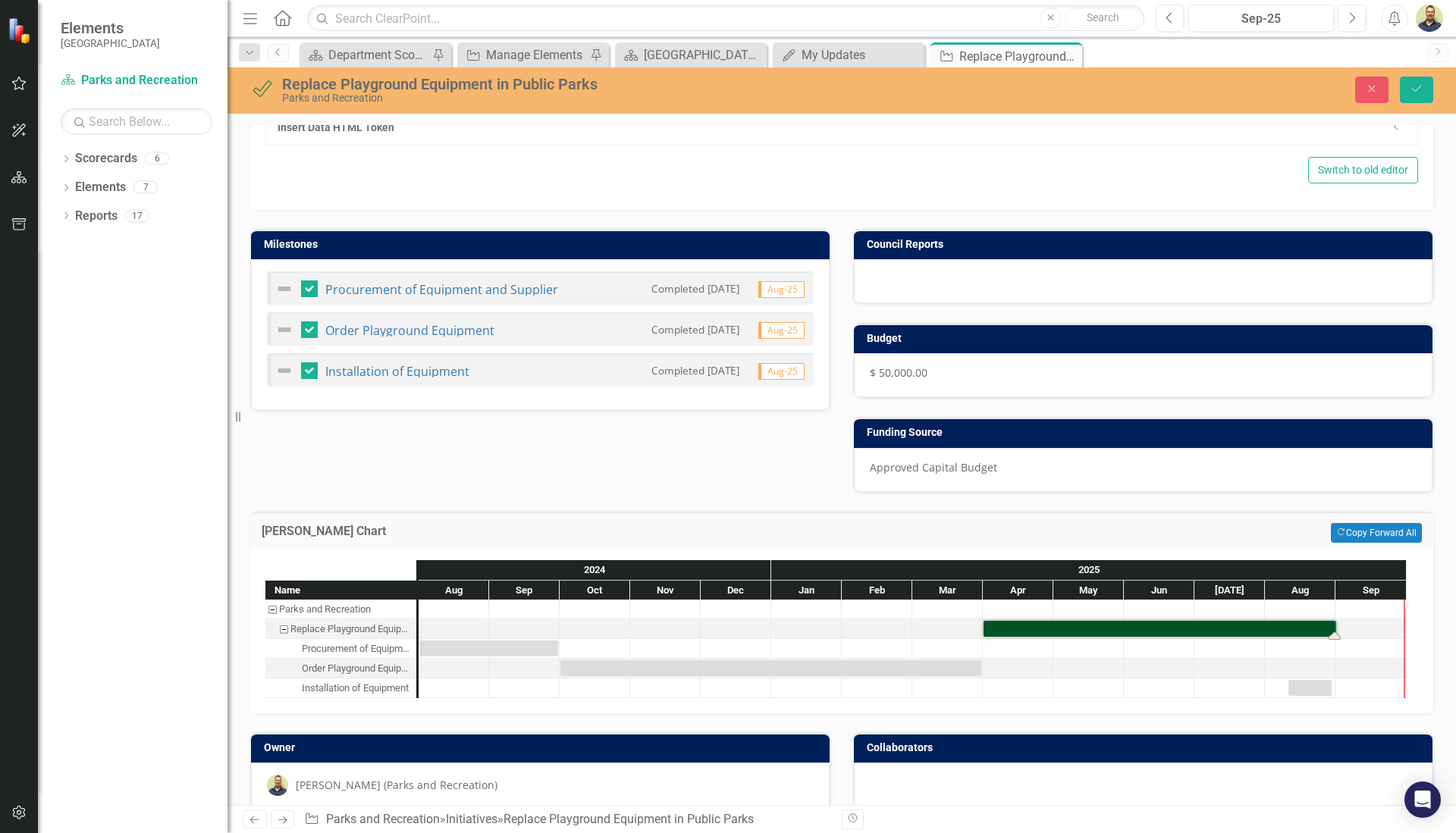
scroll to position [712, 0]
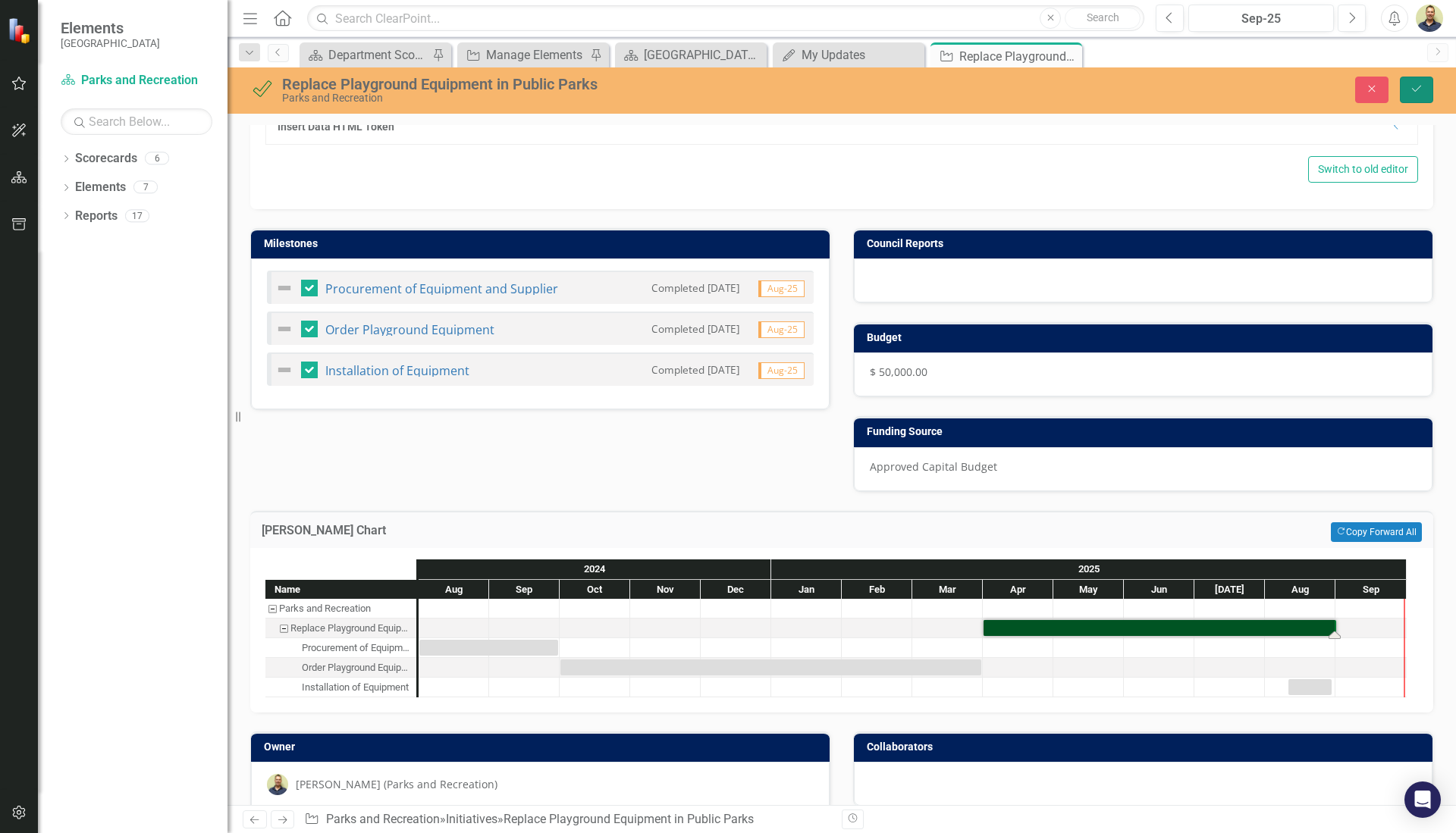
click at [1423, 94] on icon "Save" at bounding box center [1417, 88] width 13 height 11
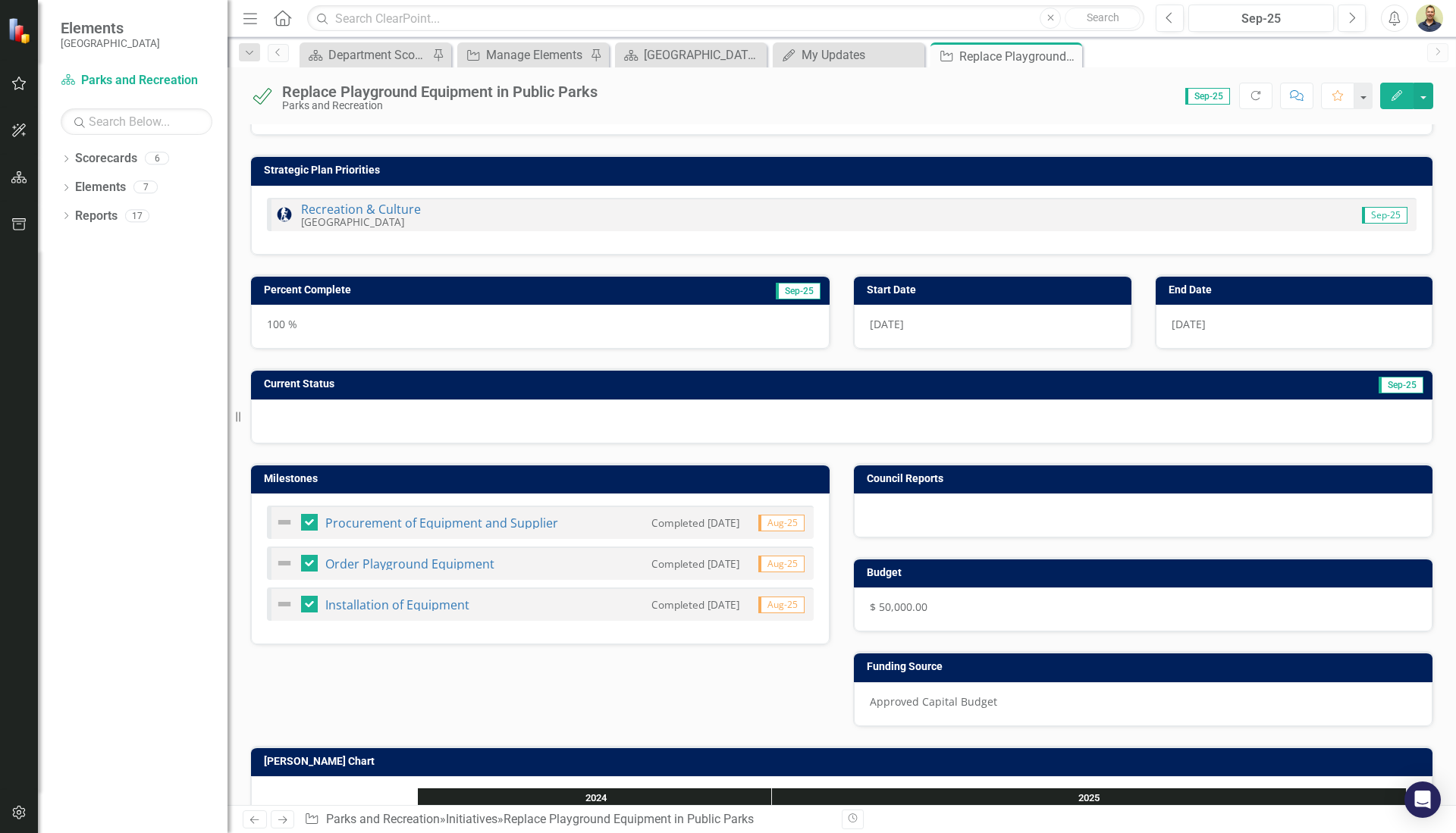
scroll to position [310, 0]
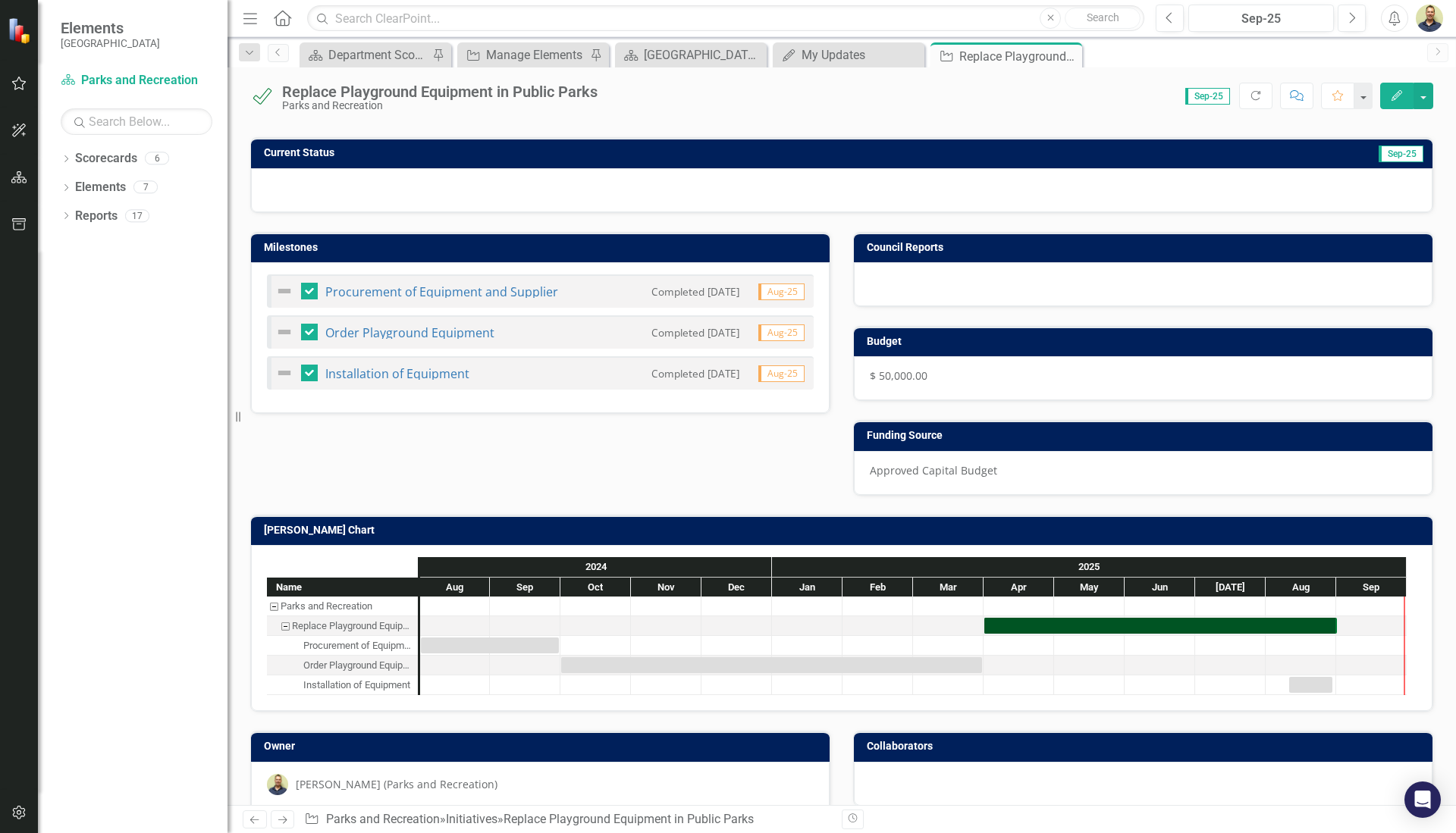
click at [283, 364] on img at bounding box center [284, 373] width 18 height 18
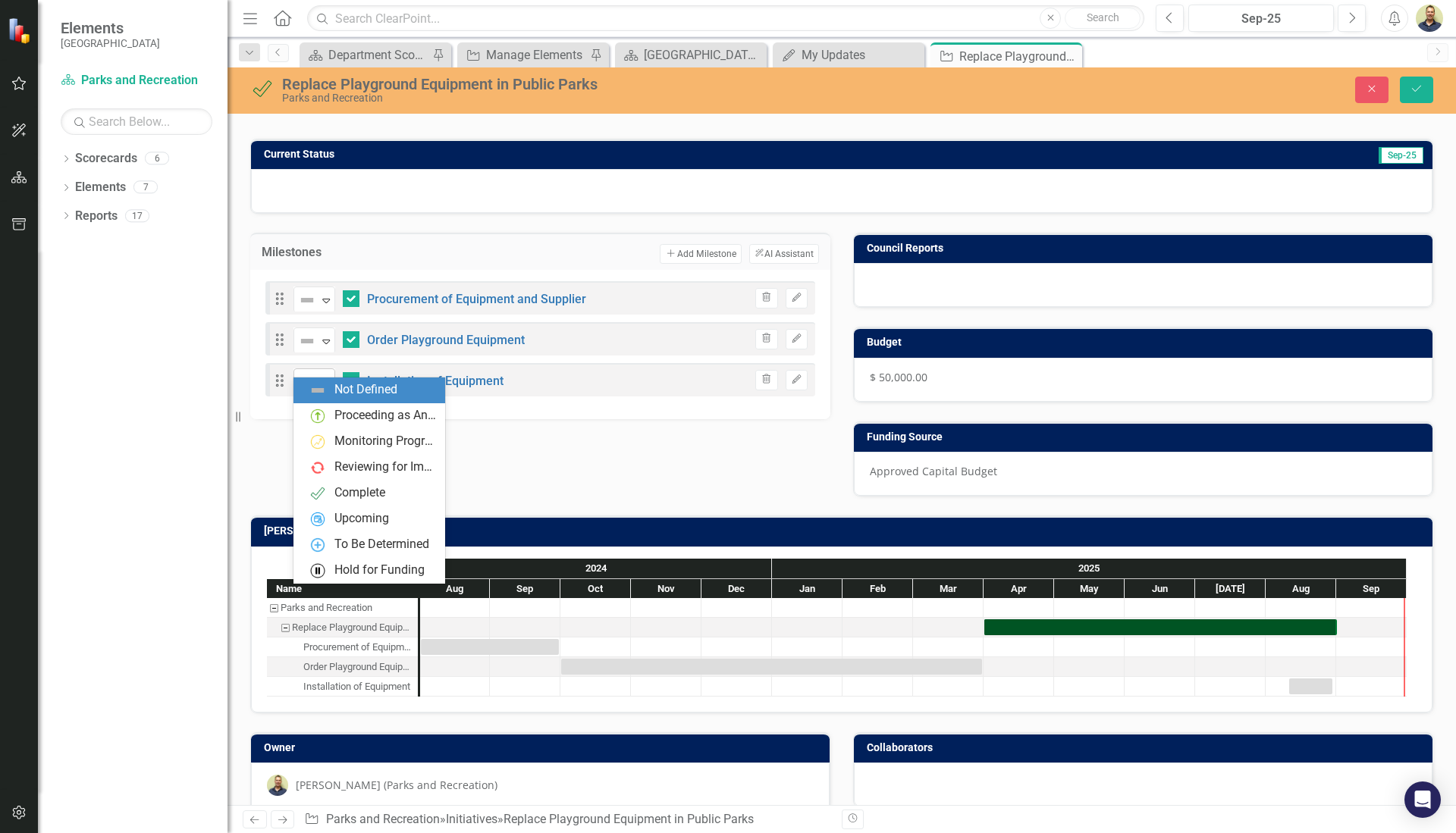
click at [324, 376] on icon "Expand" at bounding box center [326, 382] width 15 height 12
click at [367, 487] on div "Complete" at bounding box center [360, 493] width 51 height 18
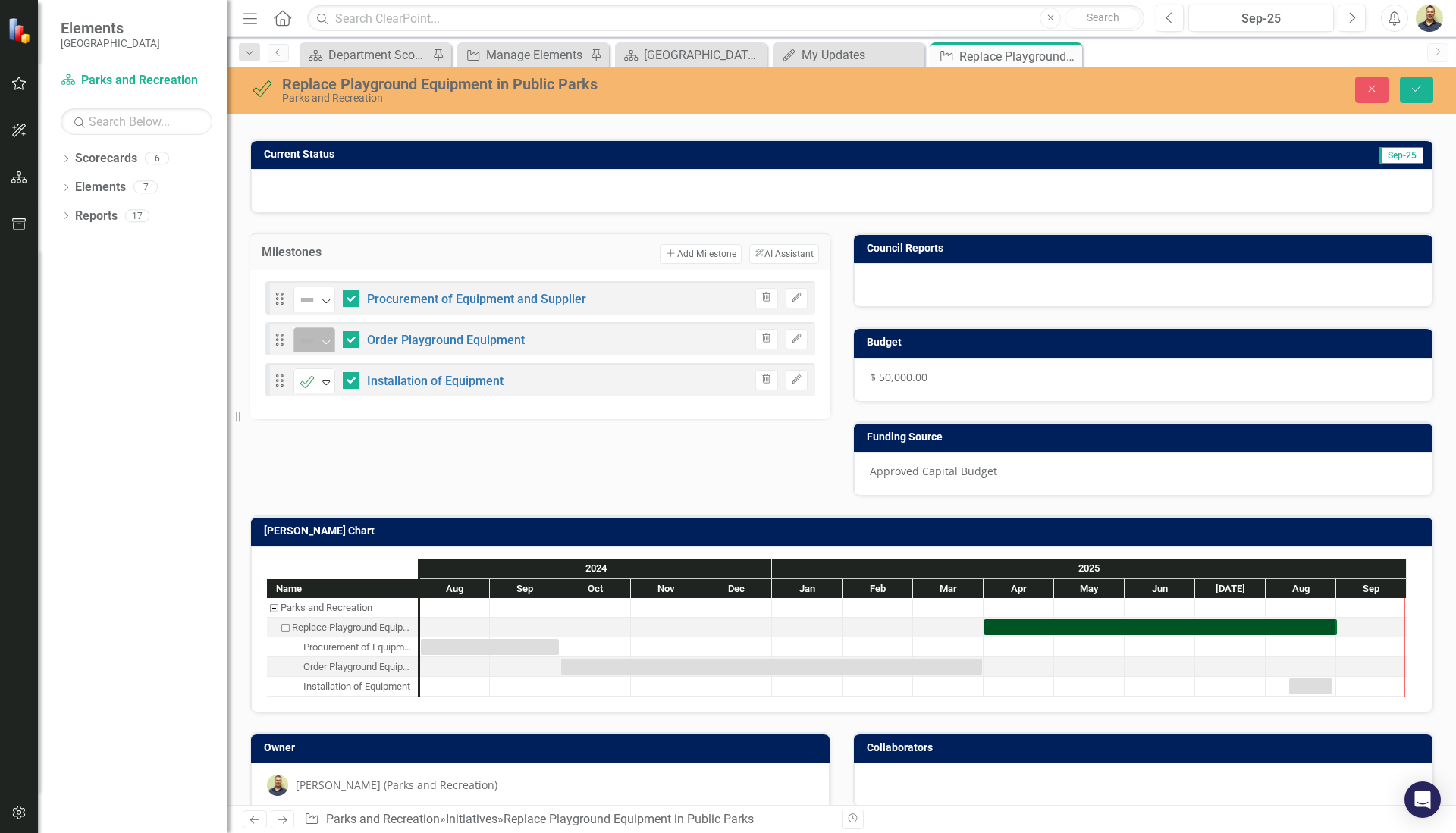
click at [325, 336] on icon "Expand" at bounding box center [326, 341] width 15 height 12
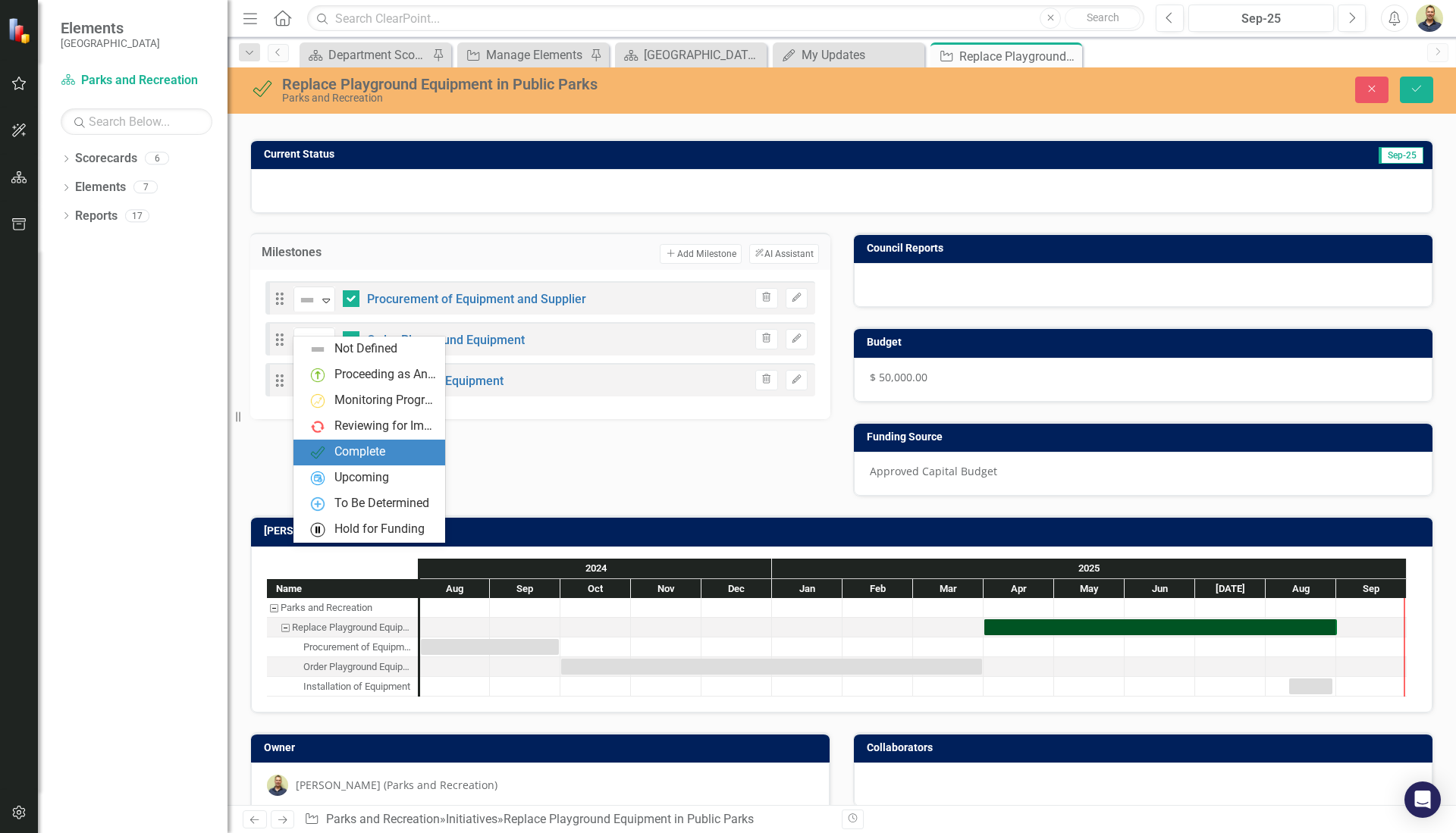
drag, startPoint x: 363, startPoint y: 456, endPoint x: 359, endPoint y: 430, distance: 26.3
click at [364, 456] on div "Complete" at bounding box center [360, 452] width 51 height 18
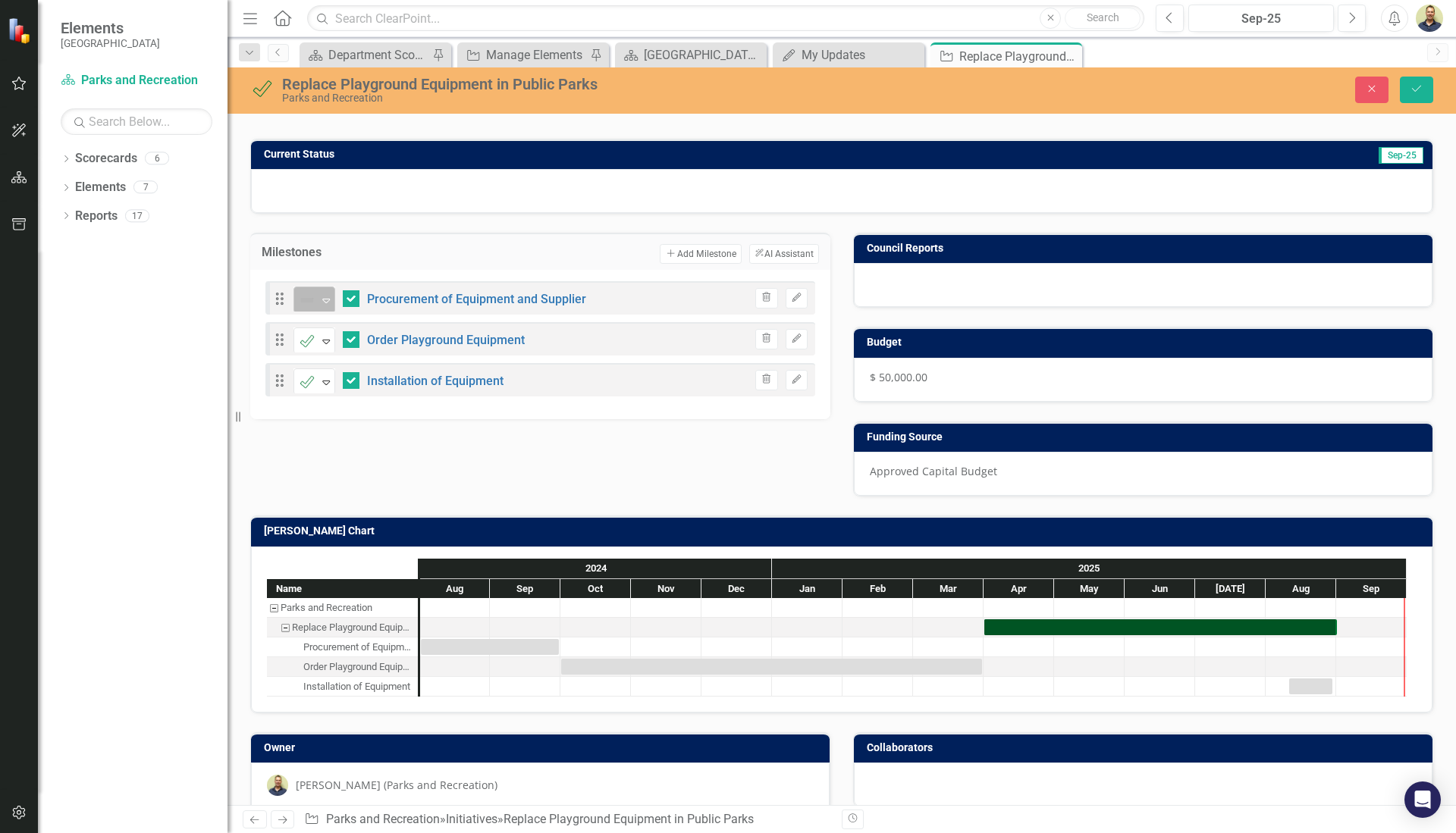
click at [326, 294] on icon "Expand" at bounding box center [326, 300] width 15 height 12
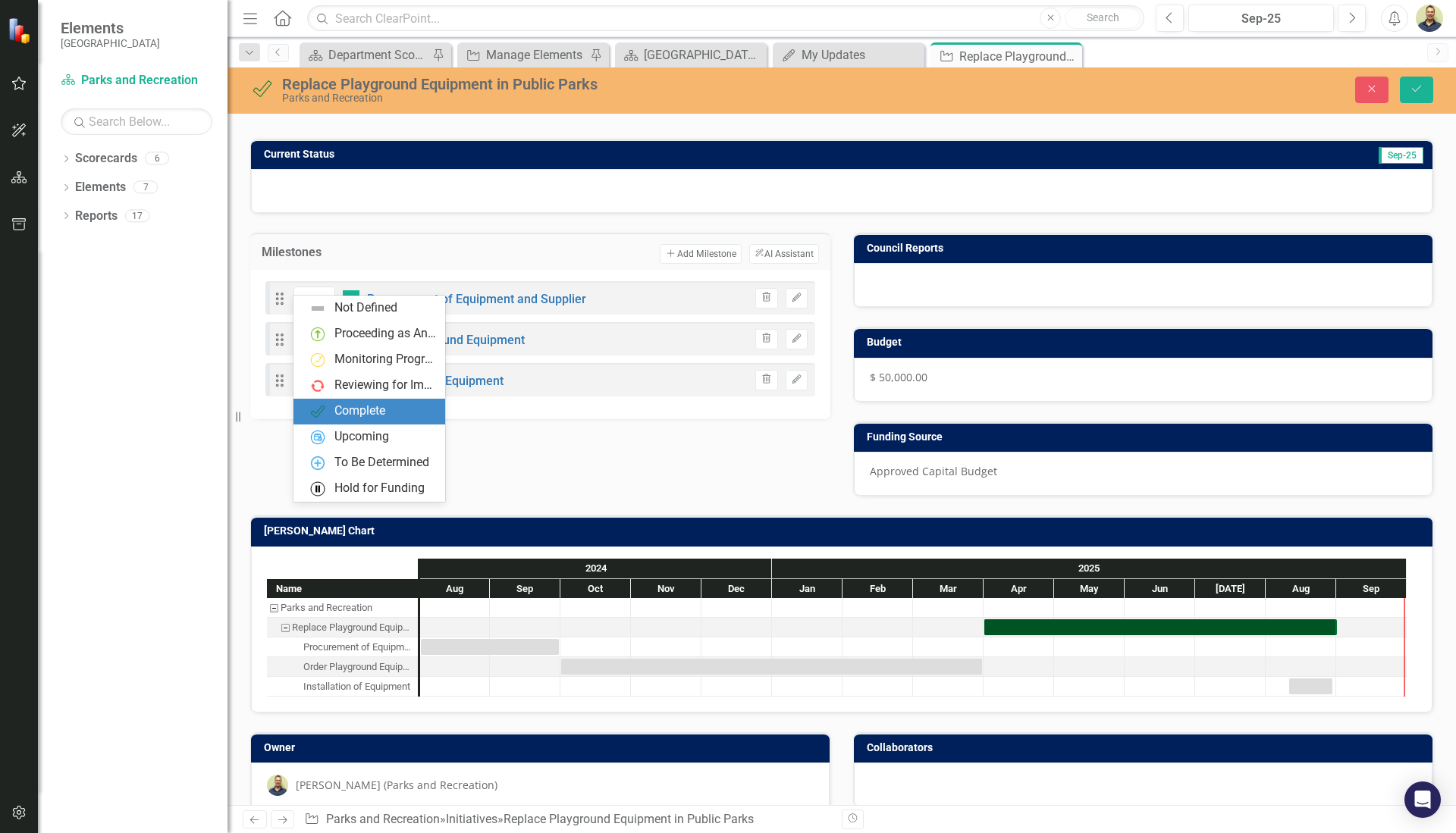
click at [353, 410] on div "Complete" at bounding box center [360, 411] width 51 height 18
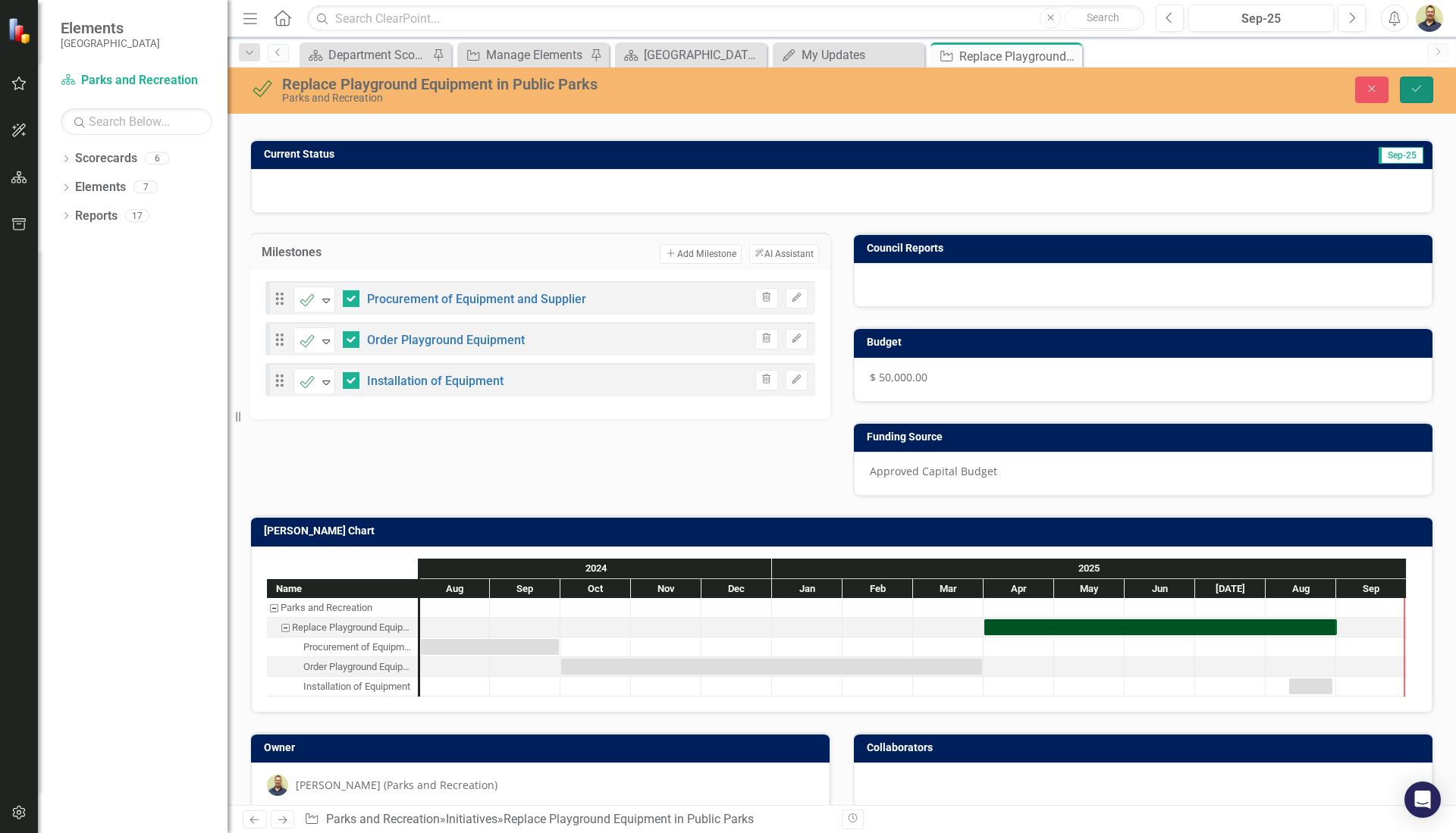
click at [1426, 95] on button "Save" at bounding box center [1417, 90] width 34 height 27
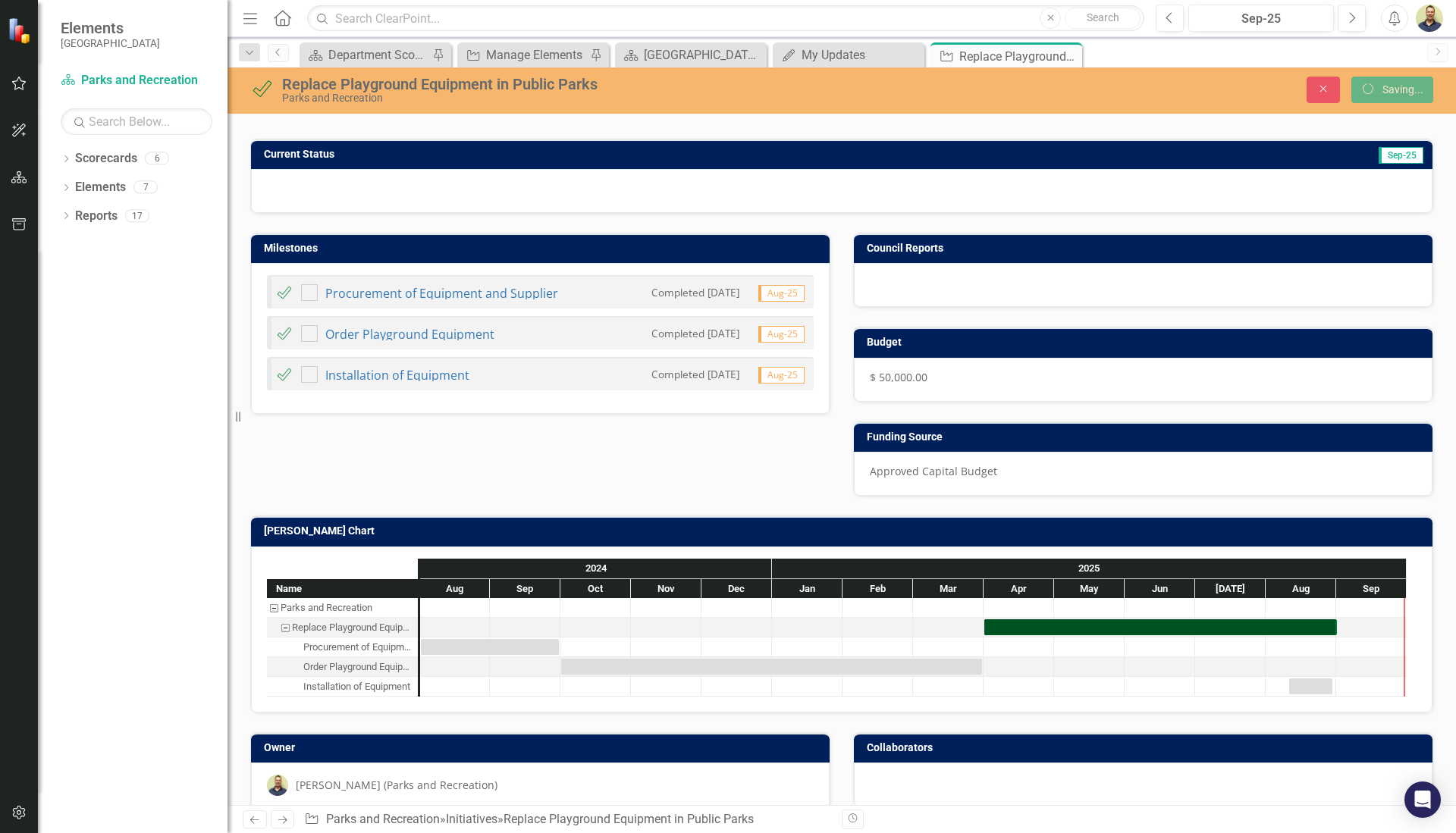
checkbox input "false"
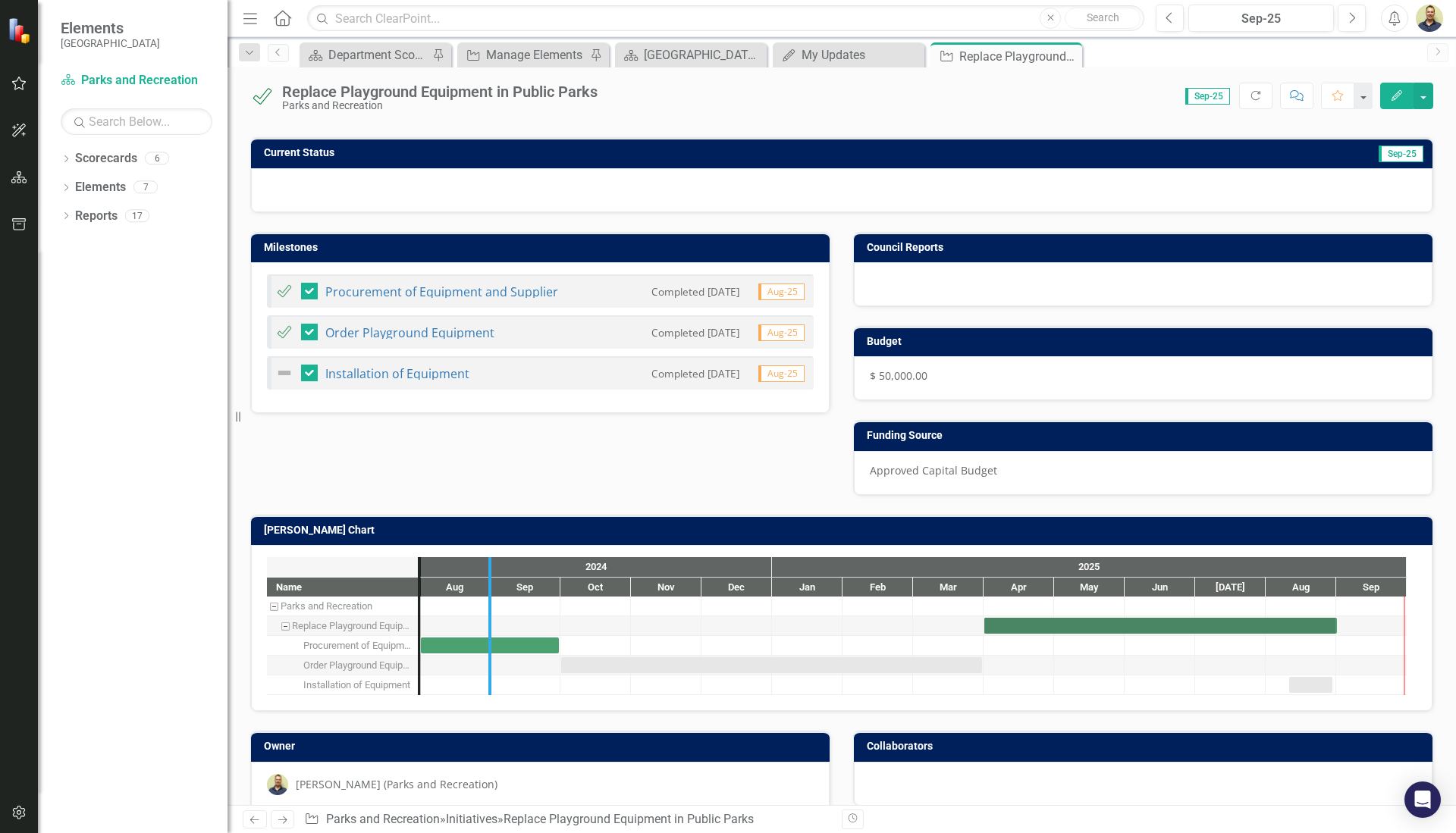
drag, startPoint x: 412, startPoint y: 618, endPoint x: 483, endPoint y: 615, distance: 71.1
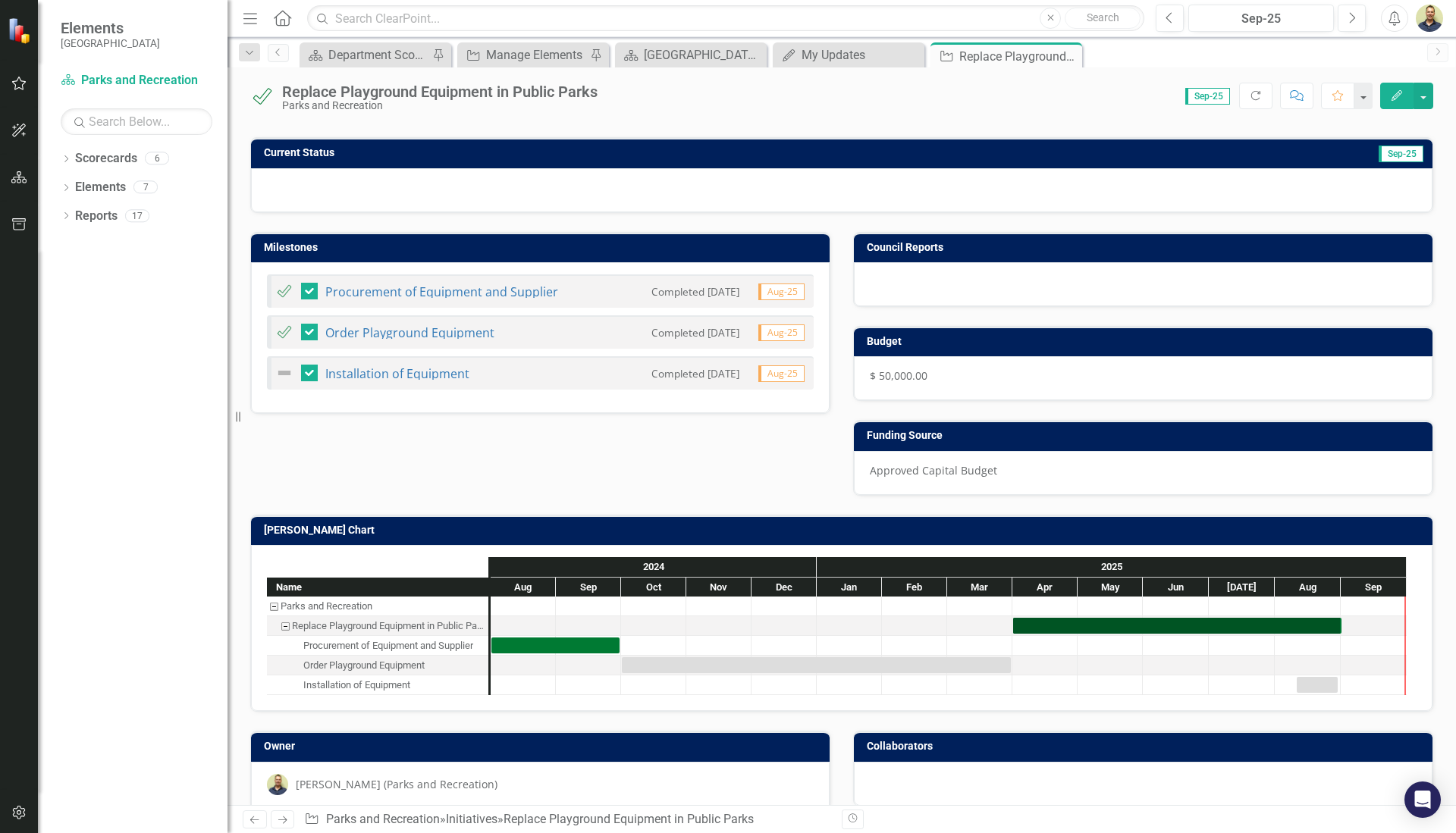
click at [513, 675] on div at bounding box center [524, 685] width 65 height 19
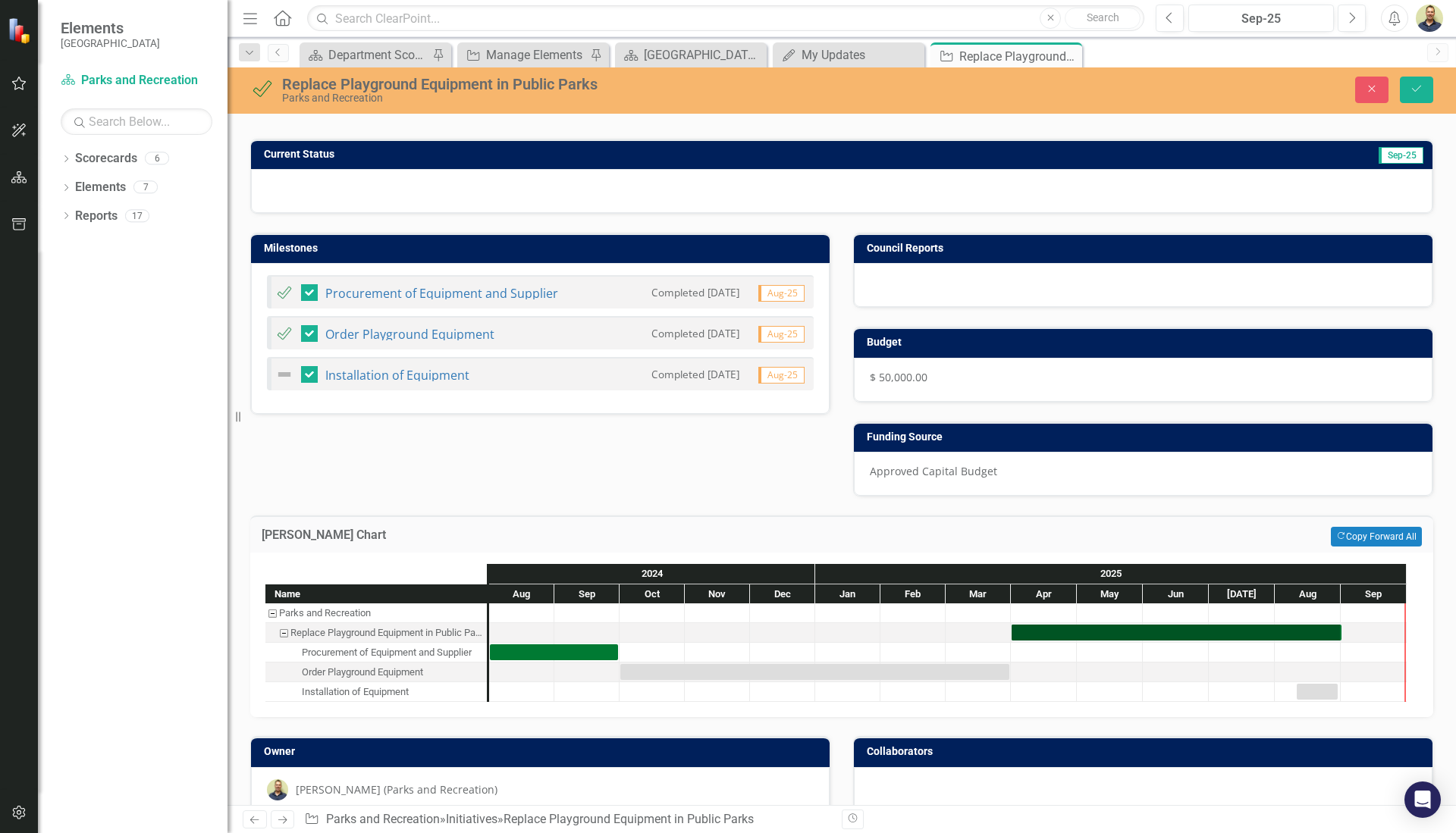
click at [516, 683] on div at bounding box center [522, 692] width 65 height 19
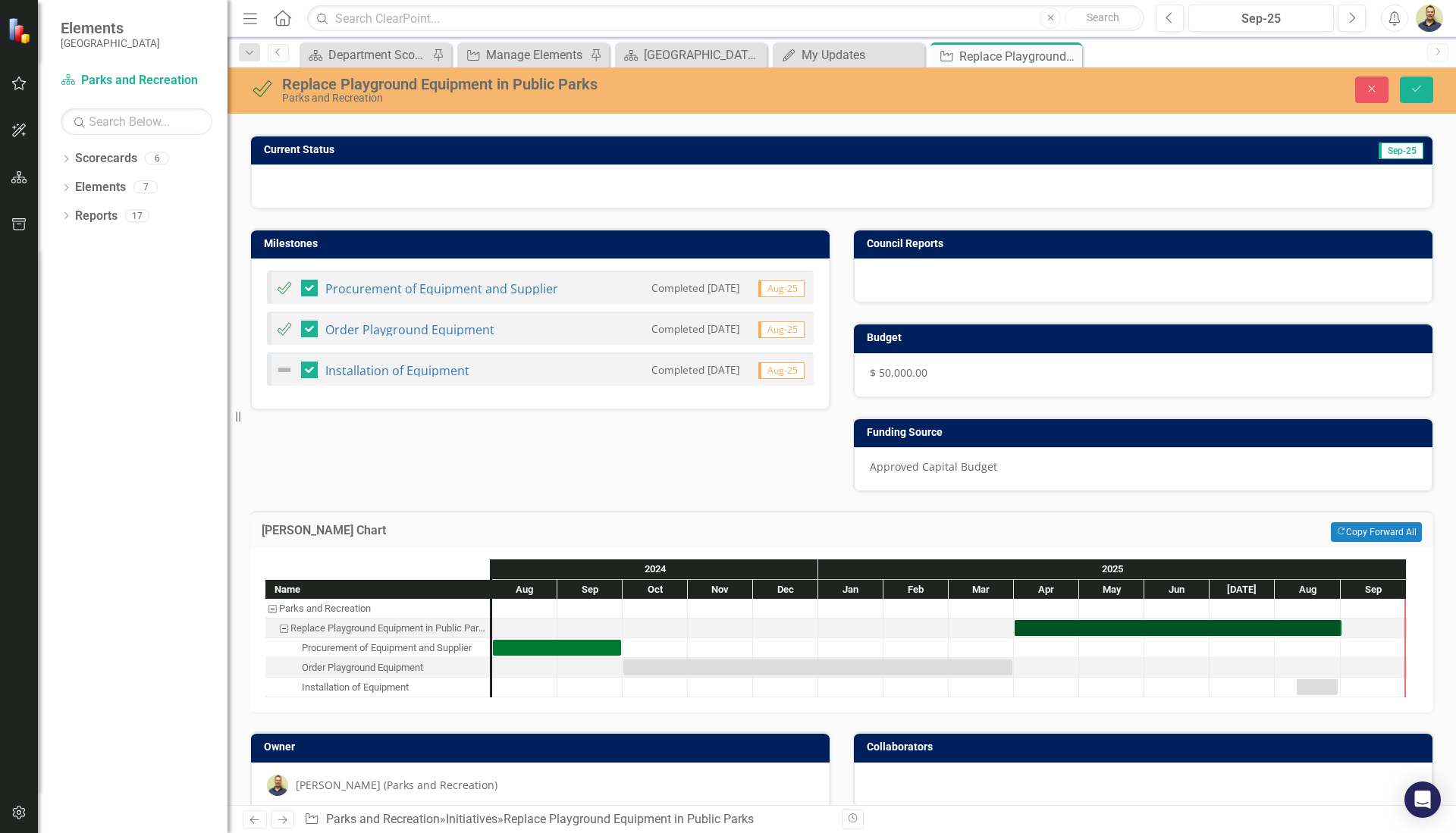
scroll to position [315, 0]
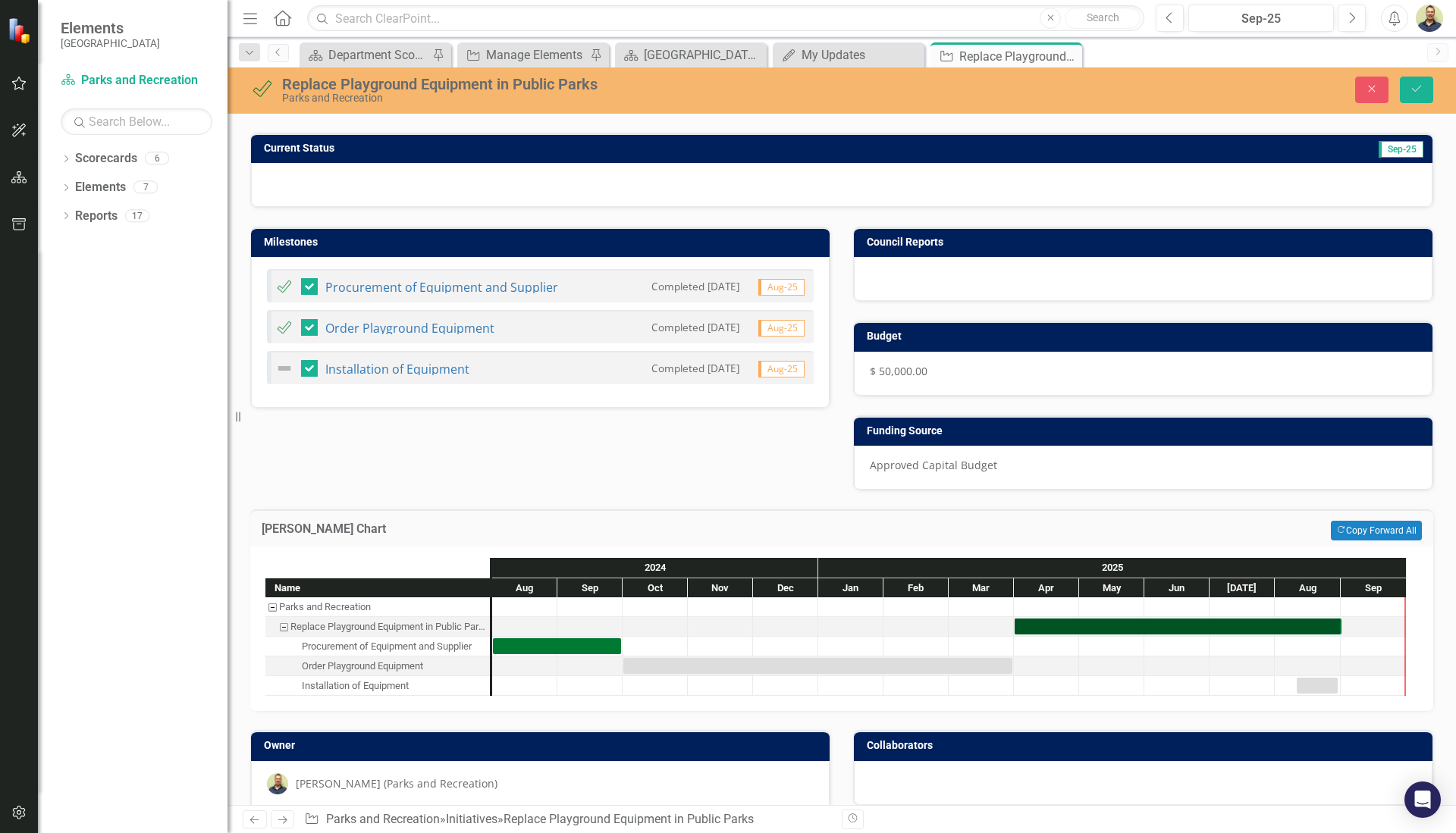
click at [1042, 676] on div at bounding box center [1047, 685] width 65 height 19
click at [1015, 676] on div at bounding box center [1047, 685] width 65 height 19
drag, startPoint x: 864, startPoint y: 658, endPoint x: 847, endPoint y: 657, distance: 17.0
click at [864, 657] on div at bounding box center [950, 647] width 915 height 99
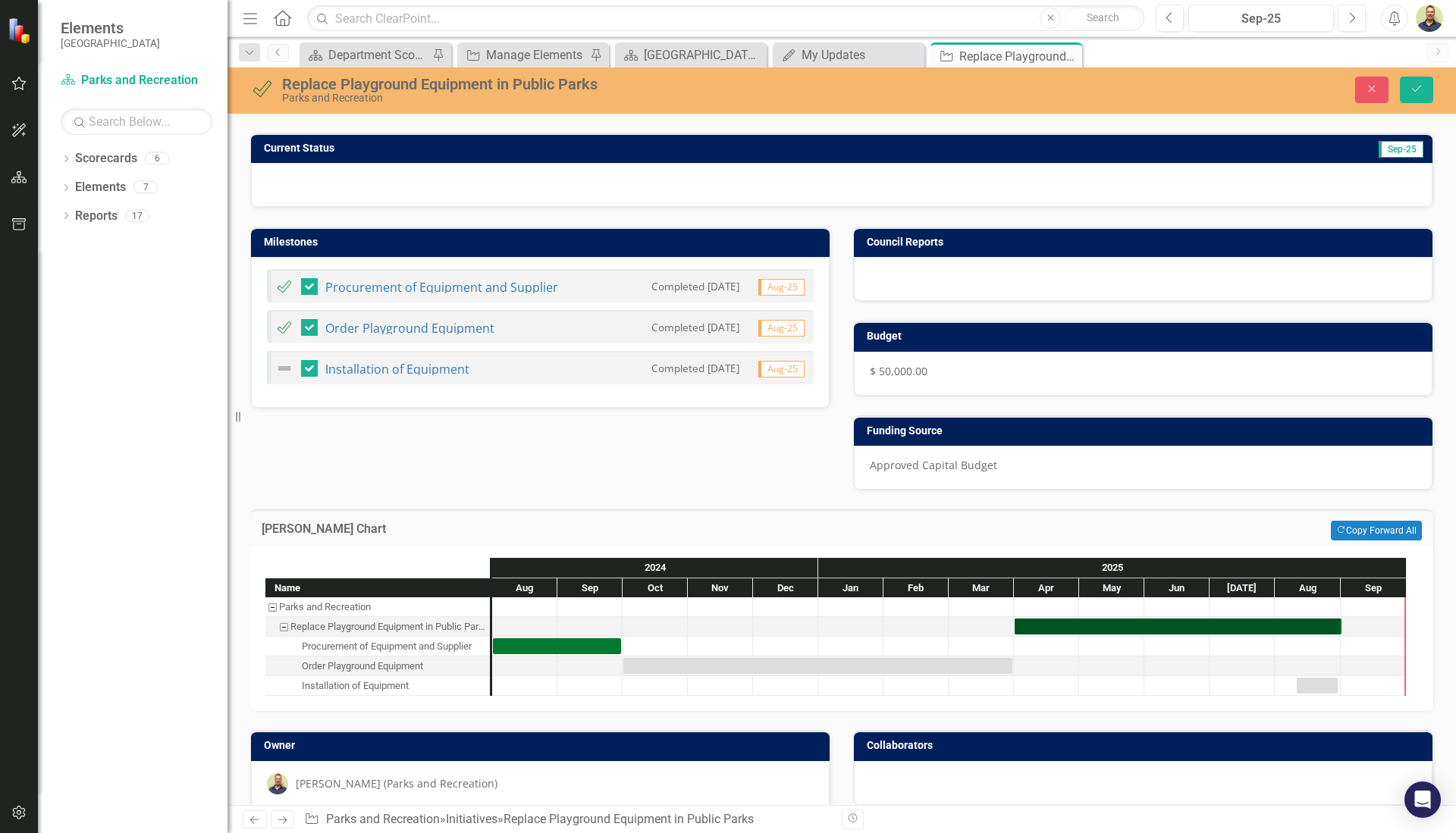
click at [391, 676] on div "Installation of Equipment" at bounding box center [355, 686] width 107 height 20
click at [793, 659] on div "Task: Start date: 2024-10-01 End date: 2025-03-31" at bounding box center [818, 666] width 389 height 16
drag, startPoint x: 624, startPoint y: 656, endPoint x: 1025, endPoint y: 656, distance: 401.0
drag, startPoint x: 1025, startPoint y: 659, endPoint x: 1025, endPoint y: 671, distance: 12.0
click at [1025, 676] on div at bounding box center [1047, 685] width 65 height 19
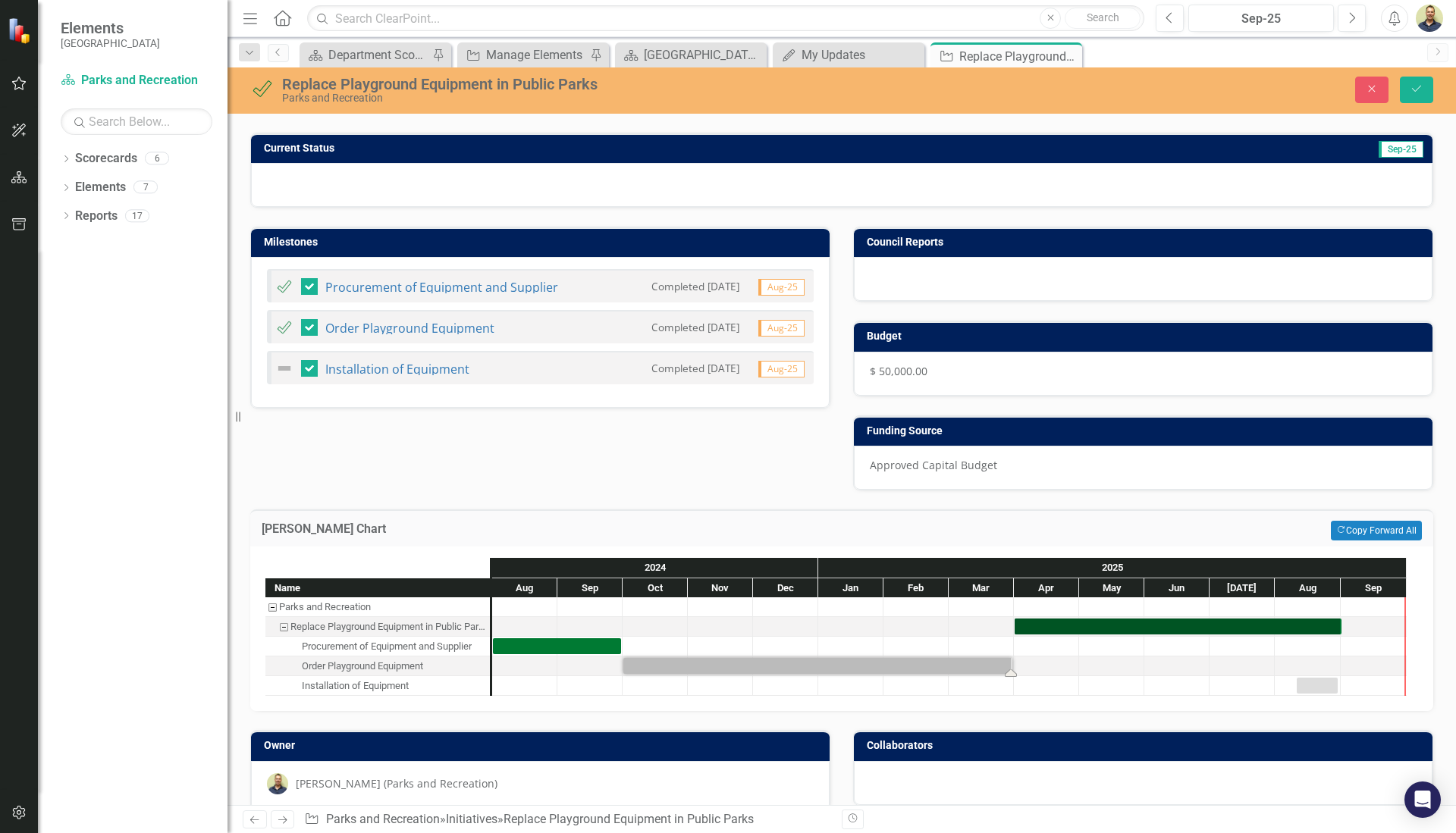
click at [1010, 676] on div at bounding box center [982, 685] width 65 height 19
click at [1430, 86] on button "Save" at bounding box center [1417, 90] width 34 height 27
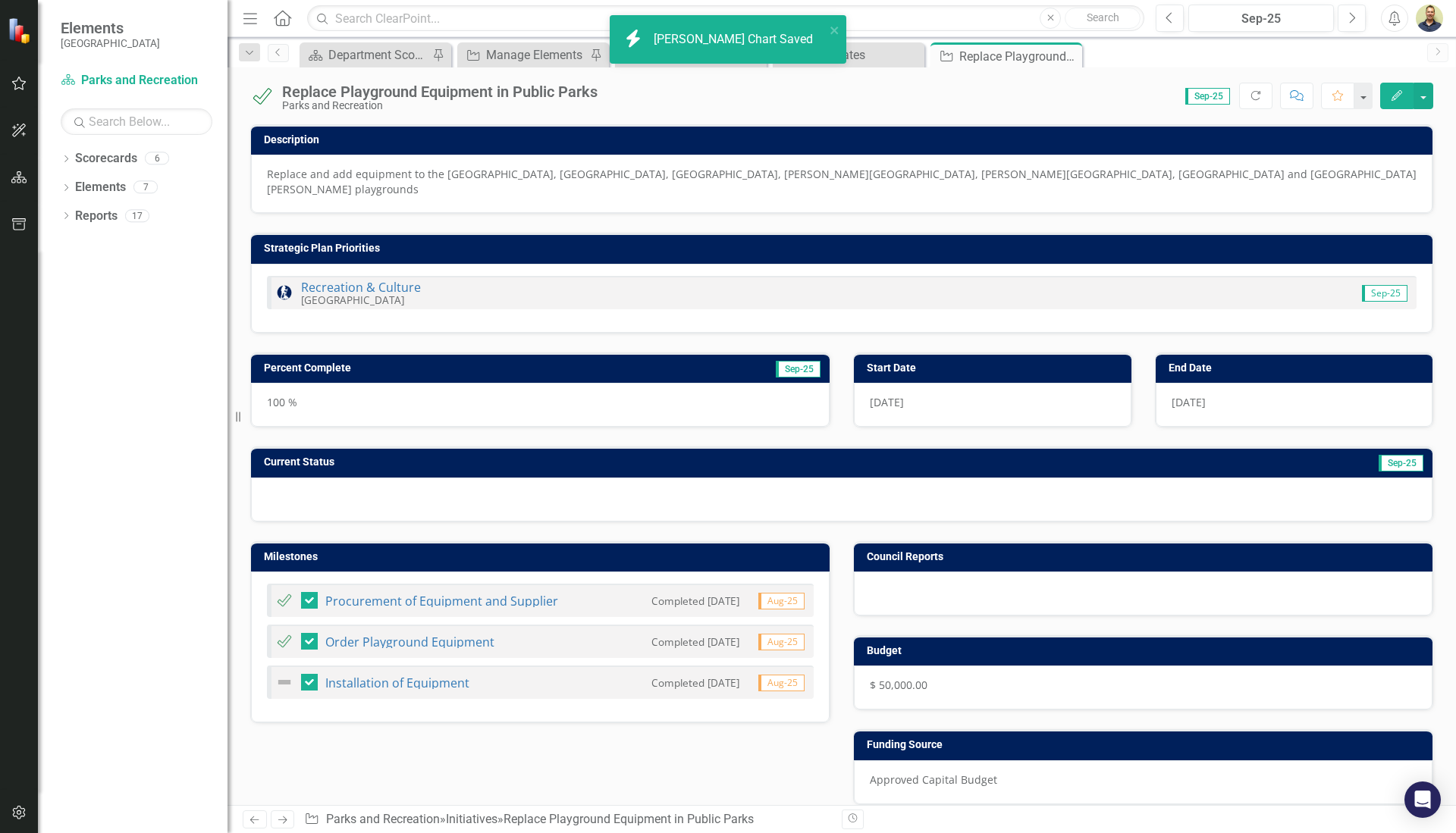
checkbox input "false"
checkbox input "true"
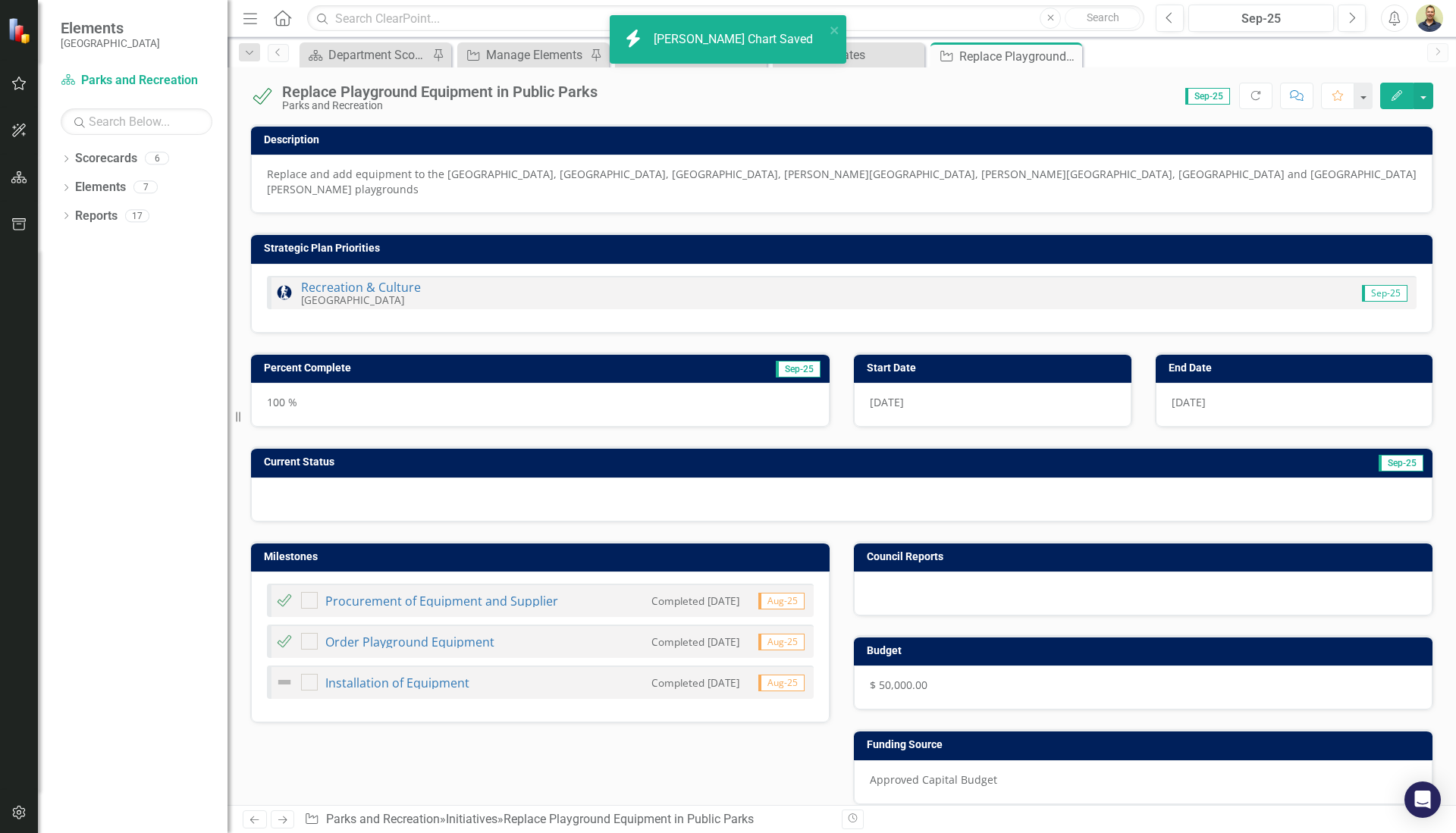
checkbox input "true"
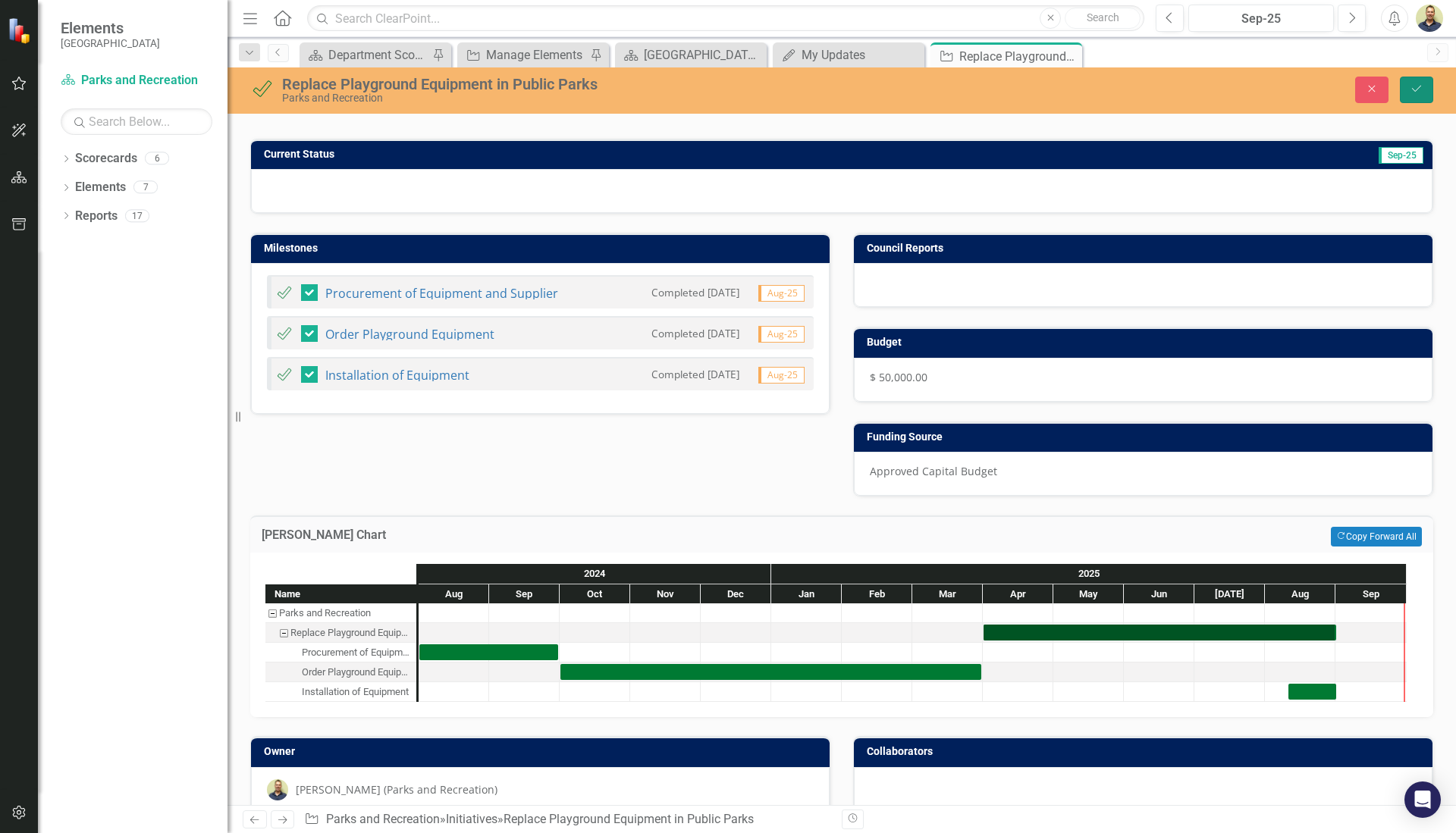
click at [1410, 91] on icon "Save" at bounding box center [1417, 88] width 13 height 11
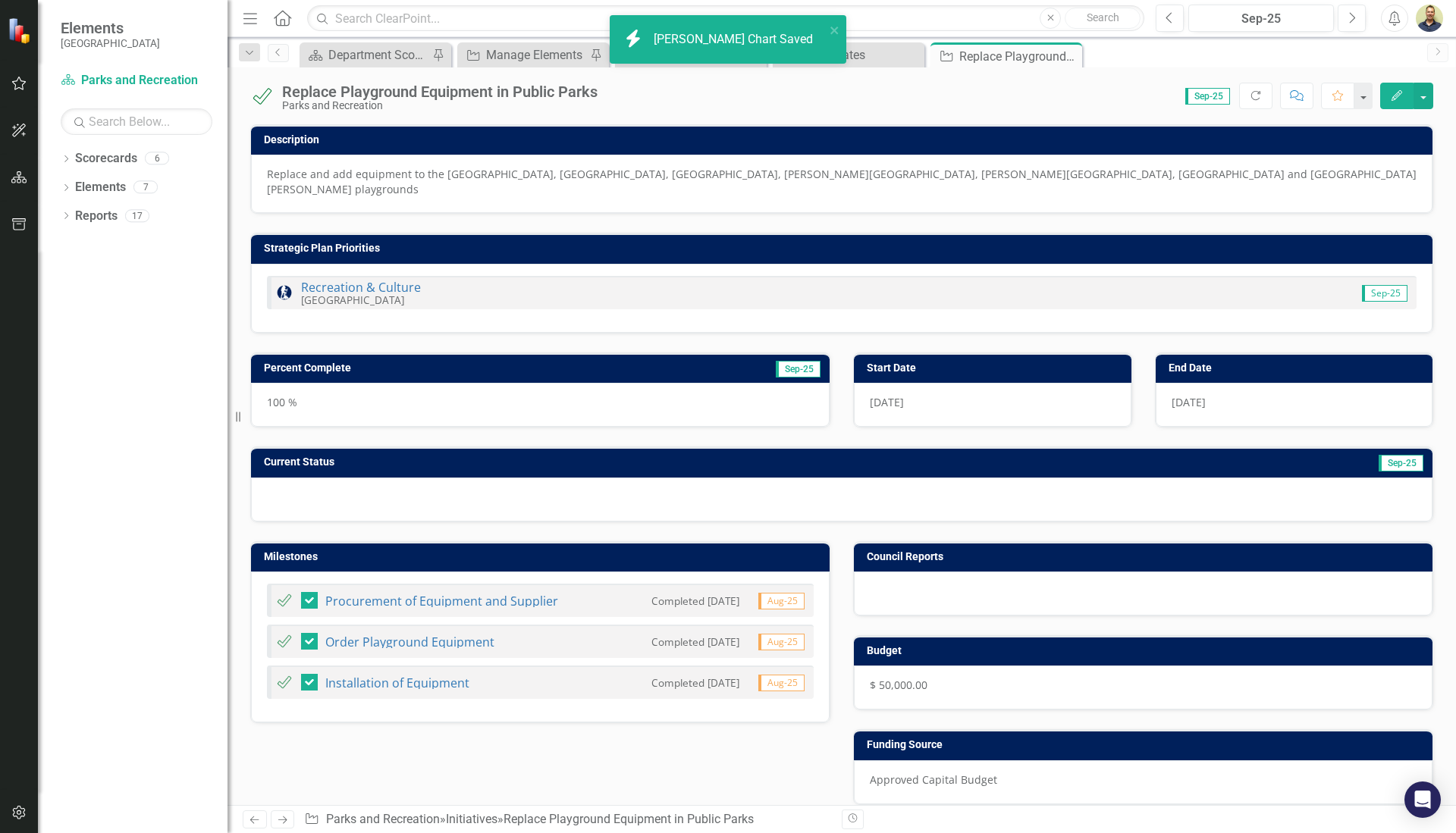
checkbox input "false"
checkbox input "true"
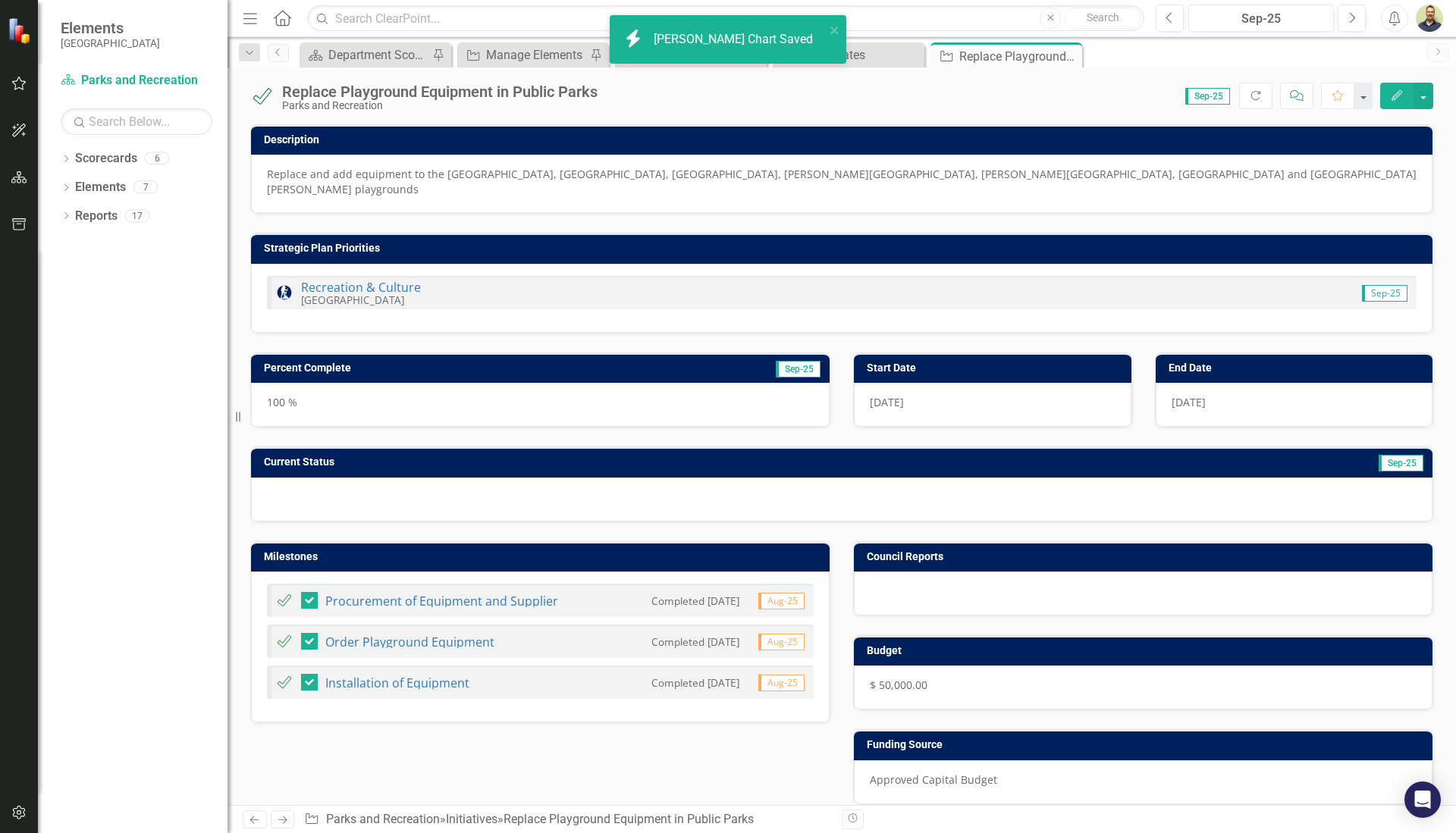
checkbox input "true"
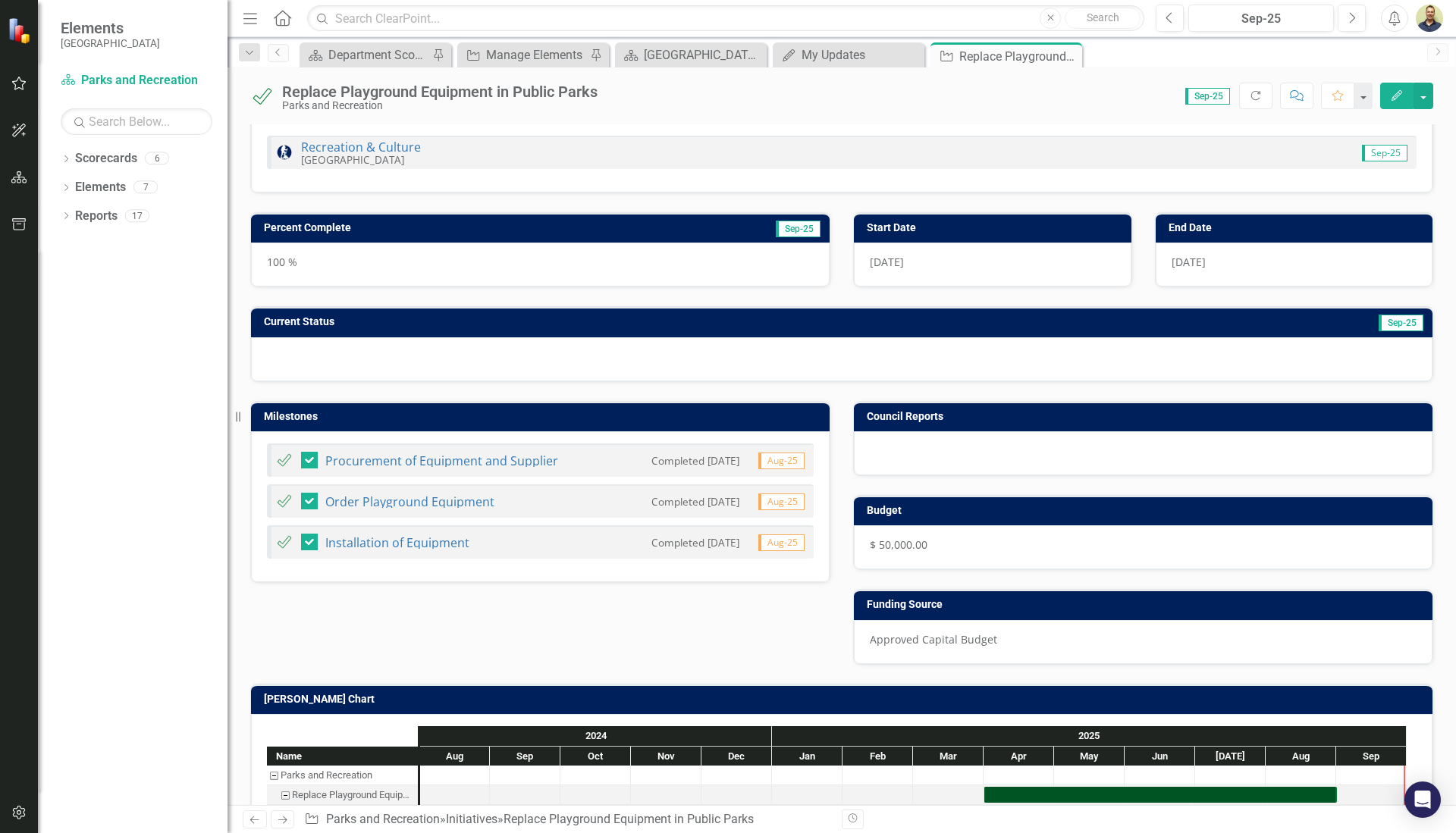
scroll to position [0, 0]
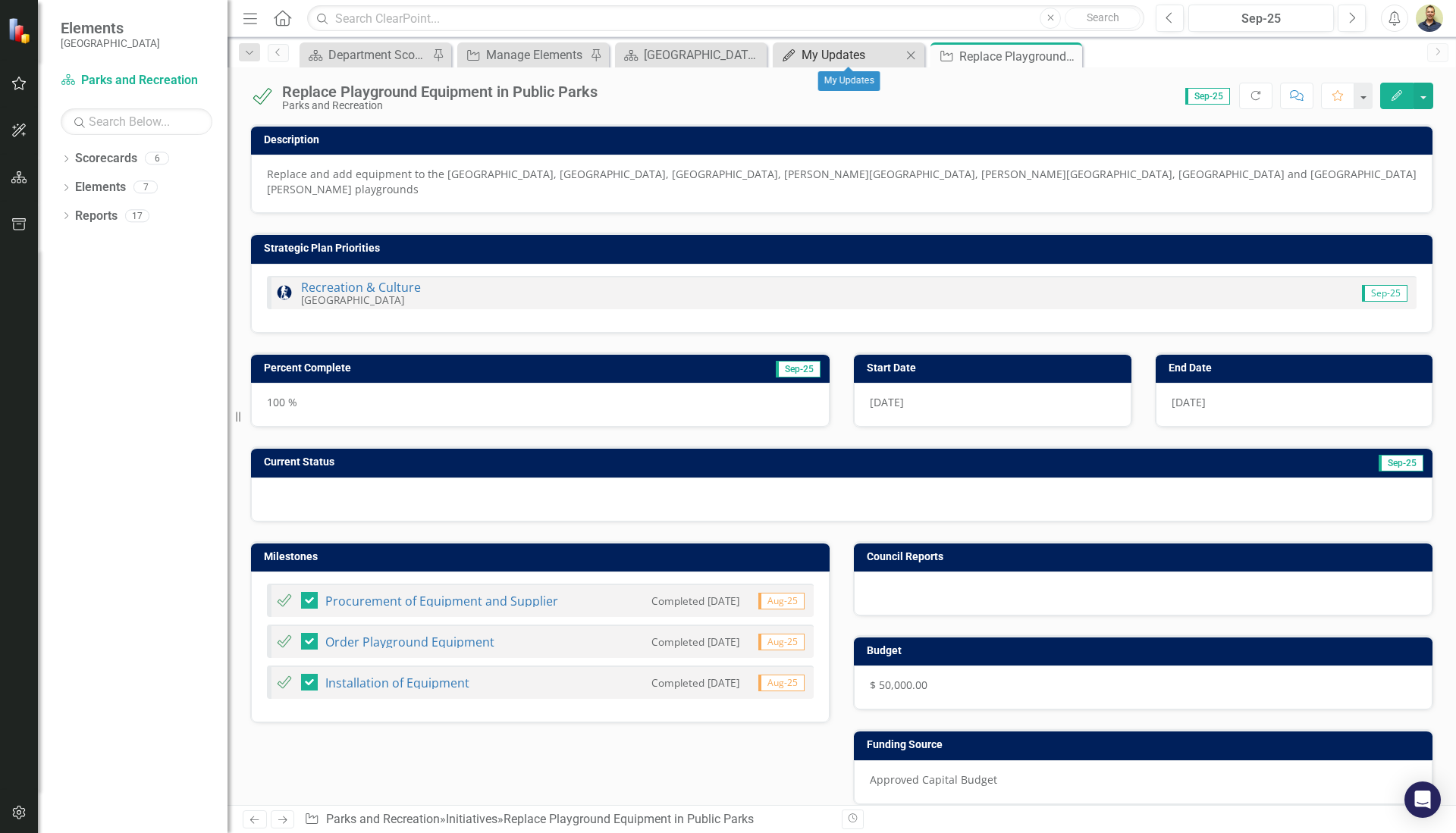
click at [824, 54] on div "My Updates" at bounding box center [851, 55] width 100 height 19
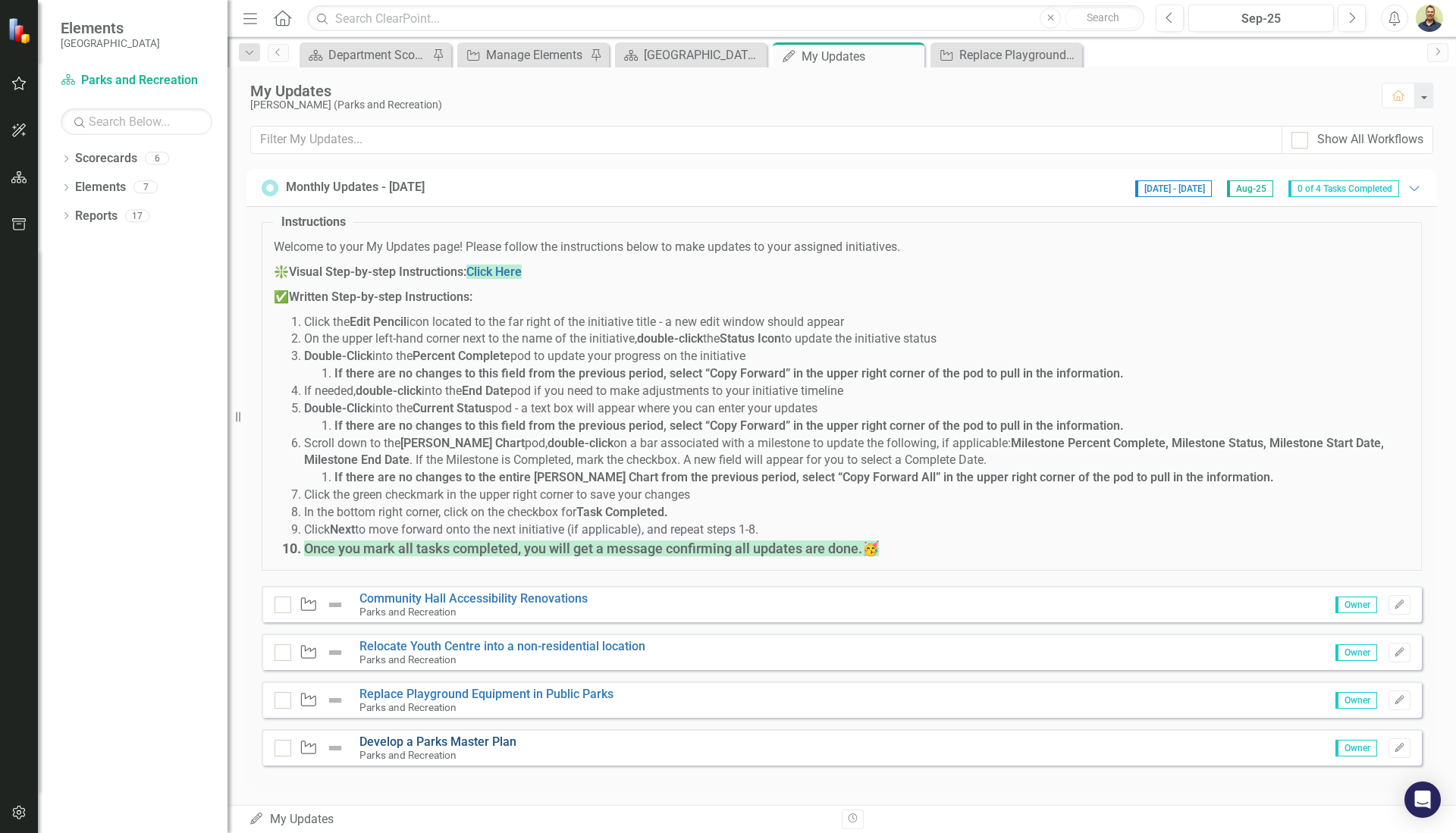
click at [414, 739] on link "Develop a Parks Master Plan" at bounding box center [437, 742] width 157 height 14
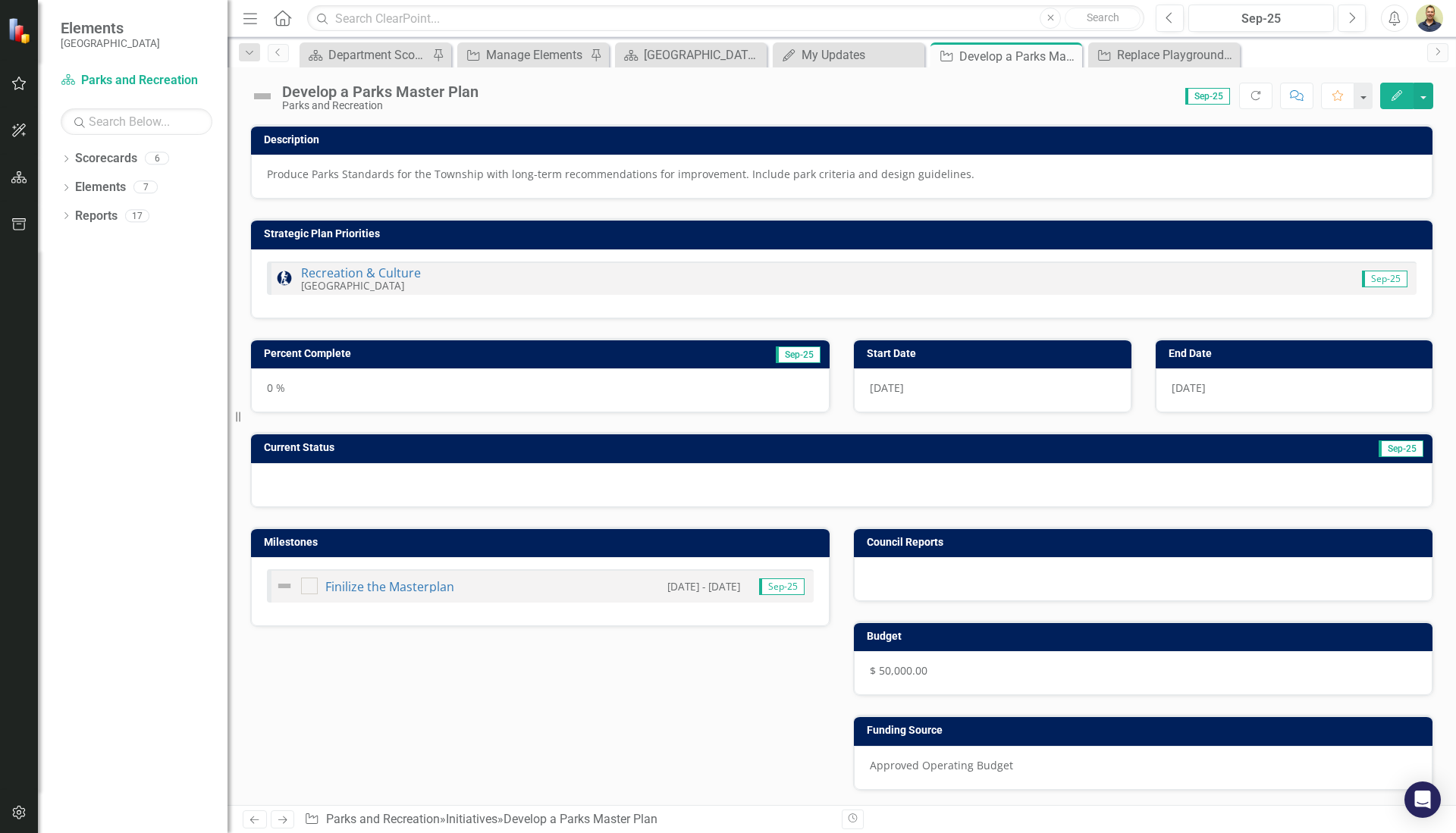
click at [265, 91] on img at bounding box center [262, 96] width 24 height 24
click at [265, 101] on img at bounding box center [262, 96] width 24 height 24
click at [264, 95] on img at bounding box center [262, 96] width 24 height 24
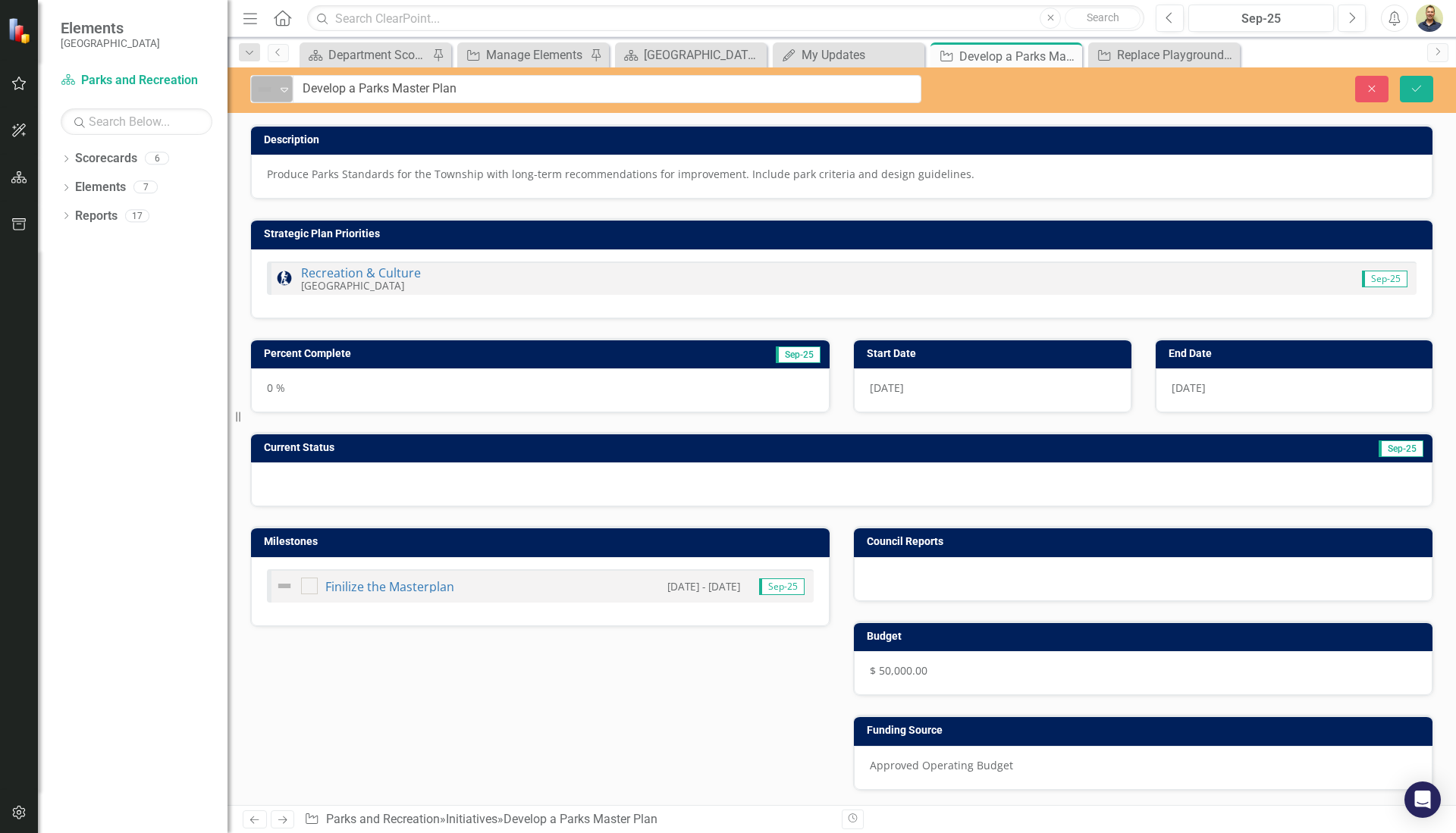
click at [268, 95] on img at bounding box center [265, 90] width 18 height 18
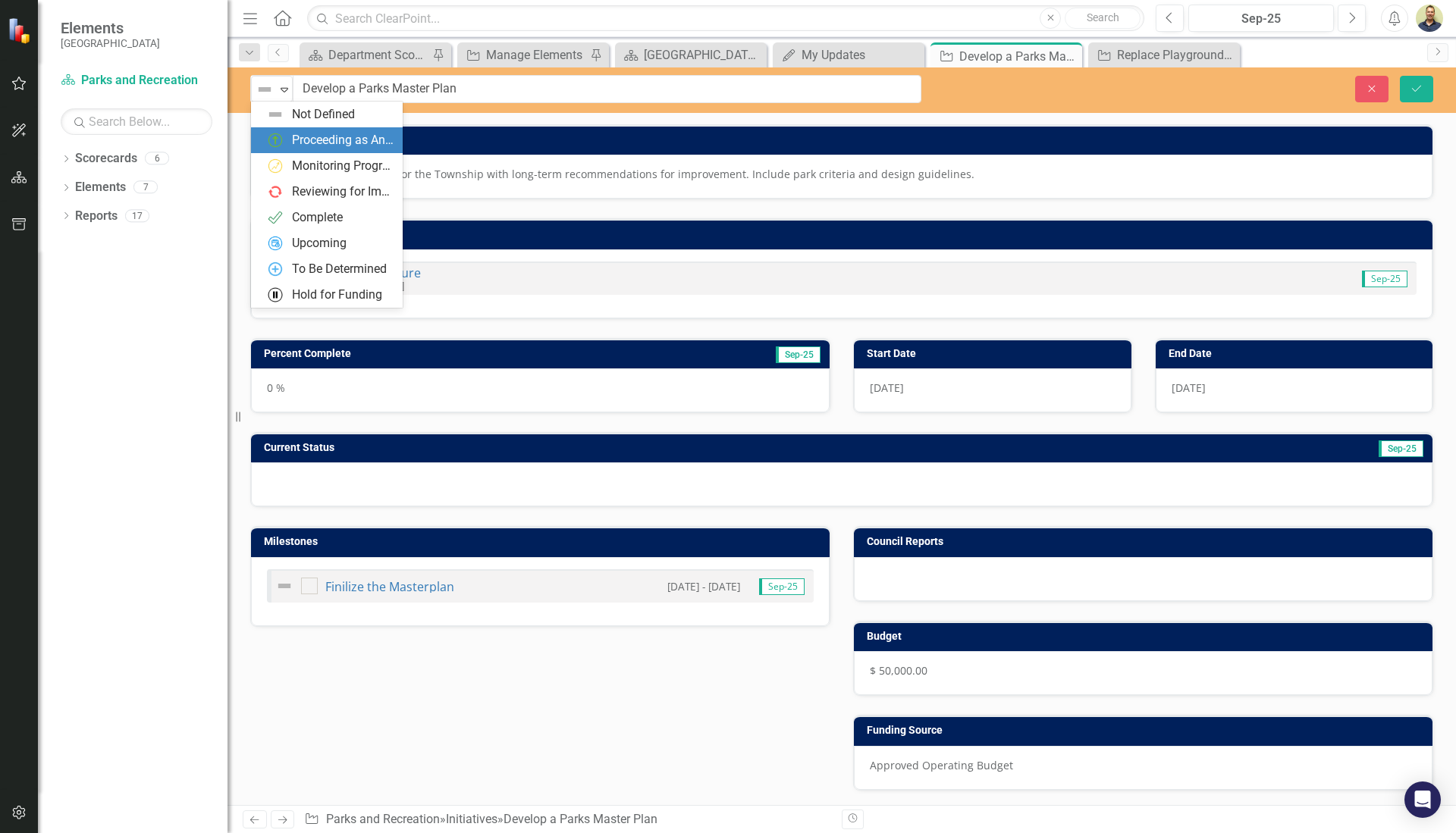
click at [295, 138] on div "Proceeding as Anticipated" at bounding box center [342, 140] width 102 height 18
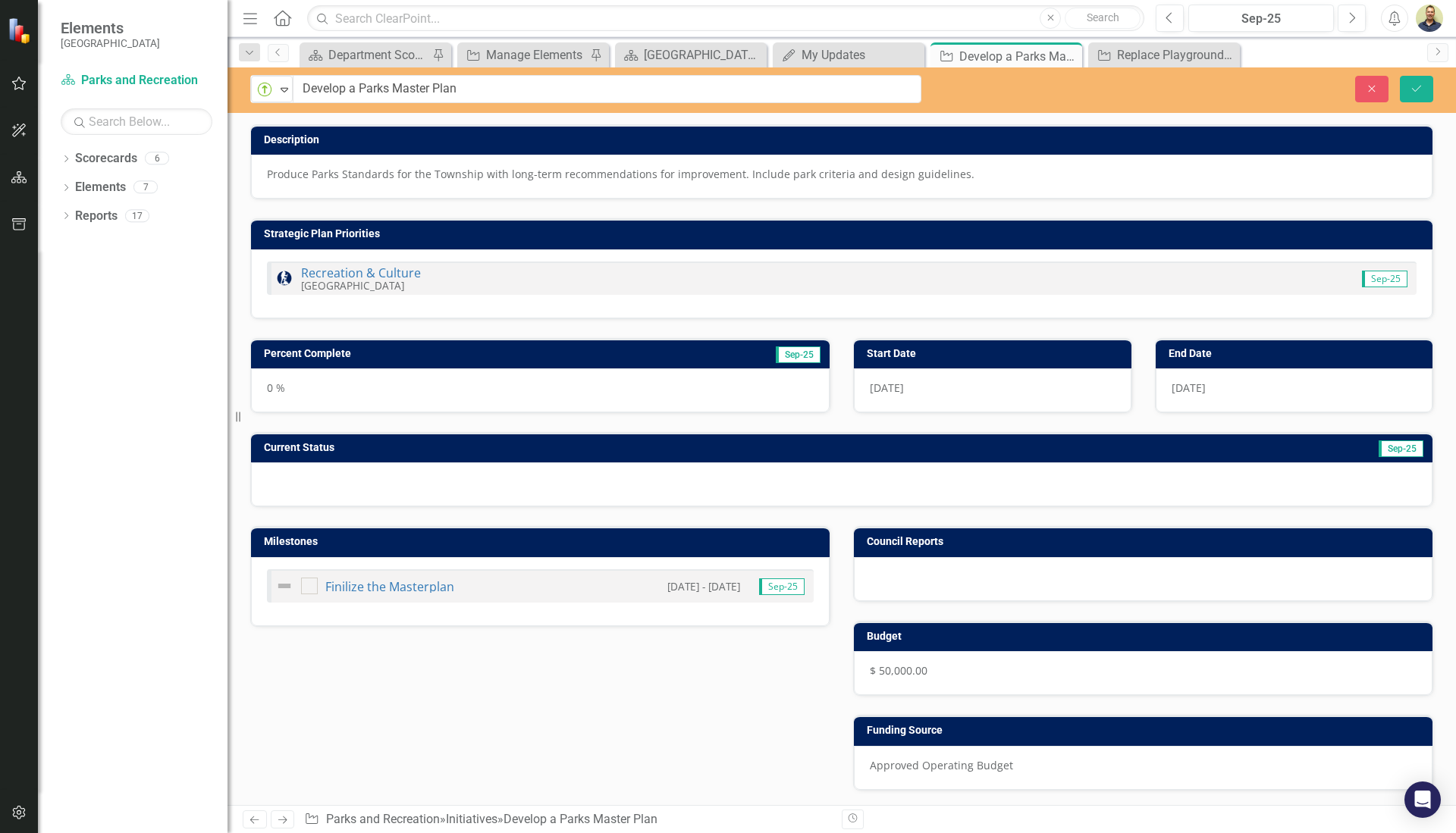
click at [499, 351] on h3 "Percent Complete" at bounding box center [446, 354] width 365 height 12
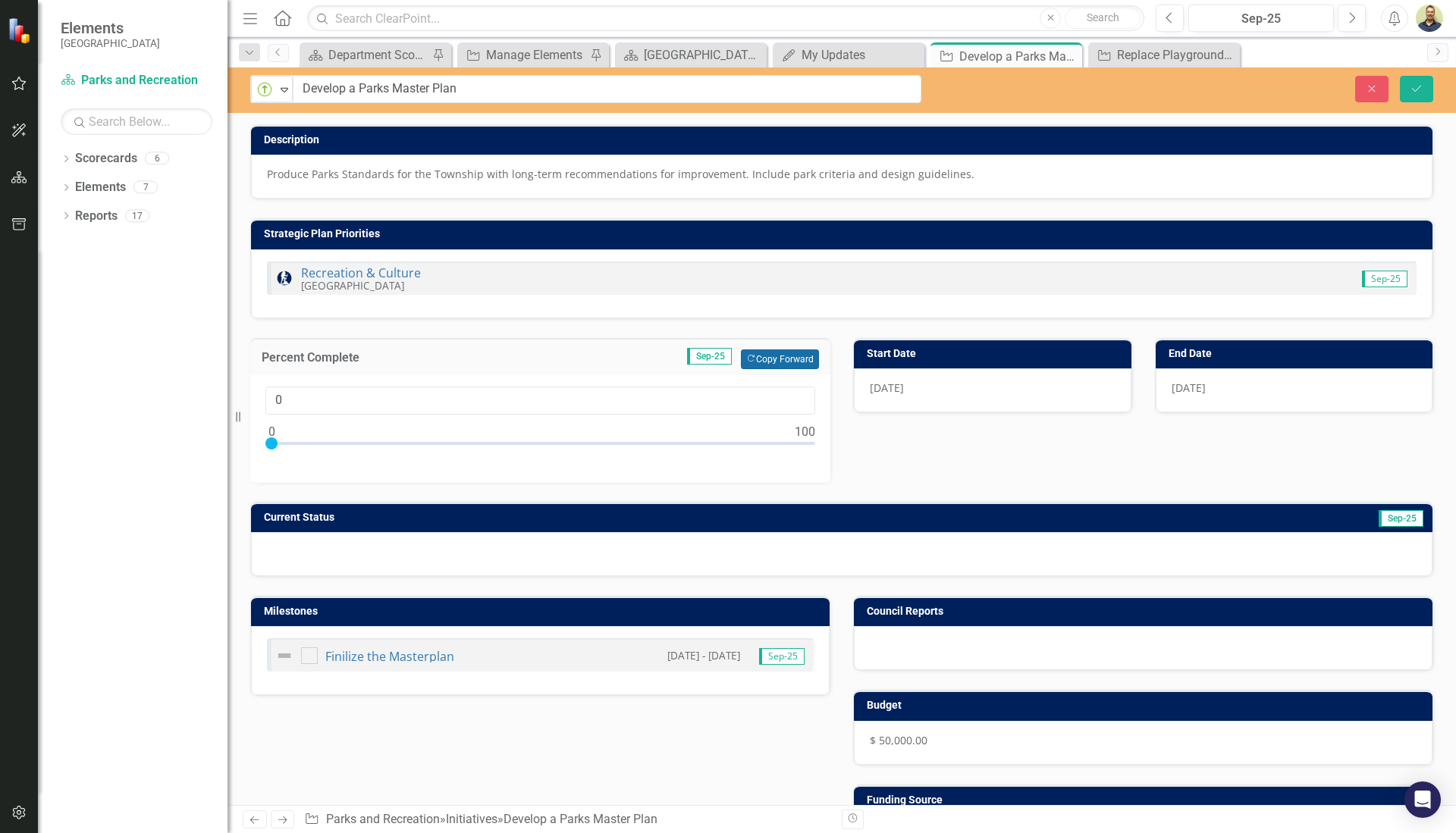
click at [765, 359] on button "Copy Forward Copy Forward" at bounding box center [780, 360] width 78 height 20
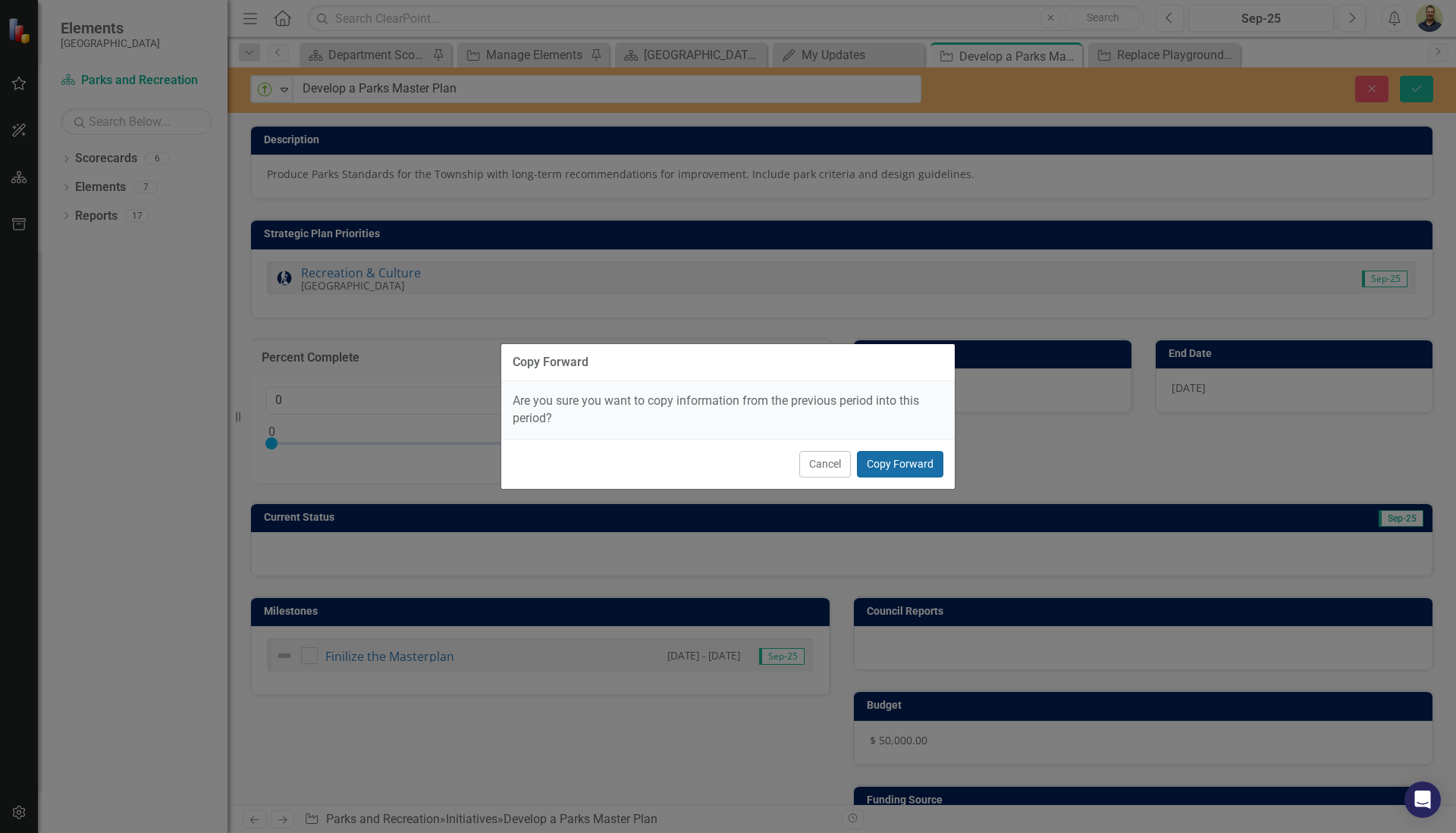
click at [915, 465] on button "Copy Forward" at bounding box center [900, 465] width 86 height 27
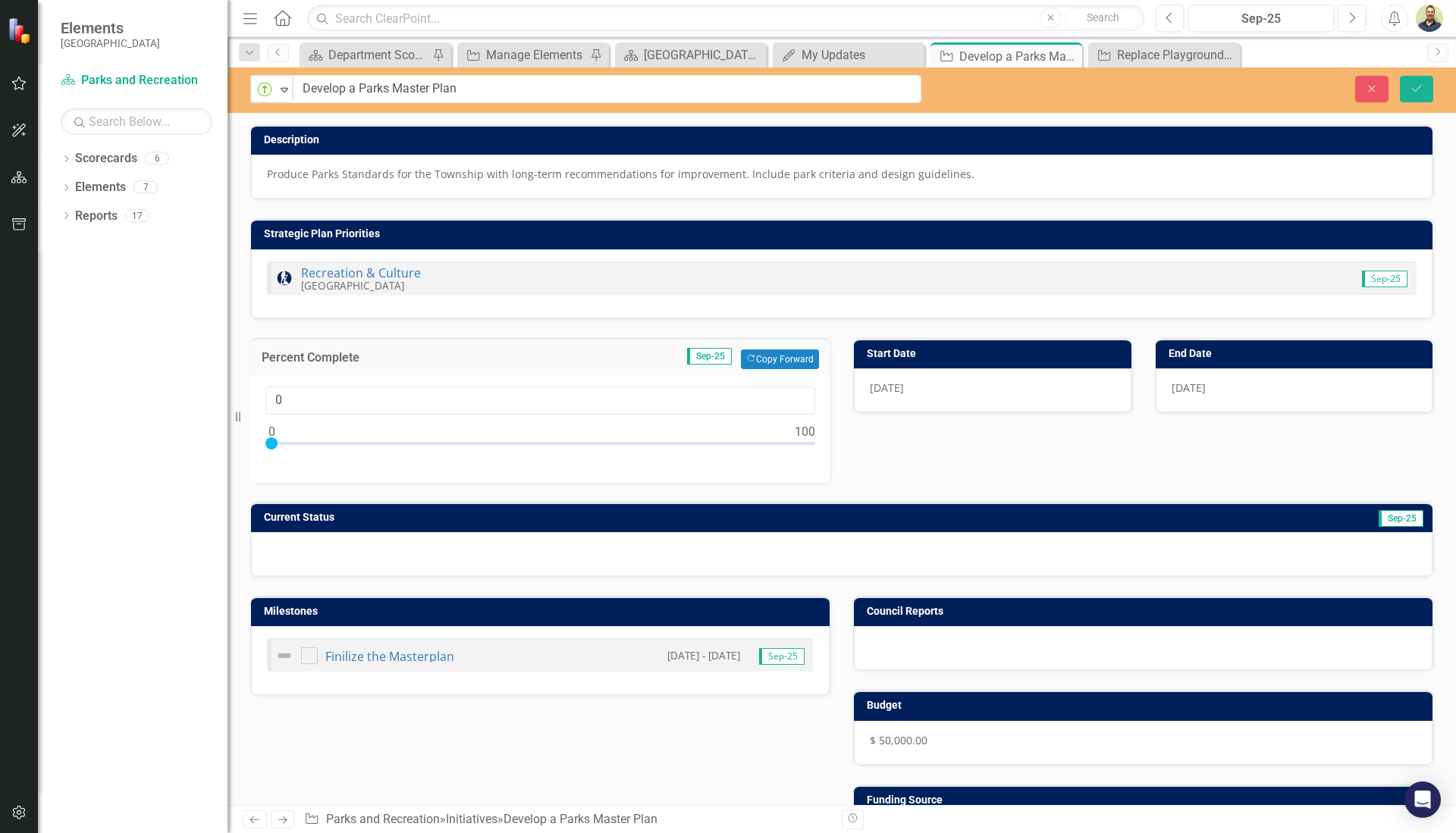
click at [914, 521] on td "Current Status" at bounding box center [615, 519] width 702 height 23
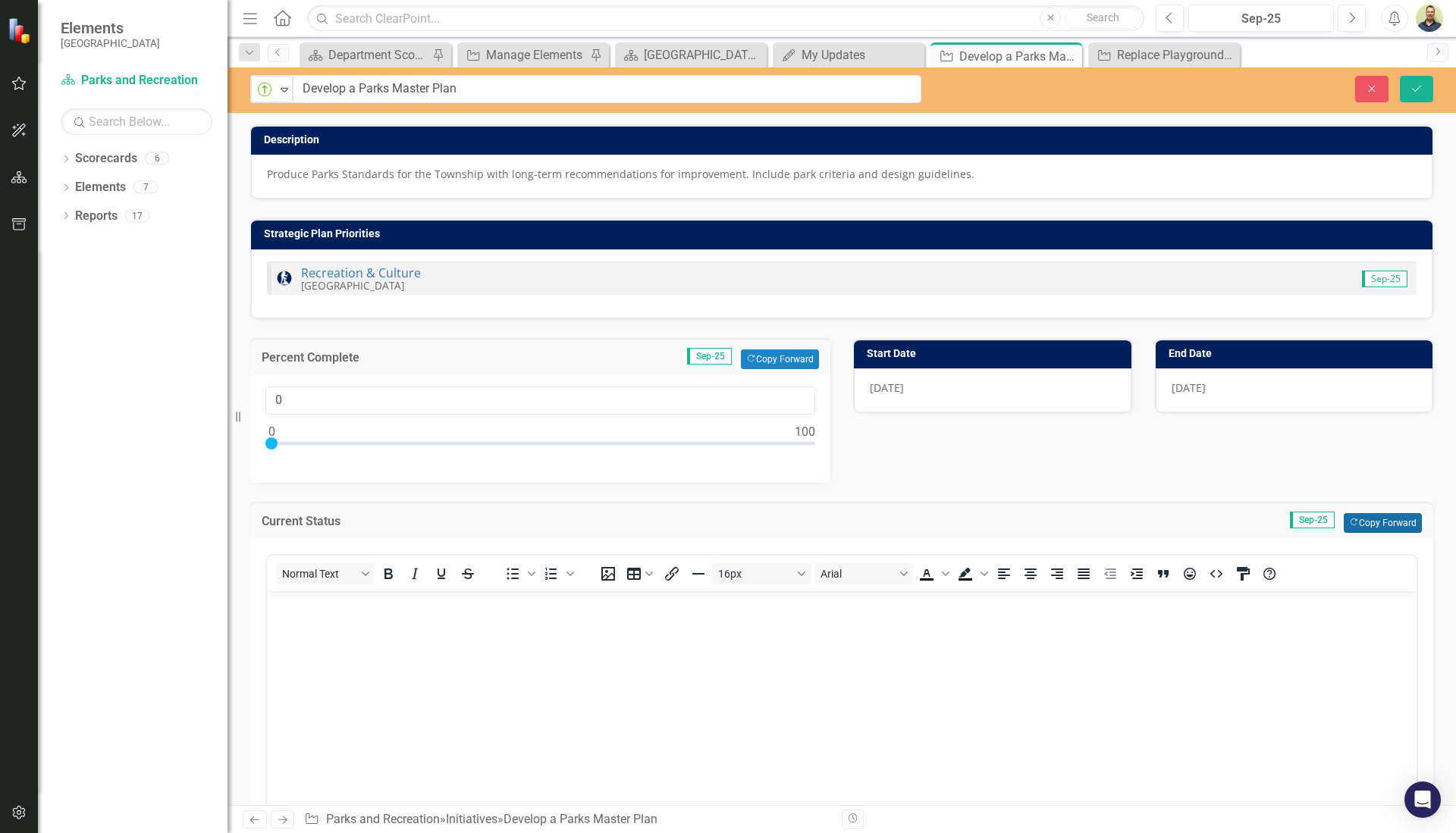
click at [1365, 523] on button "Copy Forward Copy Forward" at bounding box center [1383, 523] width 78 height 20
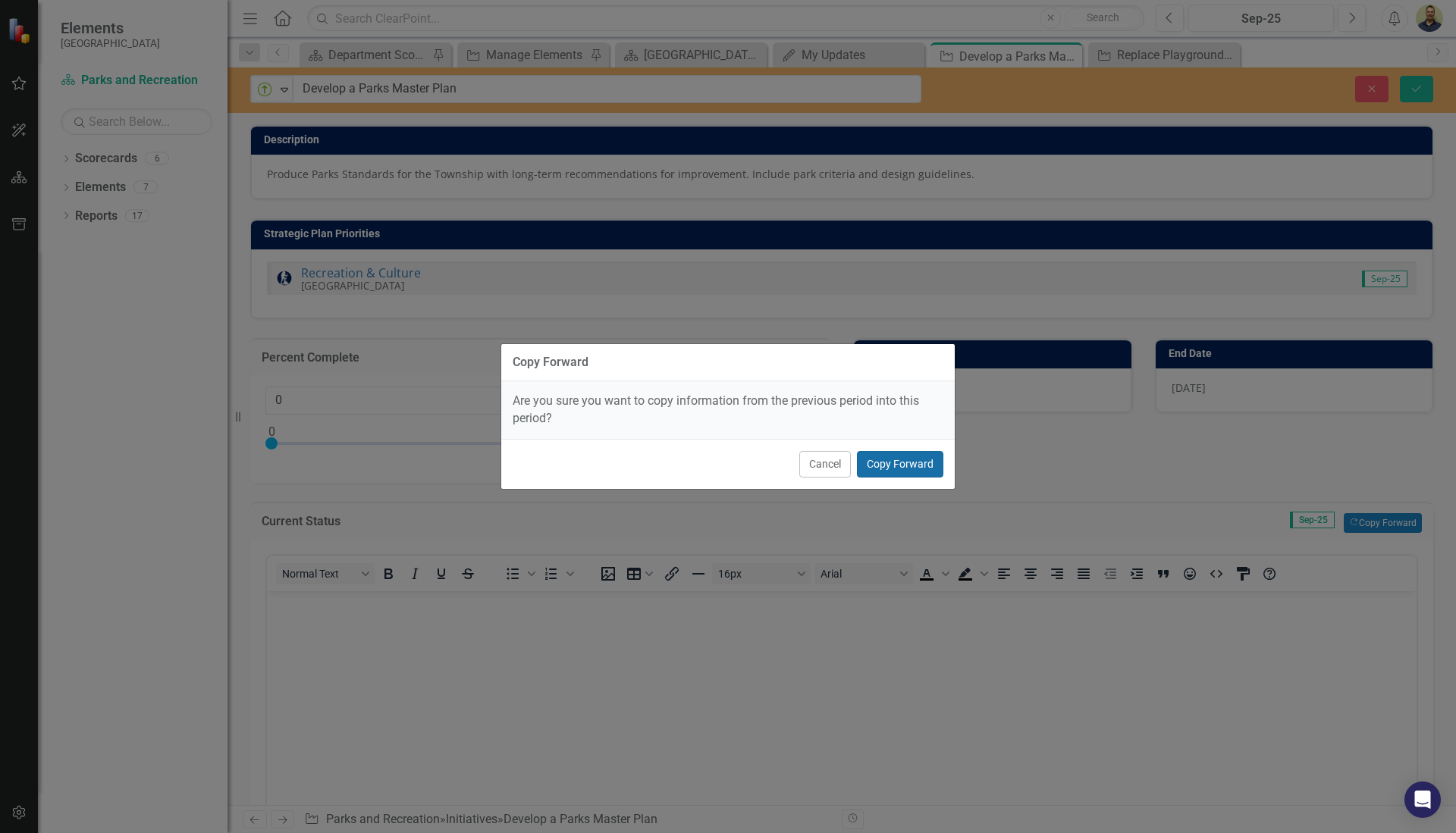
click at [904, 468] on button "Copy Forward" at bounding box center [900, 465] width 86 height 27
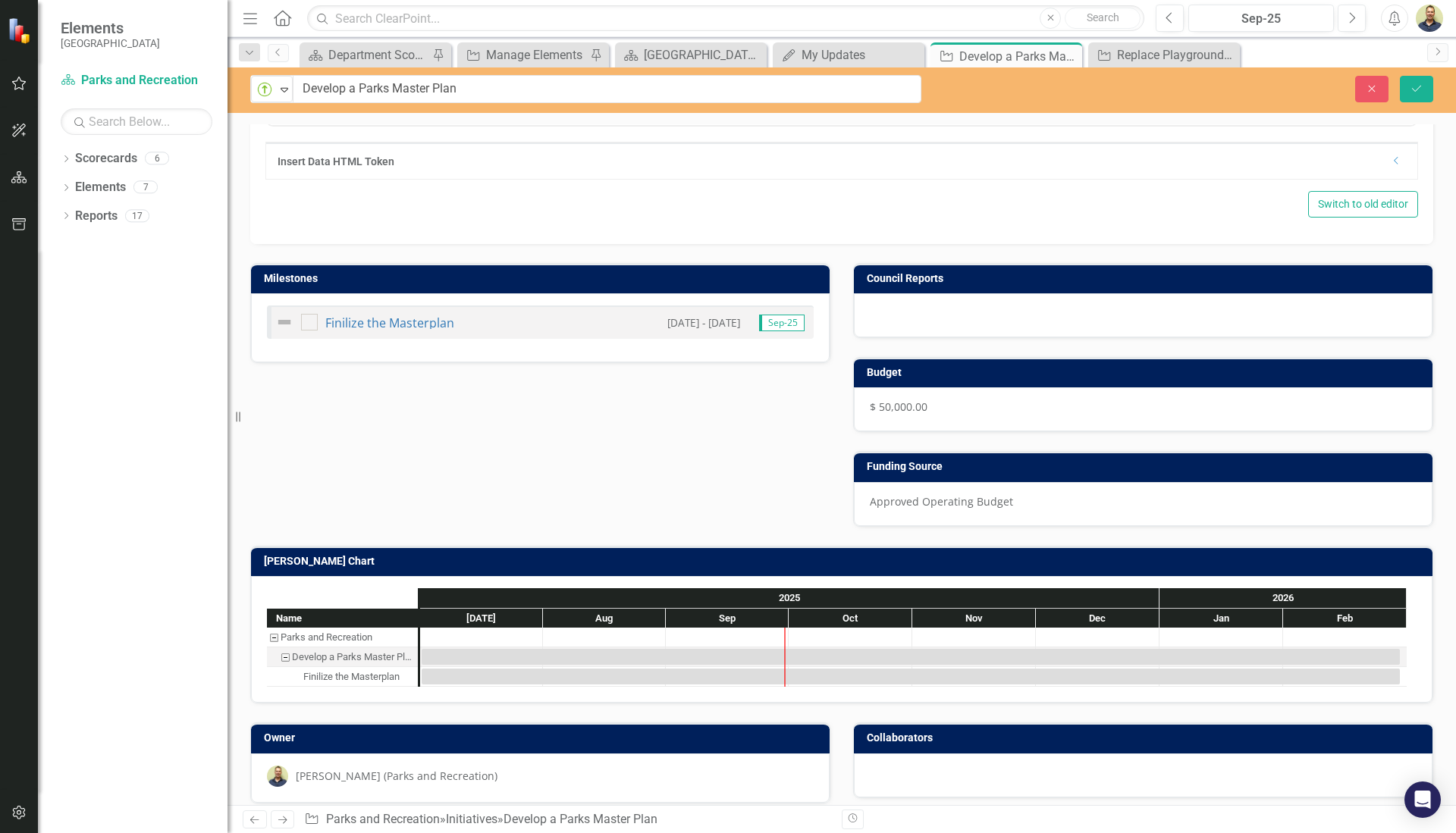
scroll to position [735, 0]
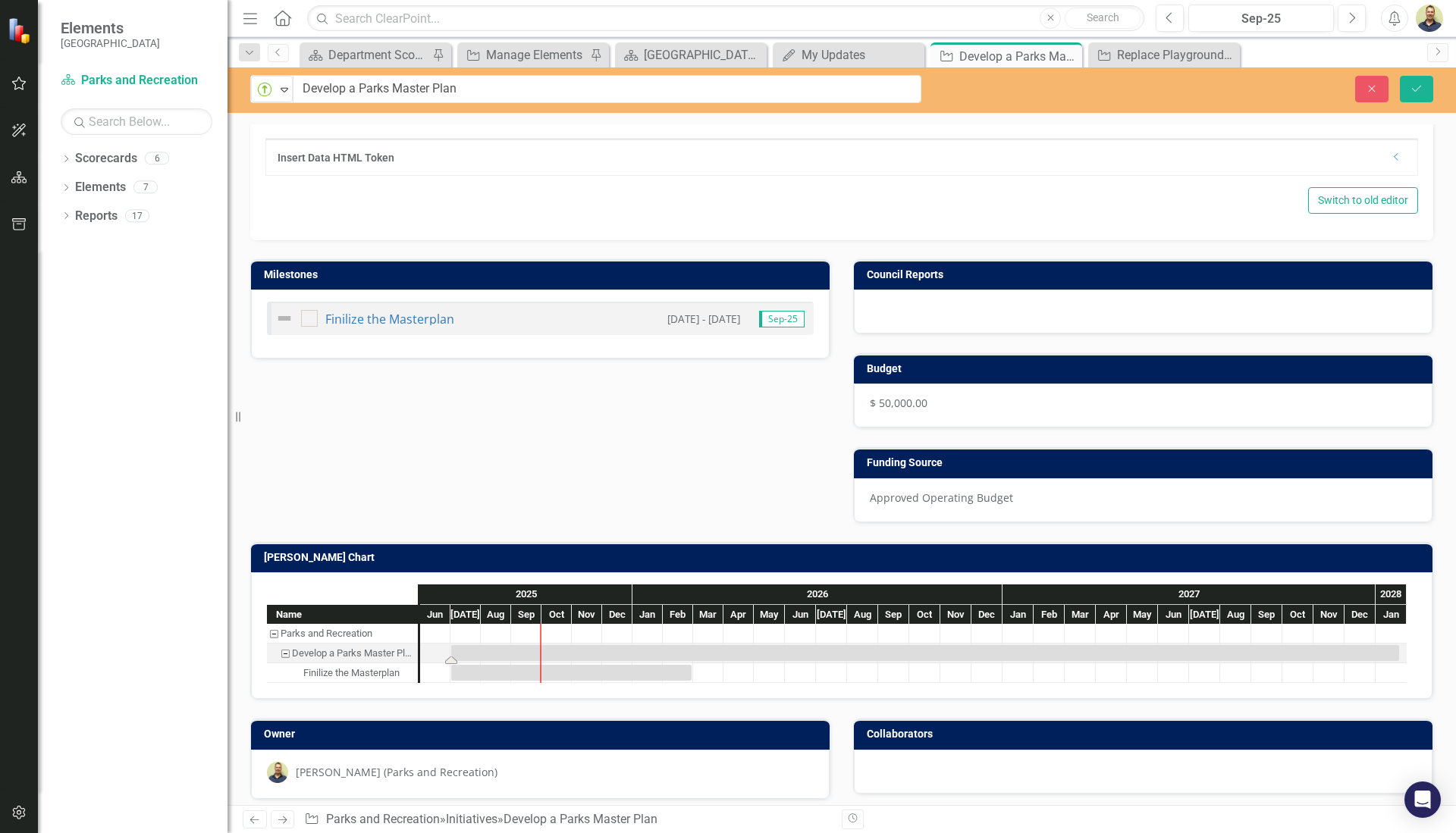
drag, startPoint x: 428, startPoint y: 648, endPoint x: 411, endPoint y: 644, distance: 17.5
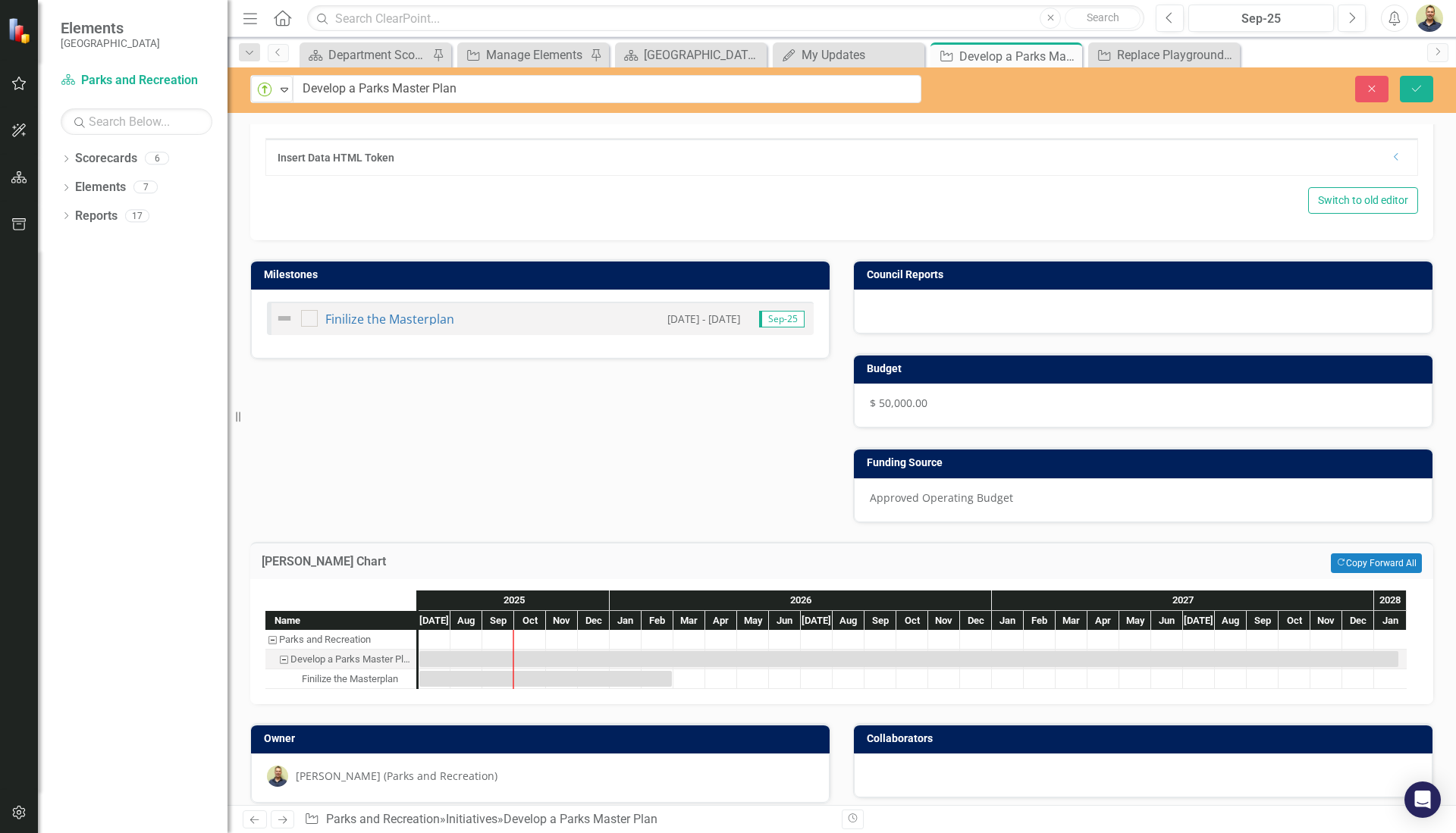
click at [1022, 542] on div "[PERSON_NAME] Chart Copy Forward Copy Forward All" at bounding box center [842, 560] width 1183 height 37
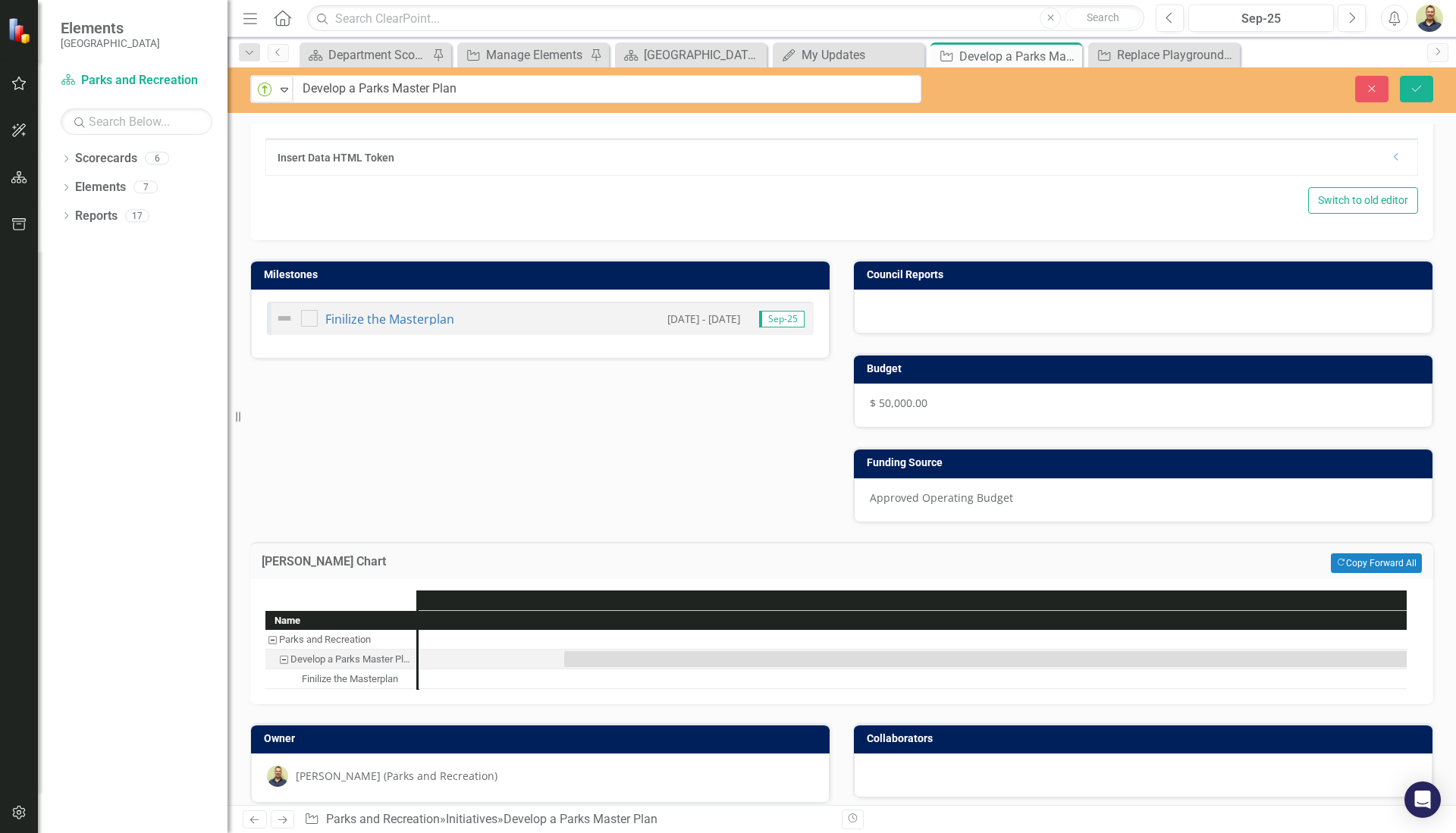
scroll to position [0, 0]
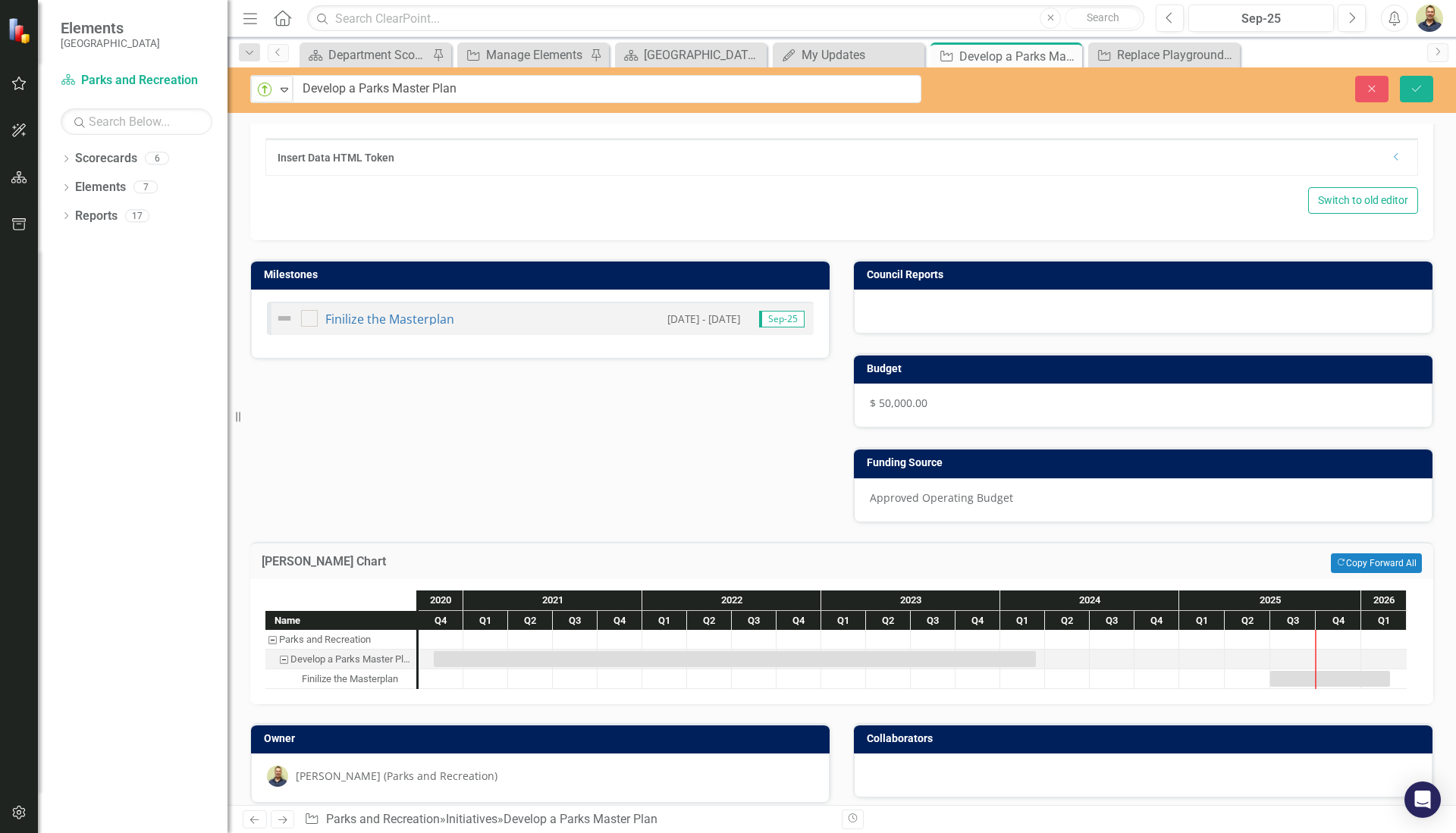
click at [688, 492] on div "Milestones Finilize the Masterplan [DATE] - [DATE] Sep-25 Council Reports Budge…" at bounding box center [842, 382] width 1206 height 283
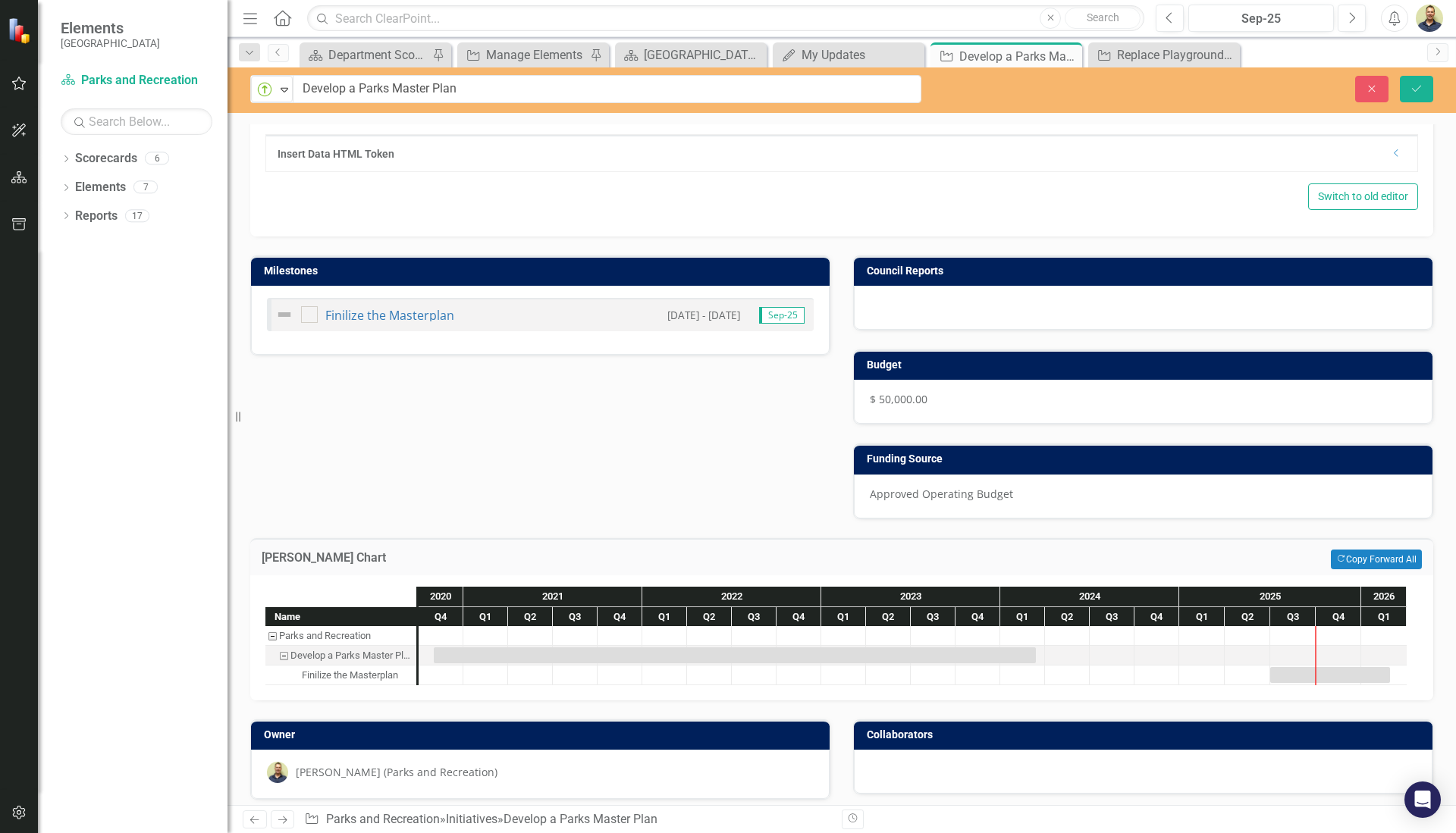
scroll to position [740, 0]
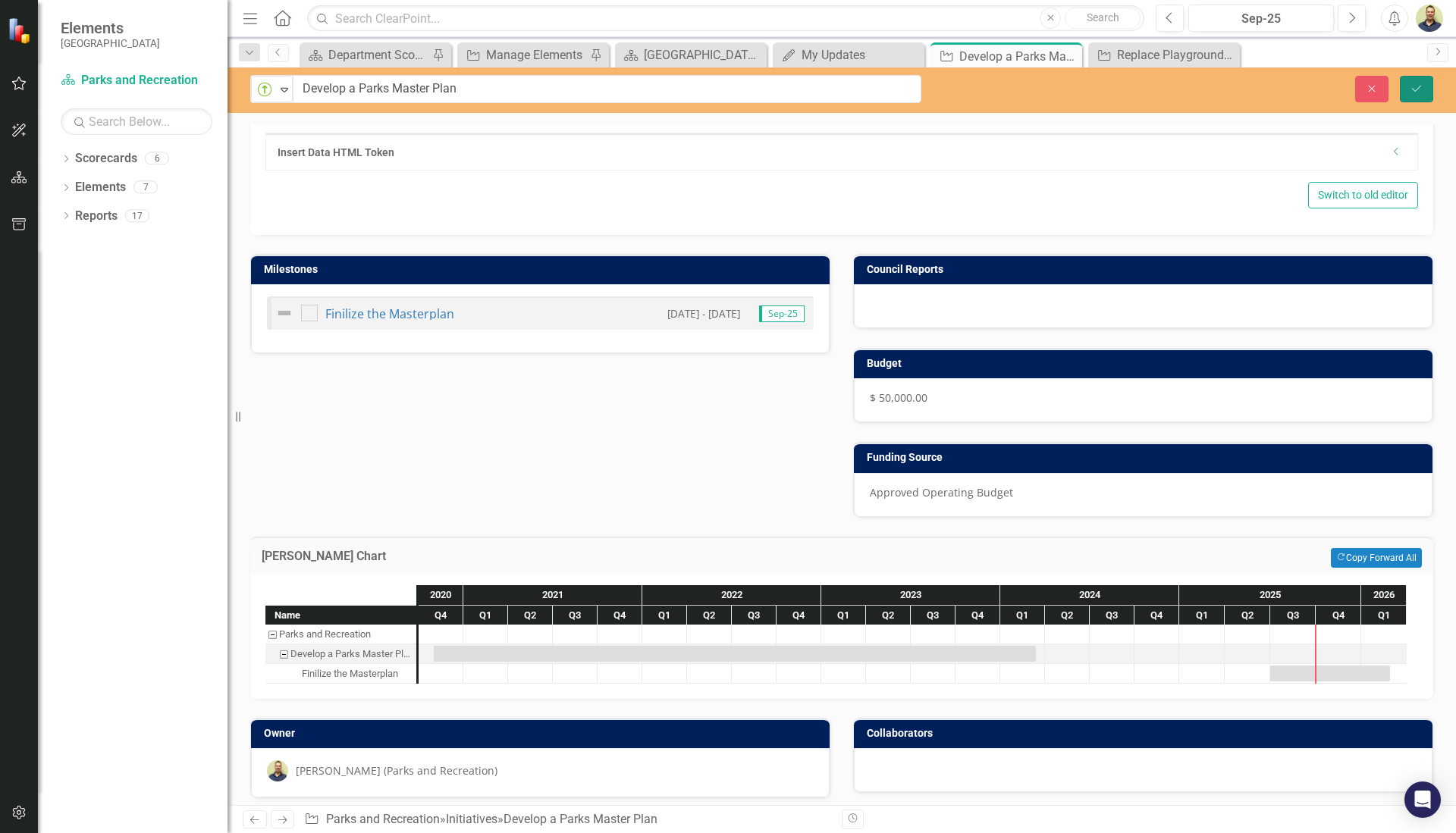
click at [1409, 86] on button "Save" at bounding box center [1417, 89] width 34 height 27
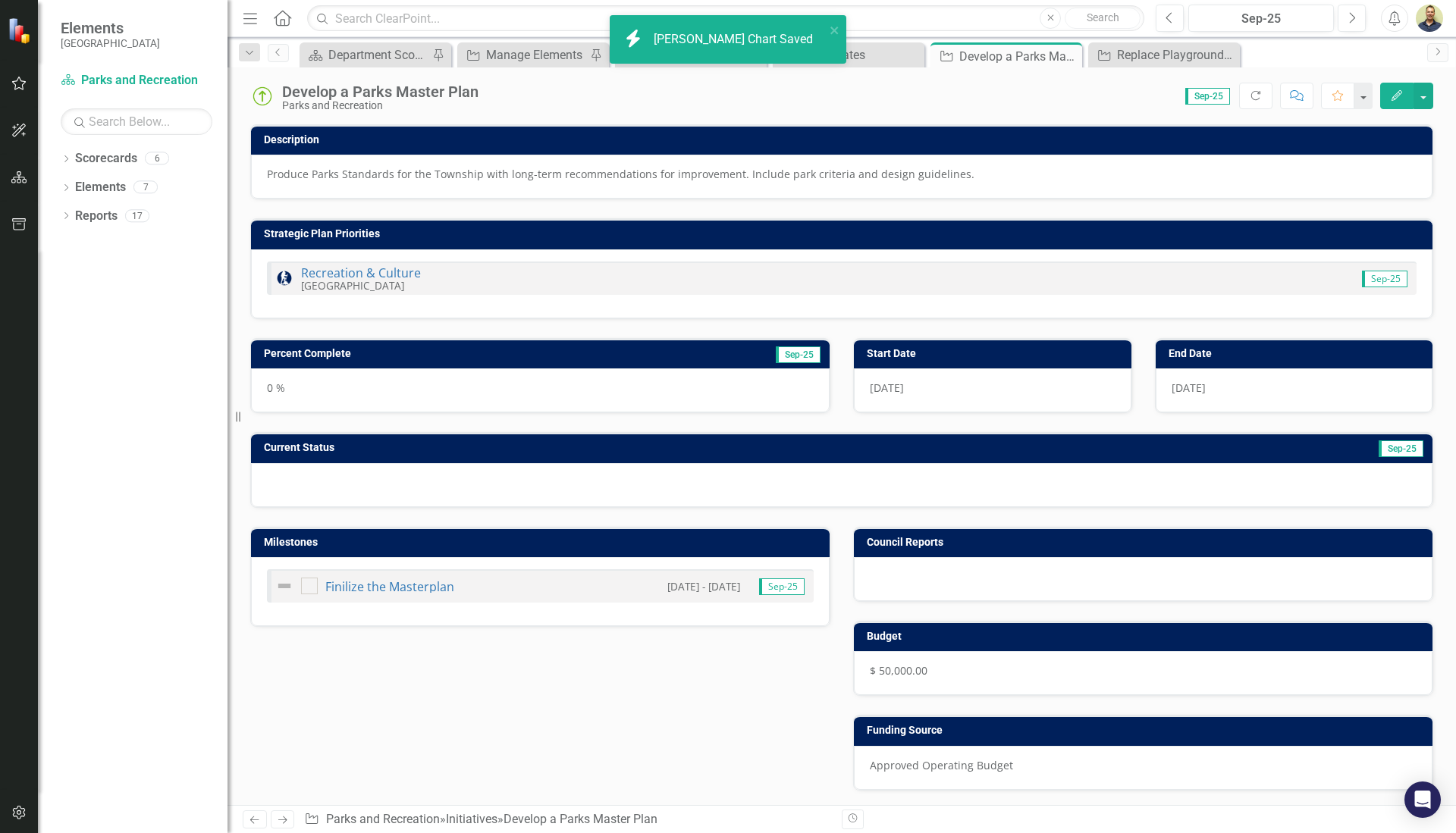
scroll to position [270, 0]
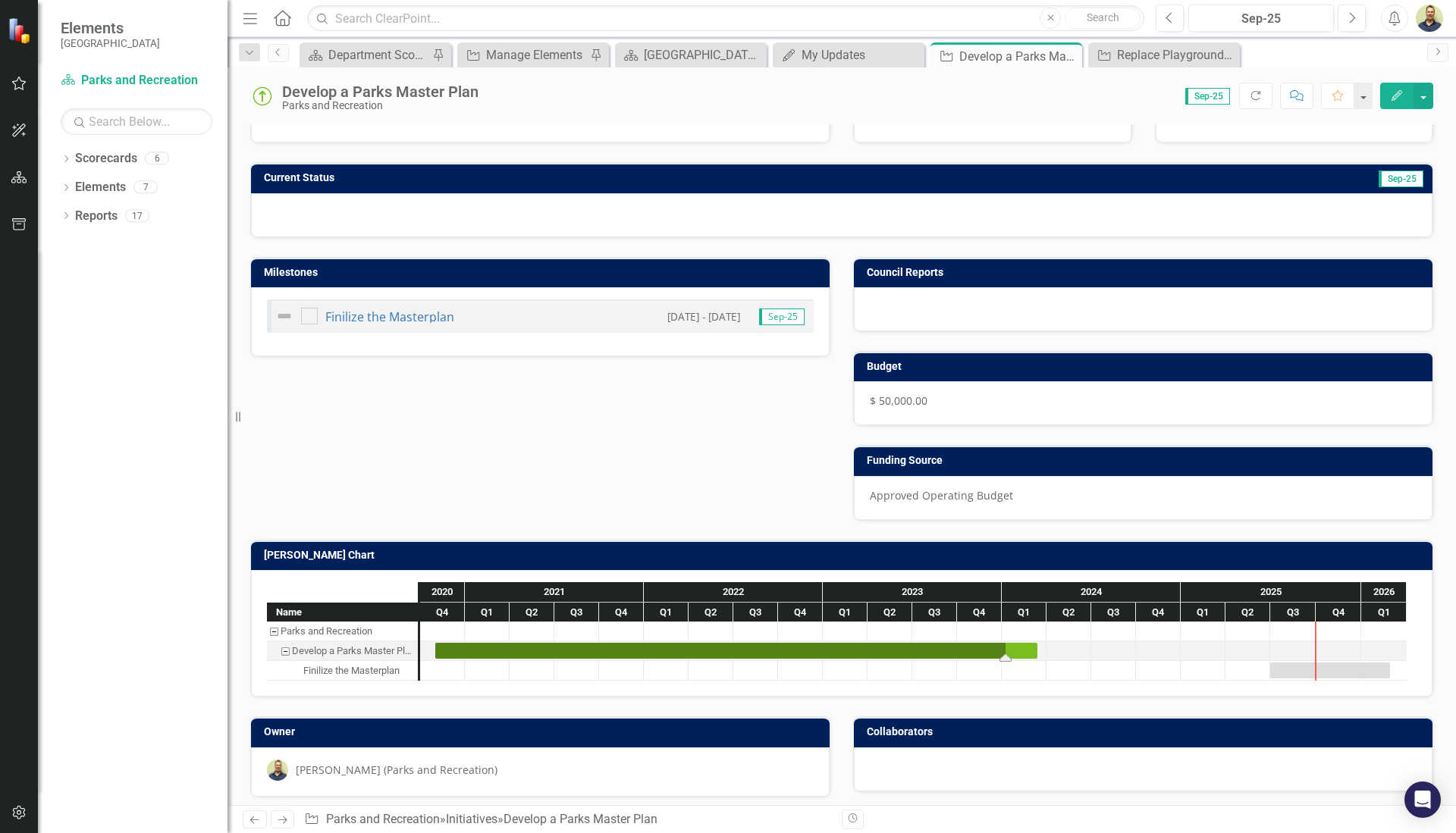
drag, startPoint x: 437, startPoint y: 654, endPoint x: 1006, endPoint y: 640, distance: 569.2
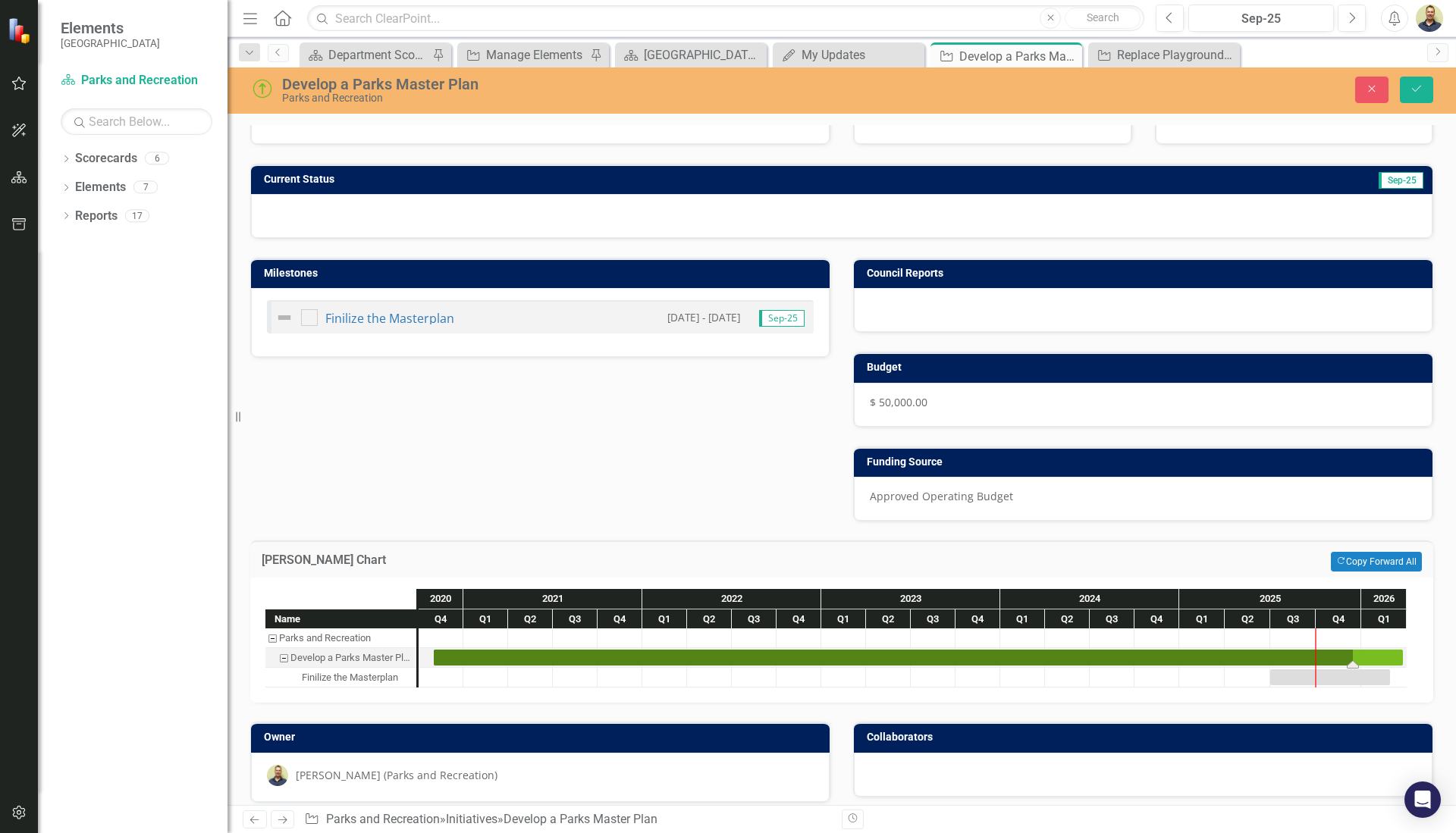
drag, startPoint x: 1035, startPoint y: 654, endPoint x: 1408, endPoint y: 654, distance: 373.0
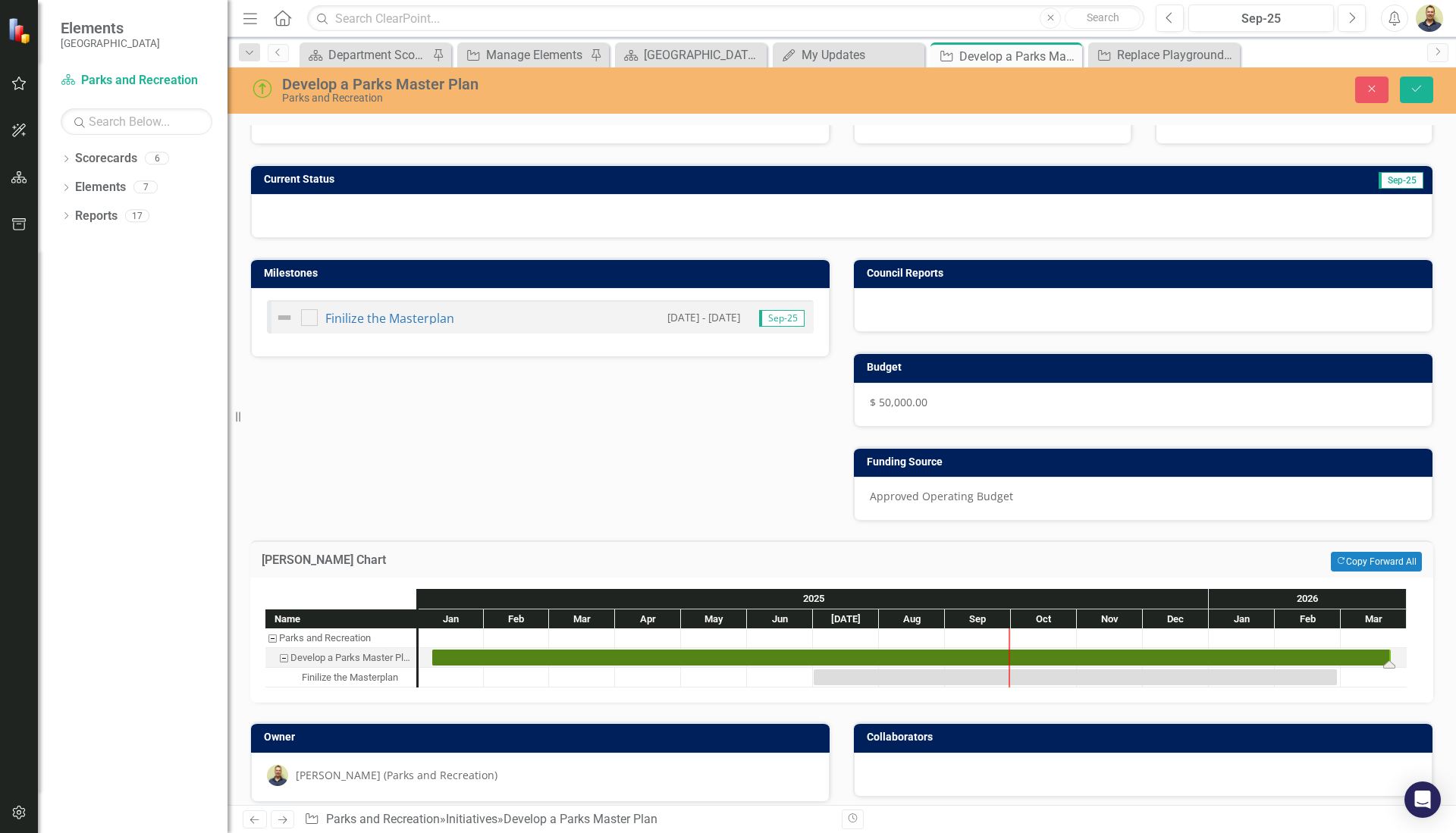
drag, startPoint x: 1344, startPoint y: 661, endPoint x: 1386, endPoint y: 660, distance: 42.0
drag, startPoint x: 1392, startPoint y: 660, endPoint x: 1404, endPoint y: 659, distance: 12.0
click at [1417, 91] on icon "Save" at bounding box center [1417, 88] width 13 height 11
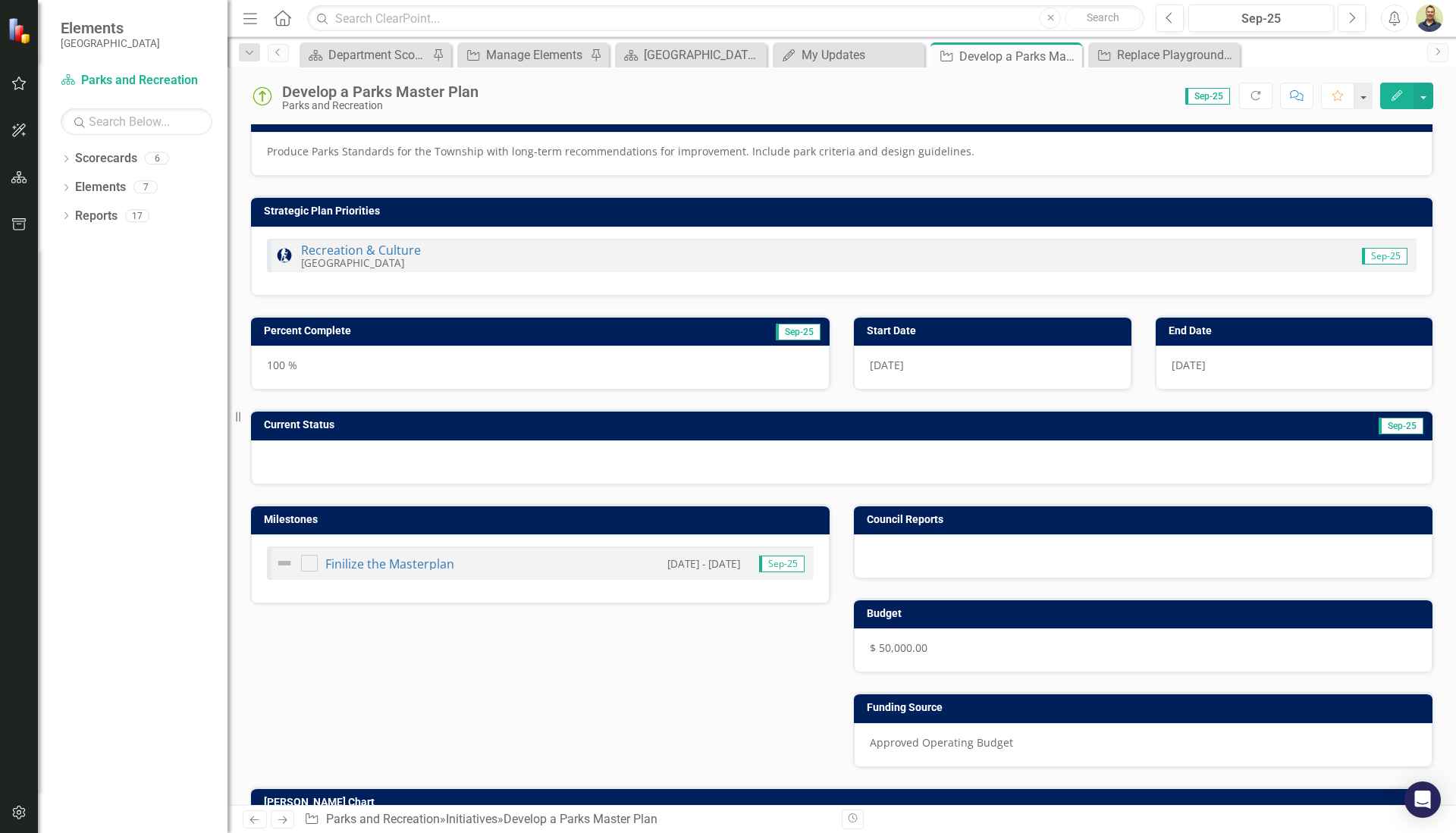
scroll to position [0, 0]
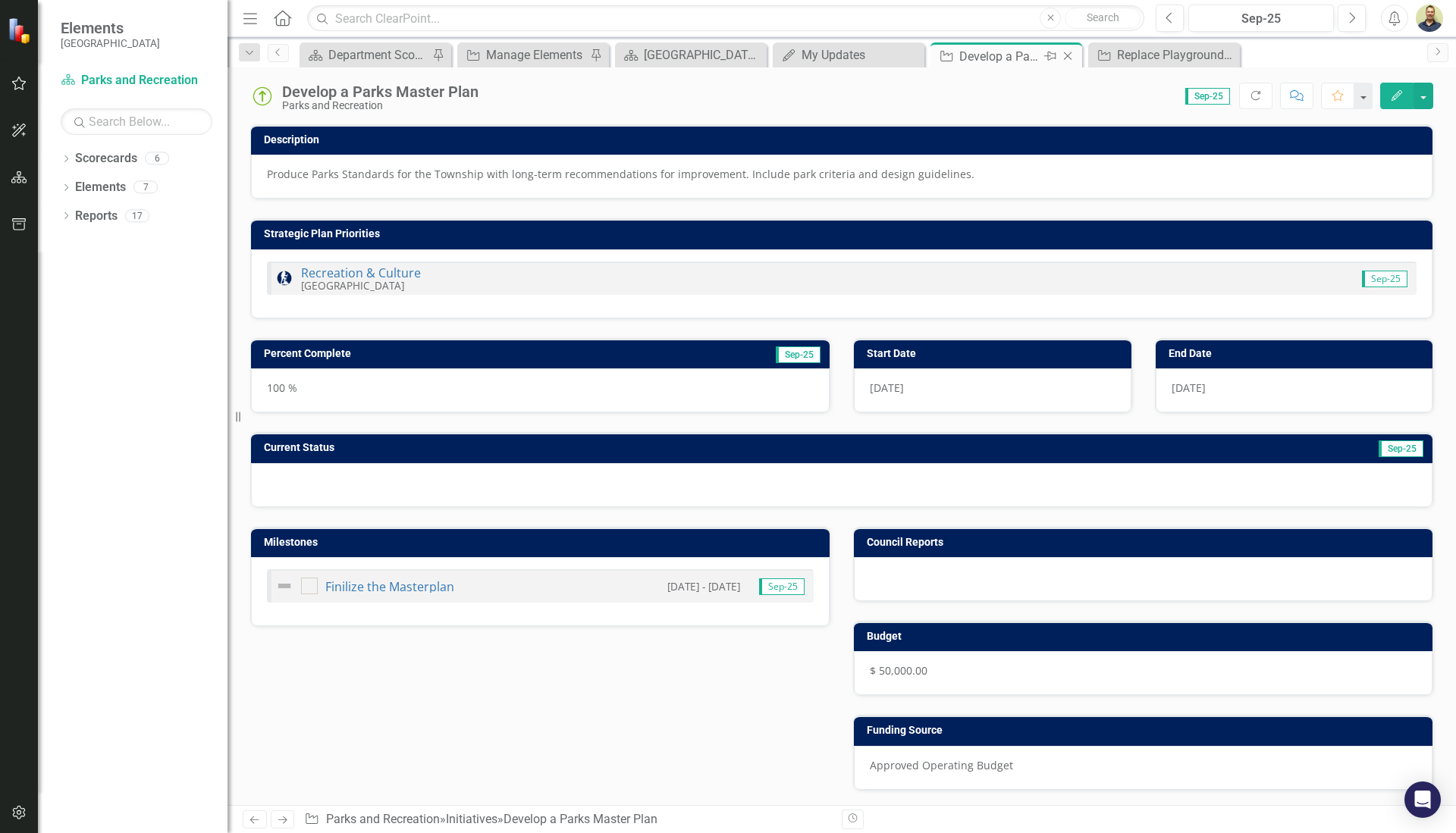
click at [1070, 54] on icon at bounding box center [1068, 56] width 8 height 8
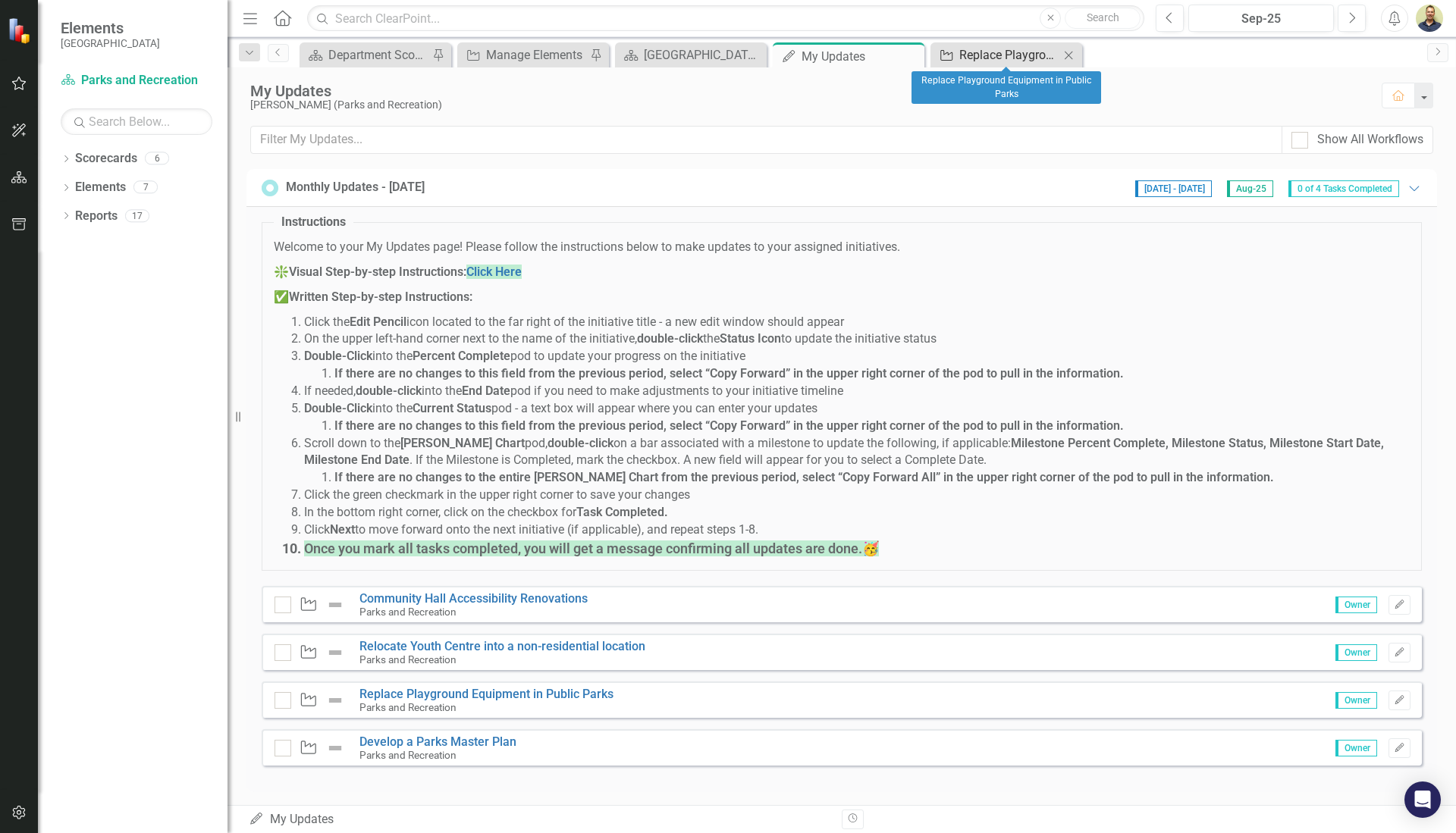
click at [1042, 57] on div "Replace Playground Equipment in Public Parks" at bounding box center [1009, 55] width 100 height 19
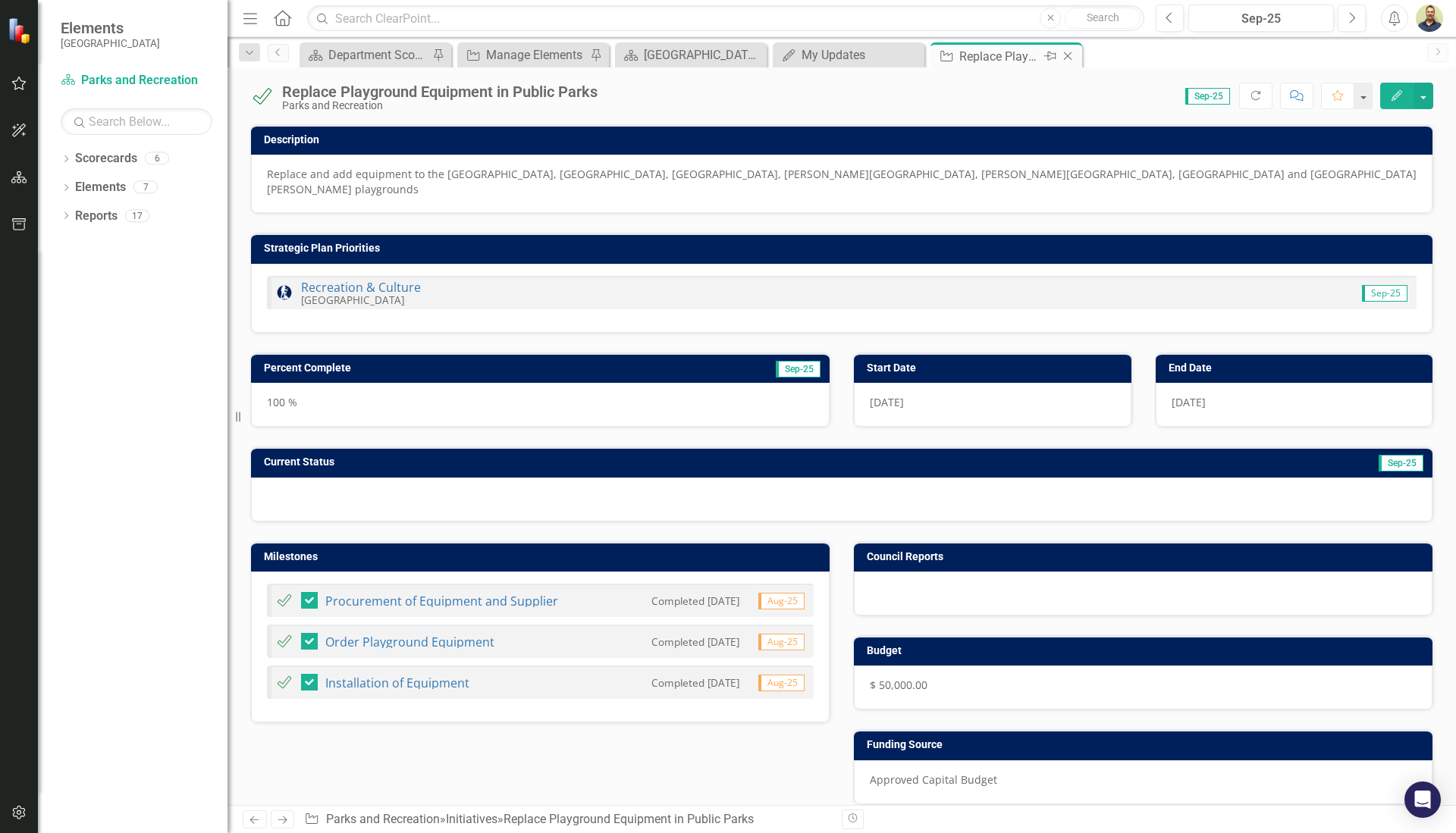
click at [1068, 57] on icon "Close" at bounding box center [1068, 56] width 15 height 12
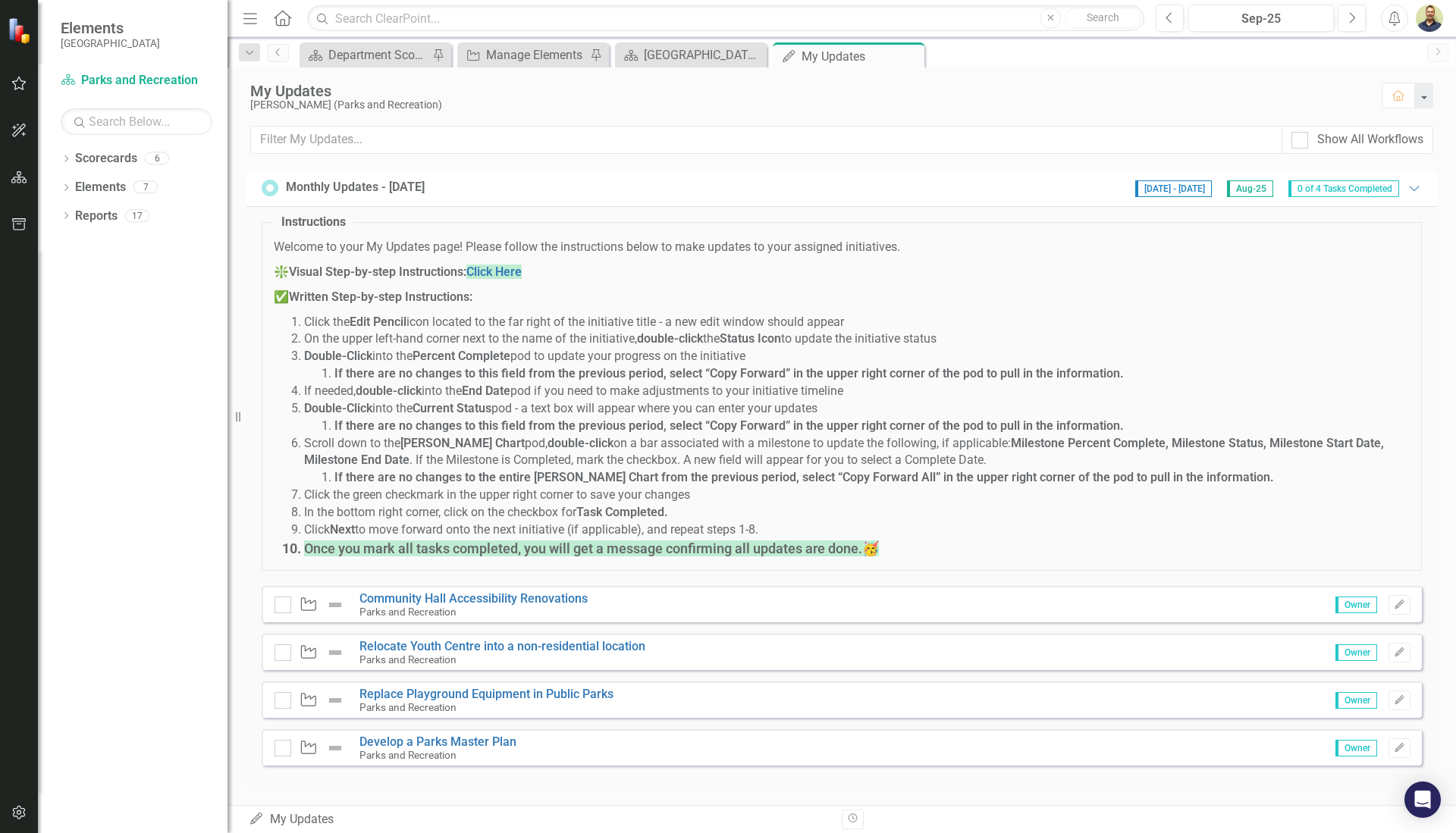
click at [16, 86] on icon "button" at bounding box center [19, 83] width 16 height 12
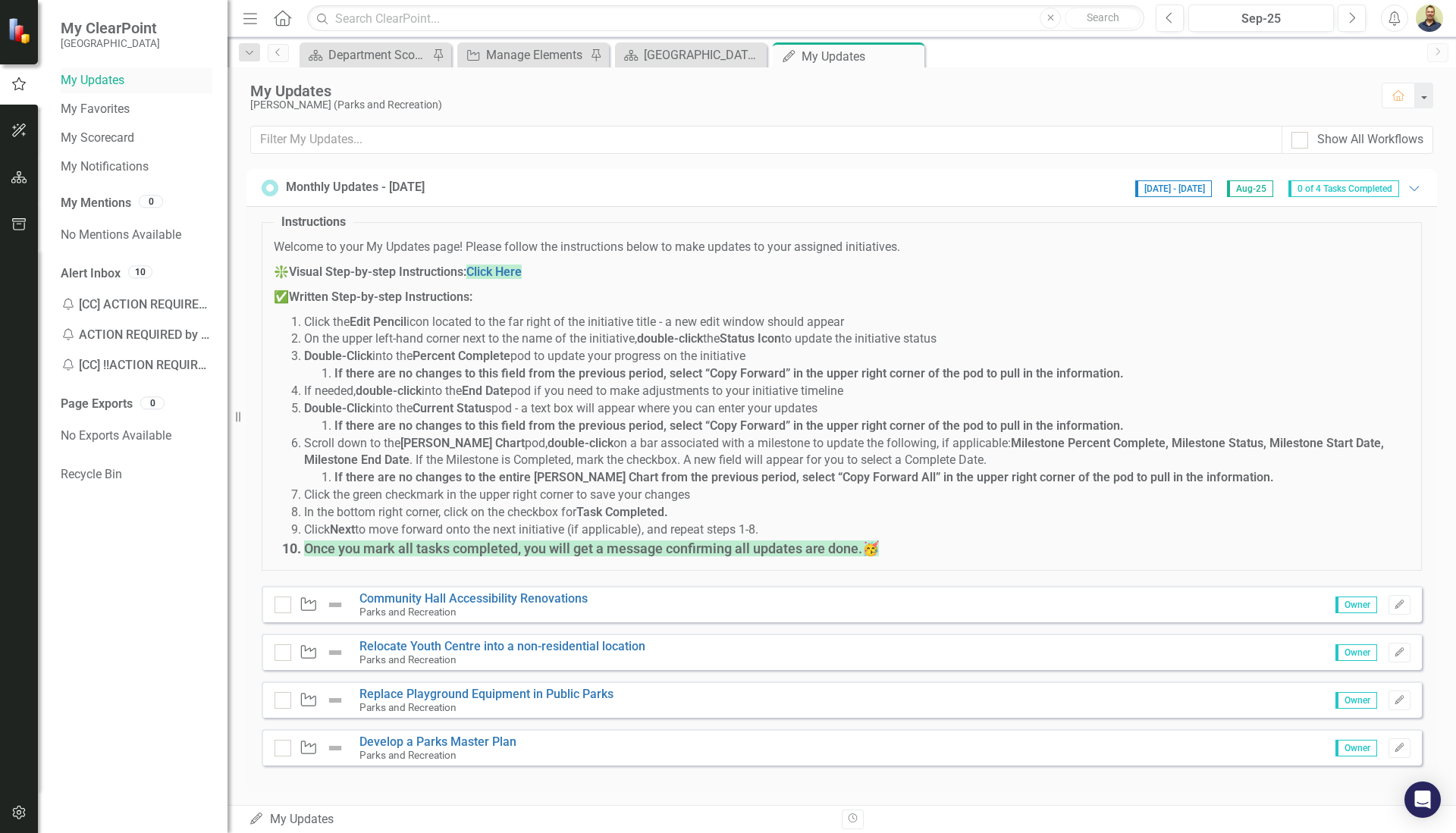
click at [105, 84] on link "My Updates" at bounding box center [136, 81] width 152 height 18
